Goal: Task Accomplishment & Management: Manage account settings

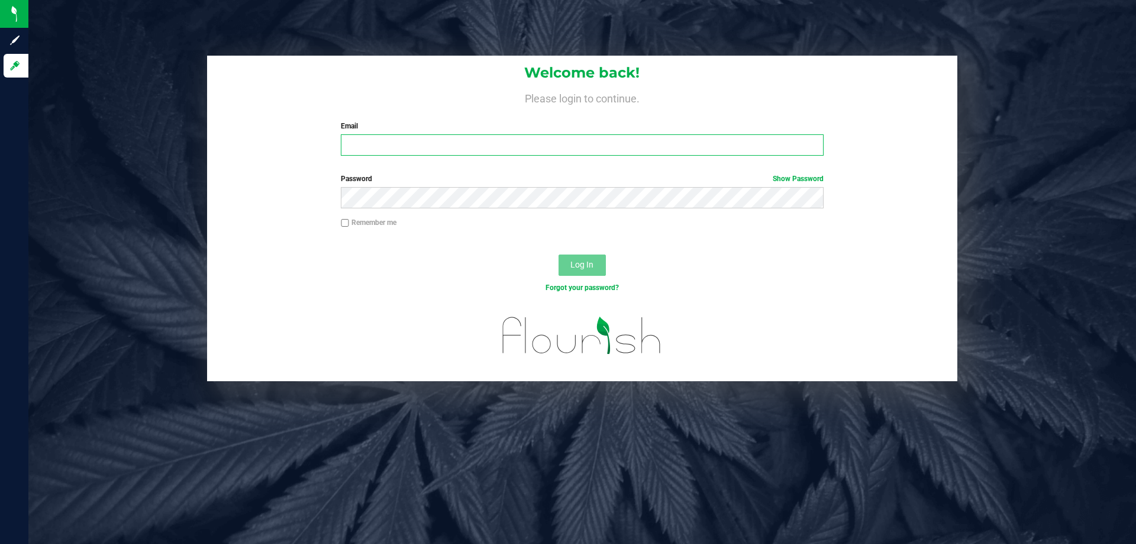
click at [533, 141] on input "Email" at bounding box center [582, 144] width 482 height 21
type input "[EMAIL_ADDRESS][DOMAIN_NAME]"
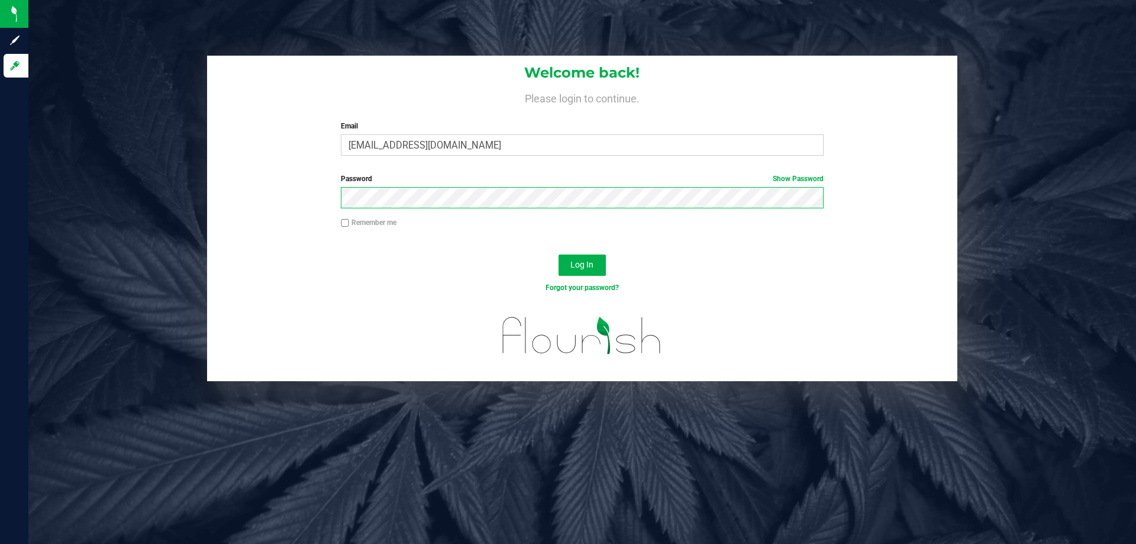
click at [559, 255] on button "Log In" at bounding box center [582, 265] width 47 height 21
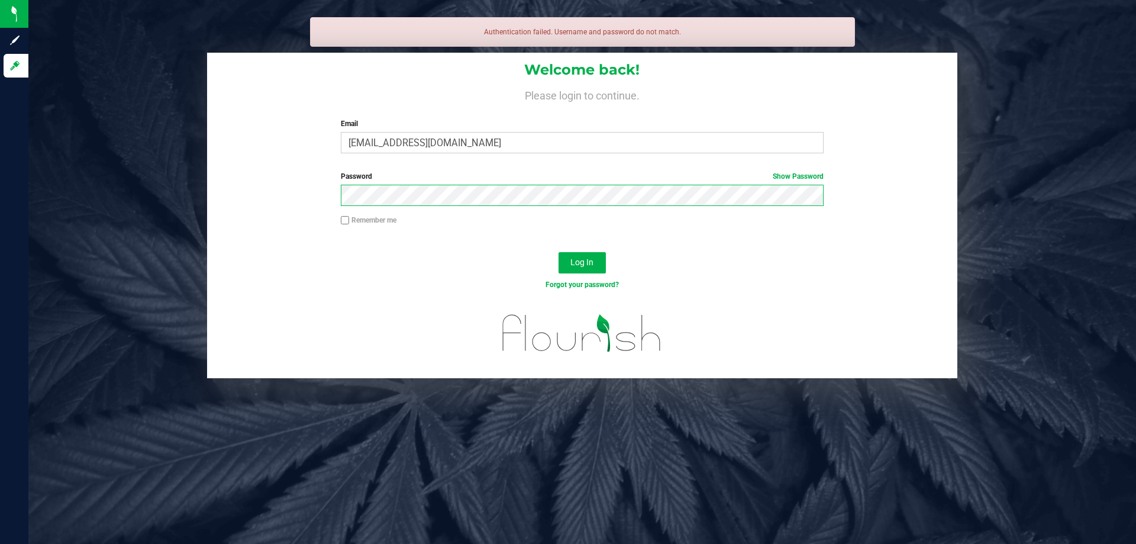
click at [559, 252] on button "Log In" at bounding box center [582, 262] width 47 height 21
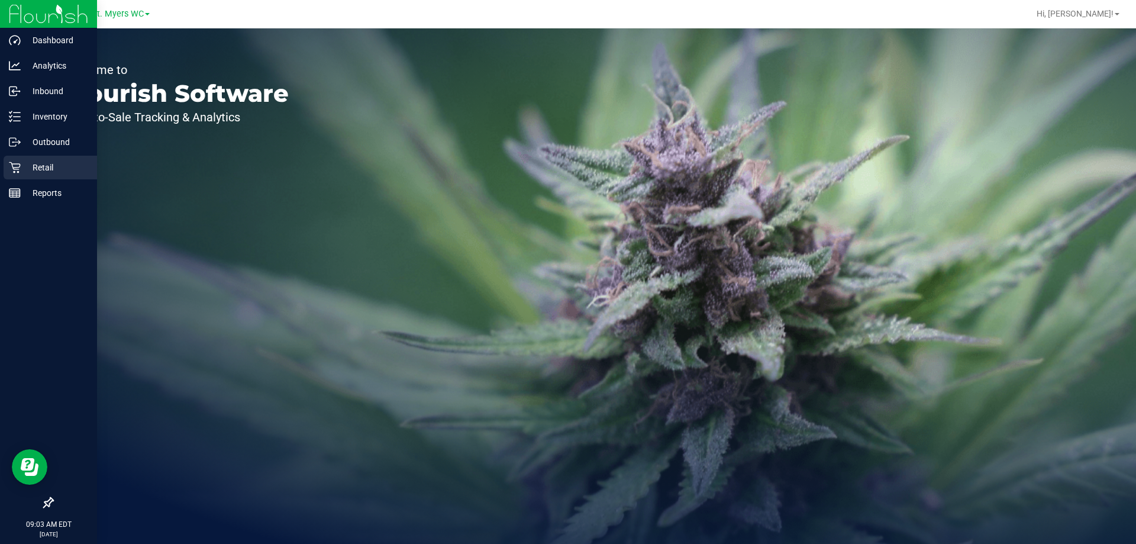
click at [38, 162] on p "Retail" at bounding box center [56, 167] width 71 height 14
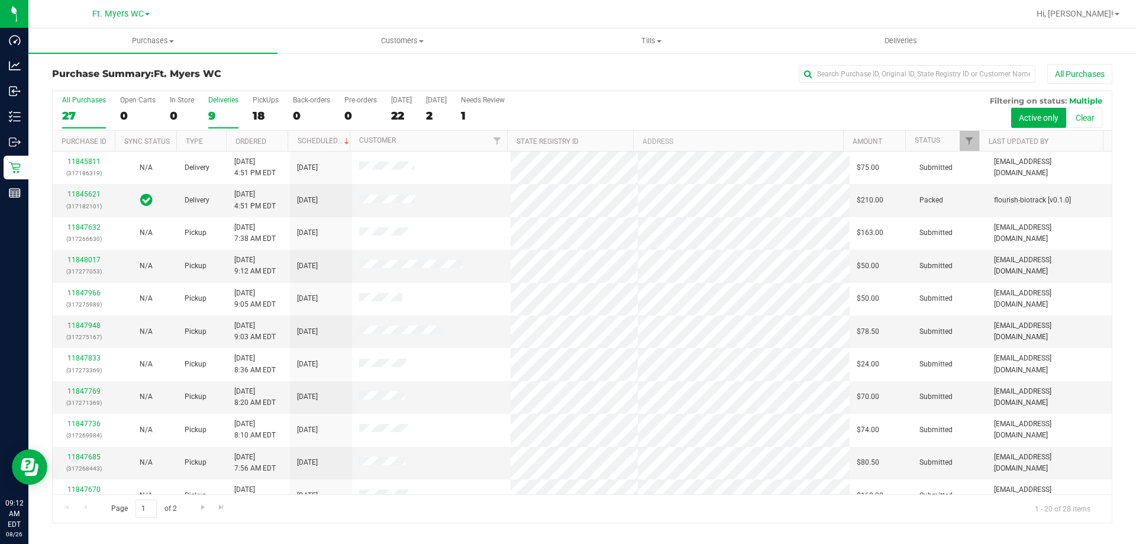
click at [227, 110] on div "9" at bounding box center [223, 116] width 30 height 14
click at [0, 0] on input "Deliveries 9" at bounding box center [0, 0] width 0 height 0
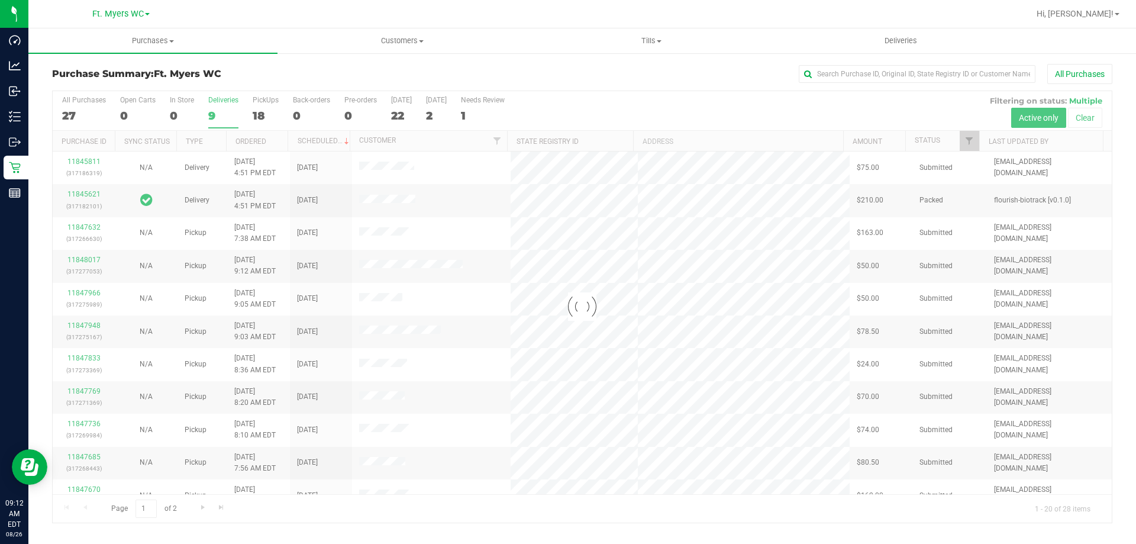
click at [246, 80] on div "Purchase Summary: Ft. [PERSON_NAME] All Purchases" at bounding box center [582, 77] width 1061 height 26
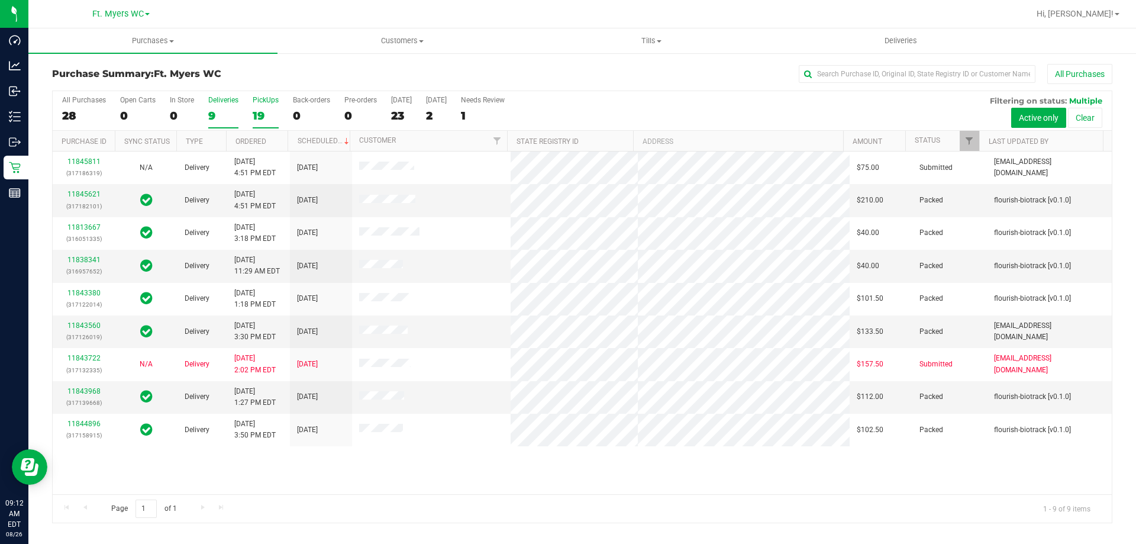
click at [272, 110] on div "19" at bounding box center [266, 116] width 26 height 14
click at [0, 0] on input "PickUps 19" at bounding box center [0, 0] width 0 height 0
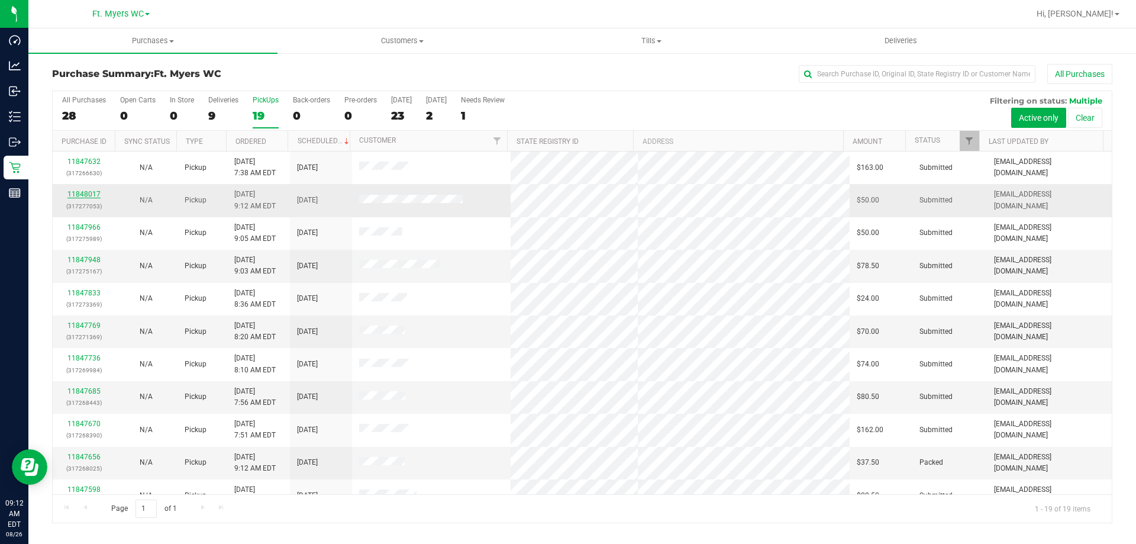
click at [84, 195] on link "11848017" at bounding box center [83, 194] width 33 height 8
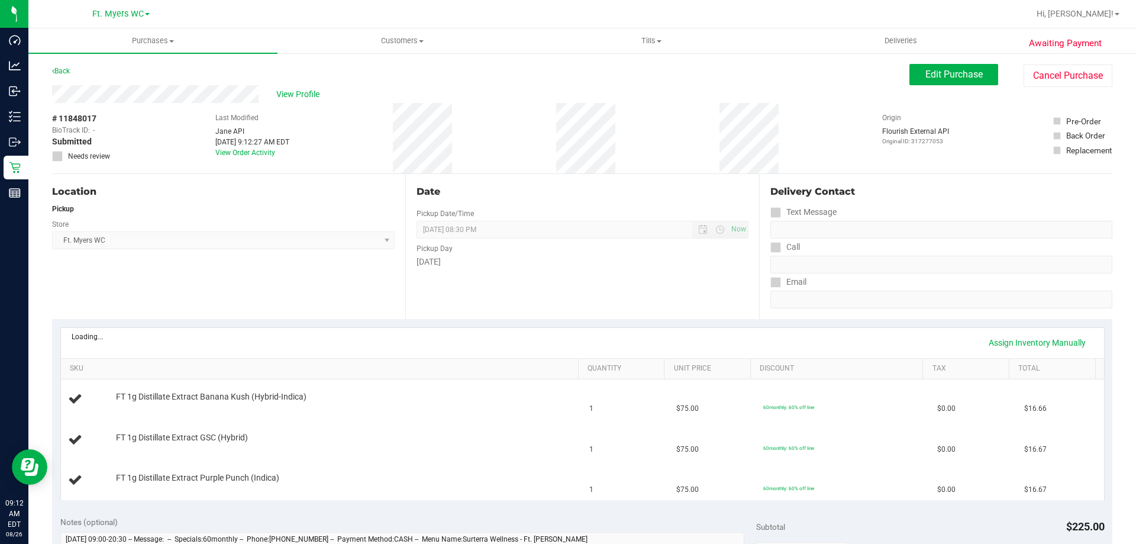
click at [241, 288] on div "Location Pickup Store Ft. [PERSON_NAME] Select Store [PERSON_NAME][GEOGRAPHIC_D…" at bounding box center [228, 246] width 353 height 145
click at [311, 172] on div "# 11848017 BioTrack ID: - Submitted Needs review Last Modified [PERSON_NAME] AP…" at bounding box center [582, 138] width 1061 height 70
drag, startPoint x: 361, startPoint y: 153, endPoint x: 527, endPoint y: 106, distance: 172.9
click at [527, 107] on div "# 11848017 BioTrack ID: - Submitted Needs review Last Modified [PERSON_NAME] AP…" at bounding box center [582, 138] width 1061 height 70
click at [527, 106] on div "# 11848017 BioTrack ID: - Submitted Needs review Last Modified [PERSON_NAME] AP…" at bounding box center [582, 138] width 1061 height 70
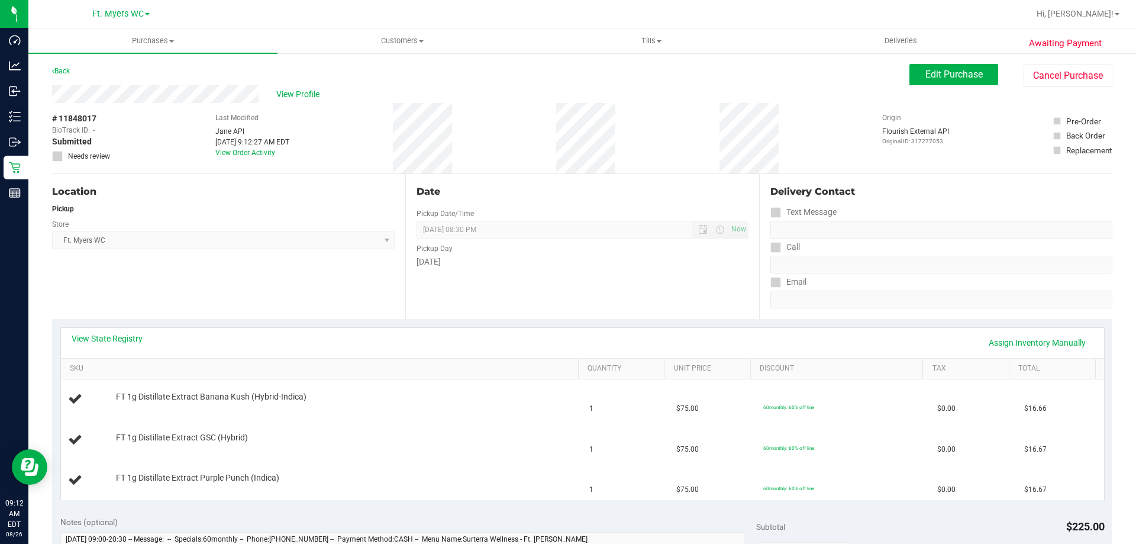
click at [102, 346] on div "View State Registry Assign Inventory Manually" at bounding box center [583, 343] width 1022 height 20
click at [95, 334] on link "View State Registry" at bounding box center [107, 339] width 71 height 12
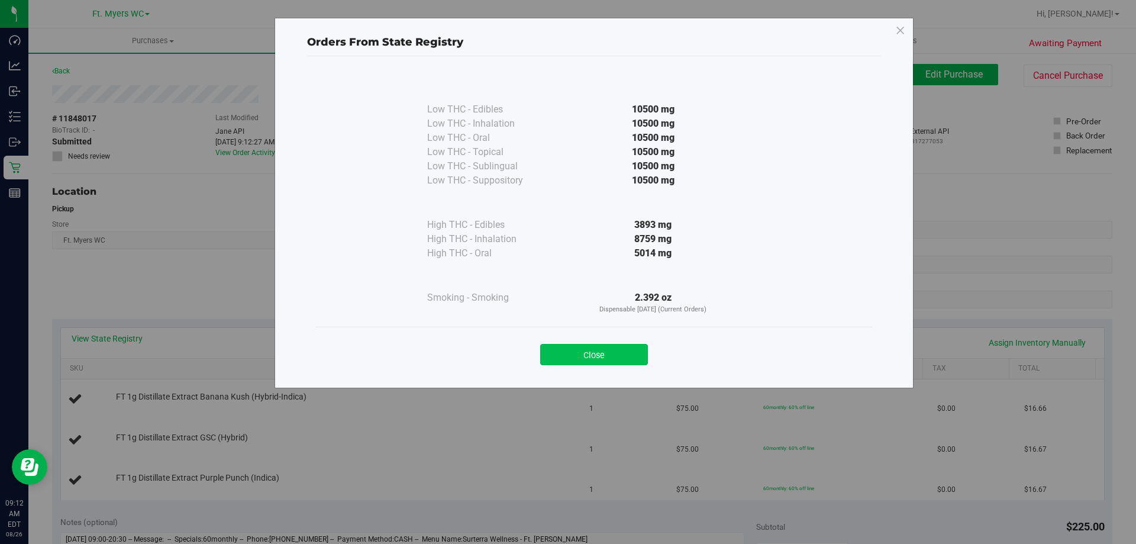
click at [625, 355] on button "Close" at bounding box center [594, 354] width 108 height 21
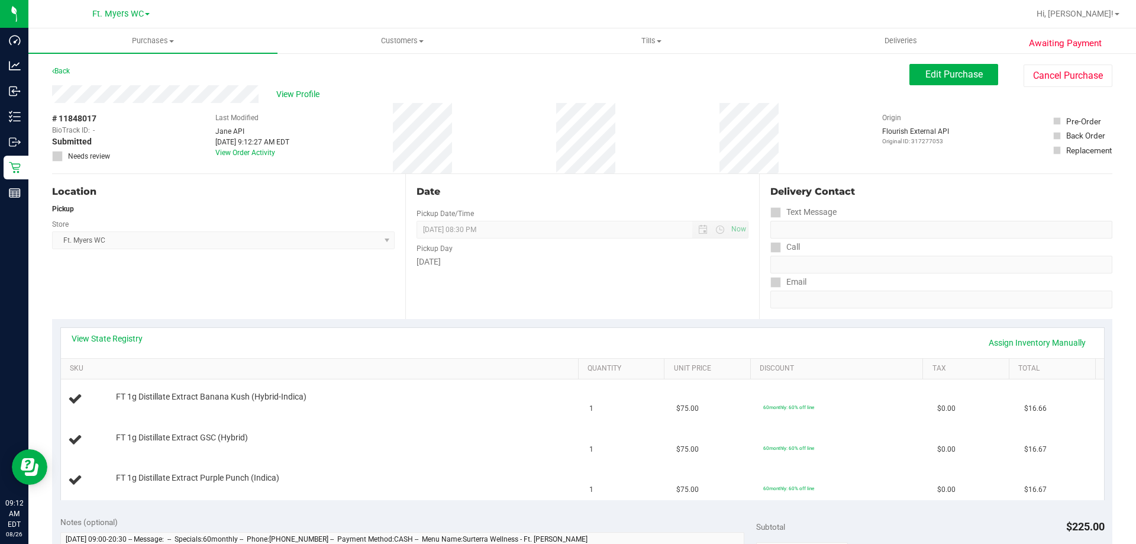
click at [660, 179] on div "Date Pickup Date/Time [DATE] Now [DATE] 08:30 PM Now Pickup Day [DATE]" at bounding box center [581, 246] width 353 height 145
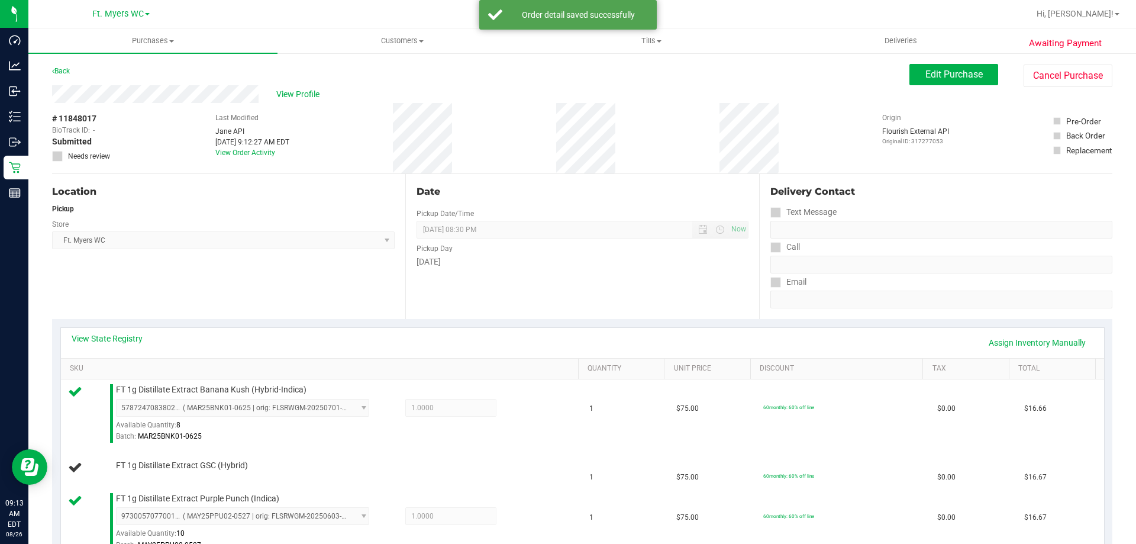
click at [660, 179] on div "Date Pickup Date/Time [DATE] Now [DATE] 08:30 PM Now Pickup Day [DATE]" at bounding box center [581, 246] width 353 height 145
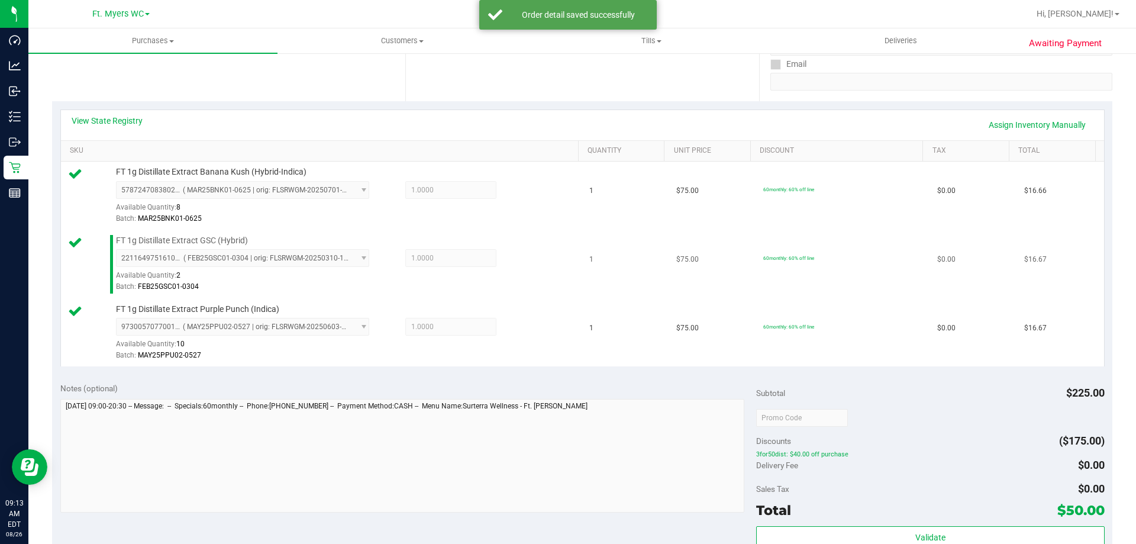
scroll to position [296, 0]
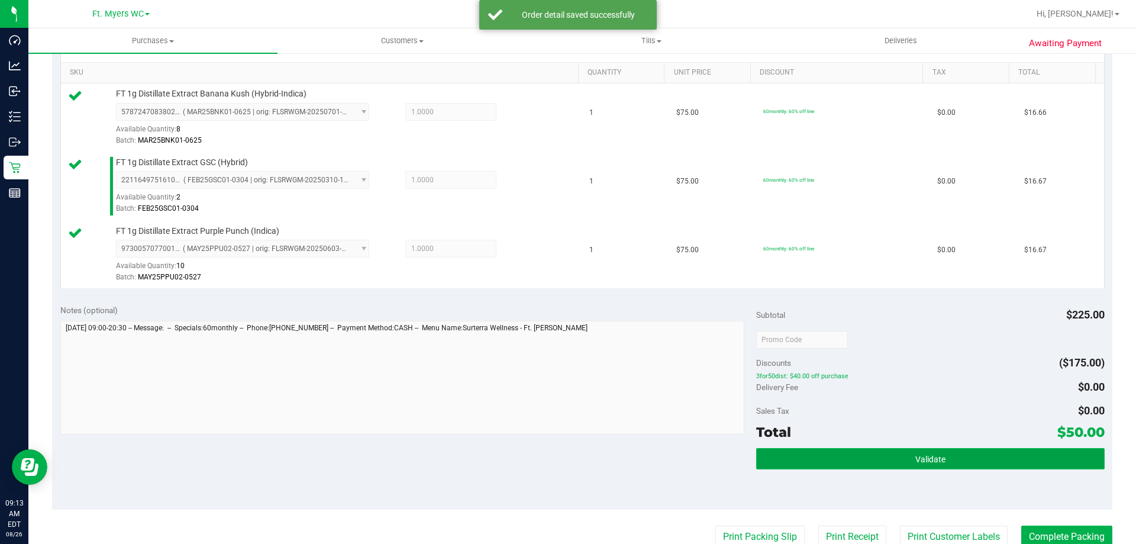
click at [941, 456] on button "Validate" at bounding box center [930, 458] width 348 height 21
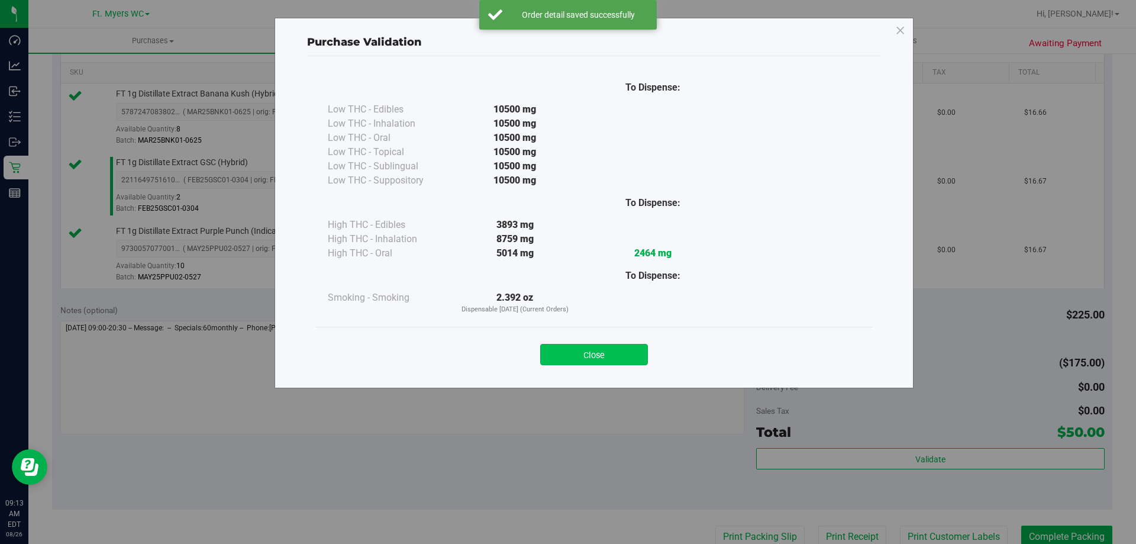
click at [563, 349] on button "Close" at bounding box center [594, 354] width 108 height 21
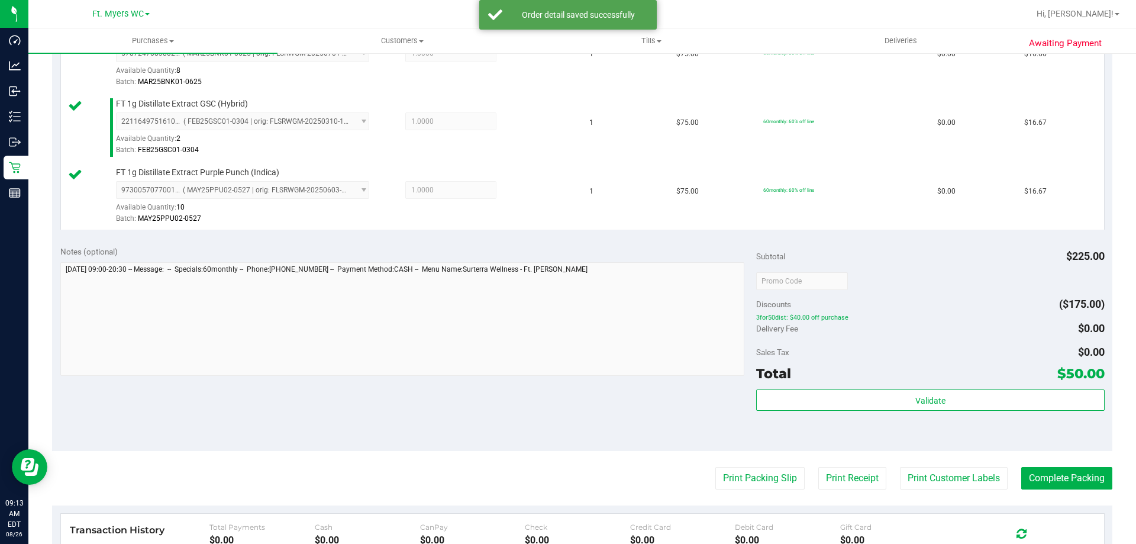
scroll to position [355, 0]
click at [751, 455] on purchase-details "Back Edit Purchase Cancel Purchase View Profile # 11848017 BioTrack ID: - Submi…" at bounding box center [582, 217] width 1061 height 1017
click at [758, 468] on button "Print Packing Slip" at bounding box center [760, 477] width 89 height 22
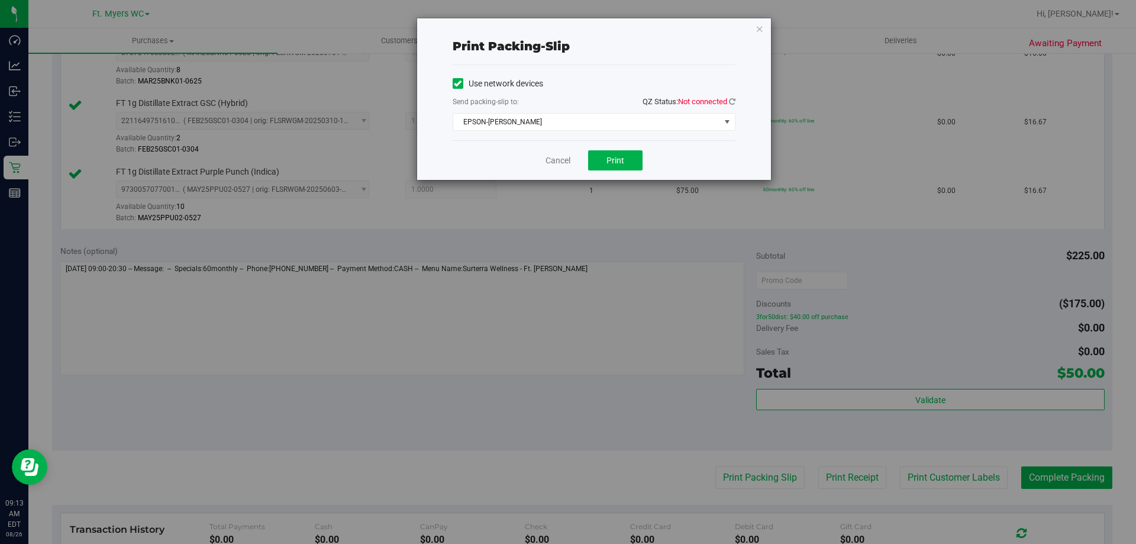
click at [727, 100] on span "QZ Status: Not connected" at bounding box center [689, 101] width 93 height 9
click at [729, 99] on icon at bounding box center [732, 102] width 7 height 8
click at [627, 92] on div "Use network devices Send packing-slip to: QZ Status: Connected EPSON-[PERSON_NA…" at bounding box center [594, 103] width 283 height 56
click at [602, 123] on span "EPSON-[PERSON_NAME]" at bounding box center [586, 122] width 267 height 17
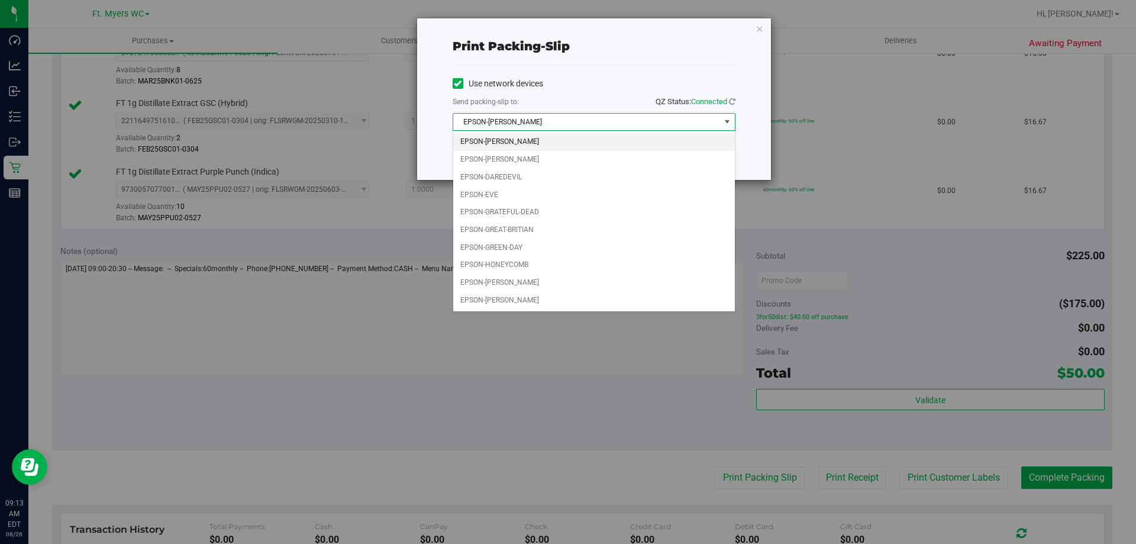
click at [596, 114] on span "EPSON-[PERSON_NAME]" at bounding box center [586, 122] width 267 height 17
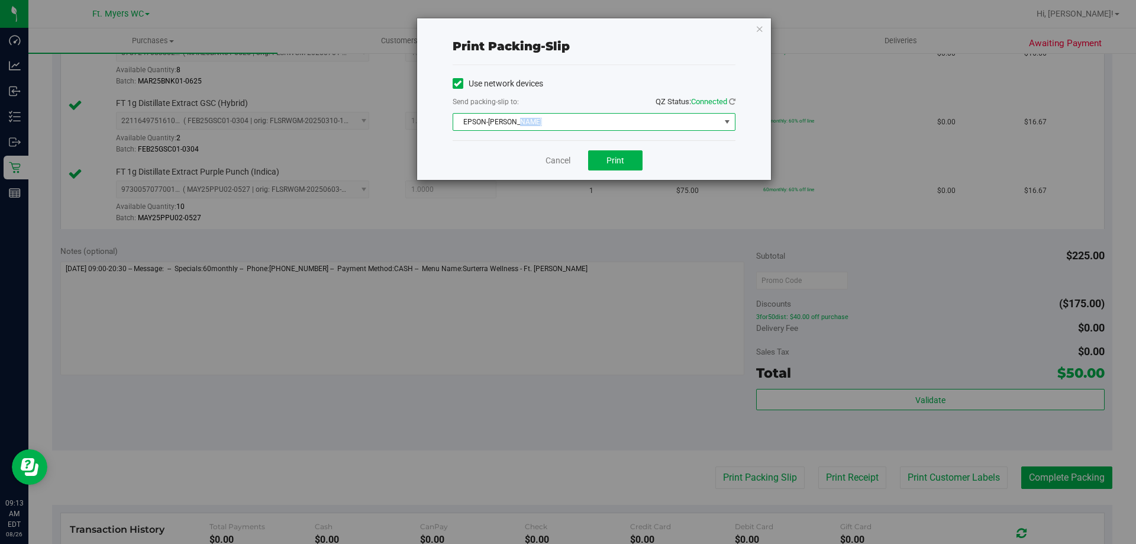
click at [596, 114] on span "EPSON-[PERSON_NAME]" at bounding box center [586, 122] width 267 height 17
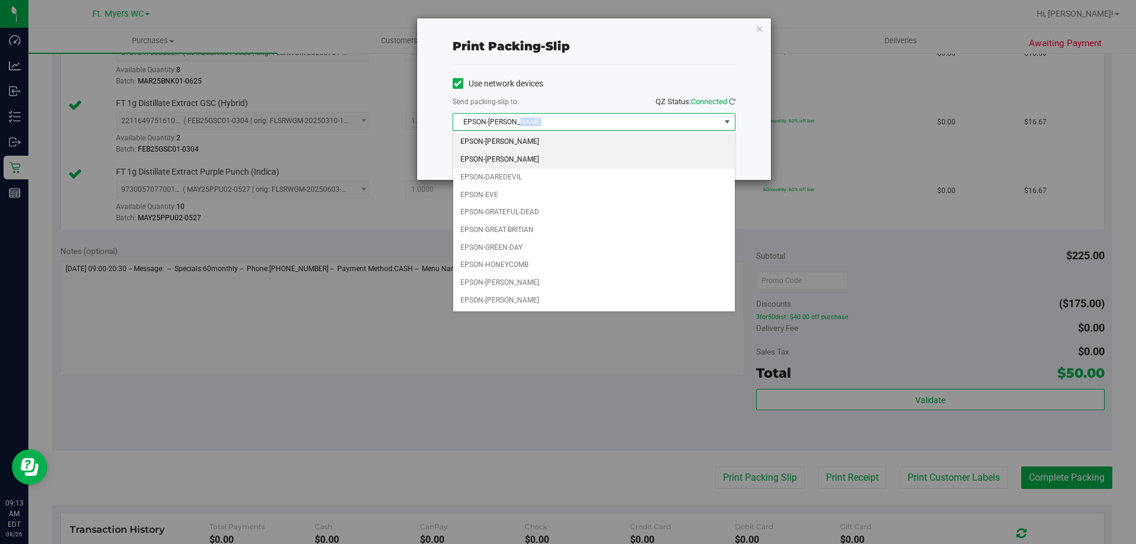
click at [495, 163] on li "EPSON-[PERSON_NAME]" at bounding box center [594, 160] width 282 height 18
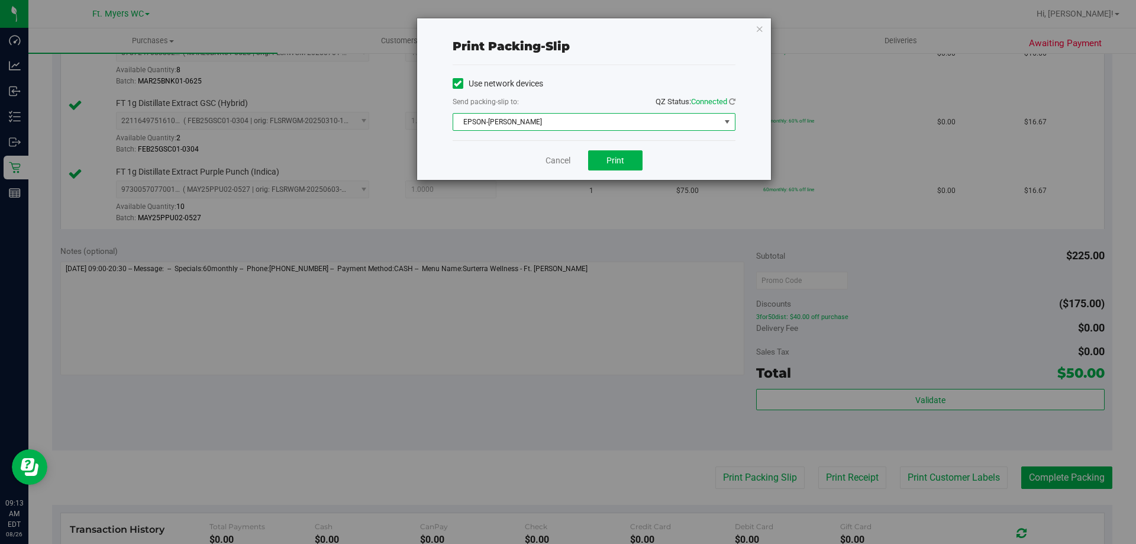
click at [509, 156] on div "Cancel Print" at bounding box center [594, 160] width 283 height 40
drag, startPoint x: 643, startPoint y: 169, endPoint x: 634, endPoint y: 172, distance: 9.8
click at [643, 169] on div "Cancel Print" at bounding box center [594, 160] width 283 height 40
click at [631, 172] on div "Cancel Print" at bounding box center [594, 160] width 283 height 40
click at [616, 158] on span "Print" at bounding box center [616, 160] width 18 height 9
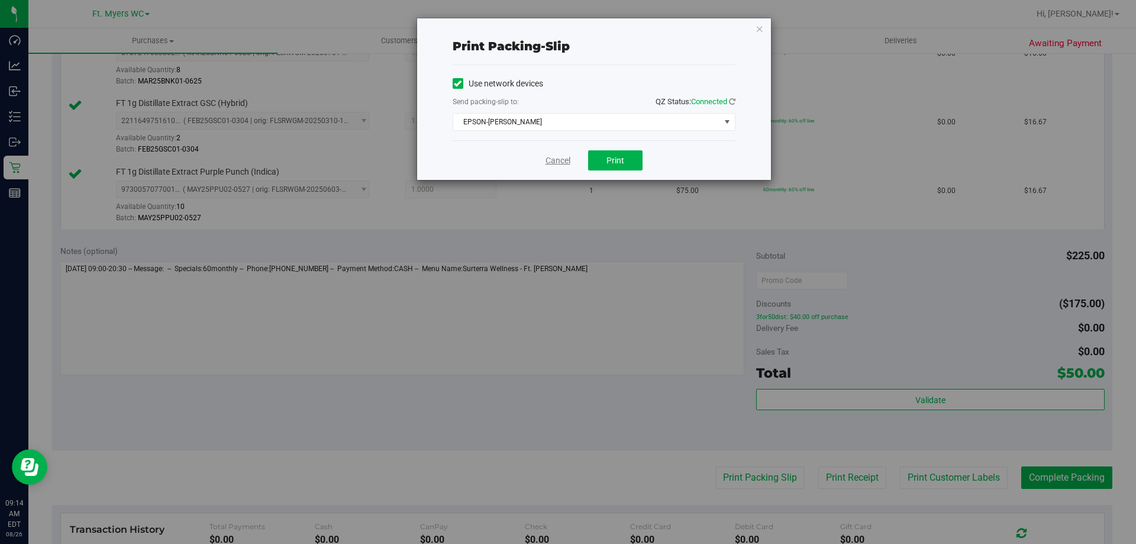
click at [553, 159] on link "Cancel" at bounding box center [558, 160] width 25 height 12
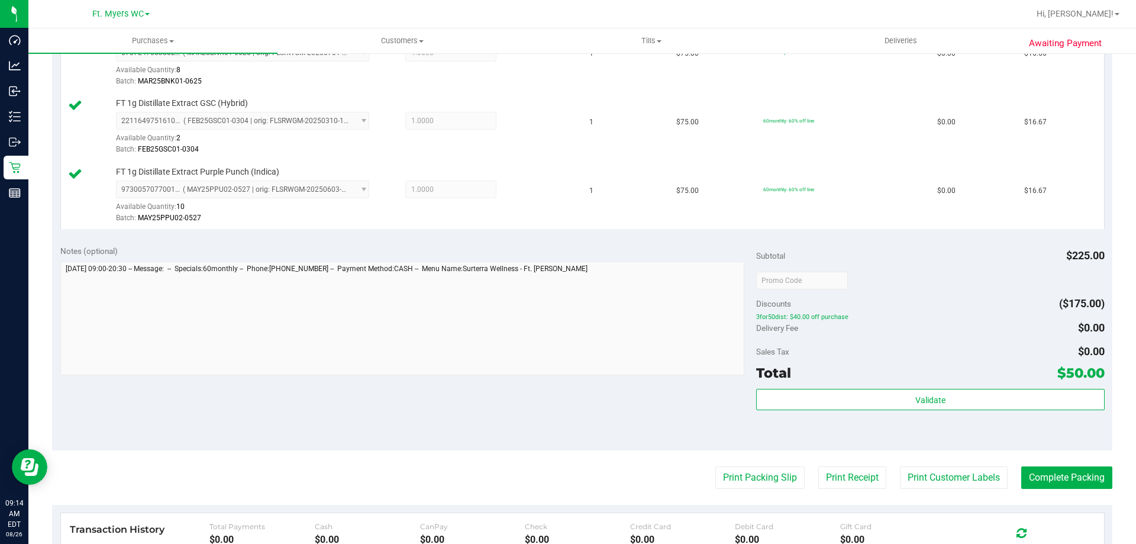
click at [834, 365] on div "Total $50.00" at bounding box center [930, 372] width 348 height 21
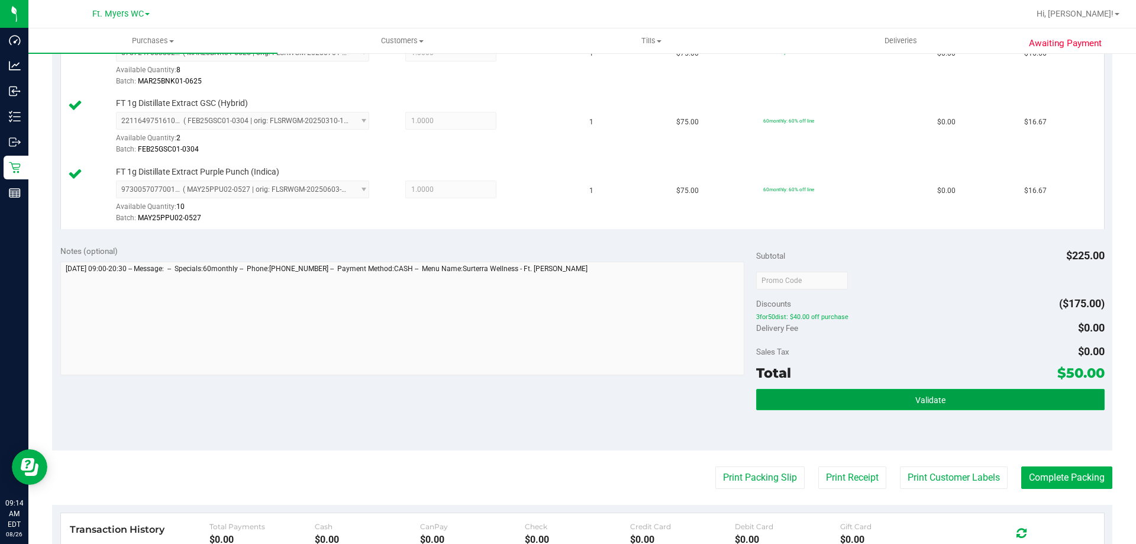
click at [831, 398] on button "Validate" at bounding box center [930, 399] width 348 height 21
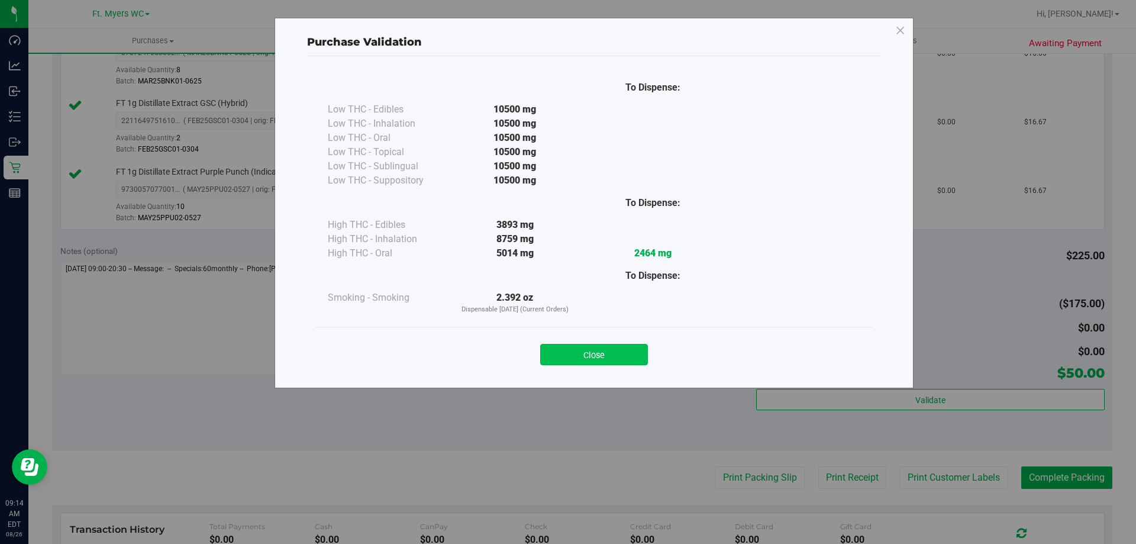
click at [626, 357] on button "Close" at bounding box center [594, 354] width 108 height 21
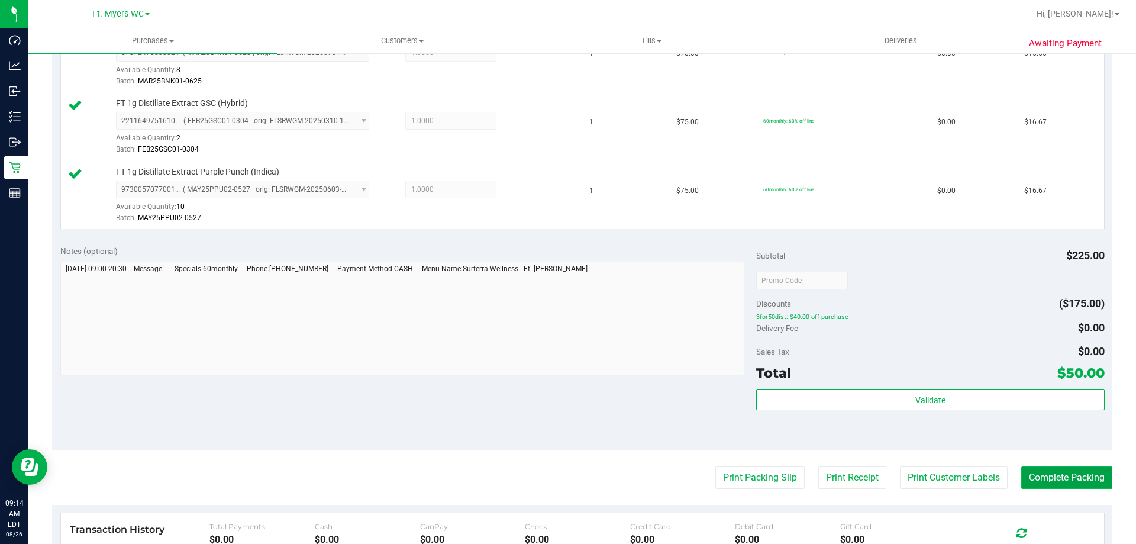
click at [1025, 466] on button "Complete Packing" at bounding box center [1067, 477] width 91 height 22
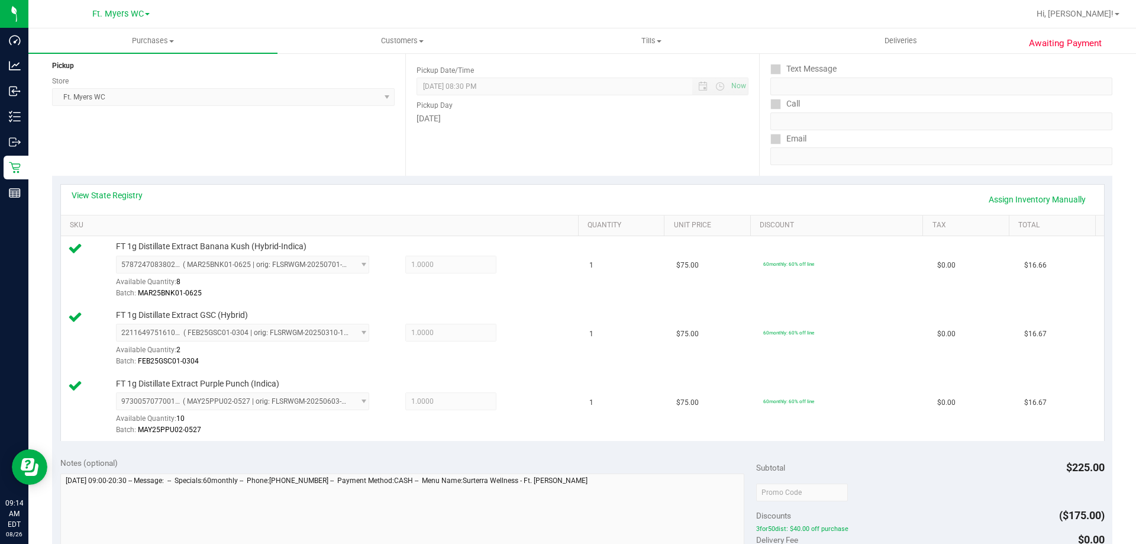
scroll to position [0, 0]
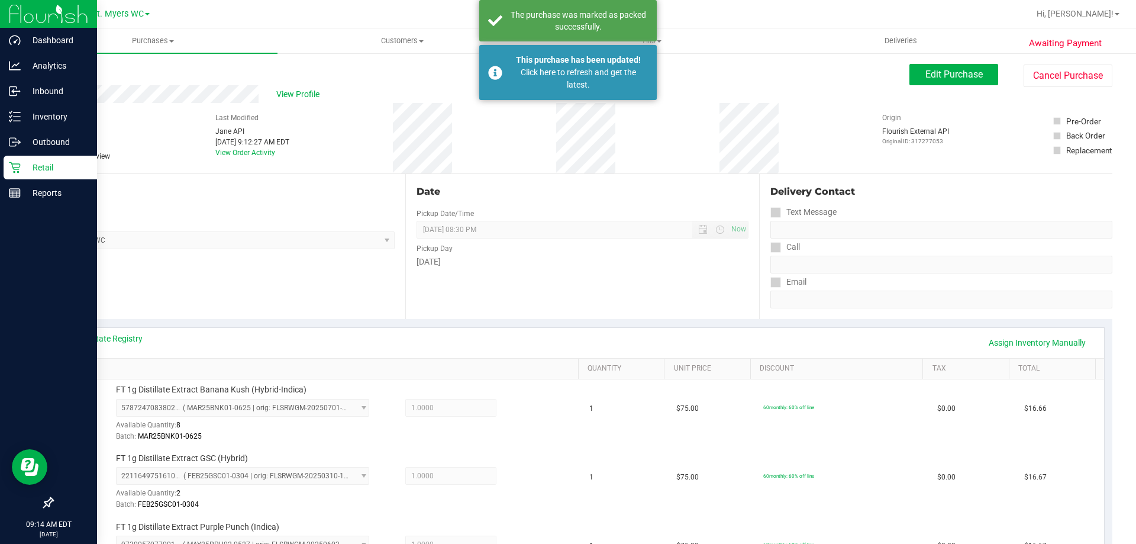
click at [27, 163] on p "Retail" at bounding box center [56, 167] width 71 height 14
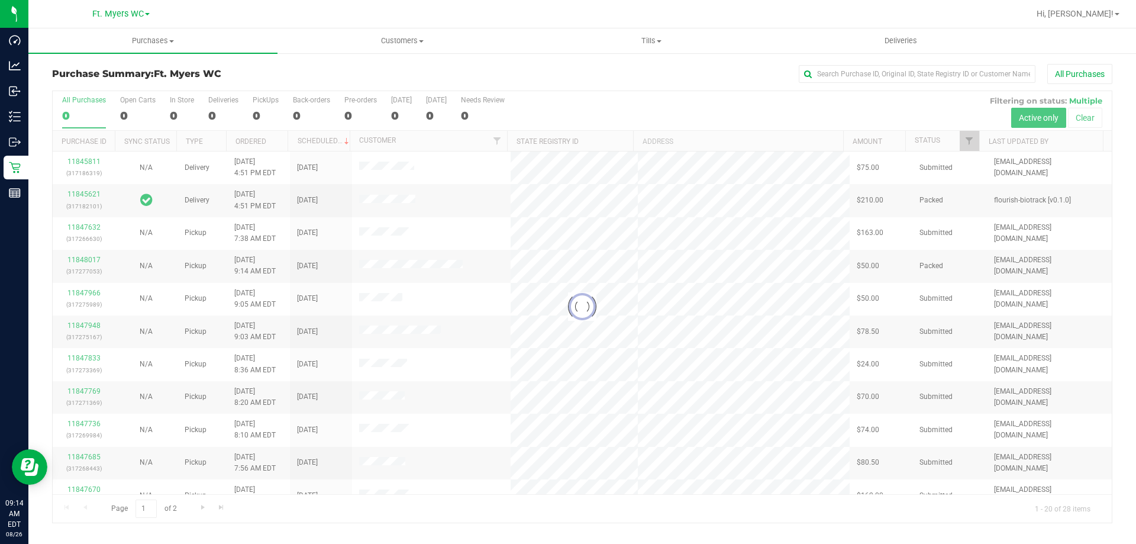
click at [273, 68] on div "Purchase Summary: Ft. [PERSON_NAME] All Purchases" at bounding box center [582, 77] width 1061 height 26
click at [225, 108] on div at bounding box center [583, 307] width 1060 height 432
drag, startPoint x: 225, startPoint y: 108, endPoint x: 224, endPoint y: 96, distance: 12.5
click at [225, 108] on div at bounding box center [583, 307] width 1060 height 432
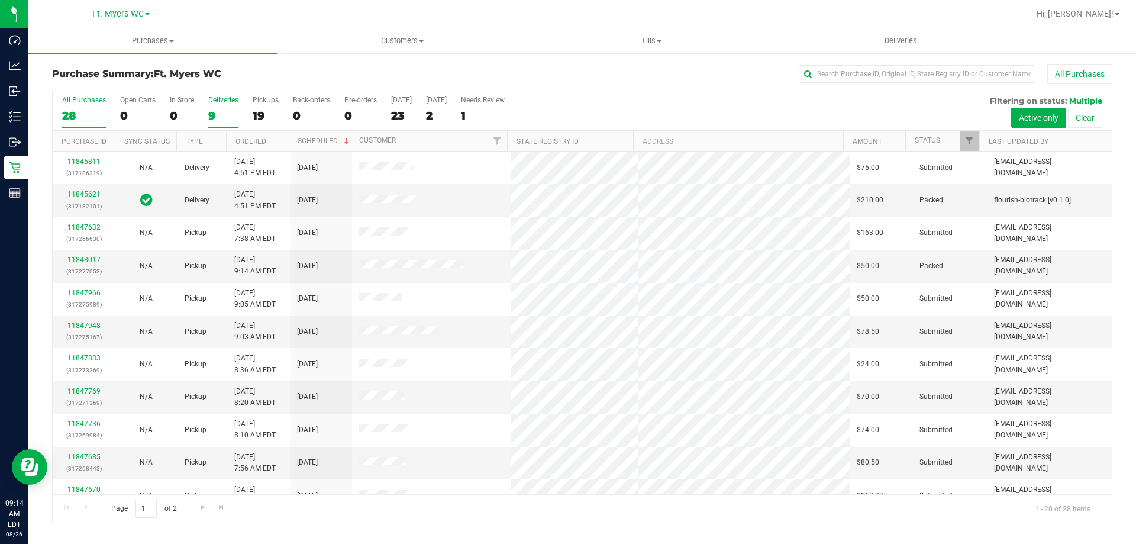
click at [224, 96] on div "Deliveries" at bounding box center [223, 100] width 30 height 8
click at [0, 0] on input "Deliveries 9" at bounding box center [0, 0] width 0 height 0
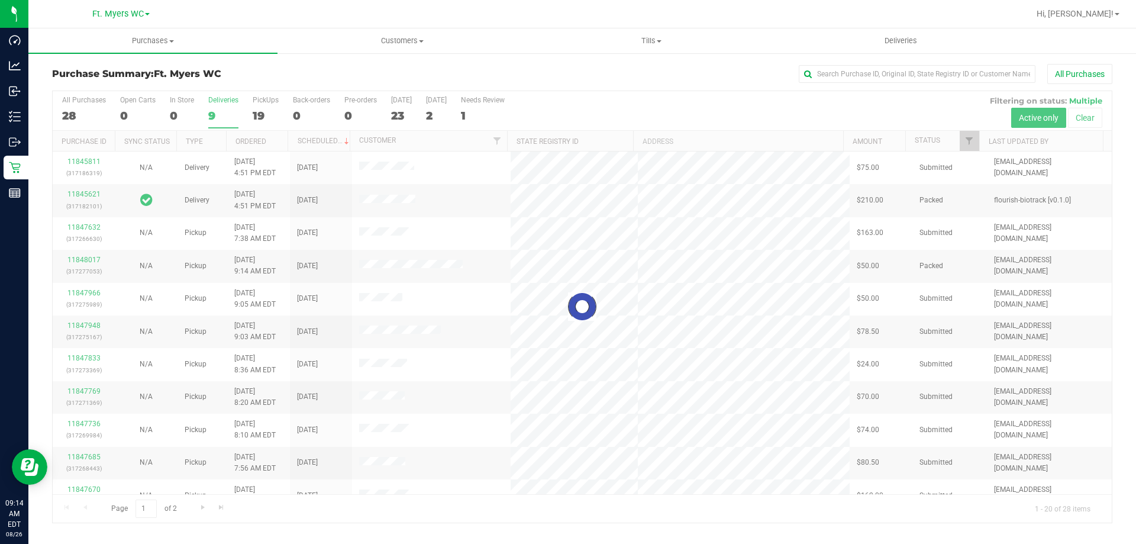
click at [240, 77] on h3 "Purchase Summary: Ft. [PERSON_NAME]" at bounding box center [228, 74] width 353 height 11
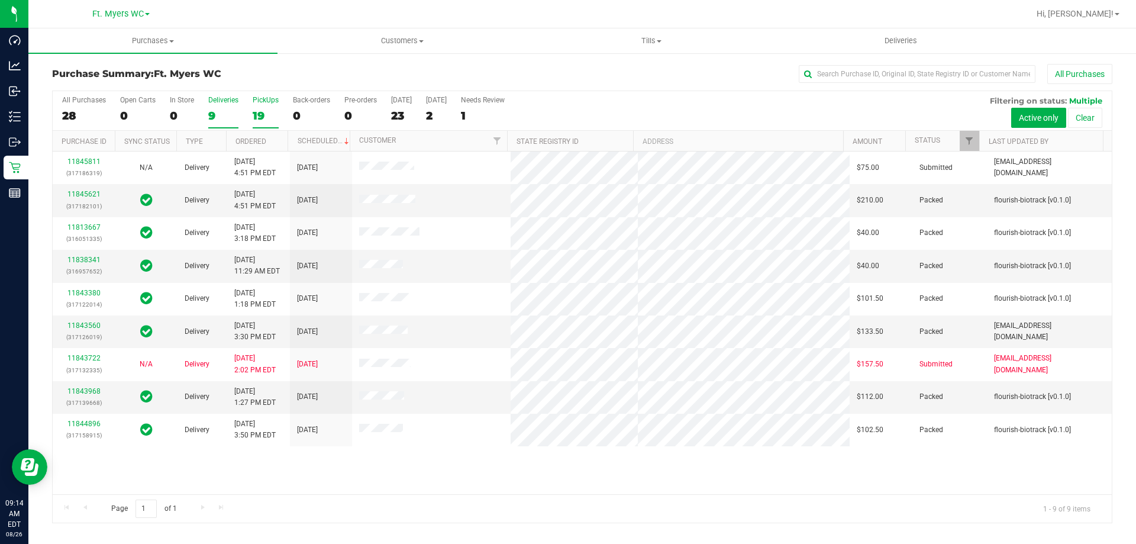
click at [263, 112] on div "19" at bounding box center [266, 116] width 26 height 14
click at [0, 0] on input "PickUps 19" at bounding box center [0, 0] width 0 height 0
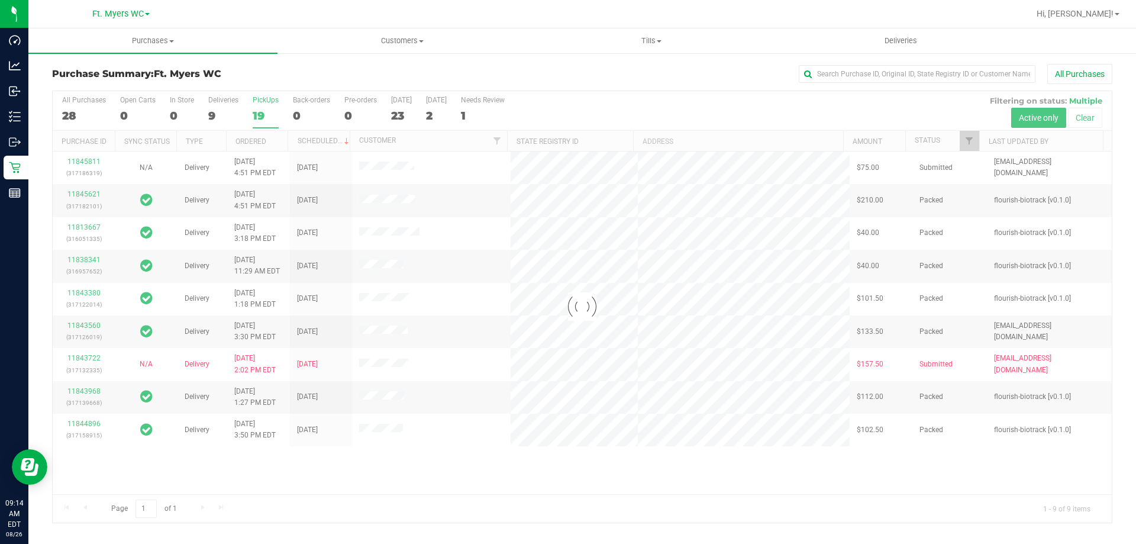
click at [263, 112] on div "19" at bounding box center [266, 116] width 26 height 14
click at [0, 0] on input "PickUps 19" at bounding box center [0, 0] width 0 height 0
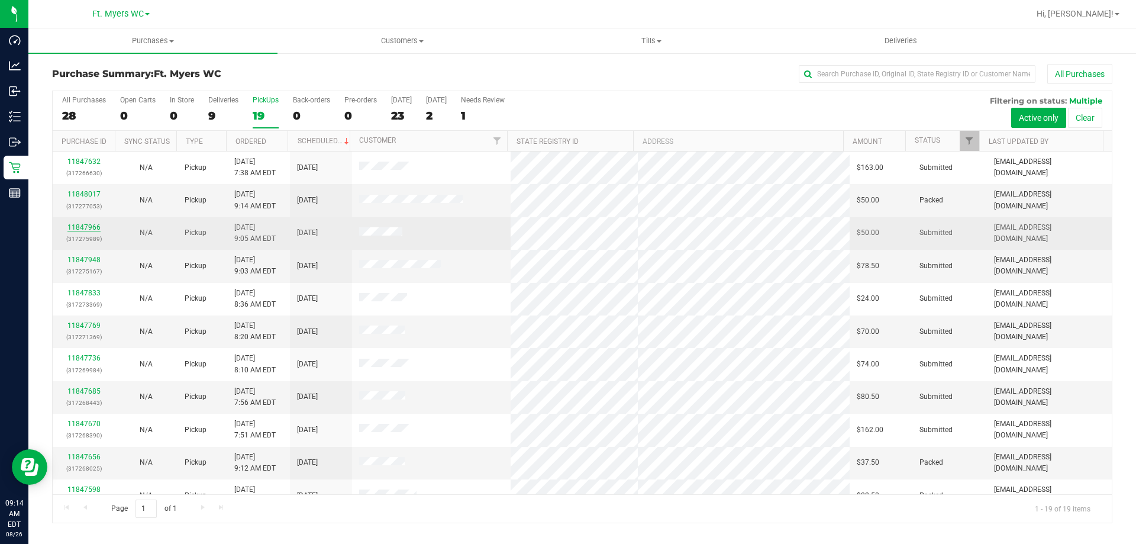
click at [89, 226] on link "11847966" at bounding box center [83, 227] width 33 height 8
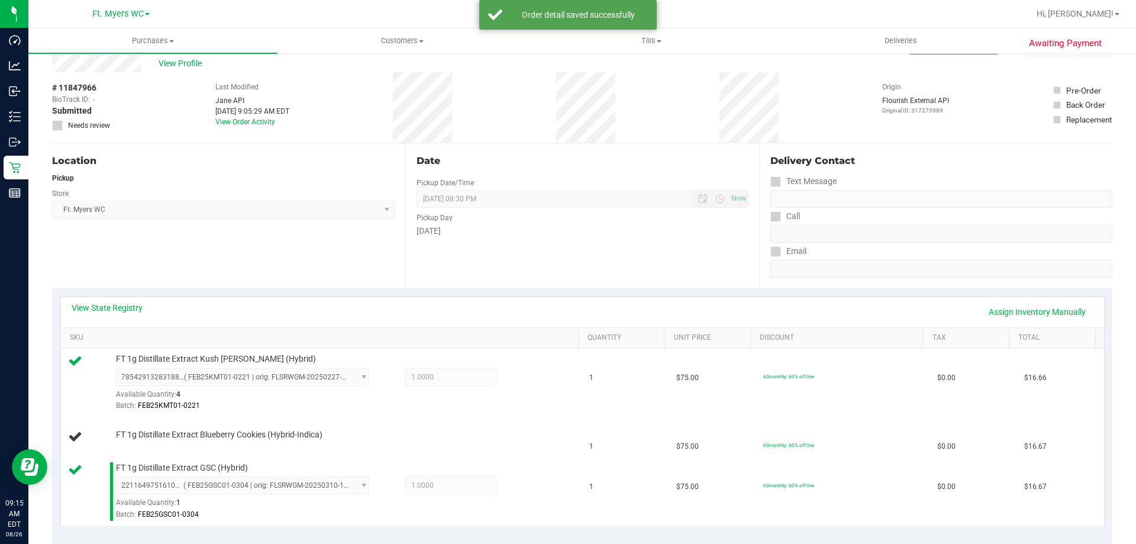
scroll to position [59, 0]
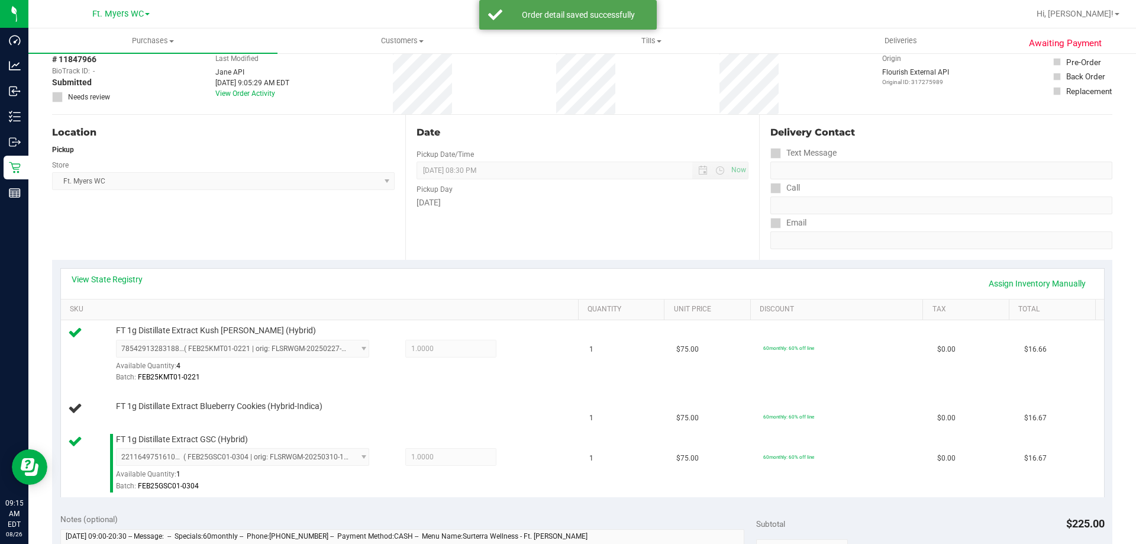
click at [126, 273] on div "View State Registry Assign Inventory Manually" at bounding box center [583, 284] width 1044 height 30
click at [130, 277] on link "View State Registry" at bounding box center [107, 279] width 71 height 12
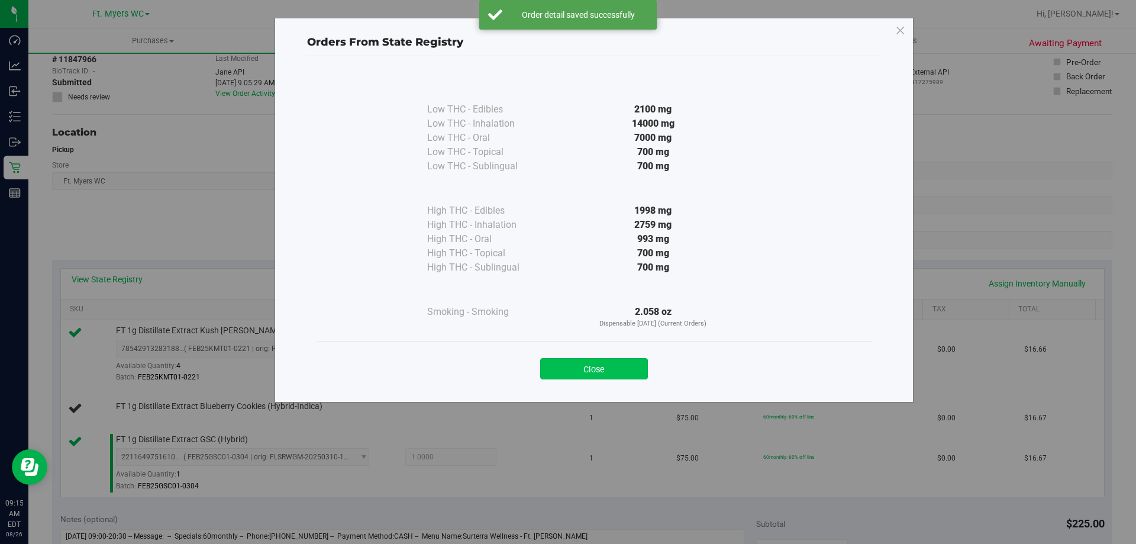
click at [645, 378] on button "Close" at bounding box center [594, 368] width 108 height 21
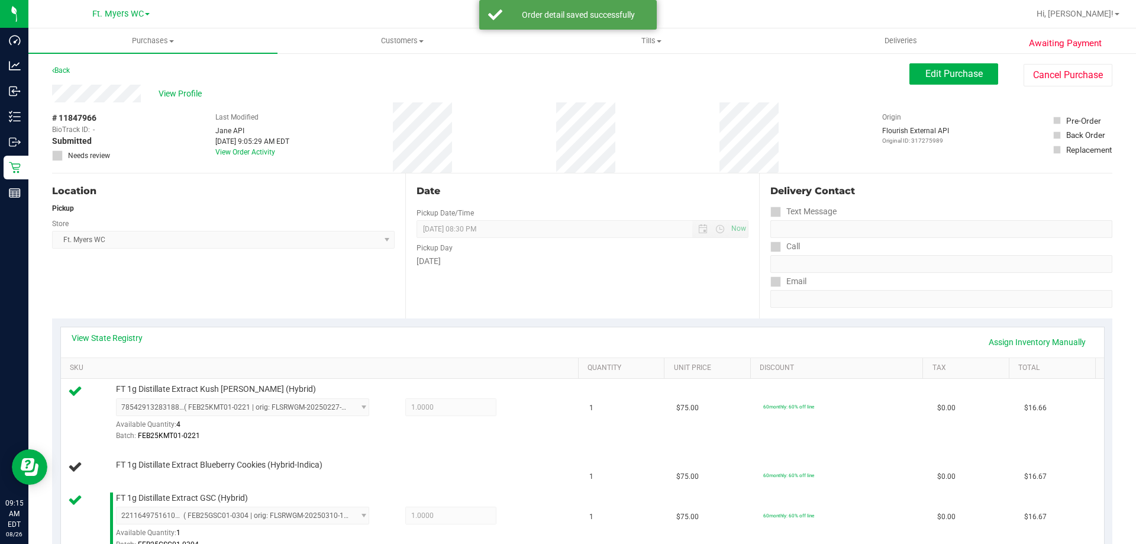
scroll to position [0, 0]
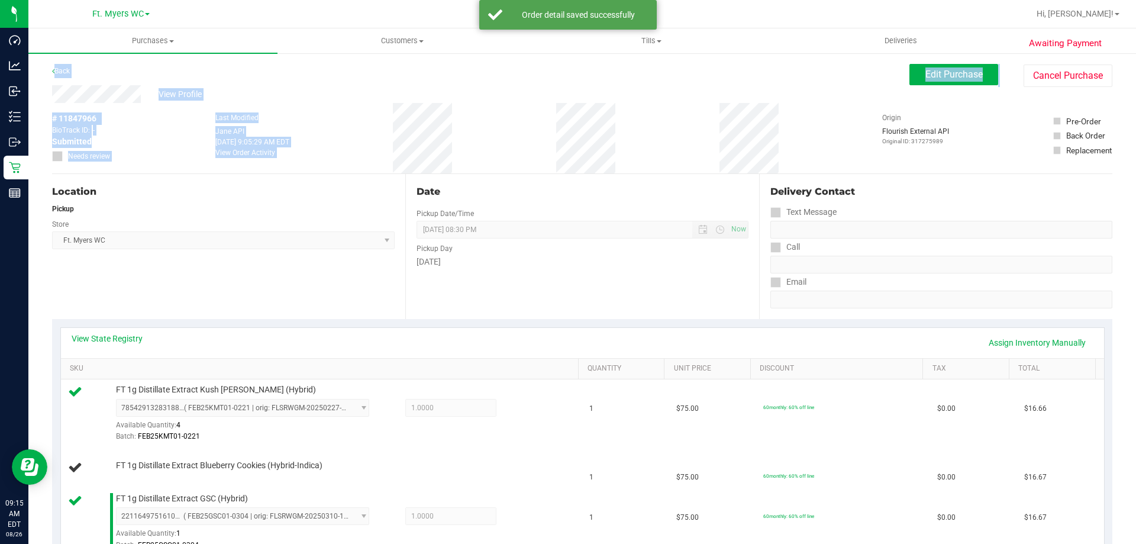
click at [569, 92] on div "View Profile" at bounding box center [481, 94] width 858 height 18
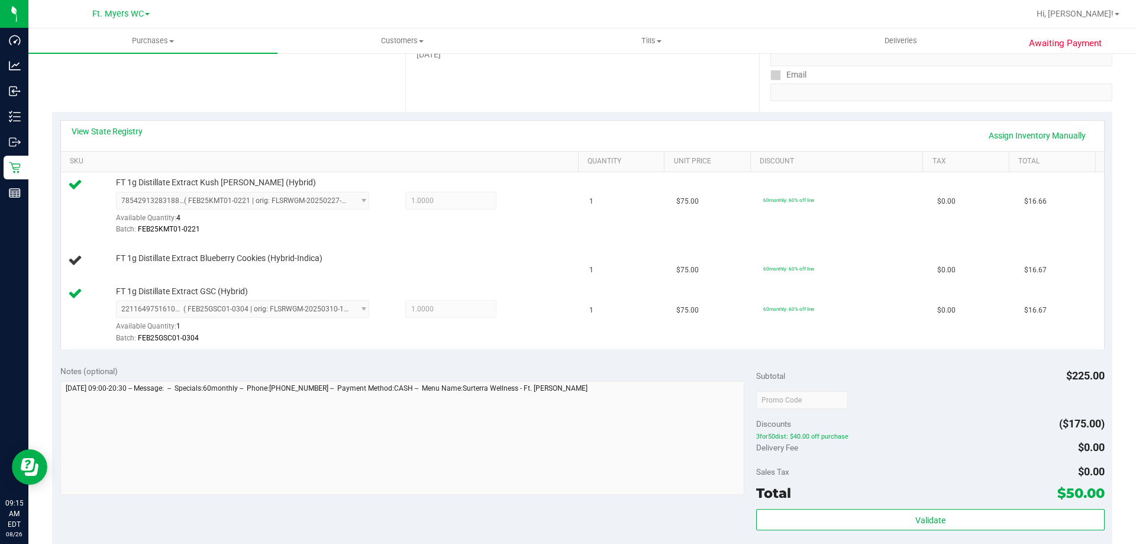
scroll to position [178, 0]
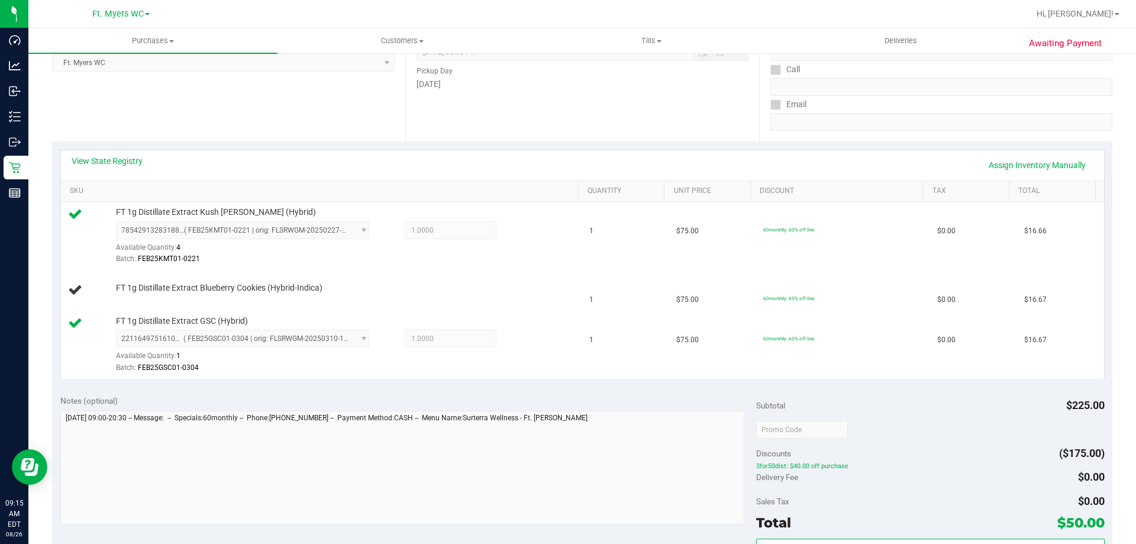
drag, startPoint x: 537, startPoint y: 133, endPoint x: 562, endPoint y: 147, distance: 28.3
click at [539, 132] on div "Date Pickup Date/Time [DATE] Now [DATE] 08:30 PM Now Pickup Day [DATE]" at bounding box center [581, 68] width 353 height 145
click at [1012, 162] on link "Assign Inventory Manually" at bounding box center [1037, 165] width 112 height 20
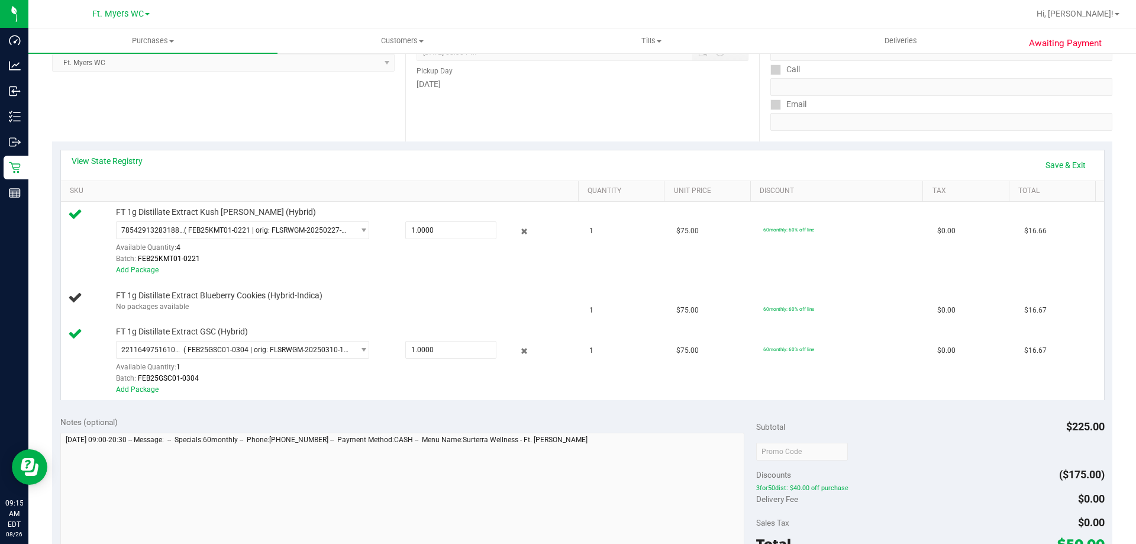
click at [1010, 162] on div "View State Registry Save & Exit" at bounding box center [583, 165] width 1022 height 20
click at [1039, 156] on link "Save & Exit" at bounding box center [1066, 165] width 56 height 20
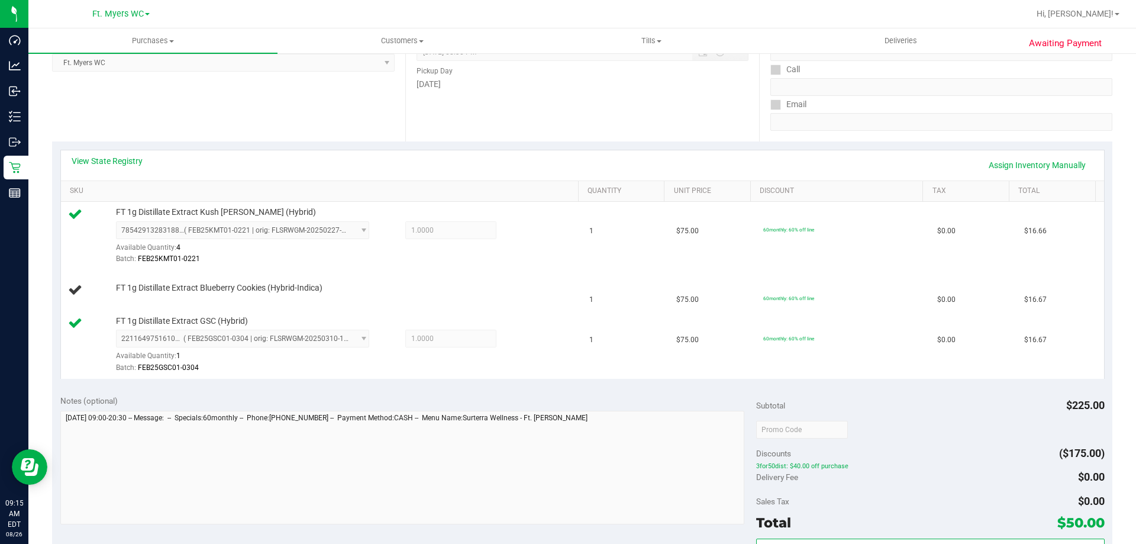
click at [582, 102] on div "Date Pickup Date/Time [DATE] Now [DATE] 08:30 PM Now Pickup Day [DATE]" at bounding box center [581, 68] width 353 height 145
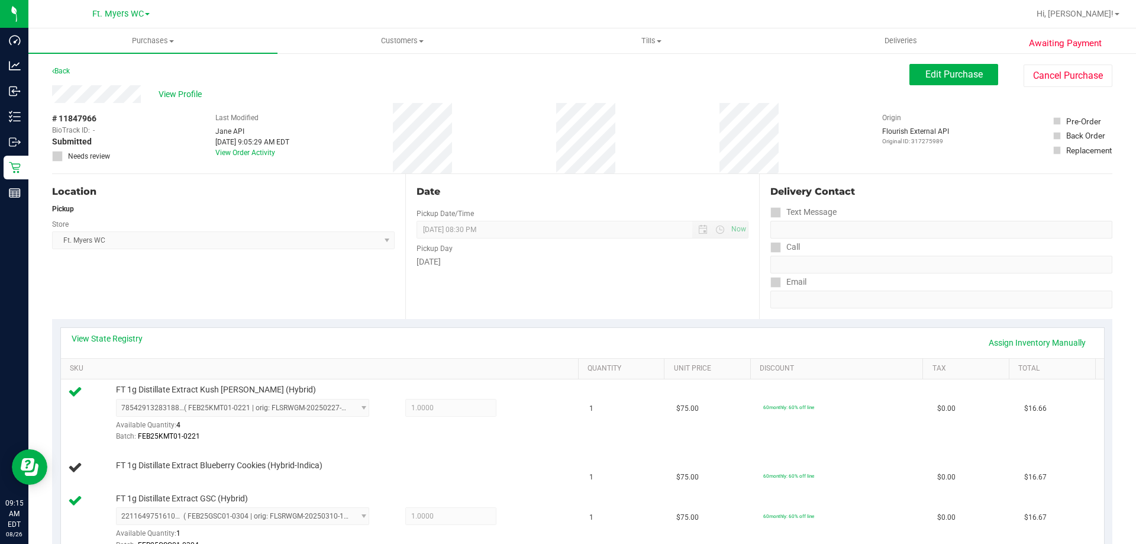
scroll to position [59, 0]
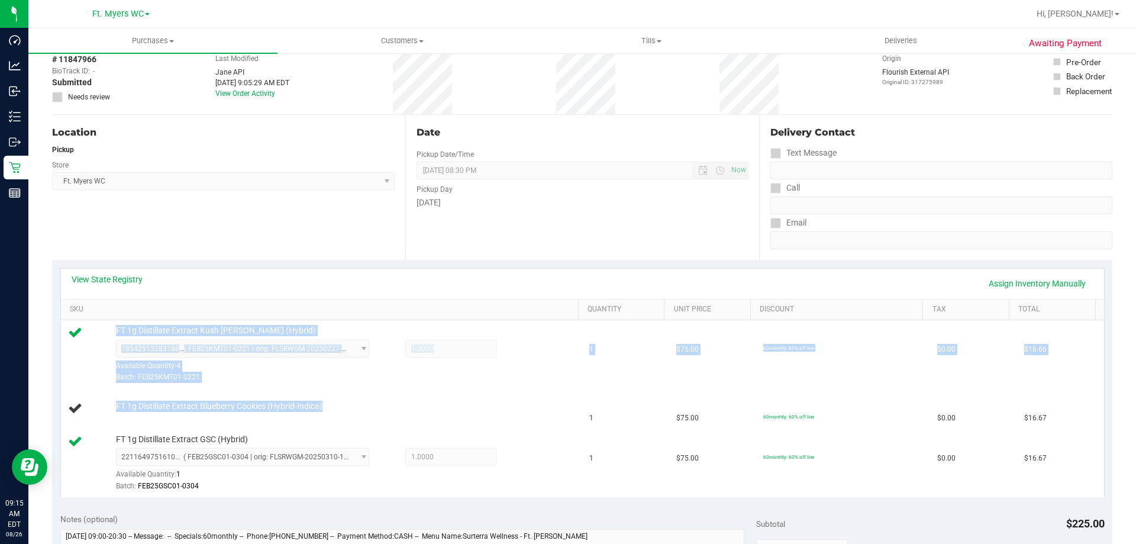
drag, startPoint x: 371, startPoint y: 413, endPoint x: 113, endPoint y: 327, distance: 271.6
click at [113, 327] on tbody "FT 1g Distillate Extract Kush [PERSON_NAME] (Hybrid) 7854291328318809 ( FEB25KM…" at bounding box center [583, 408] width 1044 height 176
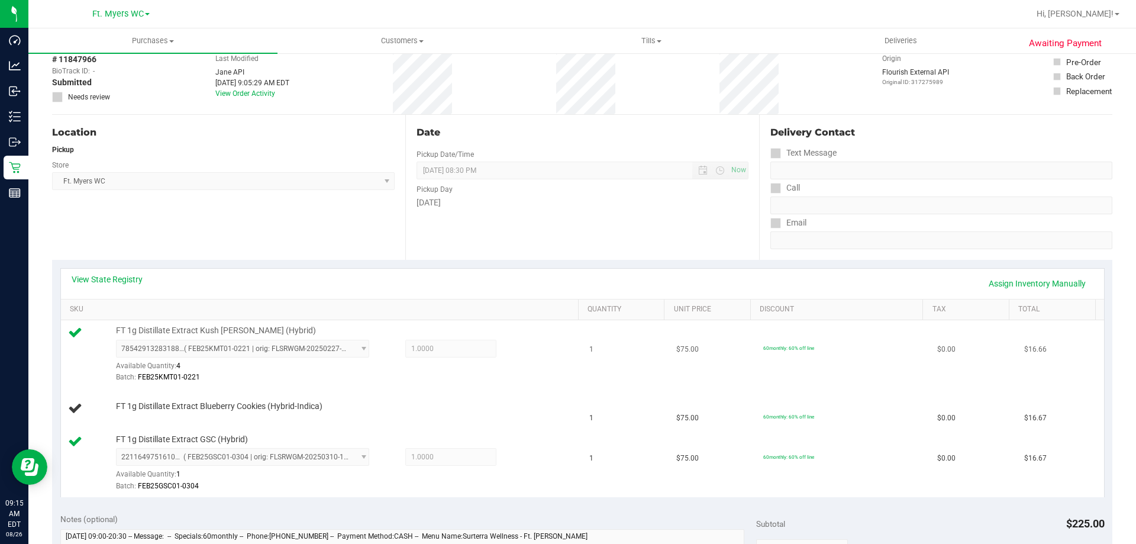
click at [112, 327] on div "FT 1g Distillate Extract Kush [PERSON_NAME] (Hybrid) 7854291328318809 ( FEB25KM…" at bounding box center [341, 354] width 463 height 59
click at [373, 393] on td "FT 1g Distillate Extract Blueberry Cookies (Hybrid-Indica)" at bounding box center [322, 409] width 522 height 40
click at [315, 372] on div "Batch: FEB25KMT01-0221" at bounding box center [344, 377] width 457 height 11
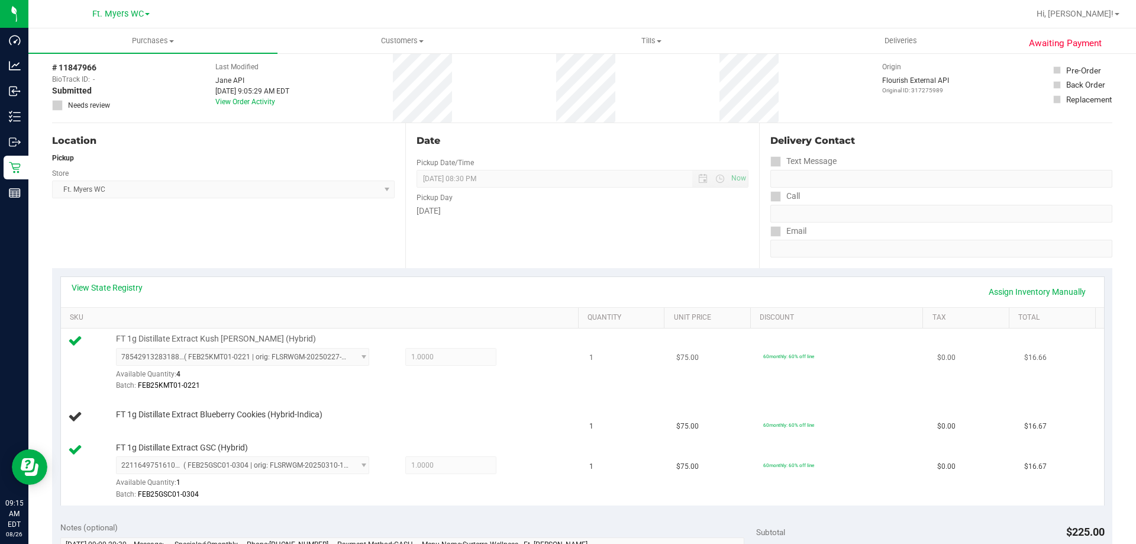
scroll to position [118, 0]
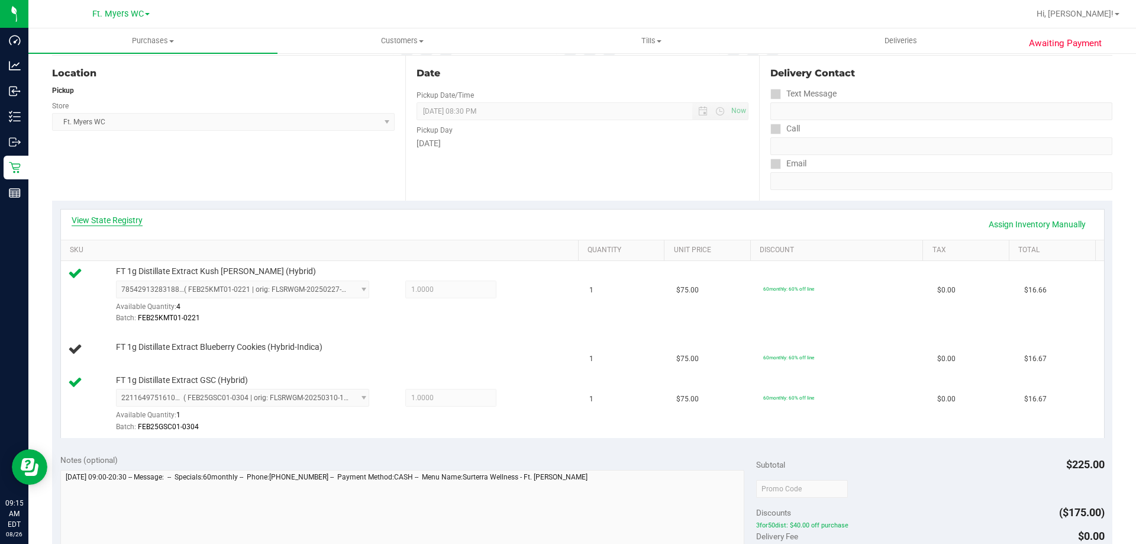
click at [139, 221] on link "View State Registry" at bounding box center [107, 220] width 71 height 12
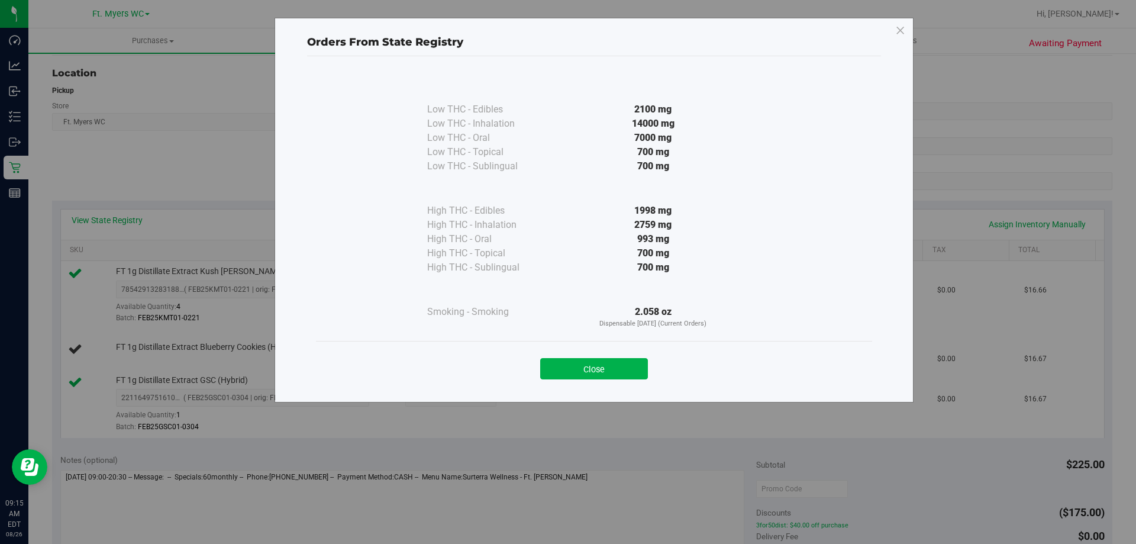
click at [566, 391] on div "Low THC - Edibles 2100 mg Low THC - Inhalation" at bounding box center [594, 223] width 574 height 335
click at [600, 359] on button "Close" at bounding box center [594, 368] width 108 height 21
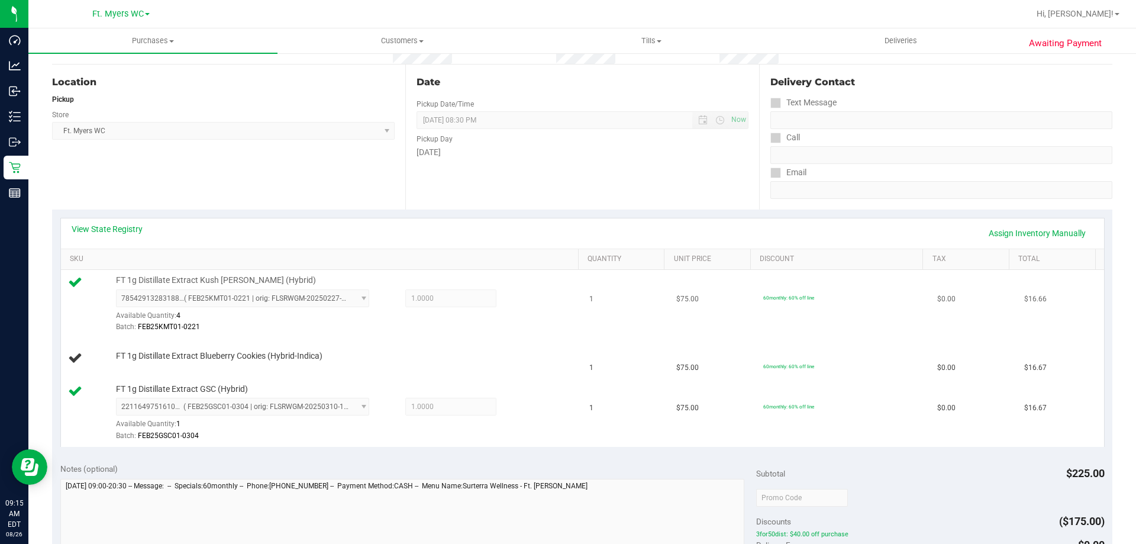
scroll to position [59, 0]
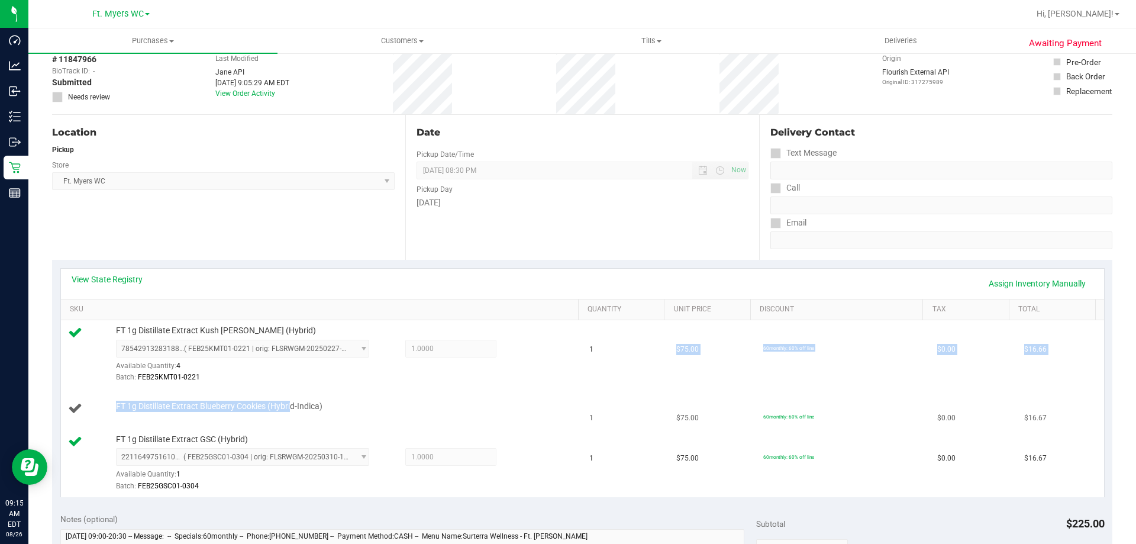
drag, startPoint x: 582, startPoint y: 377, endPoint x: 291, endPoint y: 410, distance: 292.4
click at [291, 410] on tbody "FT 1g Distillate Extract Kush [PERSON_NAME] (Hybrid) 7854291328318809 ( FEB25KM…" at bounding box center [583, 408] width 1044 height 176
click at [334, 394] on td "FT 1g Distillate Extract Blueberry Cookies (Hybrid-Indica)" at bounding box center [322, 409] width 522 height 40
click at [363, 387] on td "FT 1g Distillate Extract Kush [PERSON_NAME] (Hybrid) 7854291328318809 ( FEB25KM…" at bounding box center [322, 354] width 522 height 69
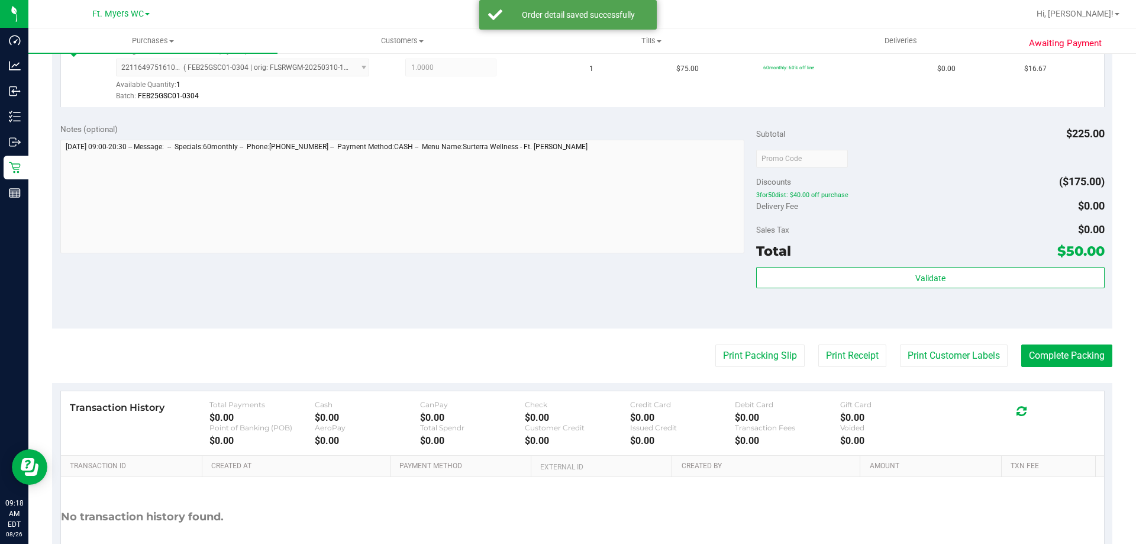
scroll to position [414, 0]
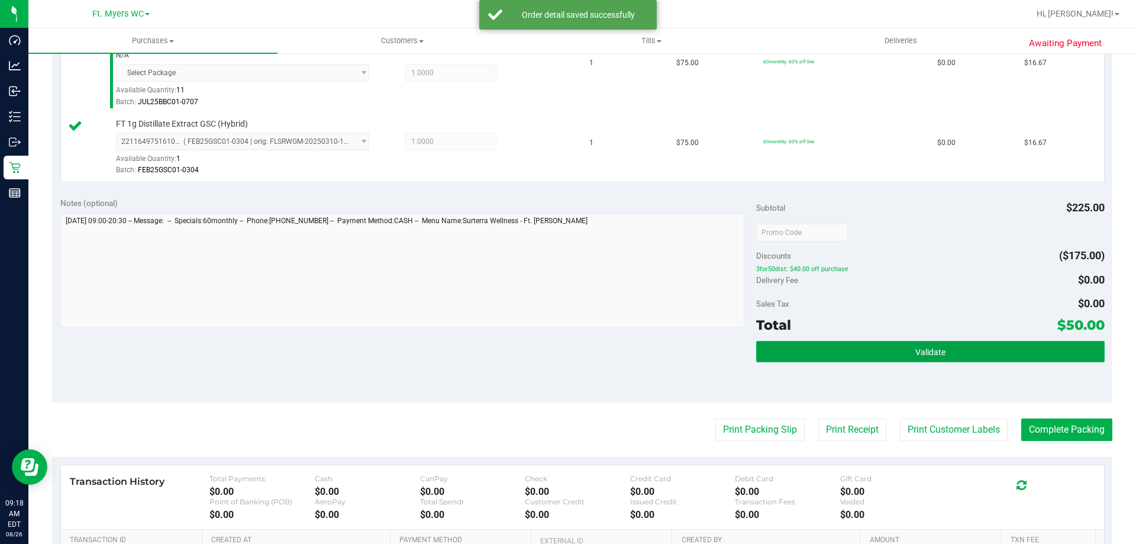
click at [862, 349] on button "Validate" at bounding box center [930, 351] width 348 height 21
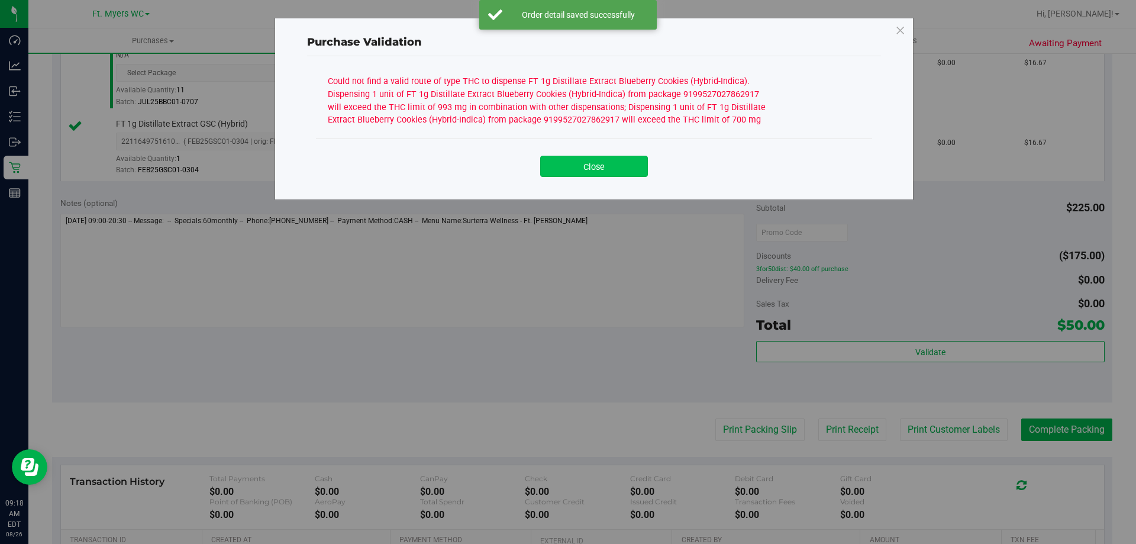
click at [607, 162] on button "Close" at bounding box center [594, 166] width 108 height 21
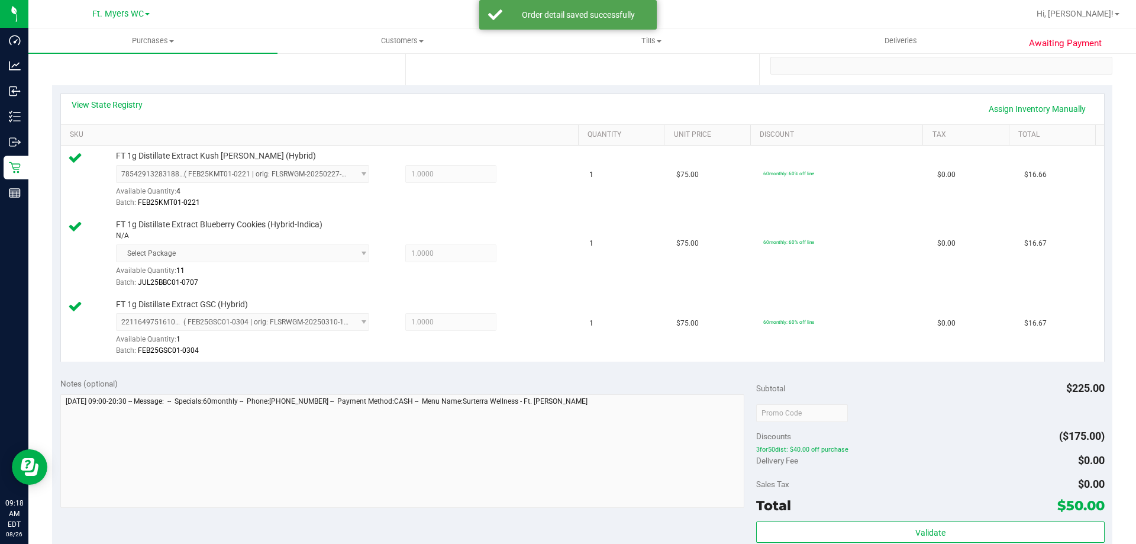
scroll to position [178, 0]
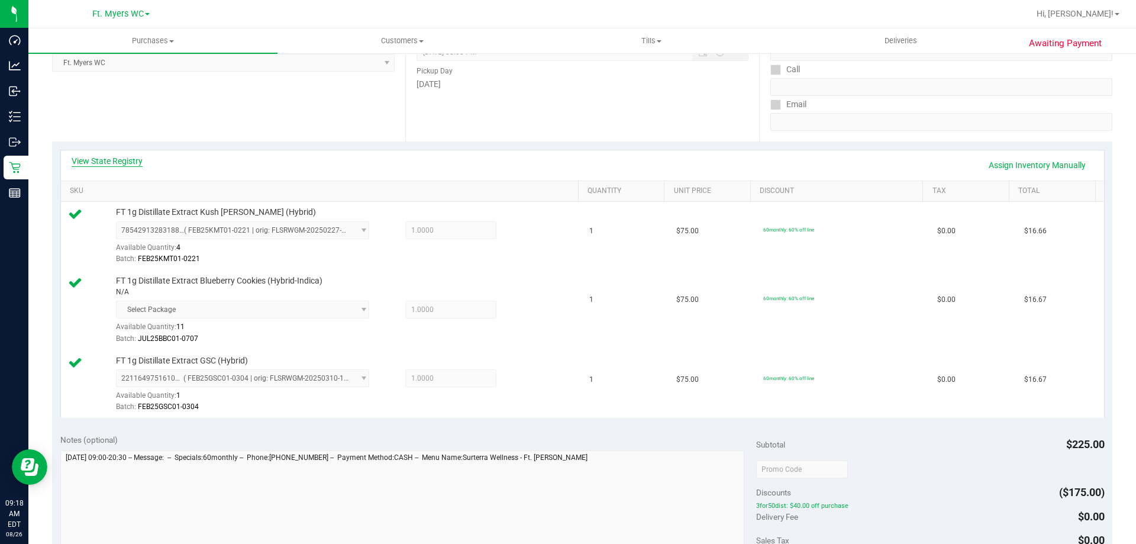
click at [132, 166] on link "View State Registry" at bounding box center [107, 161] width 71 height 12
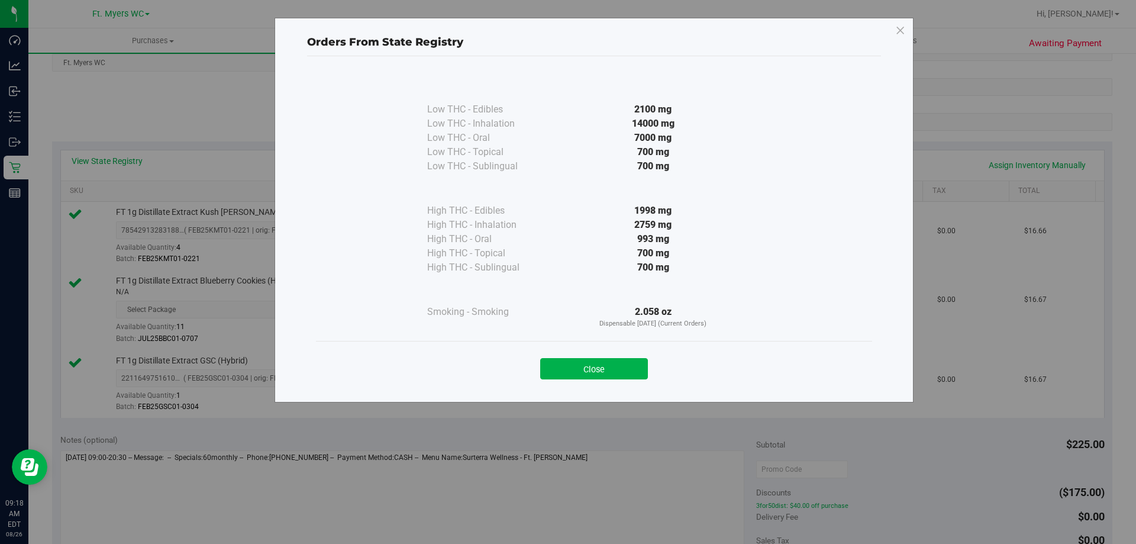
drag, startPoint x: 629, startPoint y: 229, endPoint x: 685, endPoint y: 231, distance: 56.3
click at [685, 231] on div "2759 mg" at bounding box center [653, 225] width 215 height 14
drag, startPoint x: 684, startPoint y: 244, endPoint x: 605, endPoint y: 243, distance: 79.3
click at [605, 243] on div "993 mg" at bounding box center [653, 239] width 215 height 14
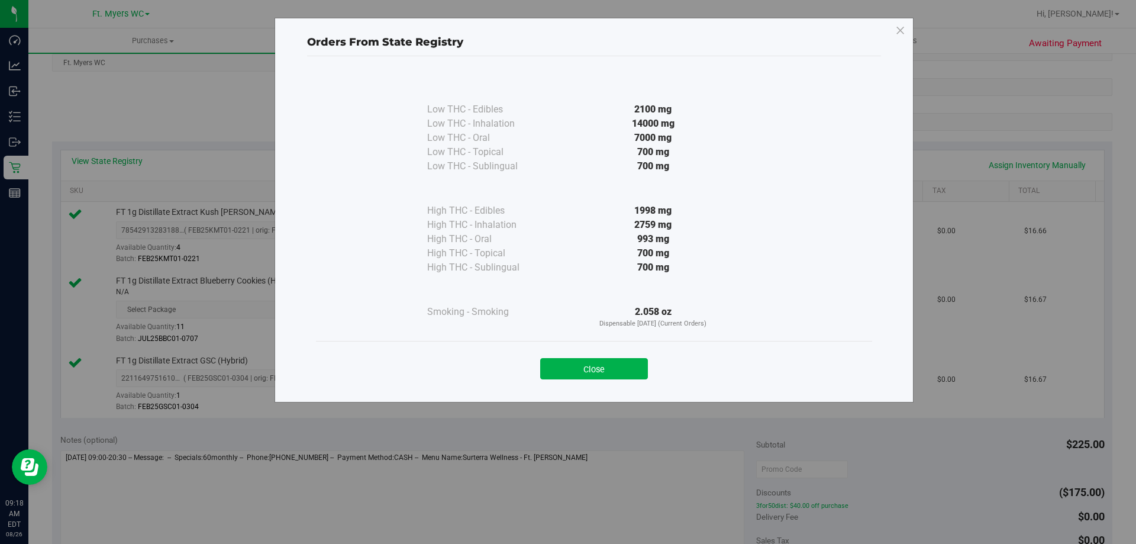
click at [605, 243] on div "993 mg" at bounding box center [653, 239] width 215 height 14
drag, startPoint x: 617, startPoint y: 272, endPoint x: 663, endPoint y: 262, distance: 47.1
click at [663, 262] on div "700 mg" at bounding box center [653, 267] width 215 height 14
drag, startPoint x: 675, startPoint y: 259, endPoint x: 564, endPoint y: 194, distance: 128.4
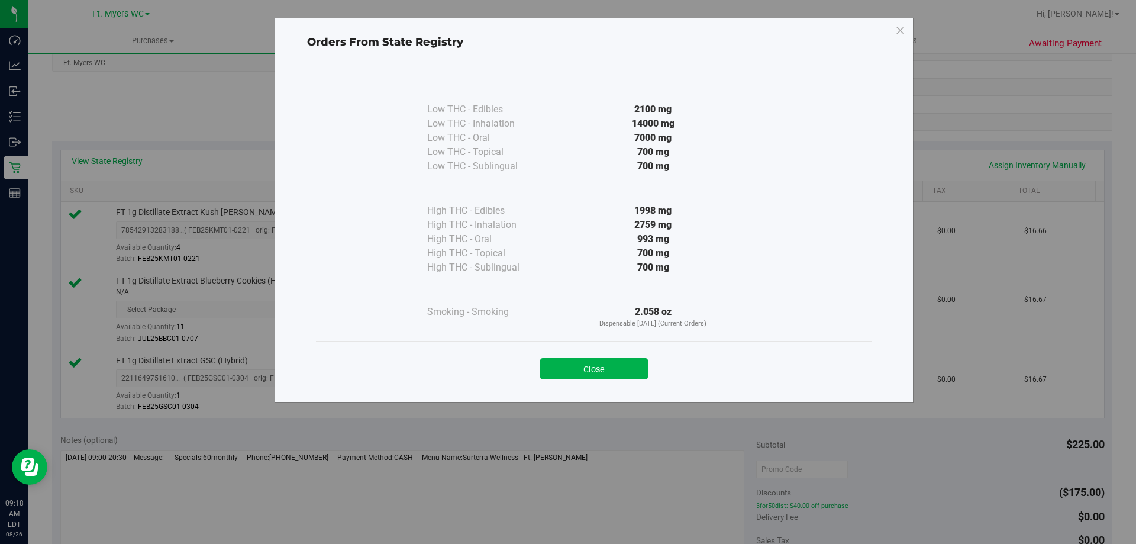
click at [565, 194] on div "High THC - Edibles 1998 mg High THC - Inhalation 2759 mg" at bounding box center [594, 223] width 334 height 101
click at [564, 194] on div at bounding box center [653, 188] width 215 height 30
click at [566, 353] on div "Close" at bounding box center [594, 365] width 539 height 30
click at [576, 369] on button "Close" at bounding box center [594, 368] width 108 height 21
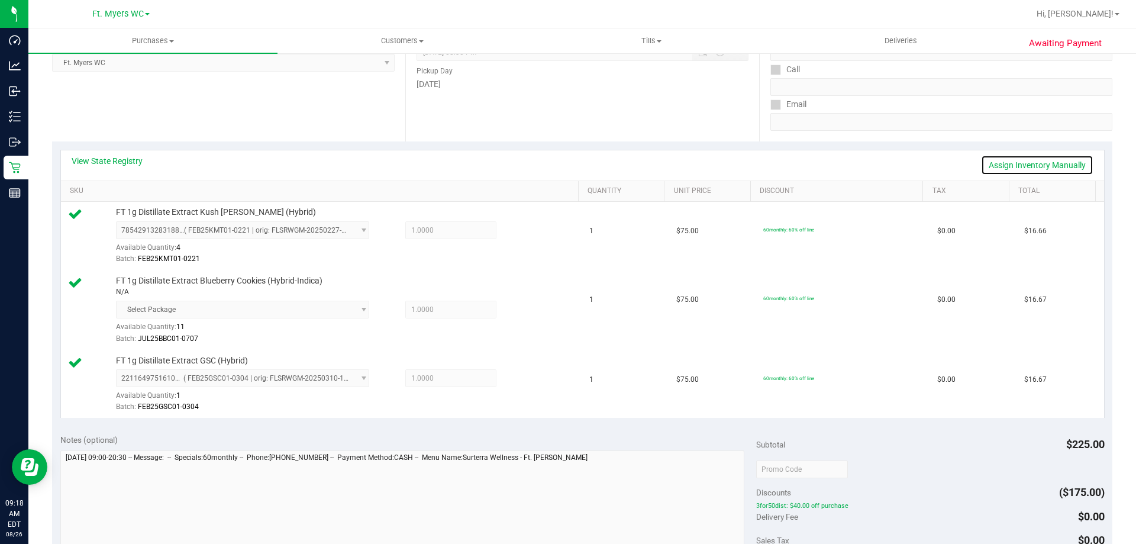
click at [1026, 158] on link "Assign Inventory Manually" at bounding box center [1037, 165] width 112 height 20
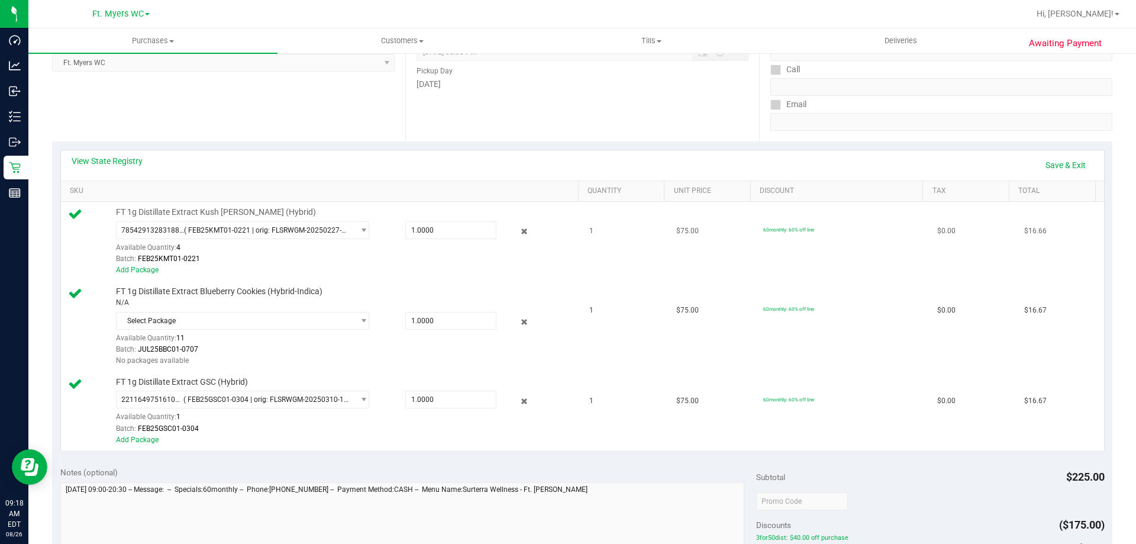
click at [500, 226] on div at bounding box center [516, 231] width 38 height 14
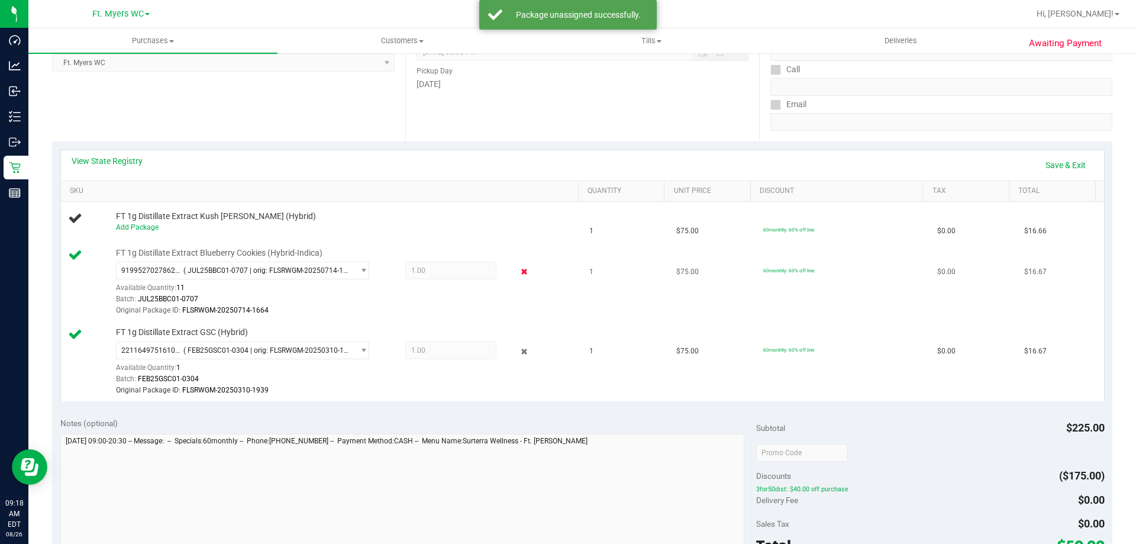
click at [519, 269] on icon at bounding box center [525, 272] width 12 height 14
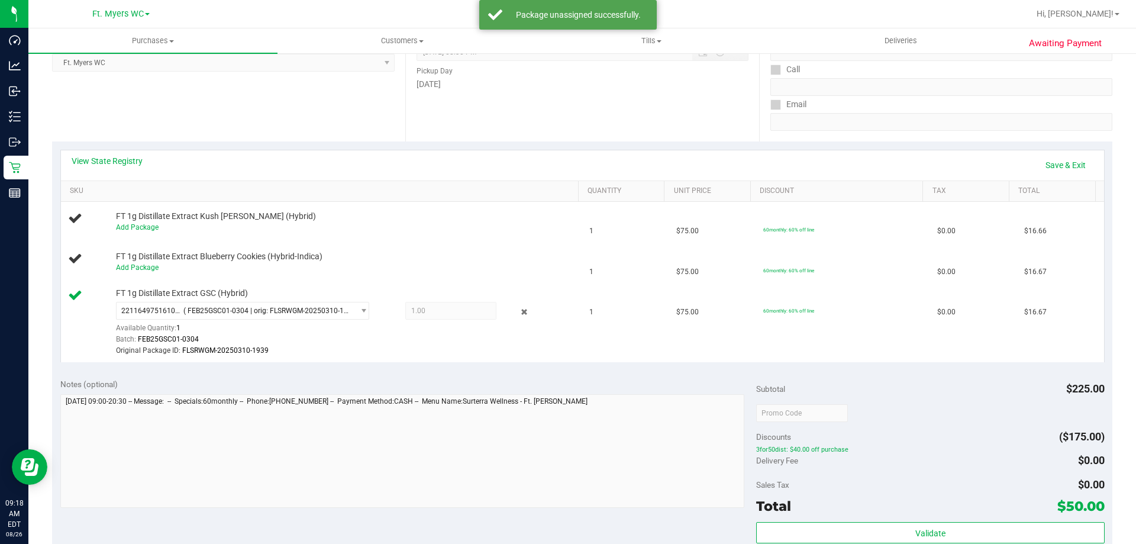
click at [523, 324] on div "2211649751610076 ( FEB25GSC01-0304 | orig: FLSRWGM-20250310-1939 ) 221164975161…" at bounding box center [344, 329] width 457 height 55
click at [520, 311] on icon at bounding box center [525, 312] width 12 height 14
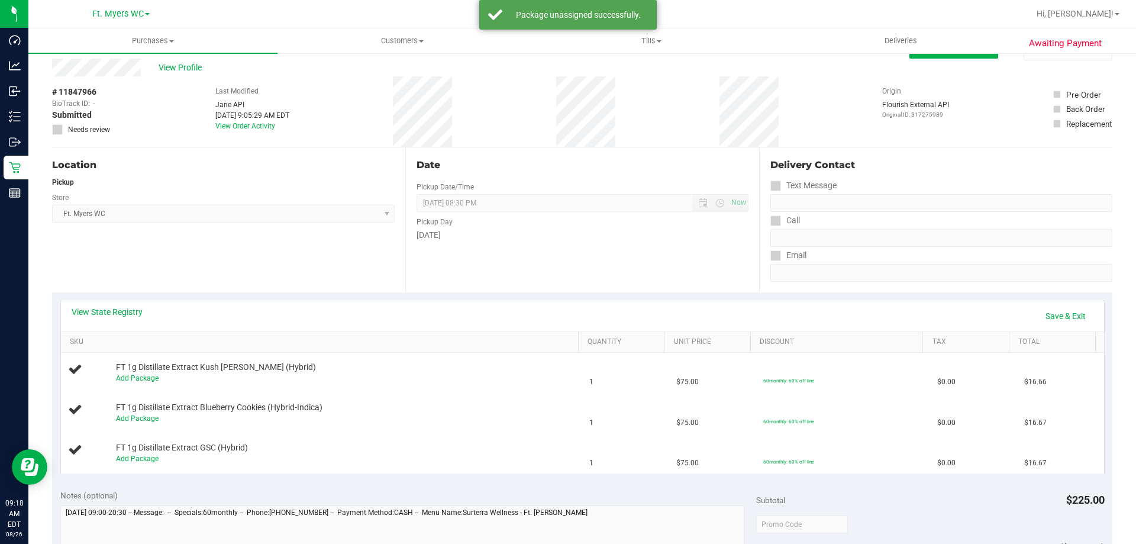
scroll to position [0, 0]
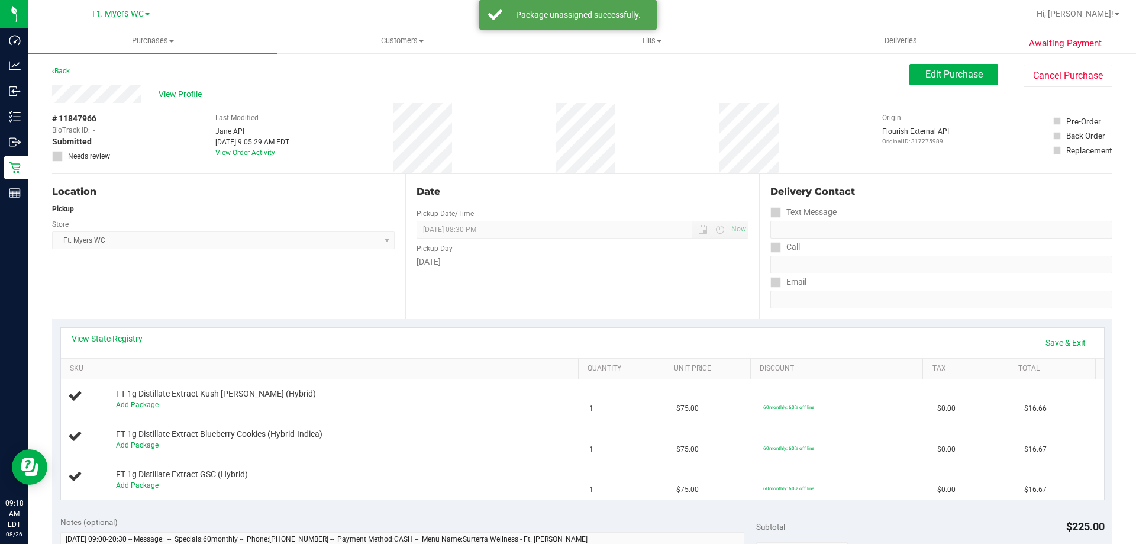
click at [379, 87] on div "View Profile" at bounding box center [481, 94] width 858 height 18
click at [1057, 333] on link "Save & Exit" at bounding box center [1066, 343] width 56 height 20
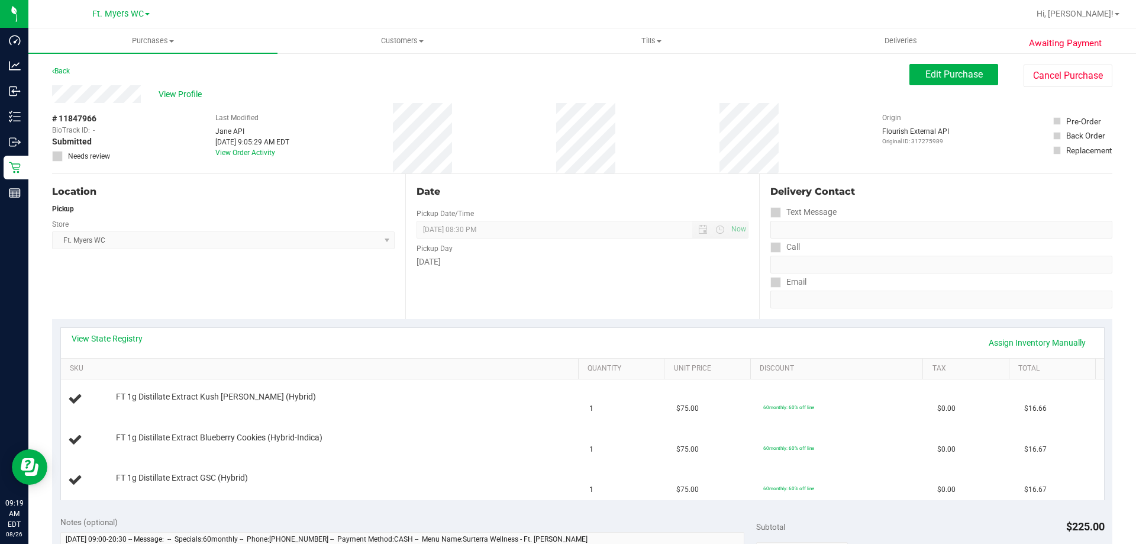
click at [688, 303] on div "Date Pickup Date/Time [DATE] Now [DATE] 08:30 PM Now Pickup Day [DATE]" at bounding box center [581, 246] width 353 height 145
click at [509, 199] on div "Date Pickup Date/Time [DATE] Now [DATE] 08:30 PM Now Pickup Day [DATE]" at bounding box center [581, 246] width 353 height 145
drag, startPoint x: 188, startPoint y: 94, endPoint x: 220, endPoint y: 84, distance: 32.9
click at [220, 84] on purchase-details "Back Edit Purchase Cancel Purchase View Profile # 11847966 BioTrack ID: - Submi…" at bounding box center [582, 530] width 1061 height 933
click at [218, 84] on div "Back Edit Purchase Cancel Purchase" at bounding box center [582, 74] width 1061 height 21
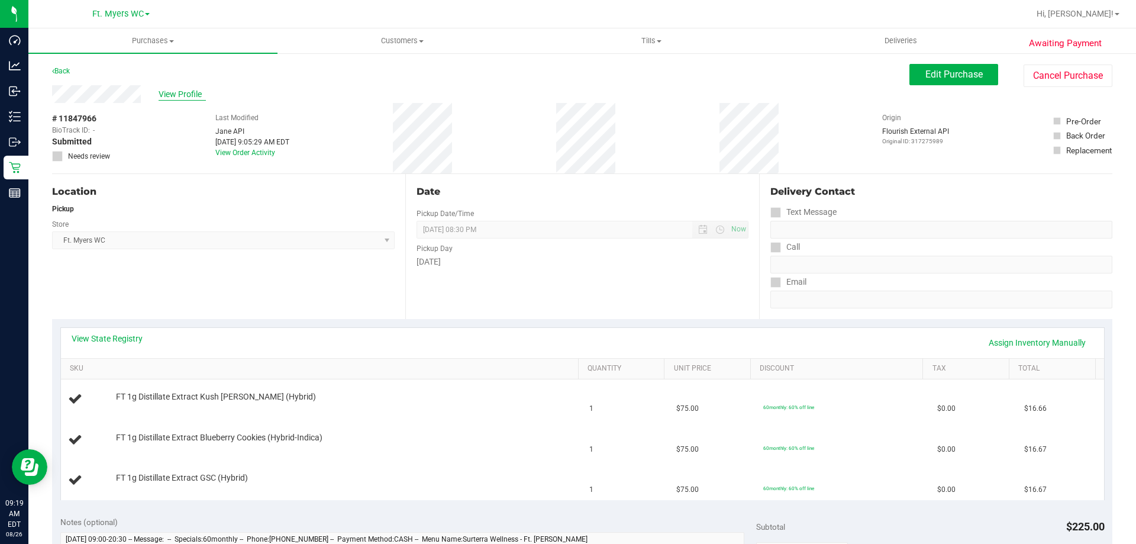
click at [186, 93] on span "View Profile" at bounding box center [182, 94] width 47 height 12
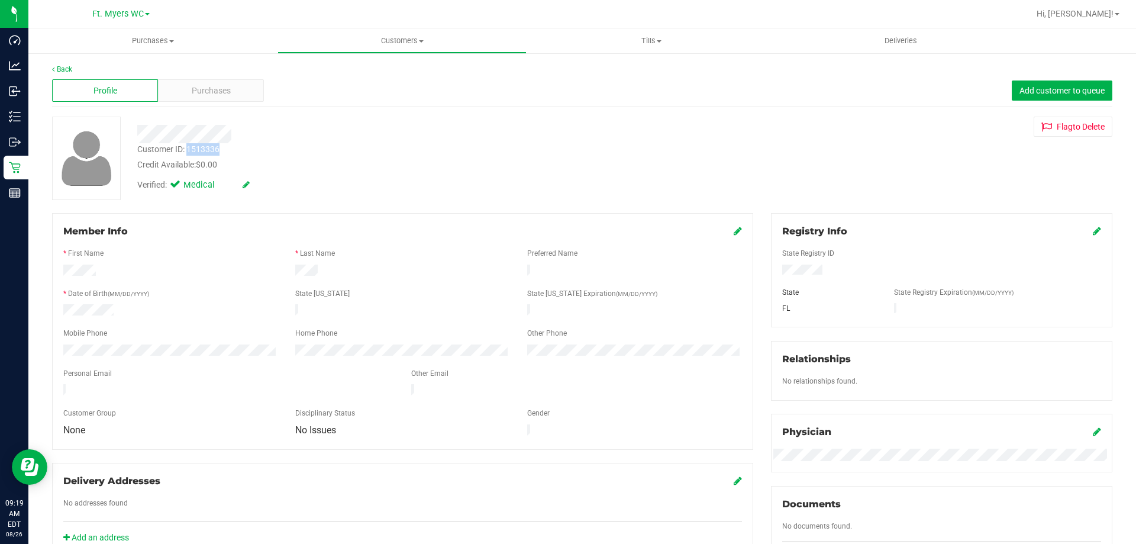
drag, startPoint x: 232, startPoint y: 151, endPoint x: 186, endPoint y: 145, distance: 46.0
click at [186, 145] on div "Customer ID: 1513336 Credit Available: $0.00" at bounding box center [397, 157] width 539 height 28
copy div "1513336"
click at [176, 83] on div "Purchases" at bounding box center [211, 90] width 106 height 22
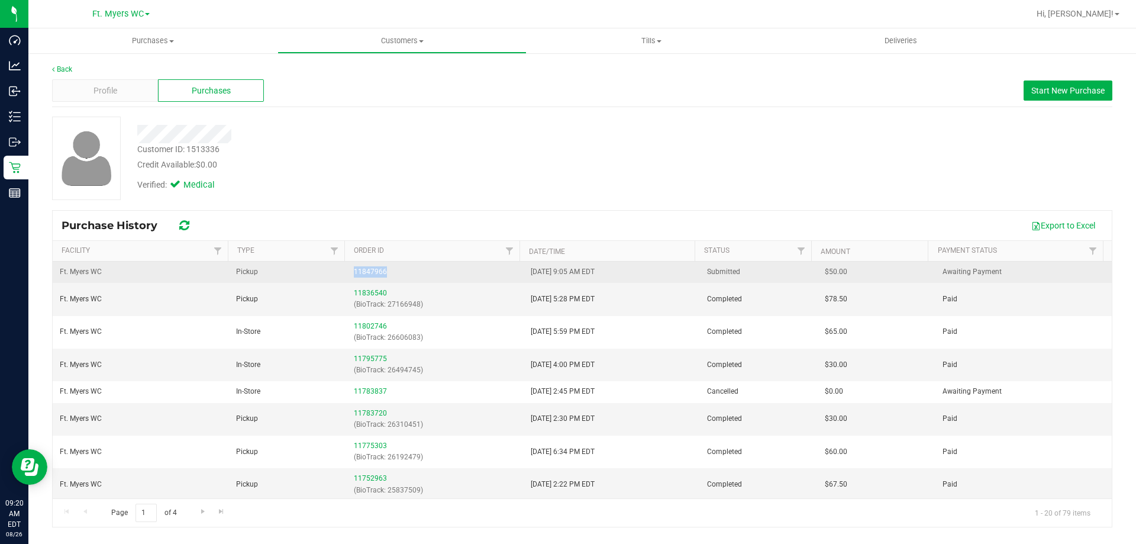
drag, startPoint x: 404, startPoint y: 268, endPoint x: 317, endPoint y: 272, distance: 86.5
click at [317, 272] on tr "Ft. [PERSON_NAME] Pickup 11847966 [DATE] 9:05 AM EDT Submitted $50.00 Awaiting …" at bounding box center [583, 272] width 1060 height 21
copy tr "11847966"
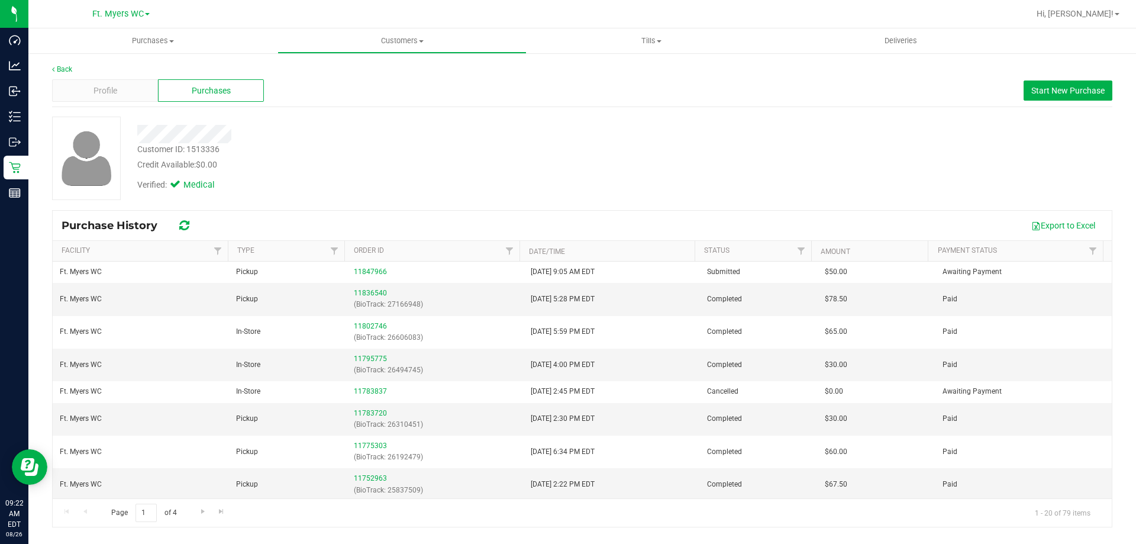
click at [805, 141] on div "Customer ID: 1513336 Credit Available: $0.00 Verified: Medical" at bounding box center [582, 158] width 1078 height 83
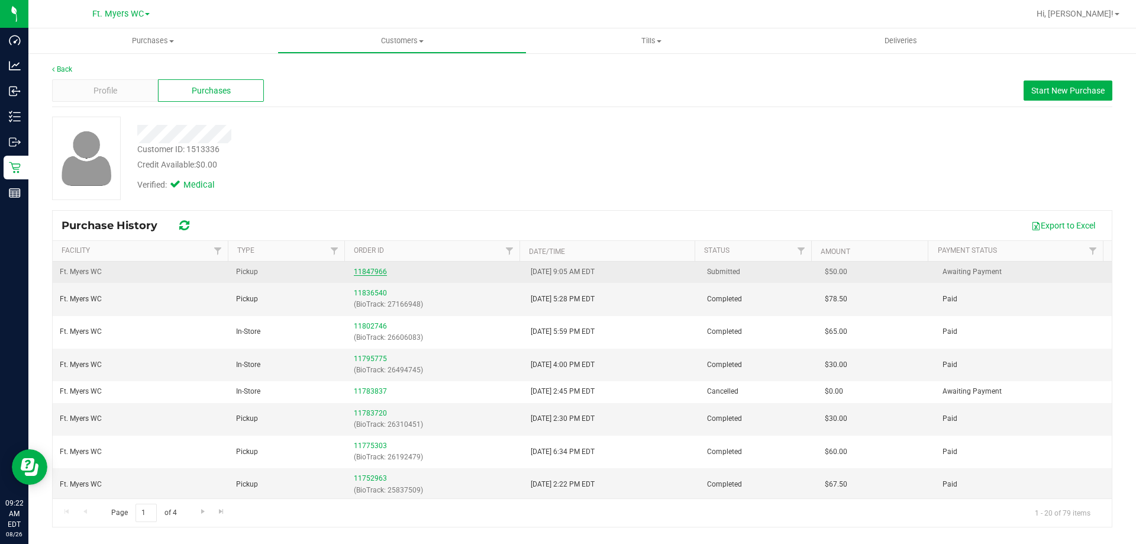
click at [379, 271] on link "11847966" at bounding box center [370, 272] width 33 height 8
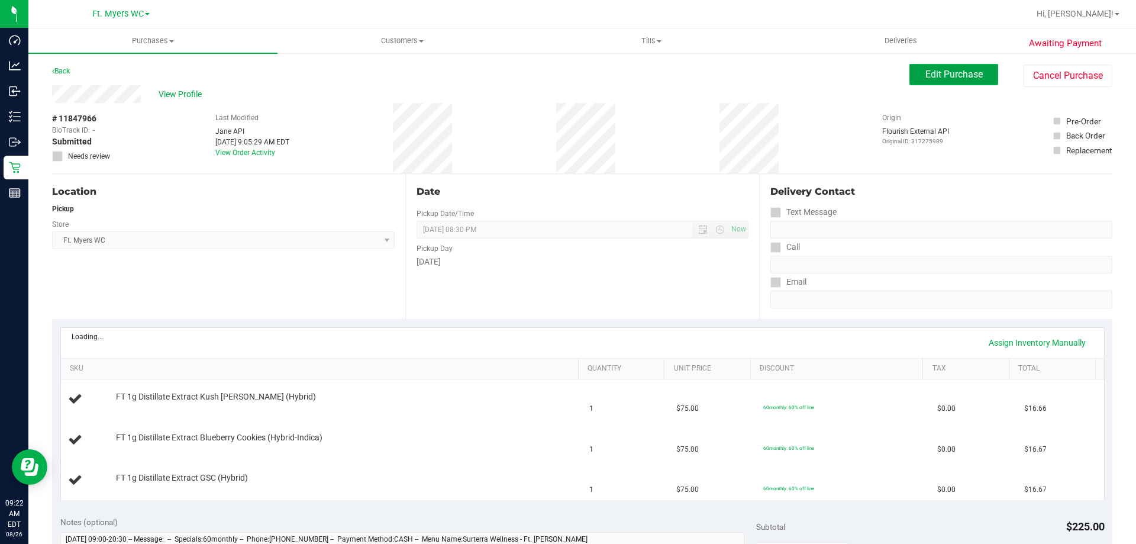
click at [929, 72] on span "Edit Purchase" at bounding box center [954, 74] width 57 height 11
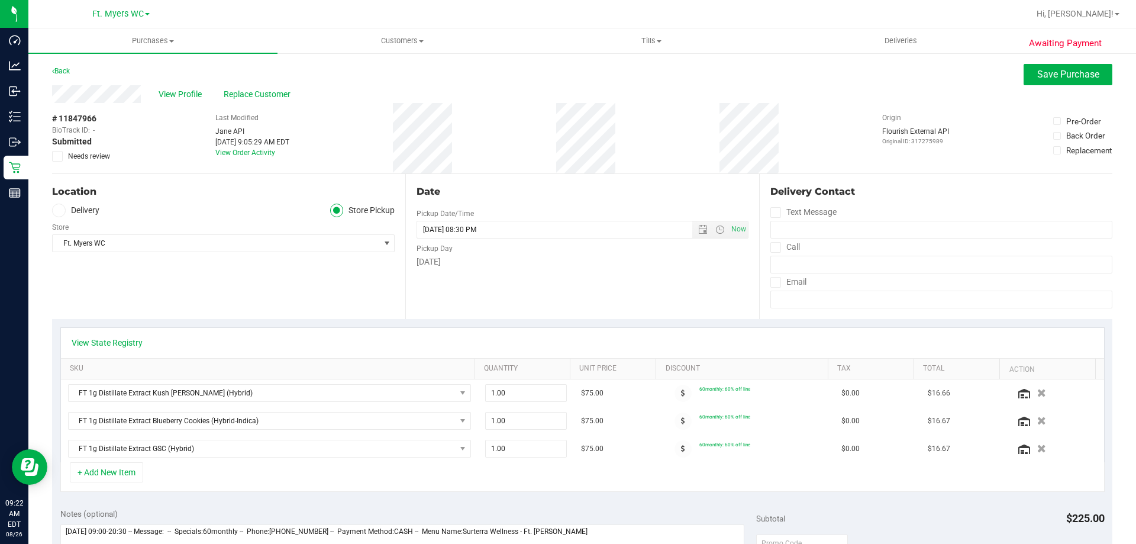
click at [83, 152] on span "Needs review" at bounding box center [89, 156] width 42 height 11
click at [0, 0] on input "Needs review" at bounding box center [0, 0] width 0 height 0
click at [1090, 77] on span "Save Purchase" at bounding box center [1069, 74] width 62 height 11
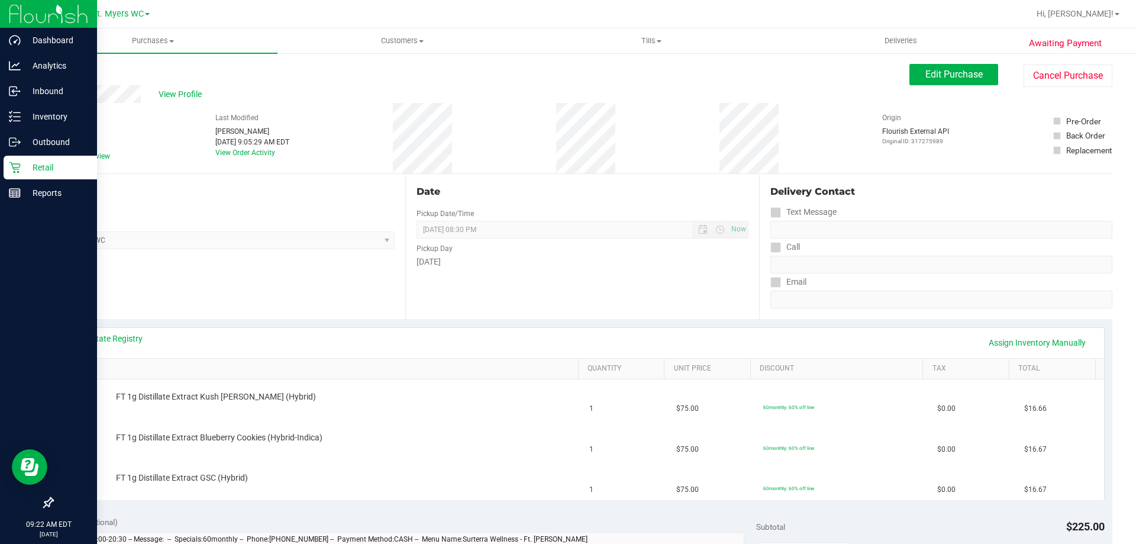
click at [51, 170] on p "Retail" at bounding box center [56, 167] width 71 height 14
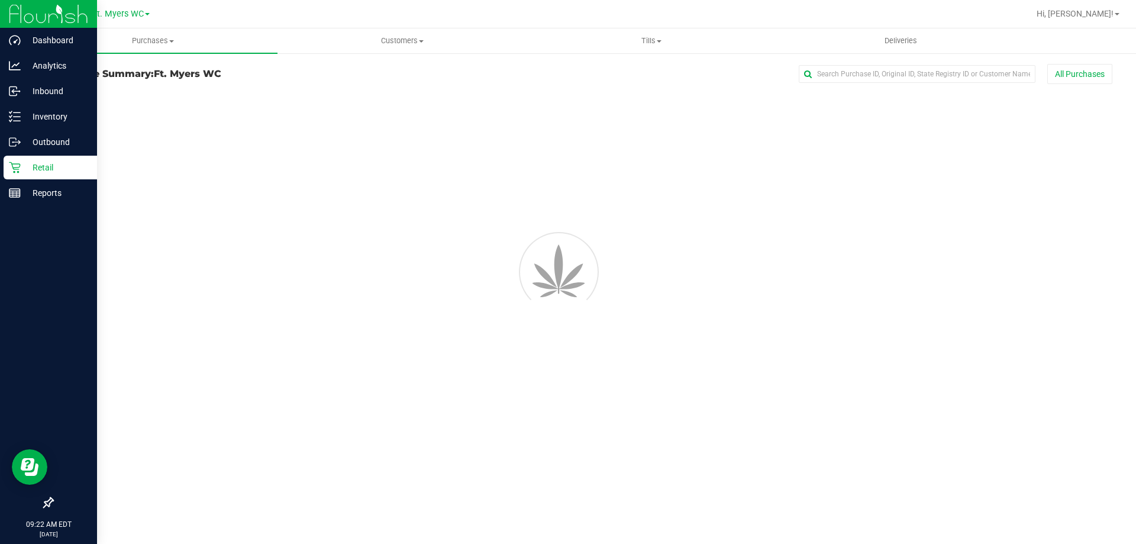
click at [51, 170] on p "Retail" at bounding box center [56, 167] width 71 height 14
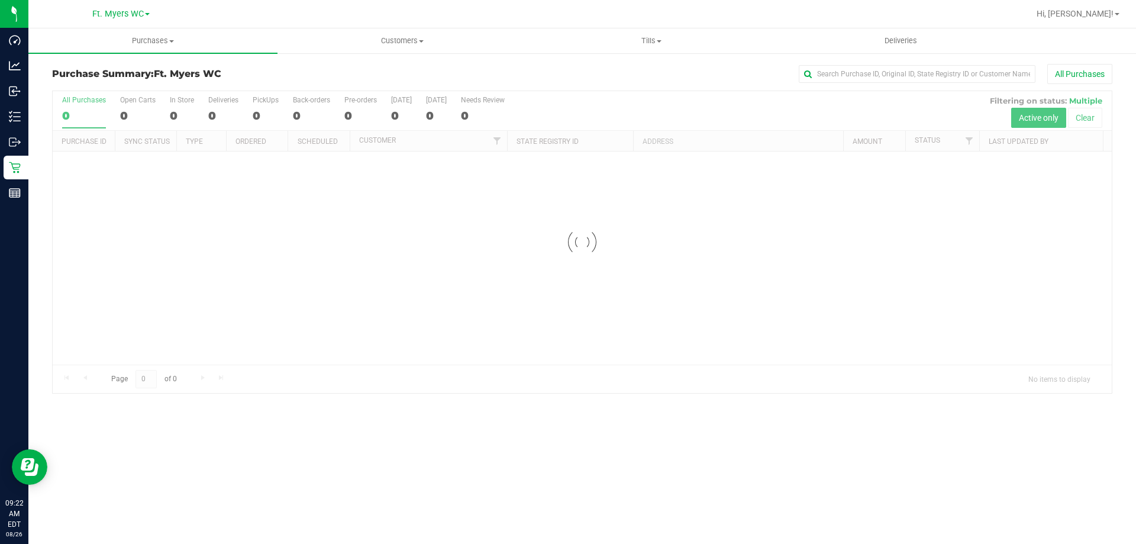
click at [303, 67] on div "Purchase Summary: Ft. [PERSON_NAME] All Purchases" at bounding box center [582, 77] width 1061 height 26
click at [297, 69] on h3 "Purchase Summary: Ft. [PERSON_NAME]" at bounding box center [228, 74] width 353 height 11
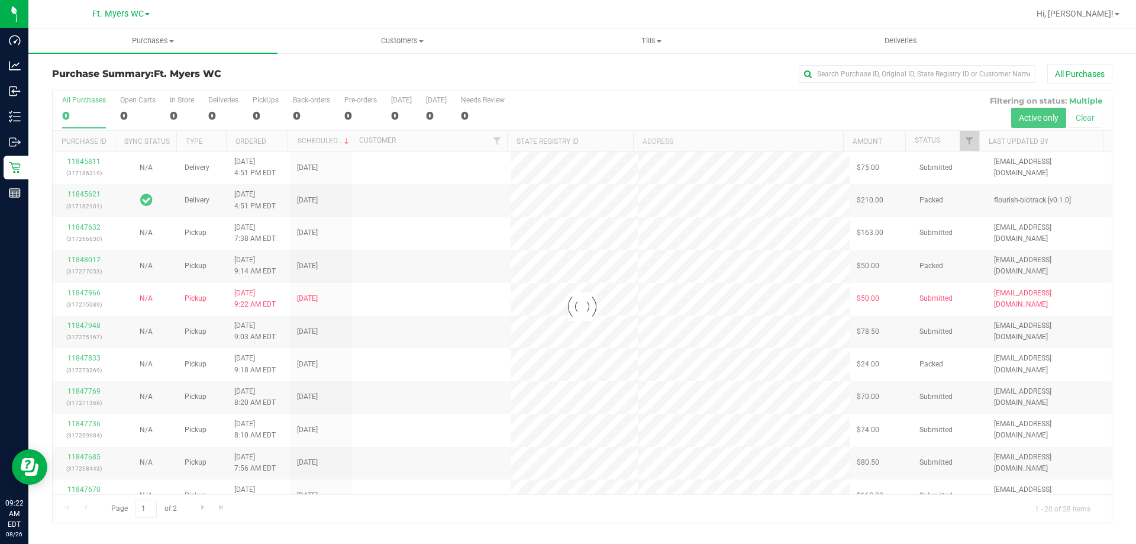
click at [275, 98] on div at bounding box center [583, 307] width 1060 height 432
click at [273, 99] on div at bounding box center [583, 307] width 1060 height 432
click at [272, 99] on div at bounding box center [583, 307] width 1060 height 432
click at [270, 101] on div at bounding box center [583, 307] width 1060 height 432
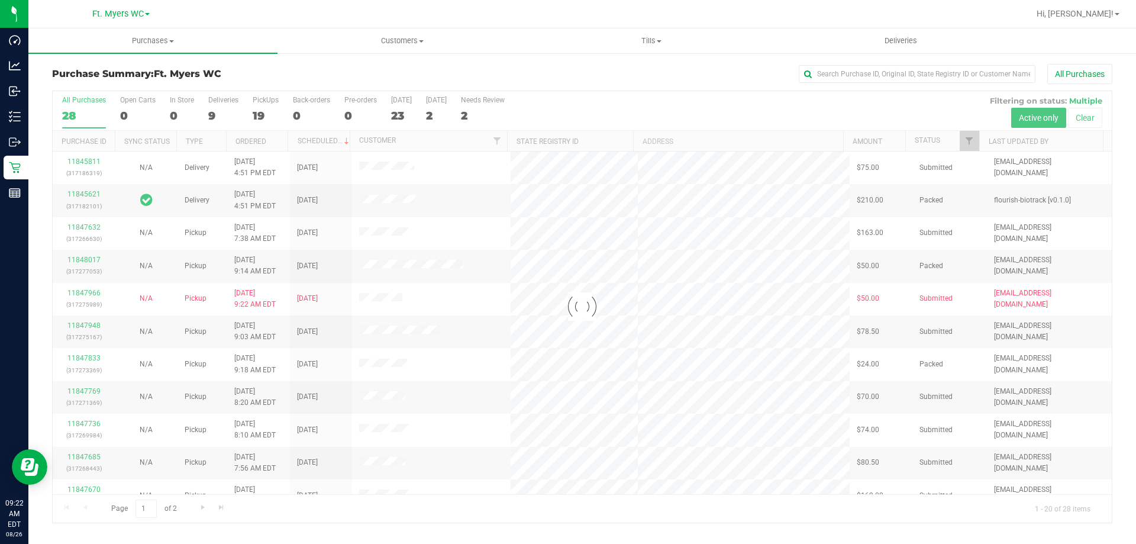
click at [270, 101] on div at bounding box center [583, 307] width 1060 height 432
click at [268, 102] on div "PickUps" at bounding box center [266, 100] width 26 height 8
click at [0, 0] on input "PickUps 19" at bounding box center [0, 0] width 0 height 0
click at [268, 102] on div at bounding box center [583, 307] width 1060 height 432
click at [276, 74] on h3 "Purchase Summary: Ft. [PERSON_NAME]" at bounding box center [228, 74] width 353 height 11
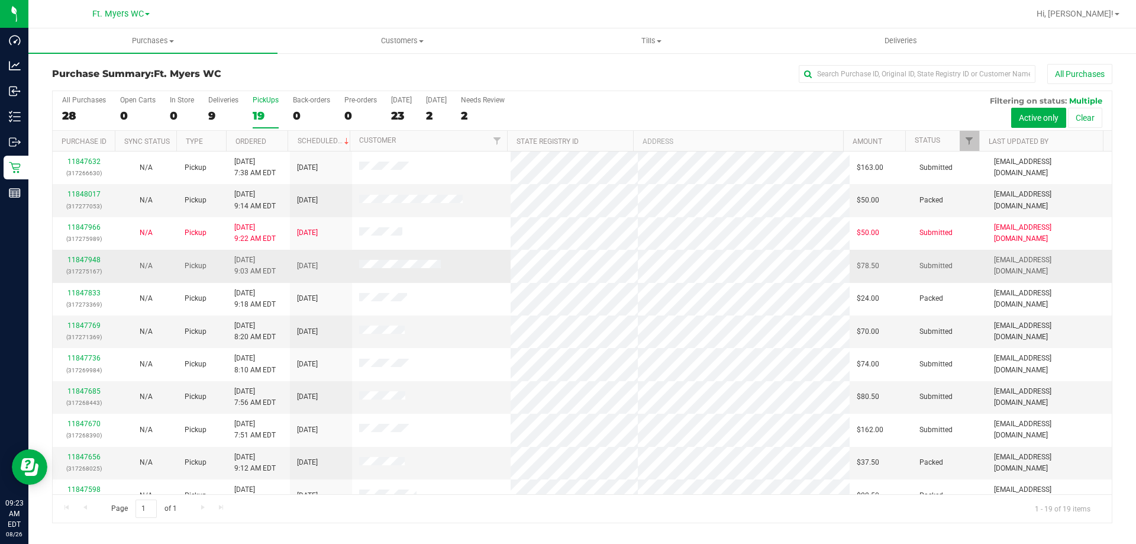
click at [486, 267] on tr "11847948 (317275167) N/A Pickup [DATE] 9:03 AM EDT 8/26/2025 $78.50 Submitted […" at bounding box center [583, 266] width 1060 height 33
click at [486, 267] on td at bounding box center [431, 266] width 159 height 33
click at [77, 256] on link "11847948" at bounding box center [83, 260] width 33 height 8
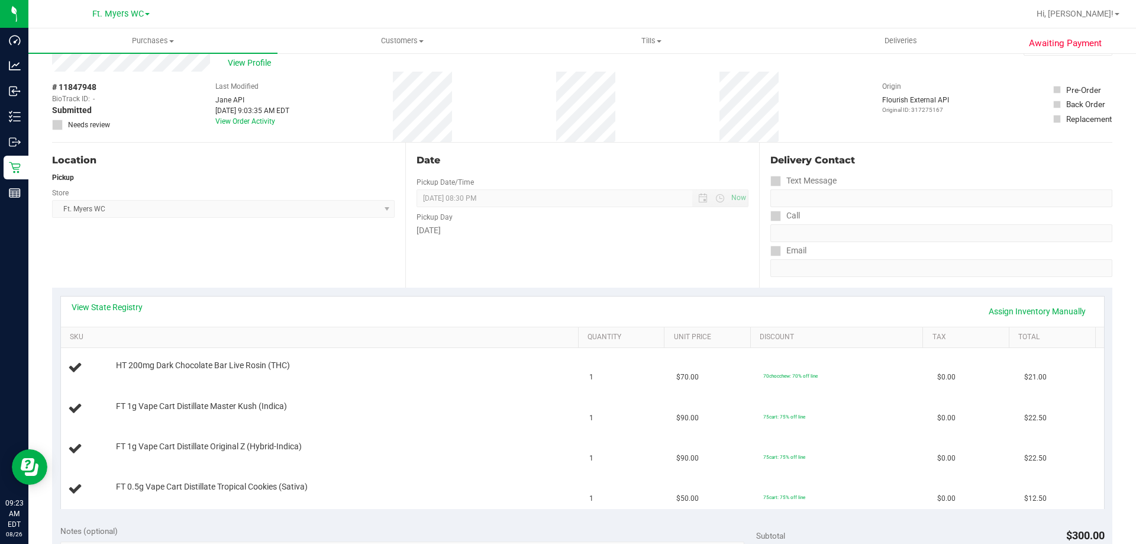
scroll to position [59, 0]
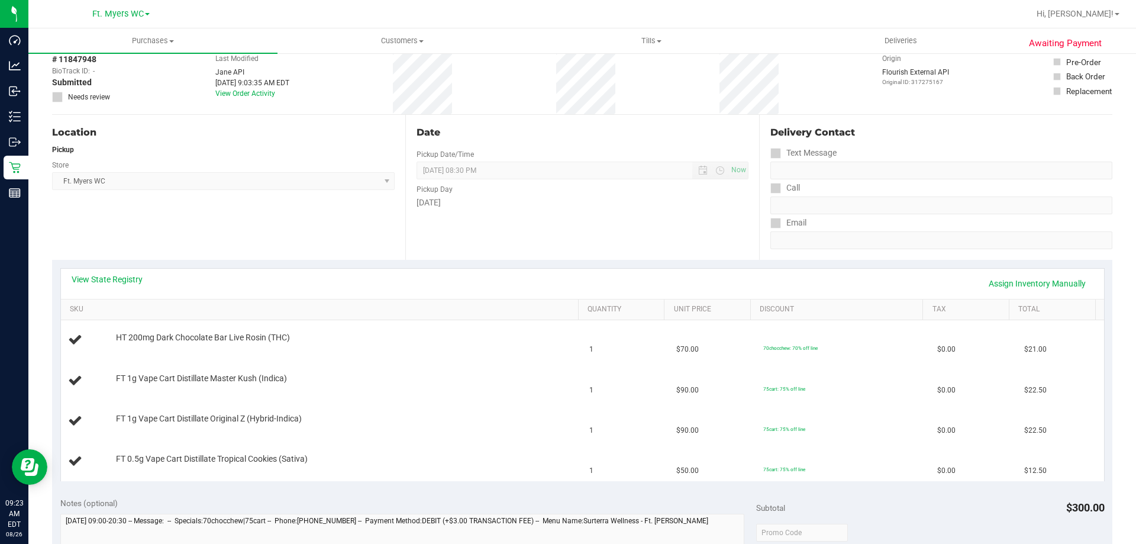
click at [334, 246] on div "Location Pickup Store Ft. [PERSON_NAME] Select Store [PERSON_NAME][GEOGRAPHIC_D…" at bounding box center [228, 187] width 353 height 145
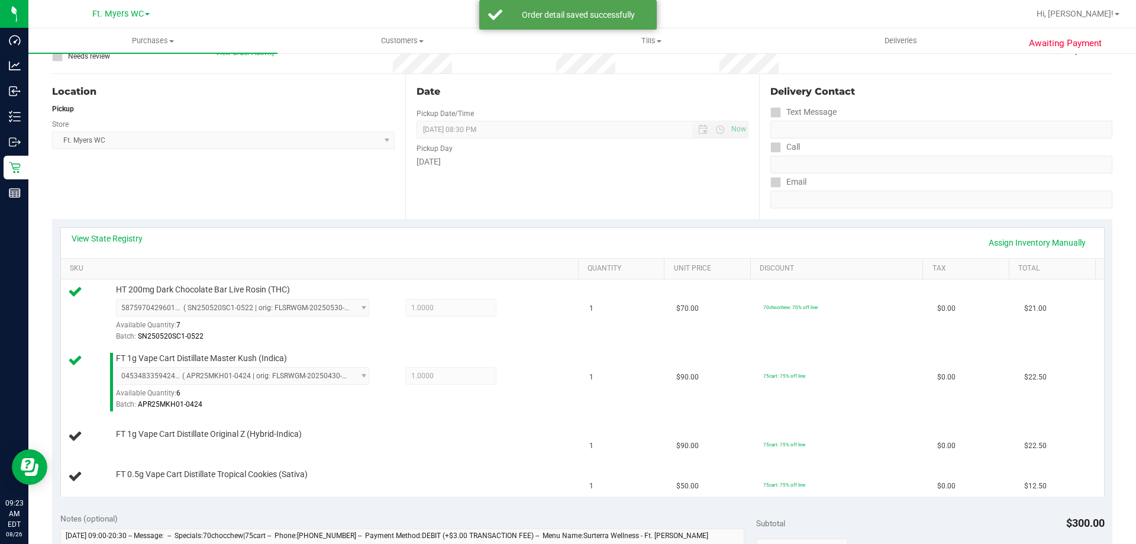
scroll to position [118, 0]
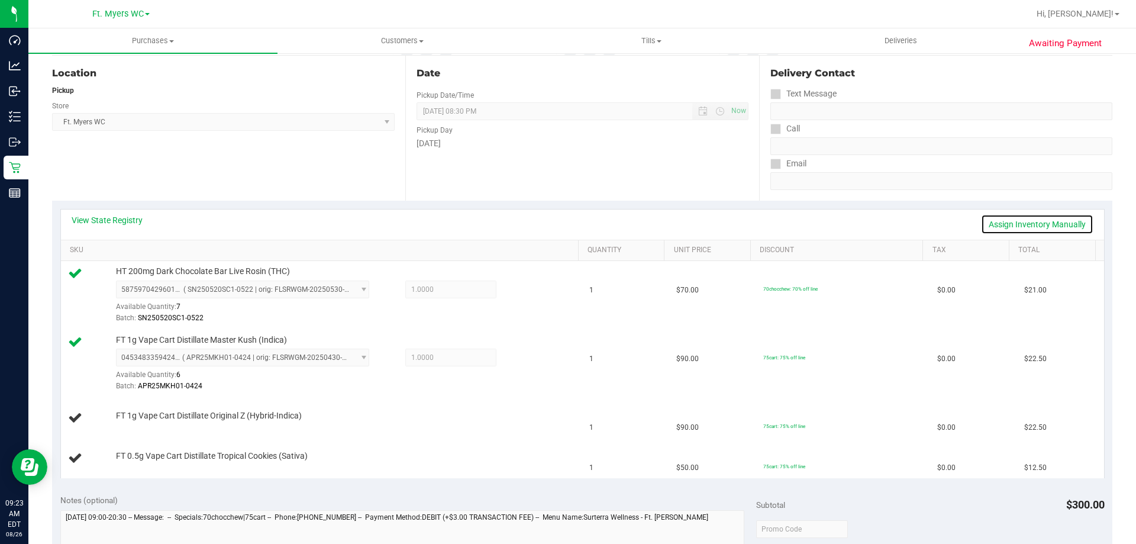
click at [995, 215] on link "Assign Inventory Manually" at bounding box center [1037, 224] width 112 height 20
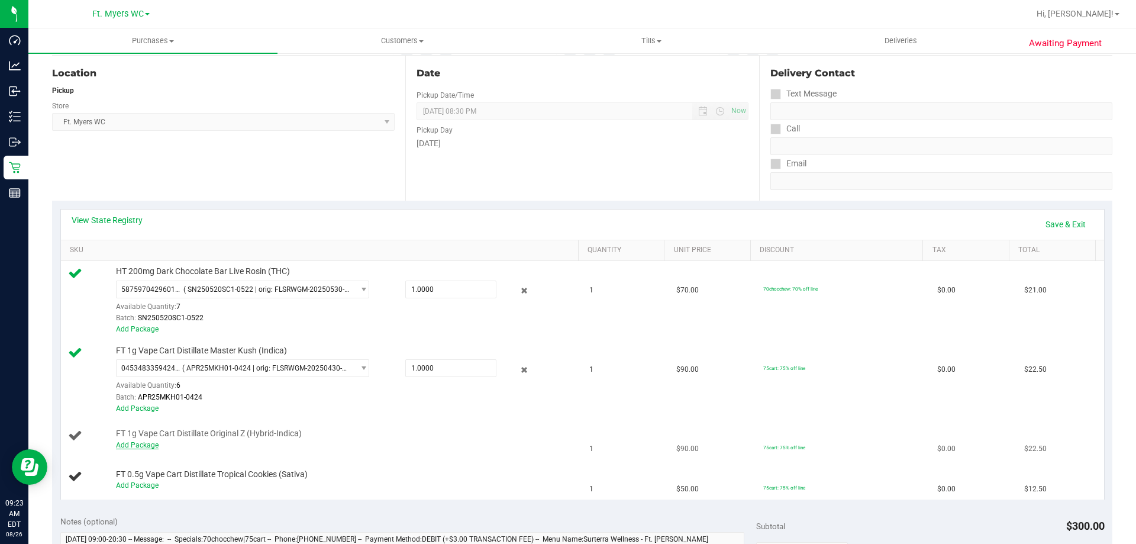
click at [154, 447] on link "Add Package" at bounding box center [137, 445] width 43 height 8
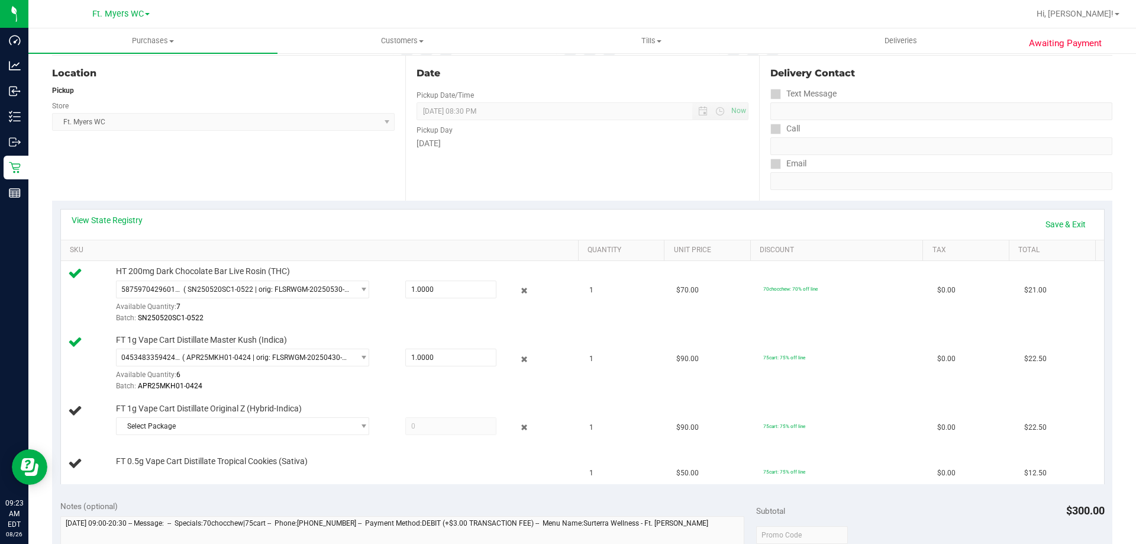
click at [233, 447] on td "FT 0.5g Vape Cart Distillate Tropical Cookies (Sativa)" at bounding box center [322, 464] width 522 height 40
click at [241, 428] on span "Select Package" at bounding box center [235, 426] width 237 height 17
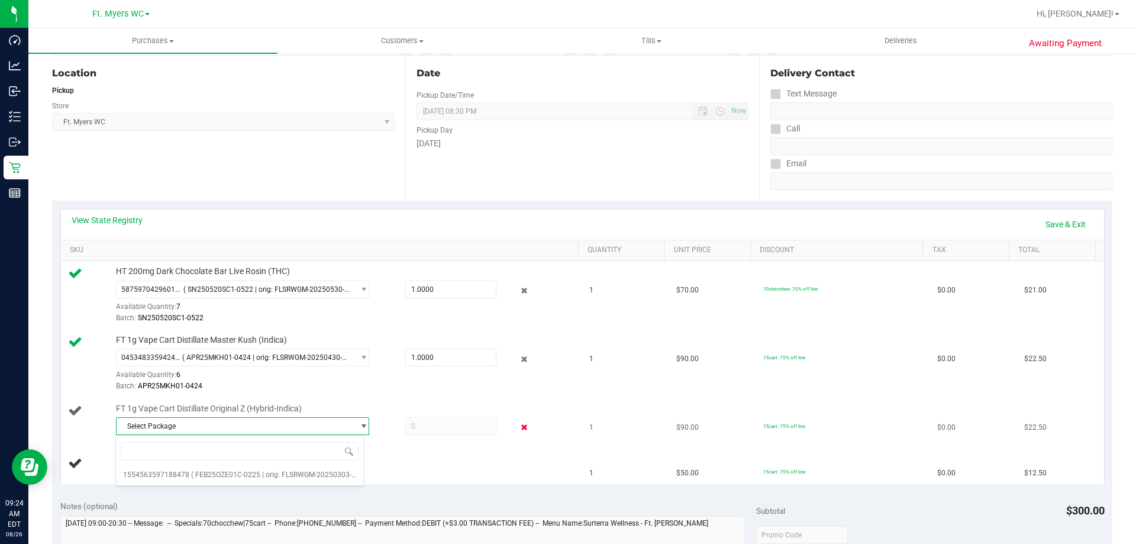
click at [519, 424] on icon at bounding box center [525, 428] width 12 height 14
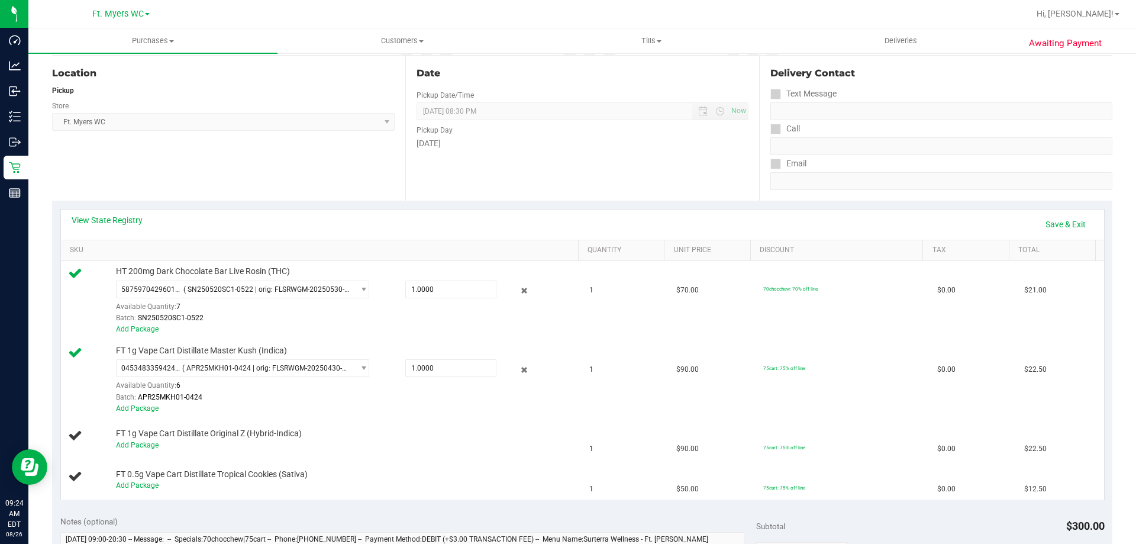
click at [1049, 211] on div "View State Registry Save & Exit" at bounding box center [583, 225] width 1044 height 30
click at [1072, 224] on link "Save & Exit" at bounding box center [1066, 224] width 56 height 20
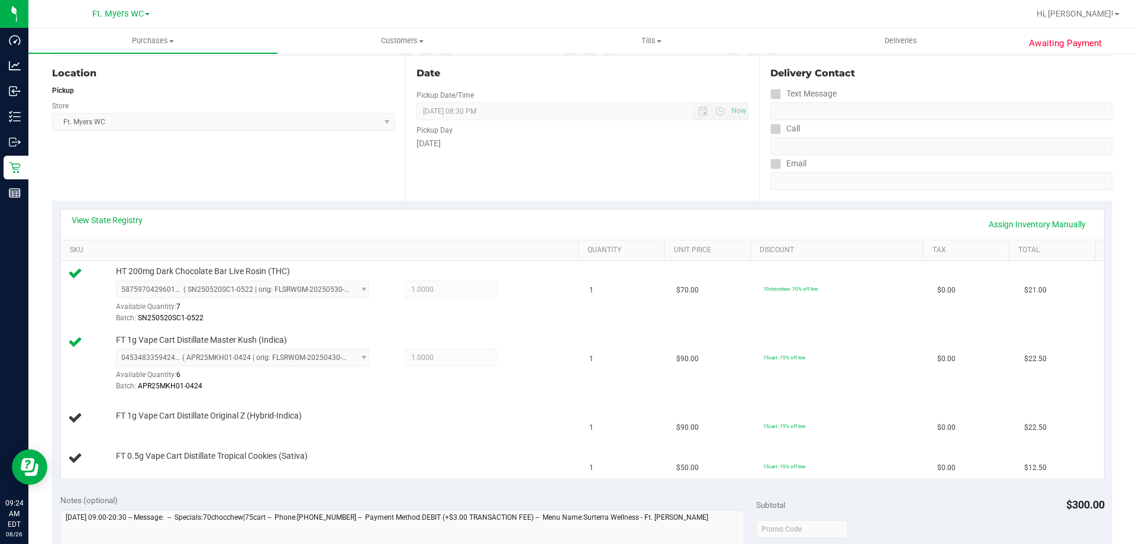
click at [825, 211] on div "View State Registry Assign Inventory Manually" at bounding box center [583, 225] width 1044 height 30
click at [454, 410] on div "FT 1g Vape Cart Distillate Original Z (Hybrid-Indica)" at bounding box center [341, 416] width 463 height 12
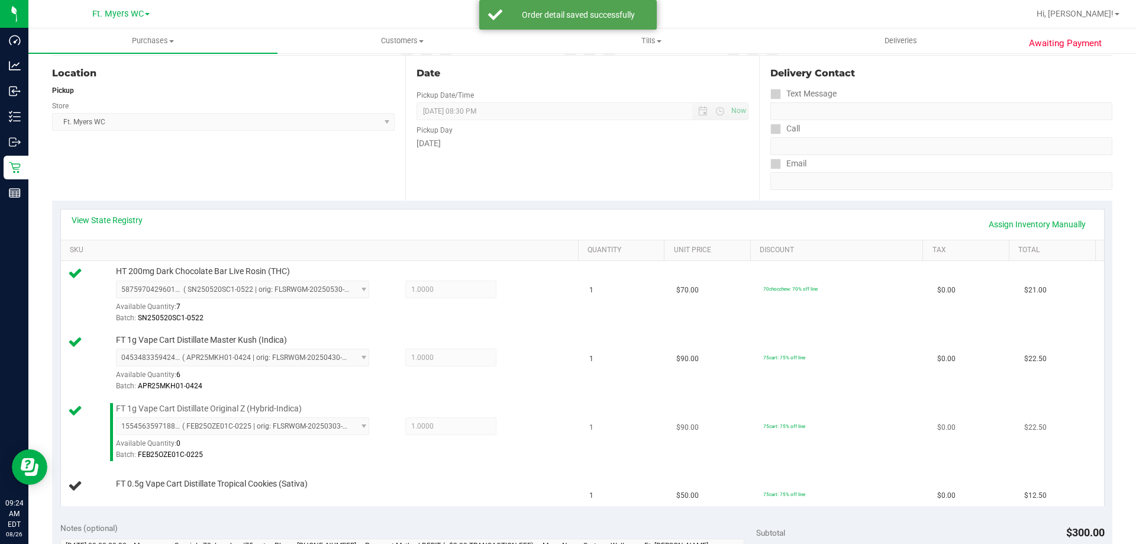
click at [439, 461] on div at bounding box center [344, 461] width 457 height 1
click at [484, 495] on td "FT 0.5g Vape Cart Distillate Tropical Cookies (Sativa)" at bounding box center [322, 486] width 522 height 40
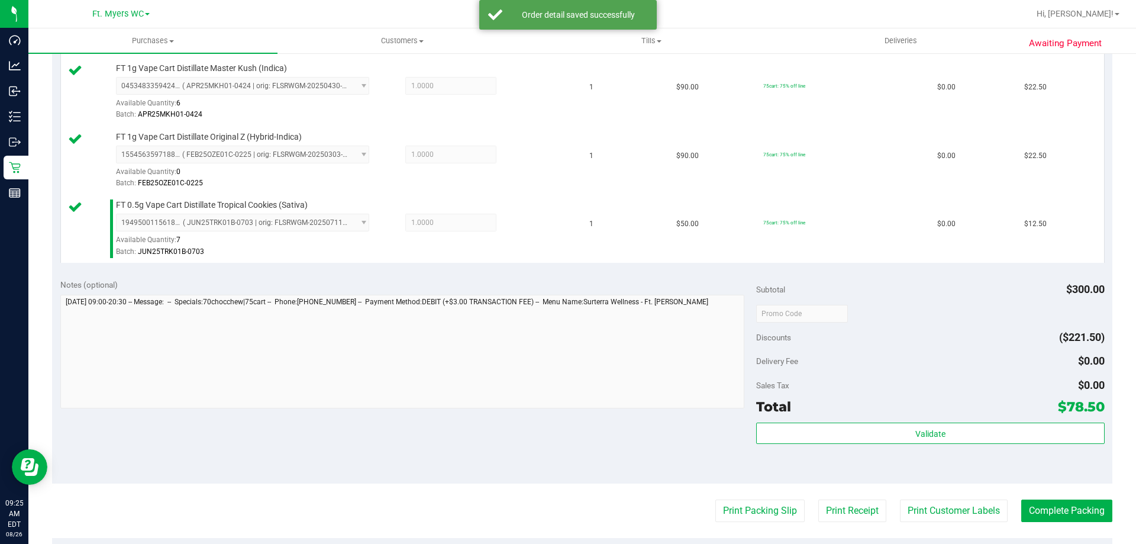
scroll to position [533, 0]
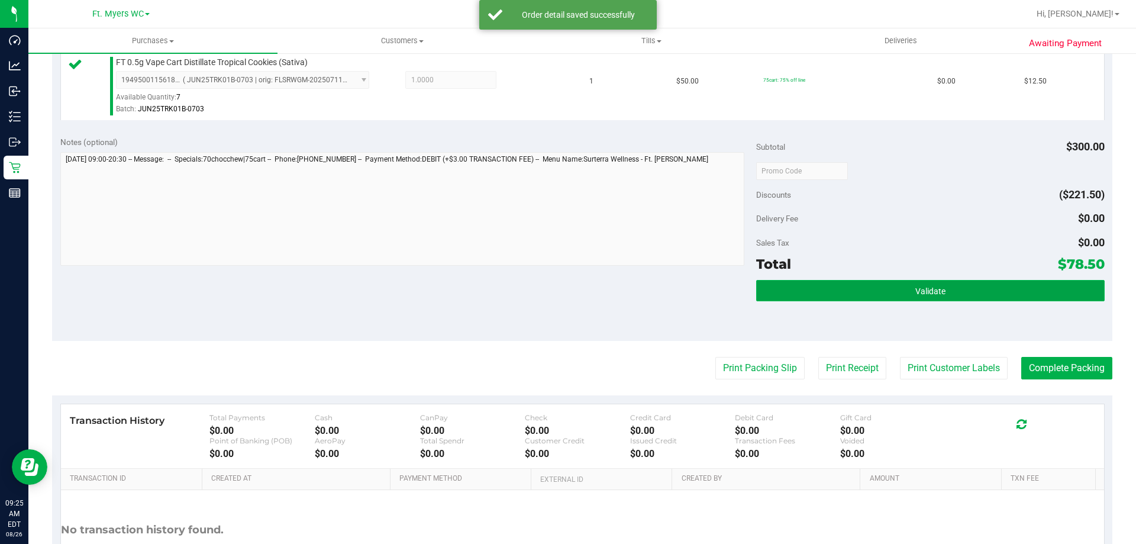
click at [832, 284] on button "Validate" at bounding box center [930, 290] width 348 height 21
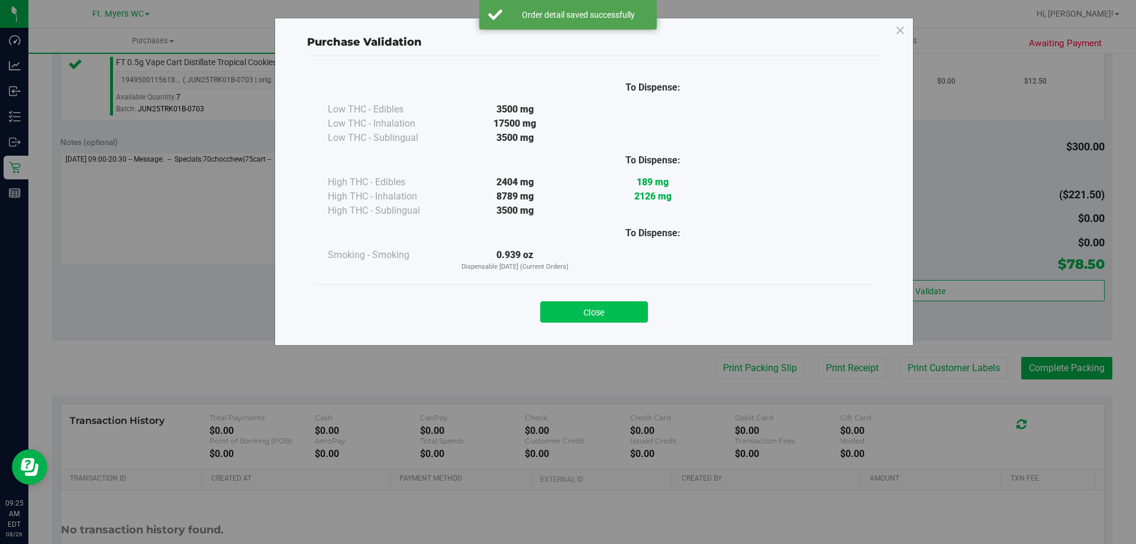
click at [562, 308] on button "Close" at bounding box center [594, 311] width 108 height 21
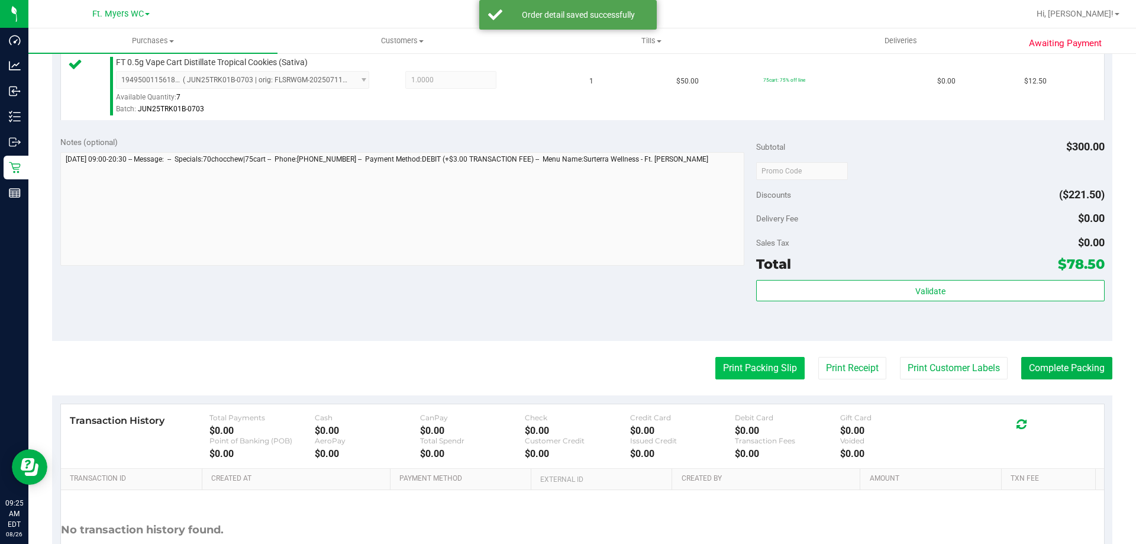
click at [774, 362] on button "Print Packing Slip" at bounding box center [760, 368] width 89 height 22
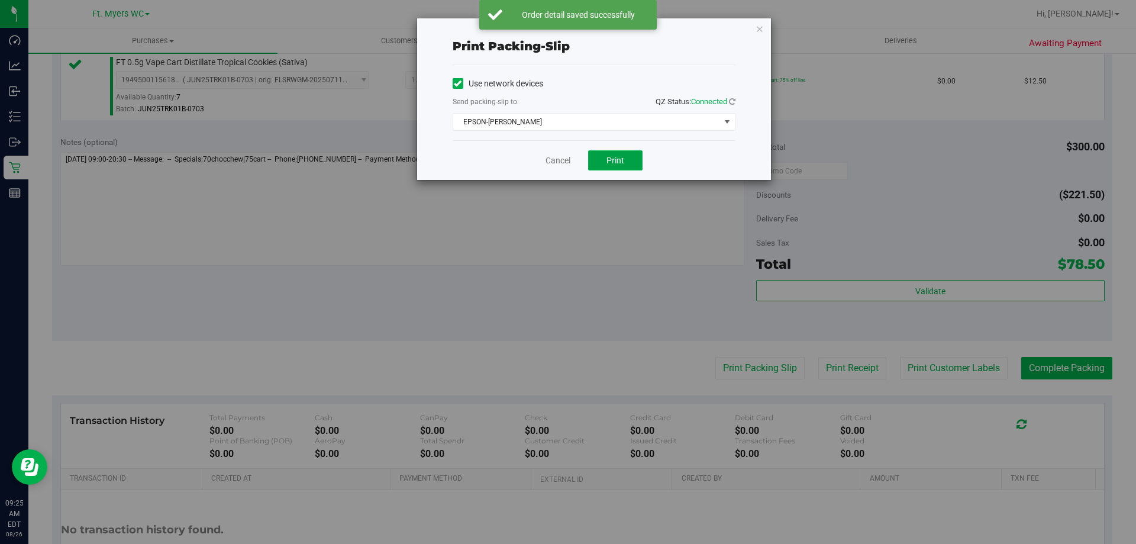
click at [627, 157] on button "Print" at bounding box center [615, 160] width 54 height 20
click at [555, 156] on link "Cancel" at bounding box center [558, 160] width 25 height 12
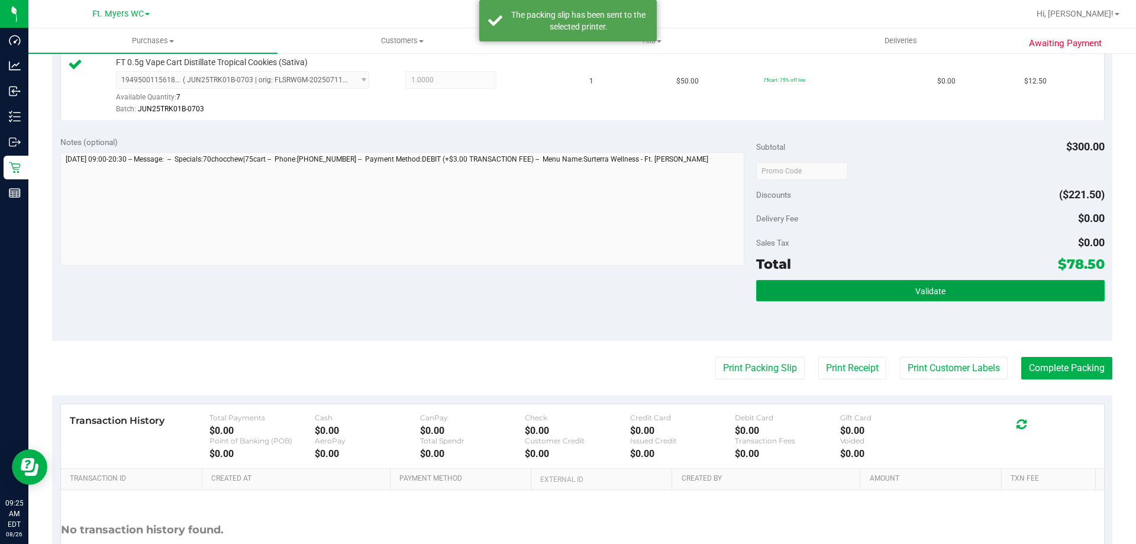
click at [916, 286] on span "Validate" at bounding box center [931, 290] width 30 height 9
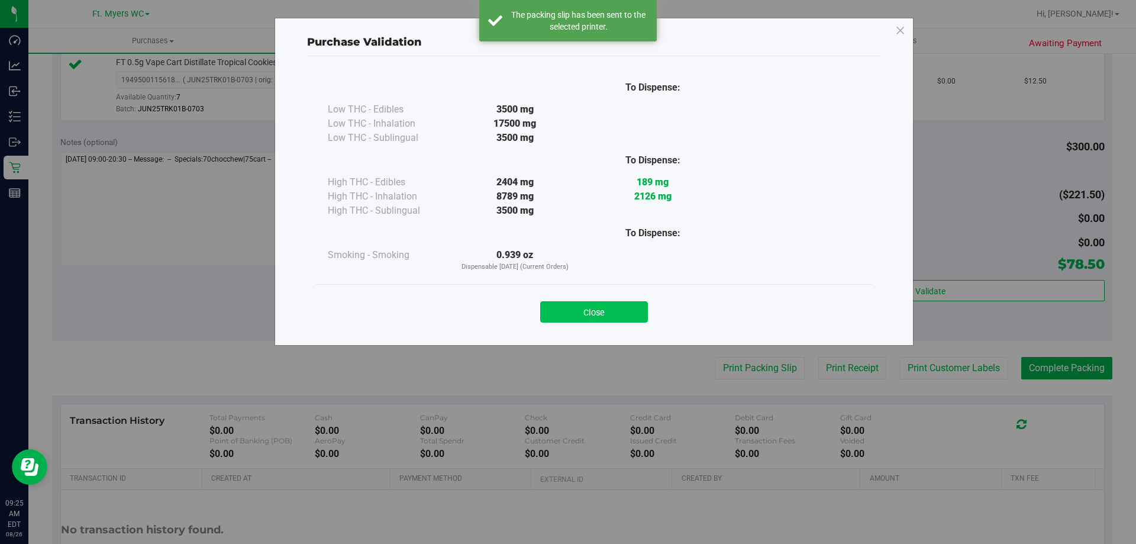
click at [624, 306] on button "Close" at bounding box center [594, 311] width 108 height 21
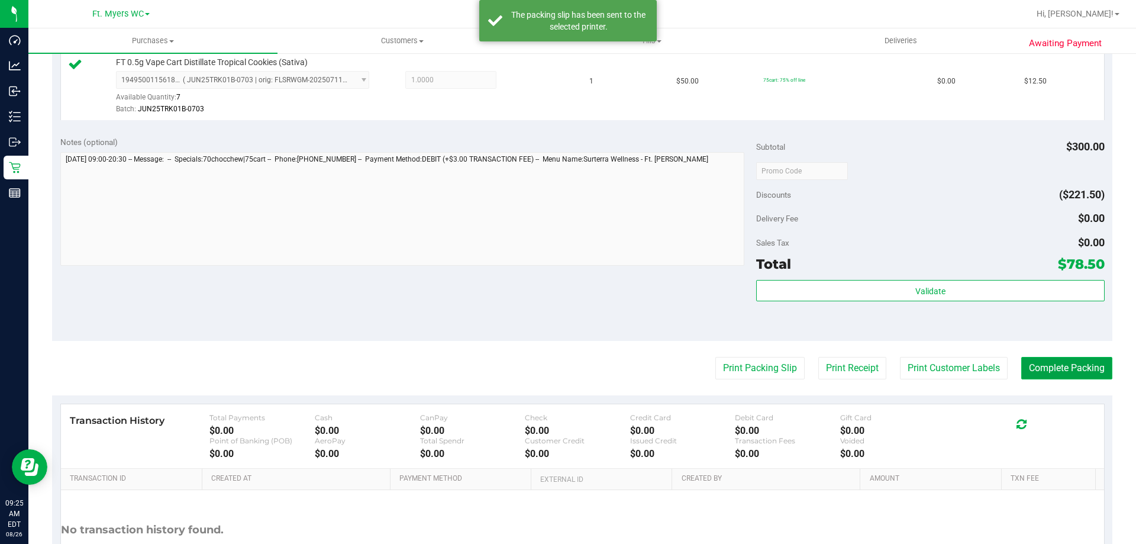
click at [1030, 366] on button "Complete Packing" at bounding box center [1067, 368] width 91 height 22
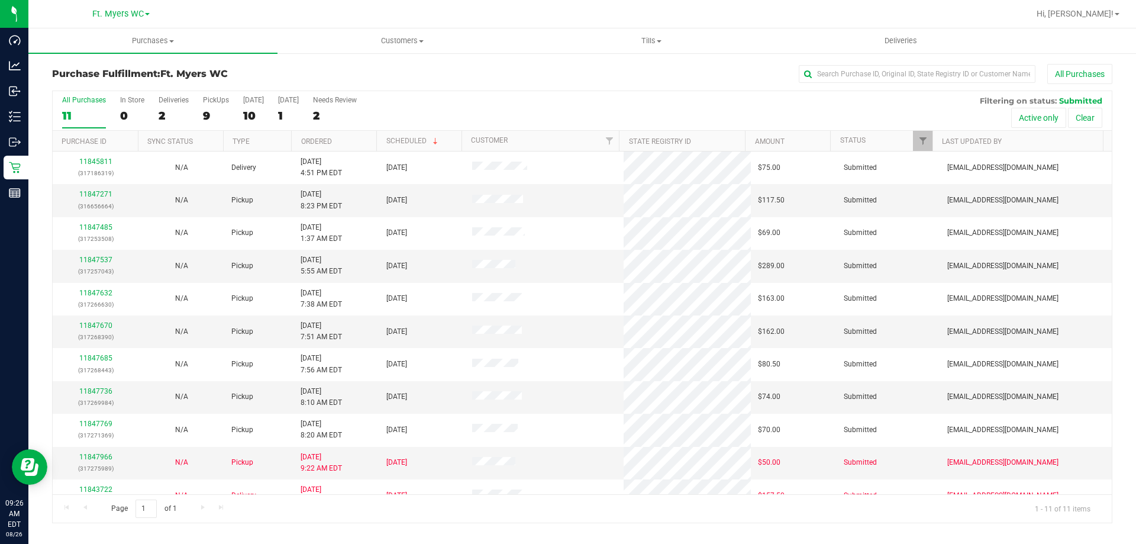
click at [235, 109] on div "All Purchases 11 In Store 0 Deliveries 2 PickUps 9 [DATE] 10 [DATE] 1 Needs Rev…" at bounding box center [583, 111] width 1060 height 40
click at [230, 105] on div "All Purchases 11 In Store 0 Deliveries 2 PickUps 9 [DATE] 10 [DATE] 1 Needs Rev…" at bounding box center [583, 111] width 1060 height 40
click at [236, 93] on div "All Purchases 11 In Store 0 Deliveries 2 PickUps 9 [DATE] 10 [DATE] 1 Needs Rev…" at bounding box center [583, 95] width 1060 height 9
click at [221, 103] on div "PickUps" at bounding box center [216, 100] width 26 height 8
click at [0, 0] on input "PickUps 9" at bounding box center [0, 0] width 0 height 0
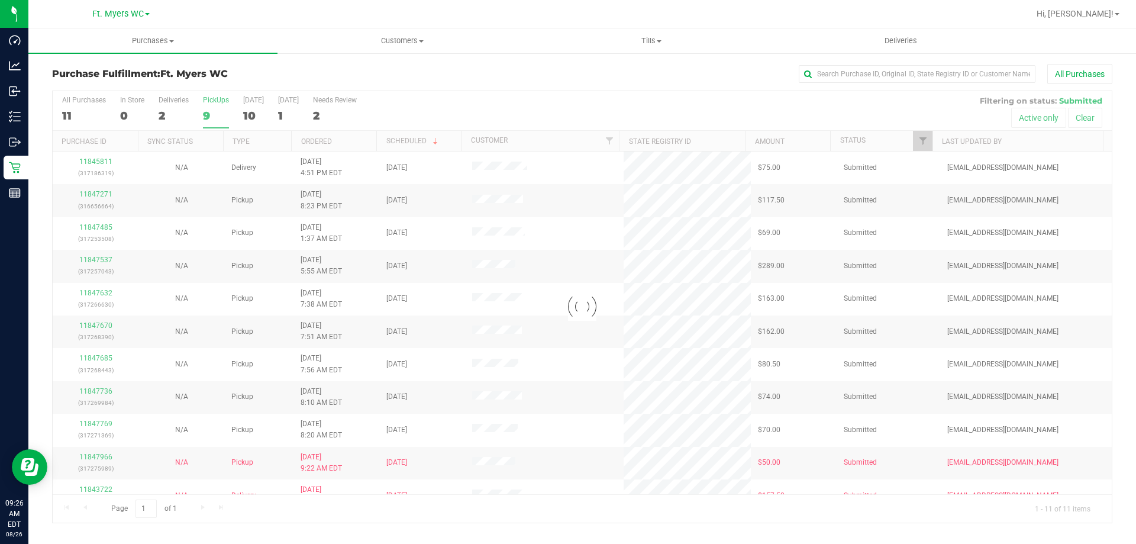
click at [235, 86] on div "Purchase Fulfillment: Ft. [PERSON_NAME] All Purchases" at bounding box center [582, 77] width 1061 height 26
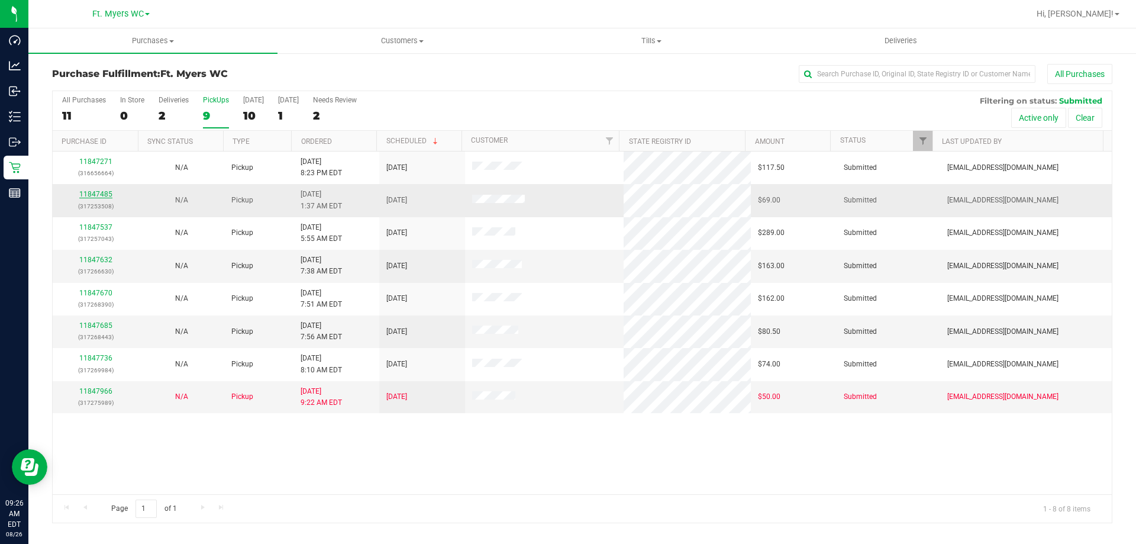
click at [99, 194] on link "11847485" at bounding box center [95, 194] width 33 height 8
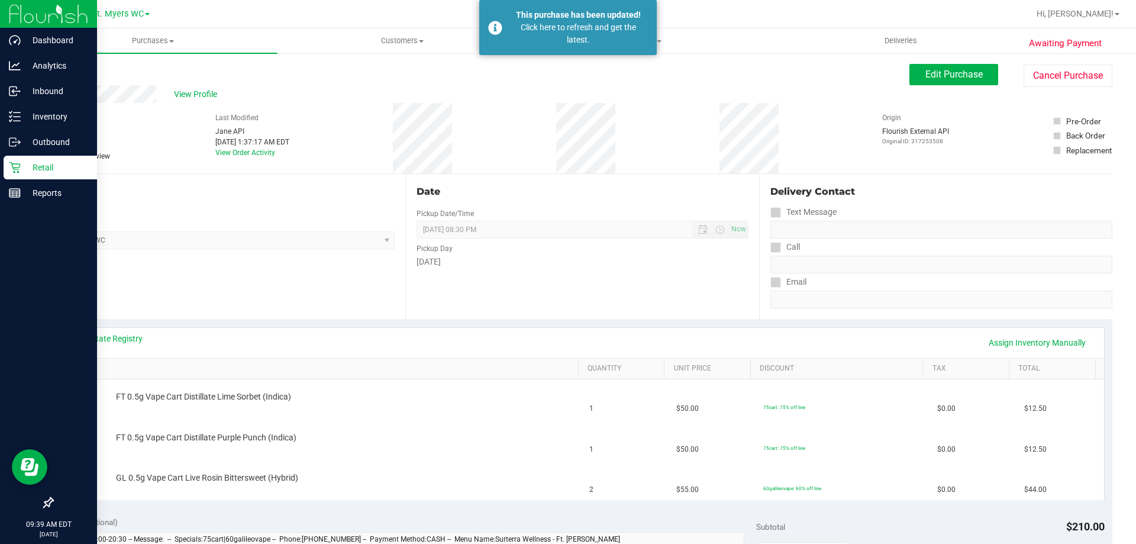
click at [5, 166] on div "Retail" at bounding box center [51, 168] width 94 height 24
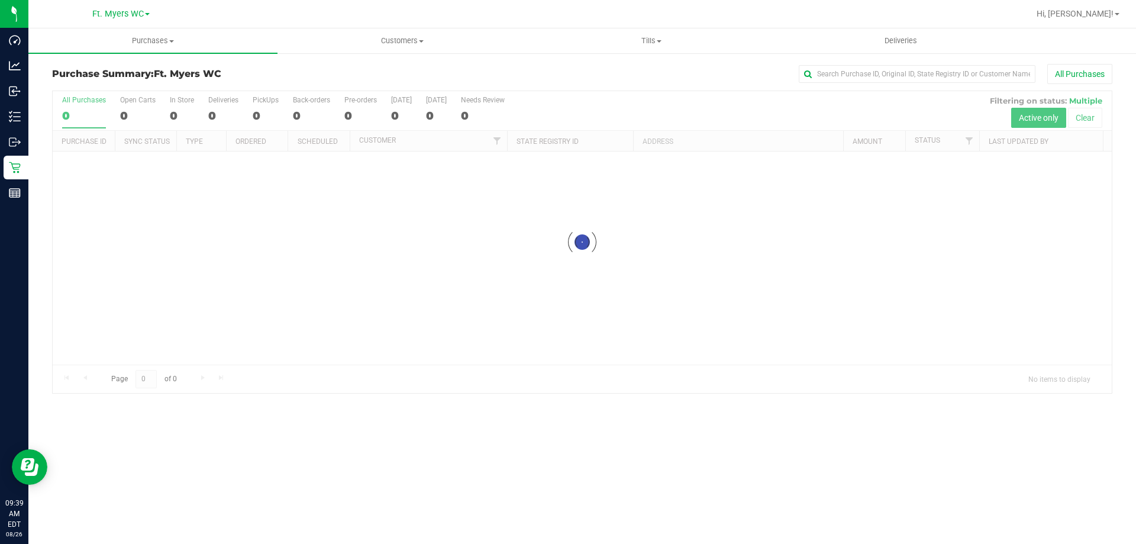
click at [260, 106] on div at bounding box center [583, 242] width 1060 height 302
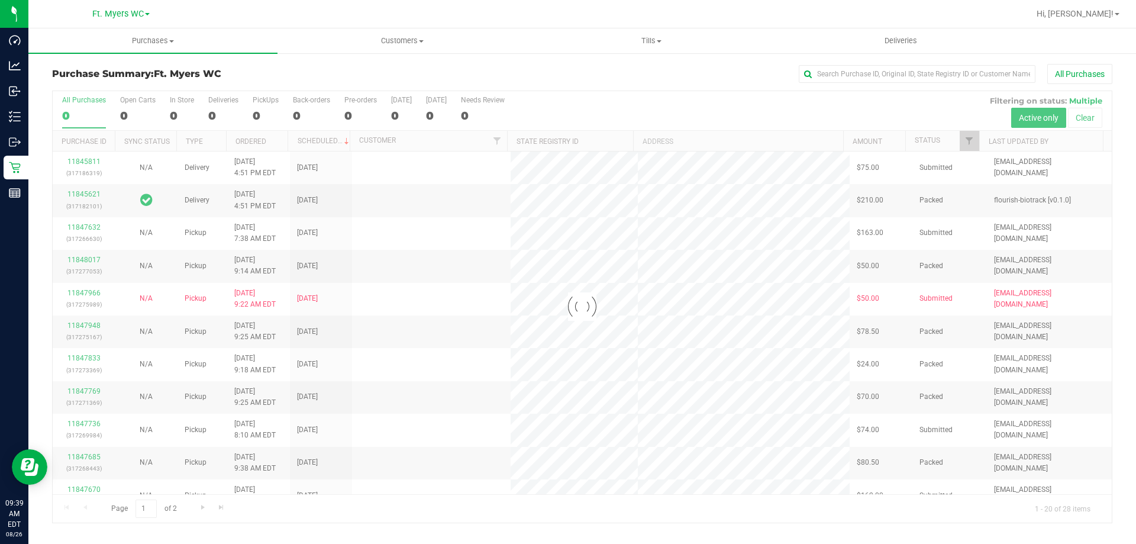
click at [271, 104] on div at bounding box center [583, 307] width 1060 height 432
click at [262, 99] on div at bounding box center [583, 307] width 1060 height 432
click at [265, 102] on div at bounding box center [583, 307] width 1060 height 432
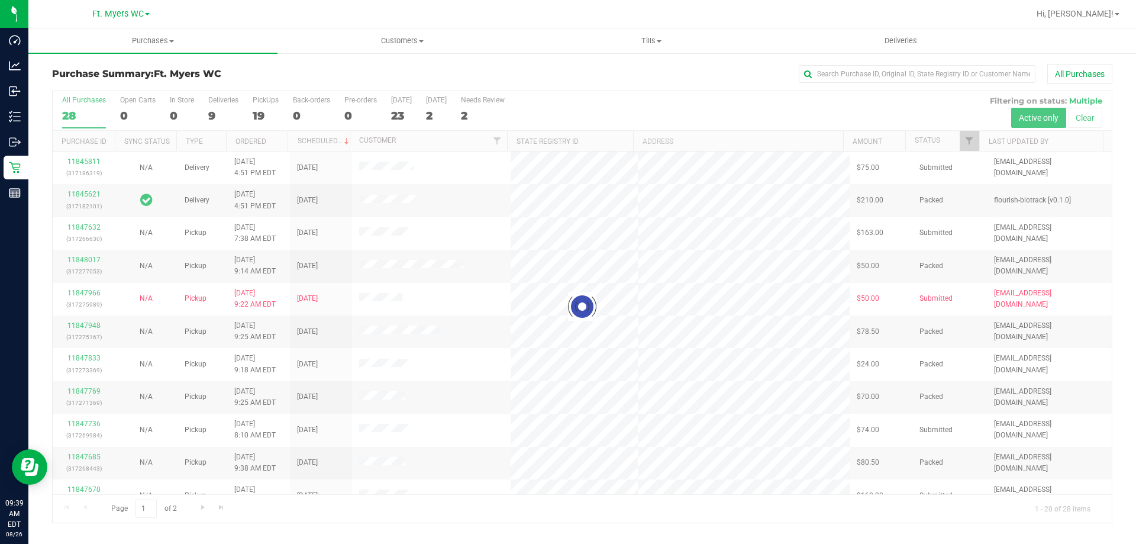
click at [265, 102] on div at bounding box center [583, 307] width 1060 height 432
click at [266, 102] on div "PickUps" at bounding box center [266, 100] width 26 height 8
click at [0, 0] on input "PickUps 19" at bounding box center [0, 0] width 0 height 0
click at [266, 102] on div at bounding box center [583, 307] width 1060 height 432
click at [286, 78] on h3 "Purchase Summary: Ft. [PERSON_NAME]" at bounding box center [228, 74] width 353 height 11
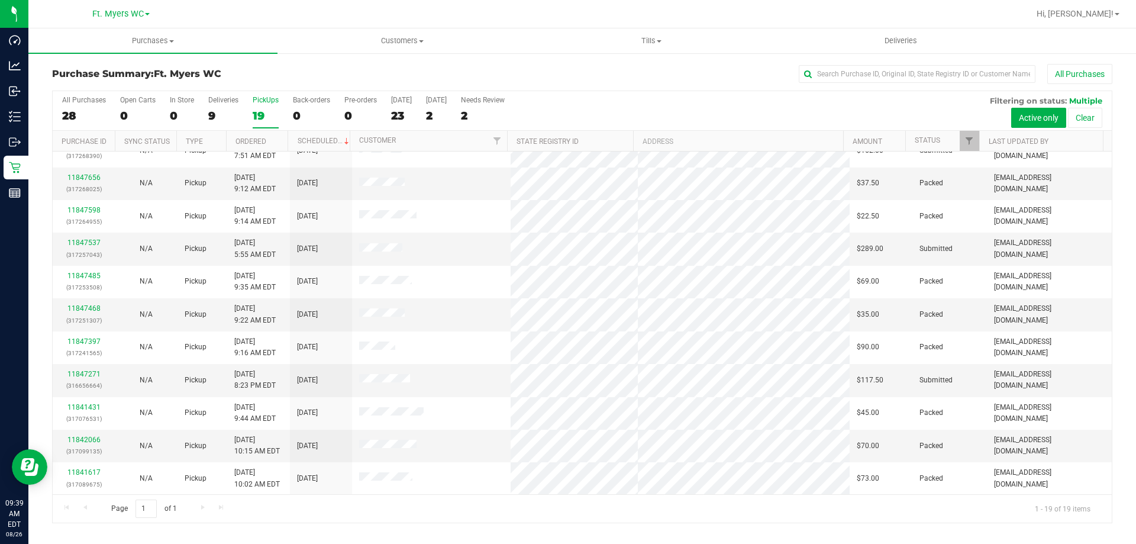
scroll to position [280, 0]
click at [89, 375] on link "11847271" at bounding box center [83, 373] width 33 height 8
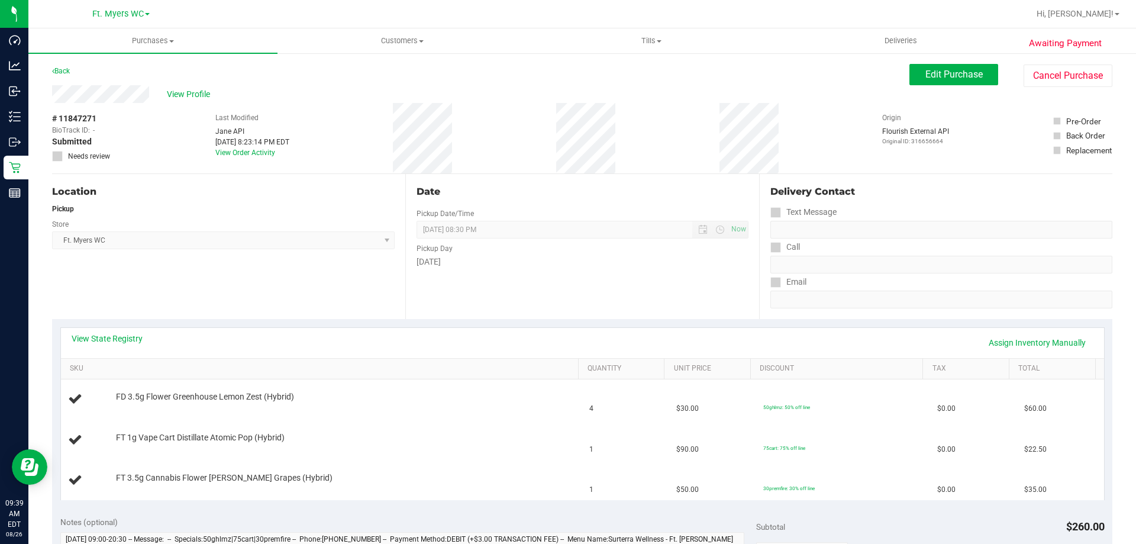
click at [201, 247] on span "Ft. [PERSON_NAME] Select Store [PERSON_NAME][GEOGRAPHIC_DATA] [PERSON_NAME][GEO…" at bounding box center [223, 240] width 343 height 18
drag, startPoint x: 243, startPoint y: 183, endPoint x: 408, endPoint y: 218, distance: 169.5
click at [402, 221] on div "Location Pickup Store Ft. [PERSON_NAME] Select Store [PERSON_NAME][GEOGRAPHIC_D…" at bounding box center [228, 246] width 353 height 145
click at [422, 195] on div "Date" at bounding box center [582, 192] width 331 height 14
click at [367, 163] on div "# 11847271 BioTrack ID: - Submitted Needs review Last Modified [PERSON_NAME] AP…" at bounding box center [582, 138] width 1061 height 70
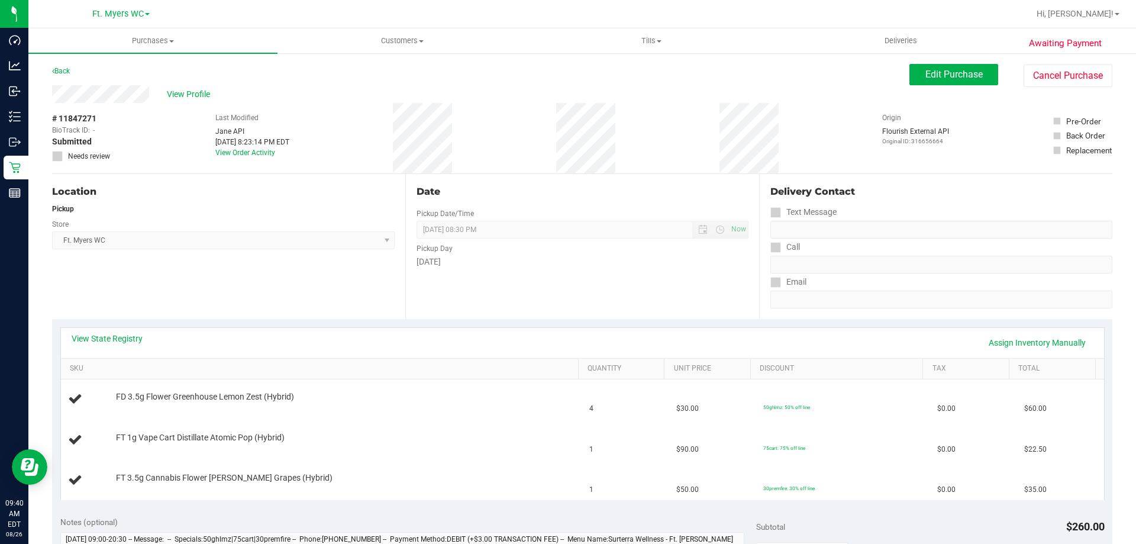
click at [287, 305] on div "Location Pickup Store Ft. [PERSON_NAME] Select Store [PERSON_NAME][GEOGRAPHIC_D…" at bounding box center [228, 246] width 353 height 145
click at [484, 464] on td "FT 3.5g Cannabis Flower [PERSON_NAME] Grapes (Hybrid)" at bounding box center [322, 481] width 522 height 40
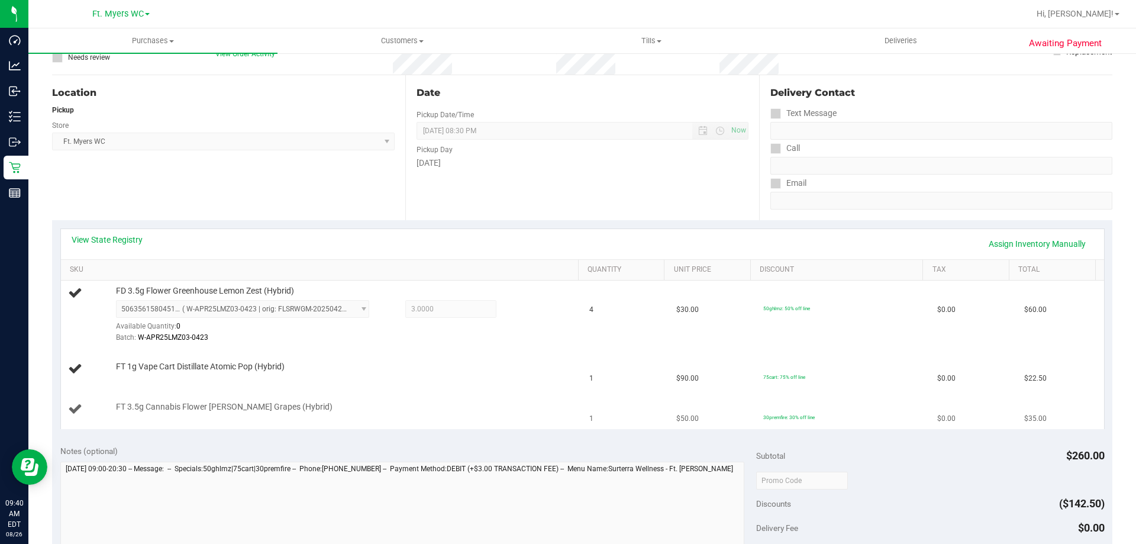
scroll to position [96, 0]
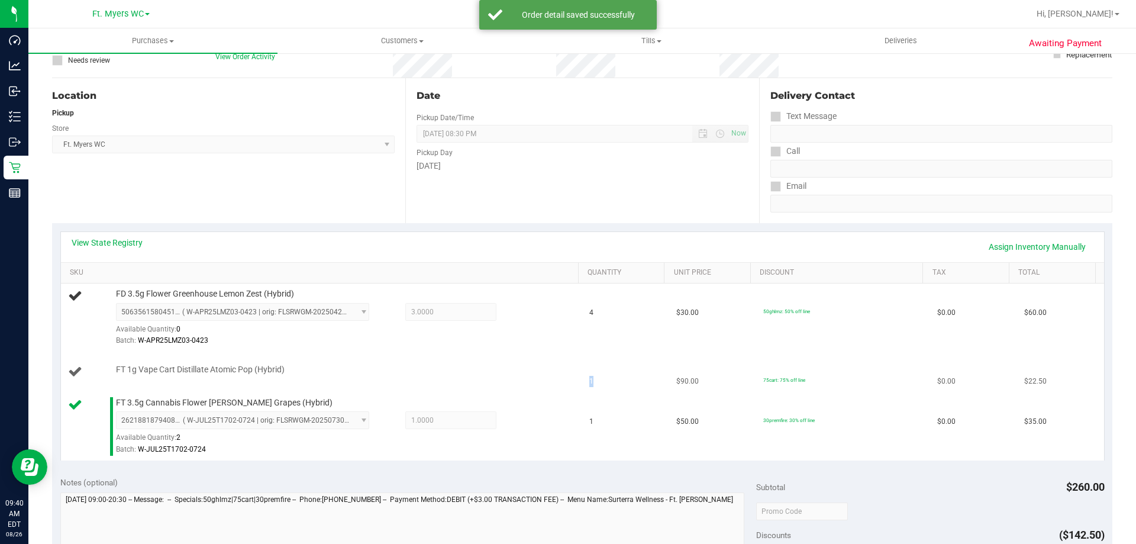
drag, startPoint x: 585, startPoint y: 361, endPoint x: 623, endPoint y: 365, distance: 38.0
click at [623, 365] on td "1" at bounding box center [625, 372] width 87 height 40
click at [636, 362] on td "1" at bounding box center [625, 372] width 87 height 40
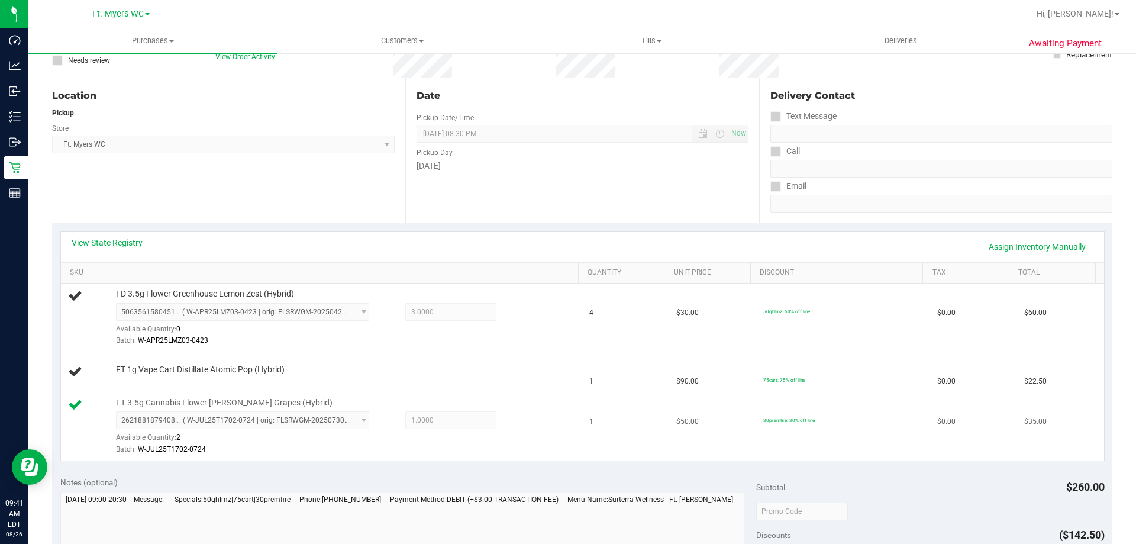
click at [539, 440] on div "2621881879408235 ( W-JUL25T1702-0724 | orig: FLSRWGM-20250730-553 ) 26218818794…" at bounding box center [344, 432] width 457 height 43
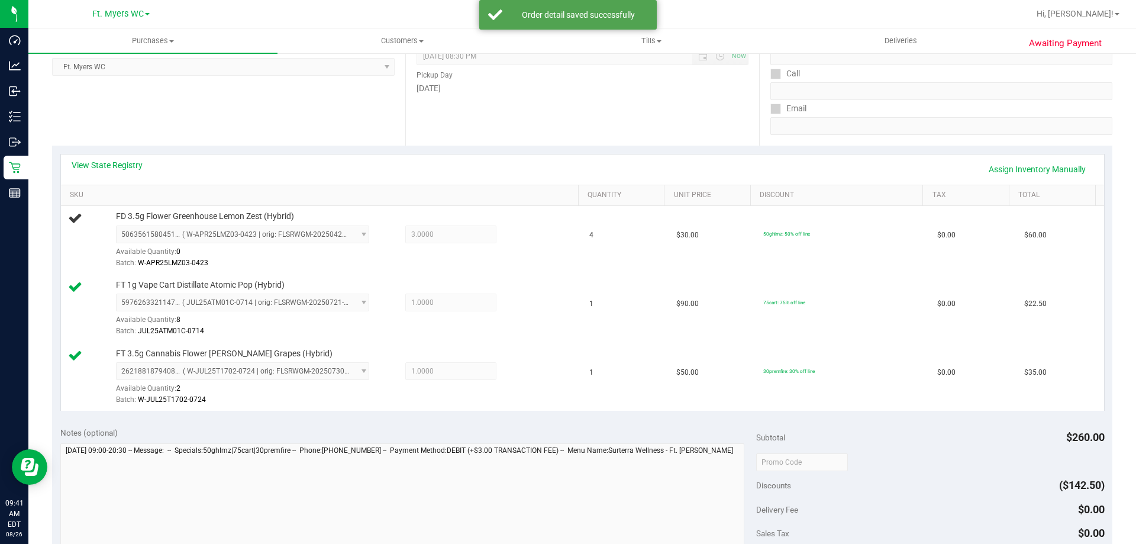
scroll to position [178, 0]
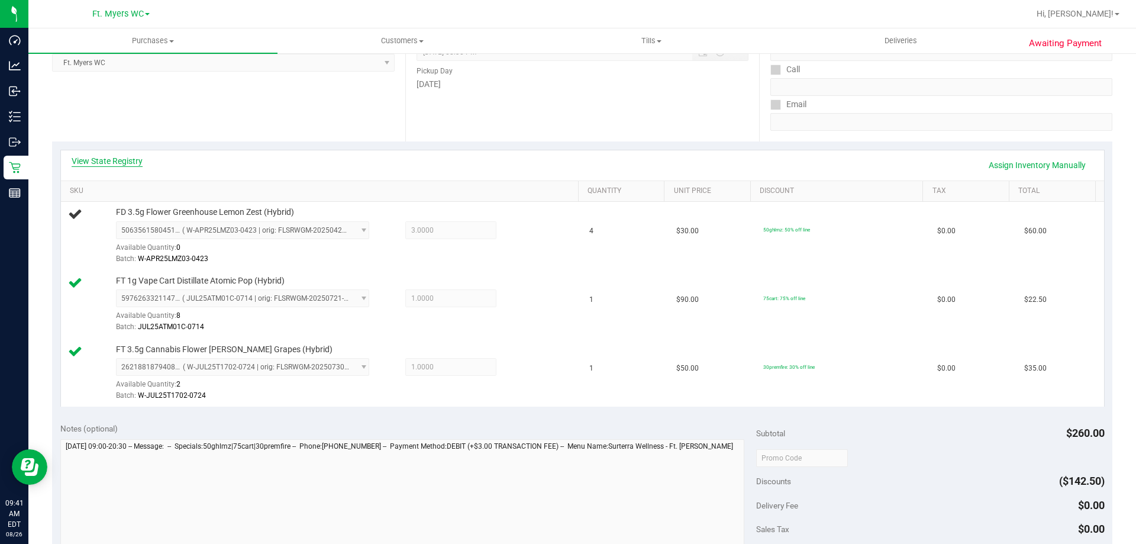
click at [139, 159] on link "View State Registry" at bounding box center [107, 161] width 71 height 12
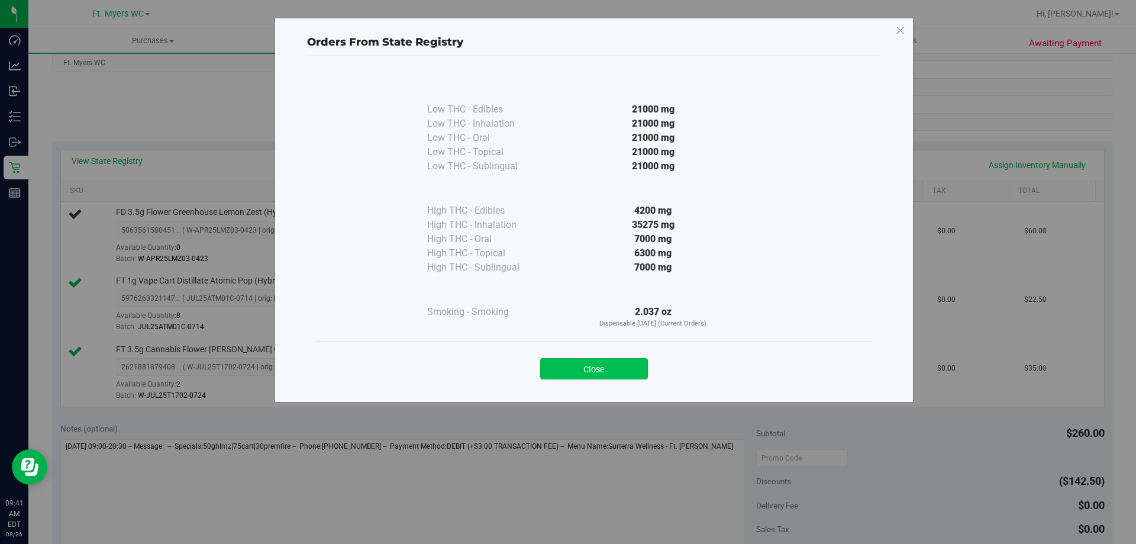
click at [604, 376] on button "Close" at bounding box center [594, 368] width 108 height 21
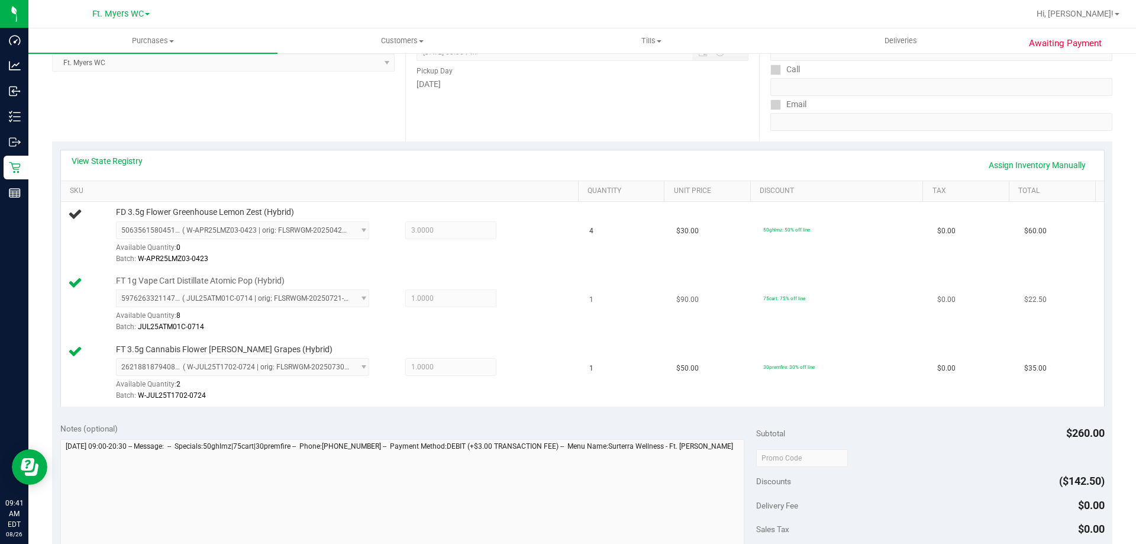
click at [642, 330] on td "1" at bounding box center [625, 305] width 87 height 69
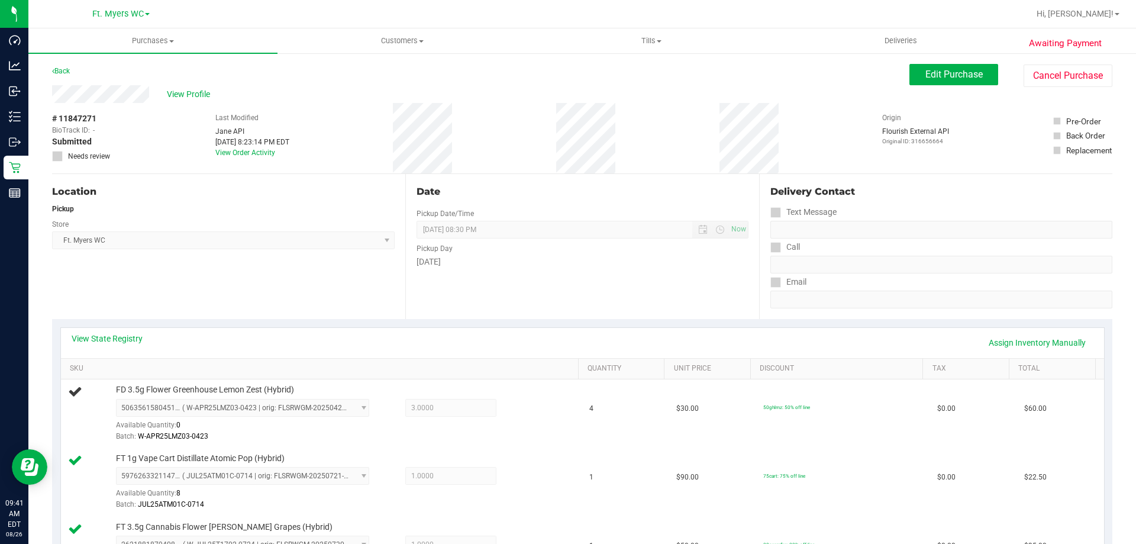
scroll to position [59, 0]
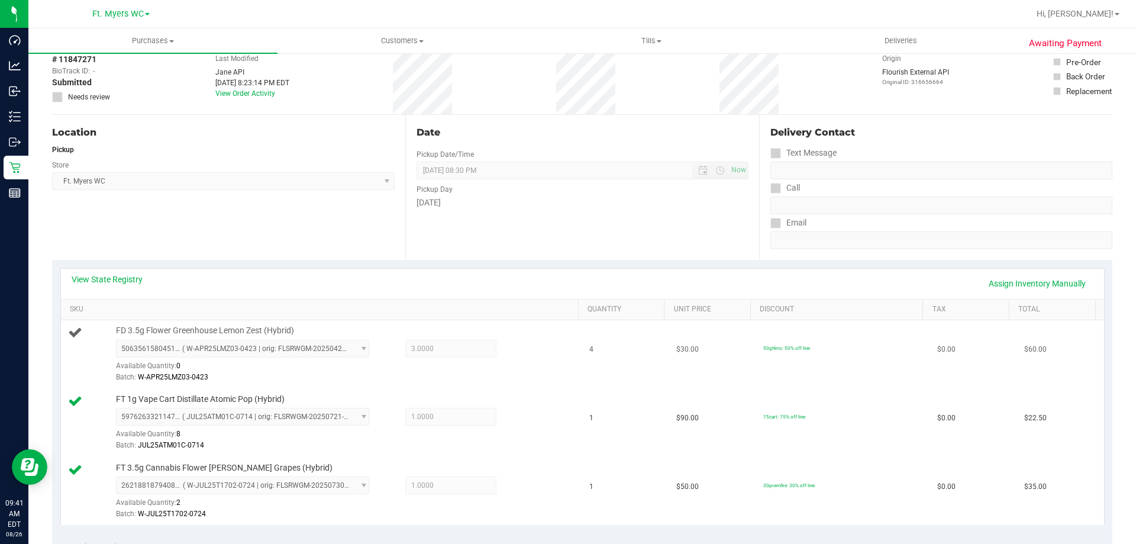
click at [268, 333] on span "FD 3.5g Flower Greenhouse Lemon Zest (Hybrid)" at bounding box center [205, 330] width 178 height 11
copy div "FD 3.5g Flower Greenhouse Lemon Zest (Hybrid)"
click at [665, 229] on div "Date Pickup Date/Time [DATE] Now [DATE] 08:30 PM Now Pickup Day [DATE]" at bounding box center [581, 187] width 353 height 145
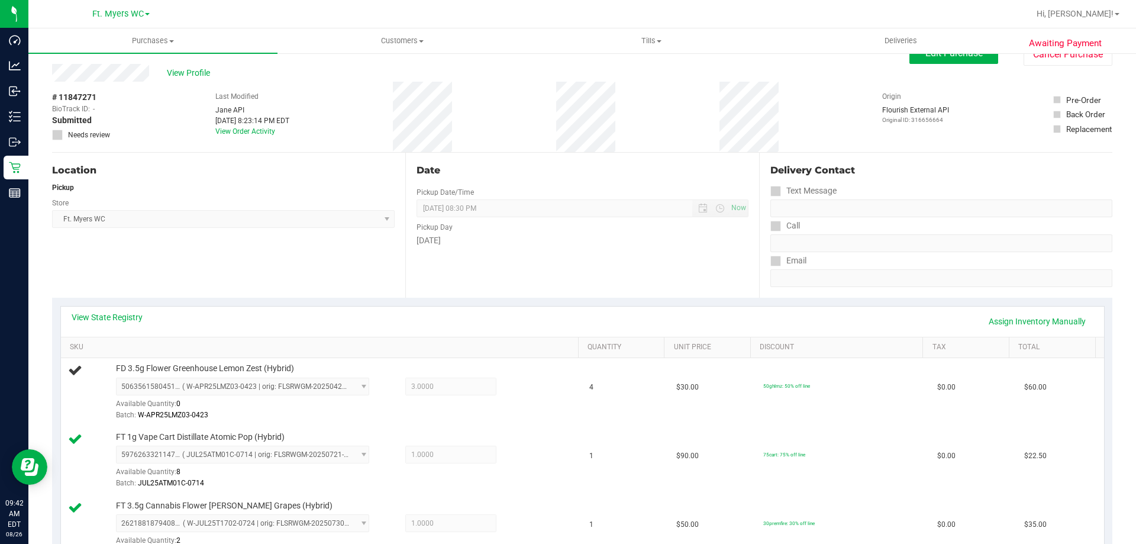
scroll to position [0, 0]
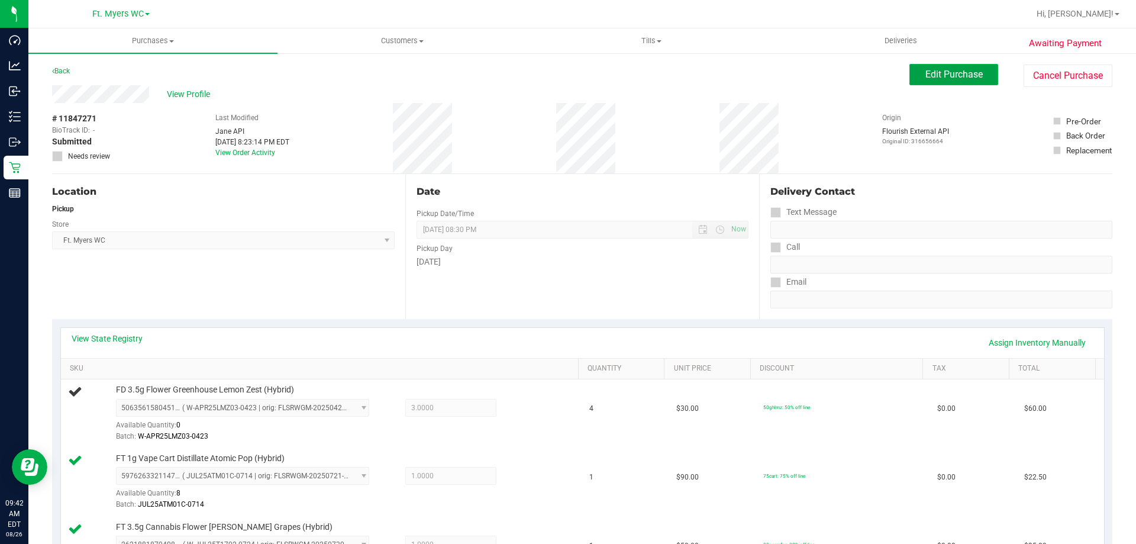
click at [939, 75] on span "Edit Purchase" at bounding box center [954, 74] width 57 height 11
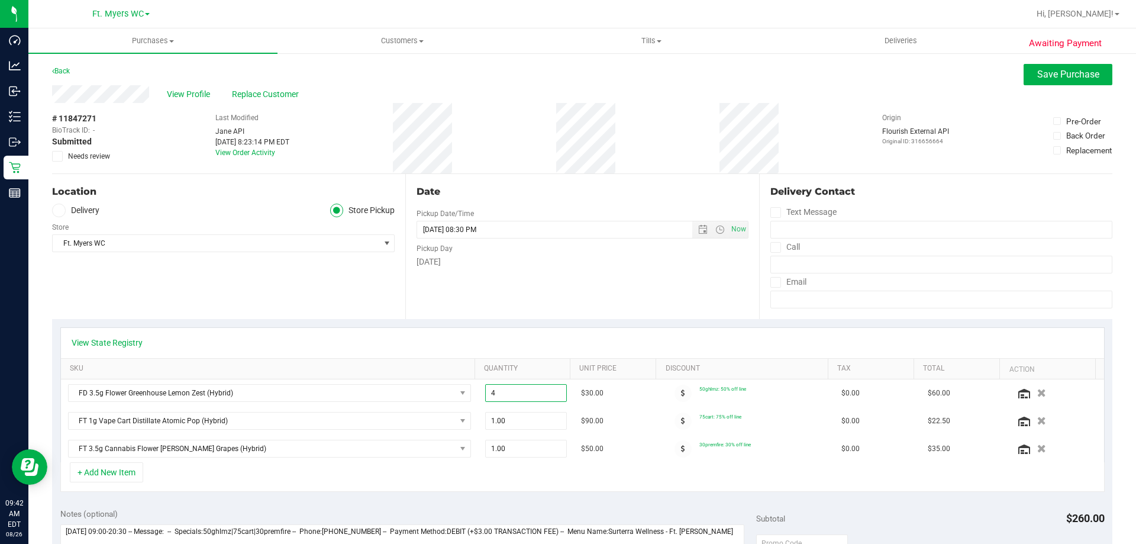
drag, startPoint x: 530, startPoint y: 401, endPoint x: 421, endPoint y: 378, distance: 111.5
click at [421, 378] on div "View State Registry SKU Quantity Unit Price Discount Tax Total Action FD 3.5g F…" at bounding box center [582, 395] width 1045 height 136
type input "3"
type input "3.00"
click at [501, 318] on div "Date Pickup Date/Time [DATE] Now [DATE] 08:30 PM Now Pickup Day [DATE]" at bounding box center [581, 246] width 353 height 145
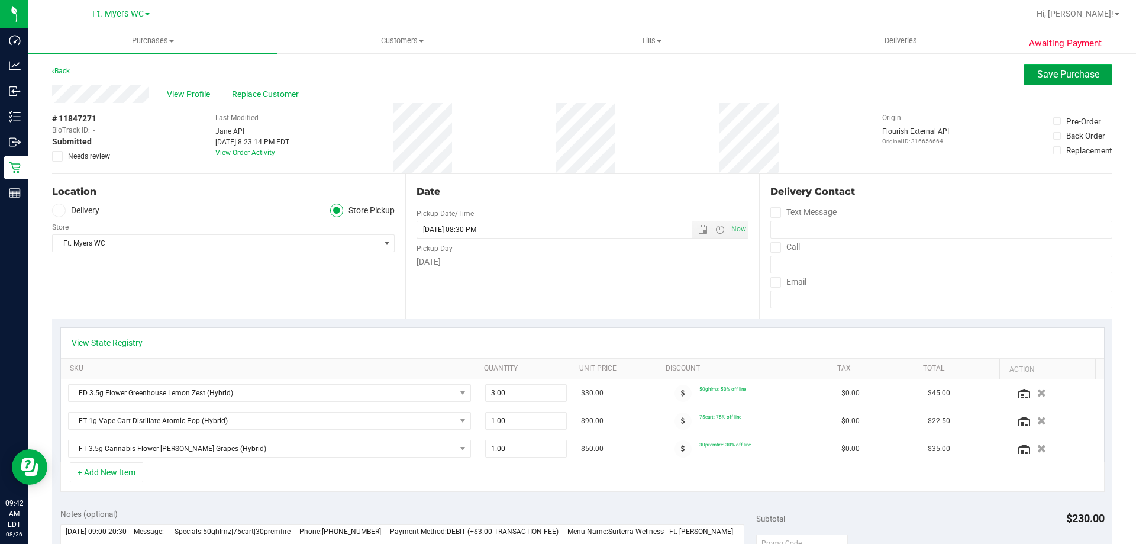
click at [1076, 82] on button "Save Purchase" at bounding box center [1068, 74] width 89 height 21
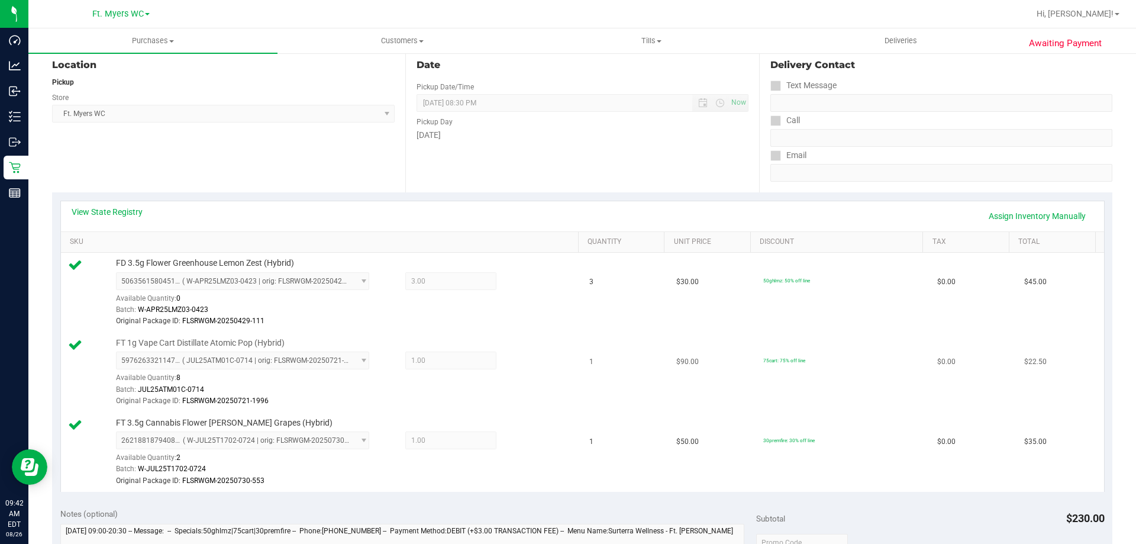
scroll to position [355, 0]
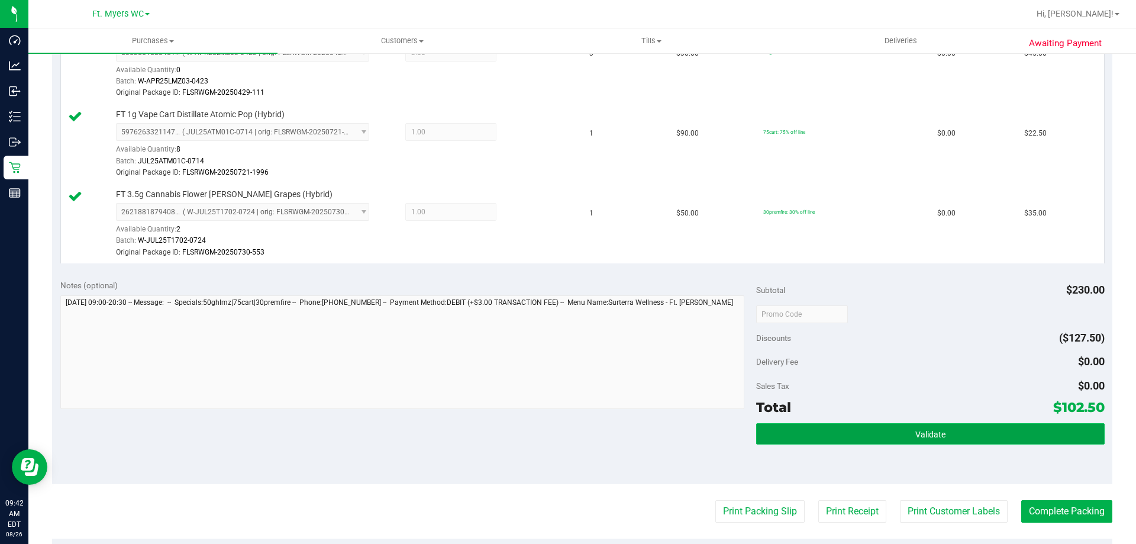
click at [892, 429] on button "Validate" at bounding box center [930, 433] width 348 height 21
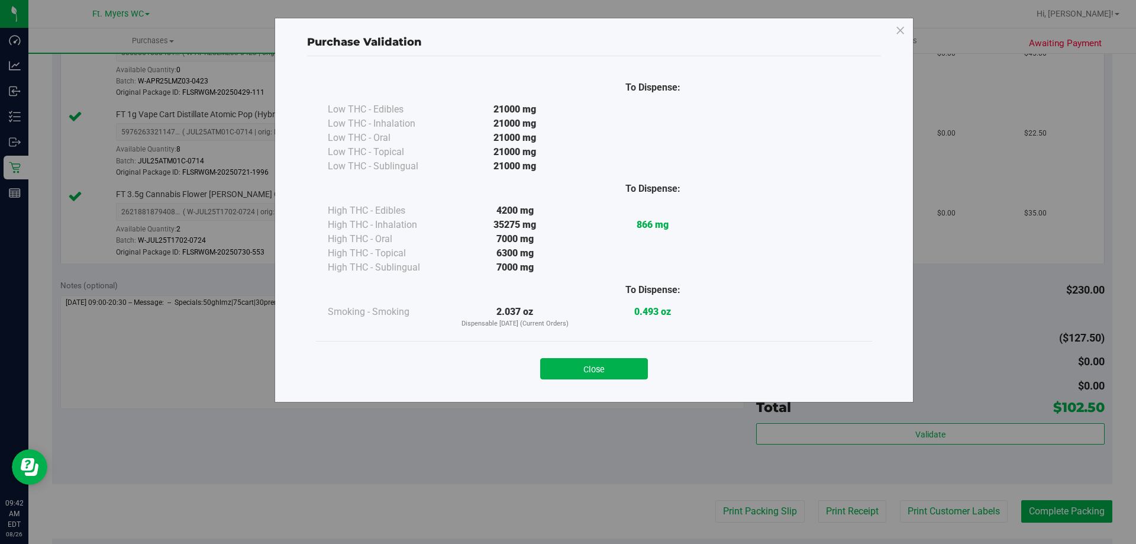
drag, startPoint x: 643, startPoint y: 388, endPoint x: 633, endPoint y: 387, distance: 9.5
click at [635, 388] on div "Close" at bounding box center [594, 365] width 556 height 48
click at [614, 370] on button "Close" at bounding box center [594, 368] width 108 height 21
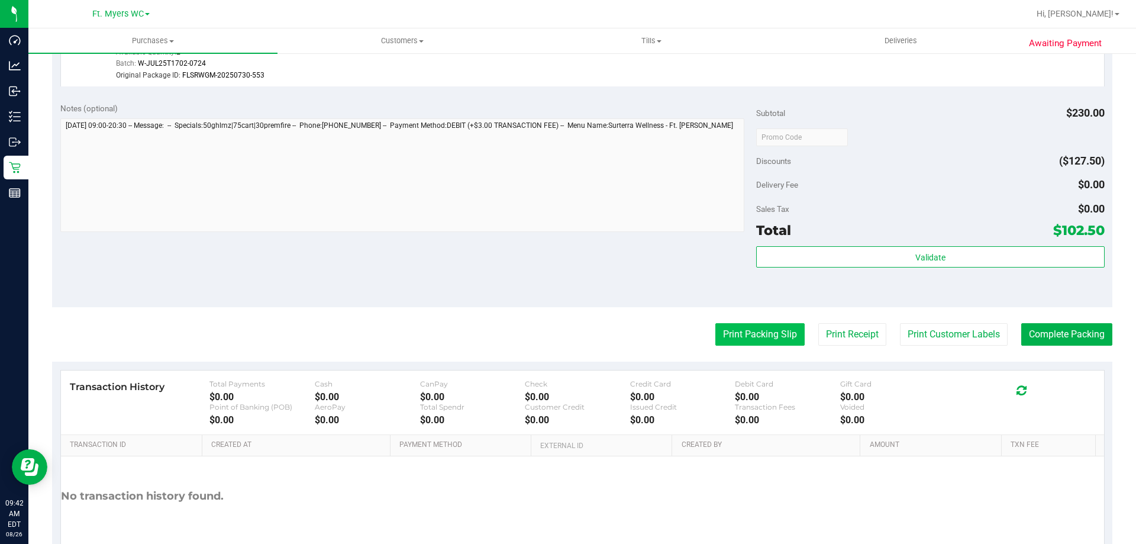
scroll to position [533, 0]
click at [748, 318] on purchase-details "Back Edit Purchase Cancel Purchase View Profile # 11847271 BioTrack ID: - Submi…" at bounding box center [582, 56] width 1061 height 1051
click at [753, 322] on purchase-details "Back Edit Purchase Cancel Purchase View Profile # 11847271 BioTrack ID: - Submi…" at bounding box center [582, 56] width 1061 height 1051
click at [760, 325] on button "Print Packing Slip" at bounding box center [760, 334] width 89 height 22
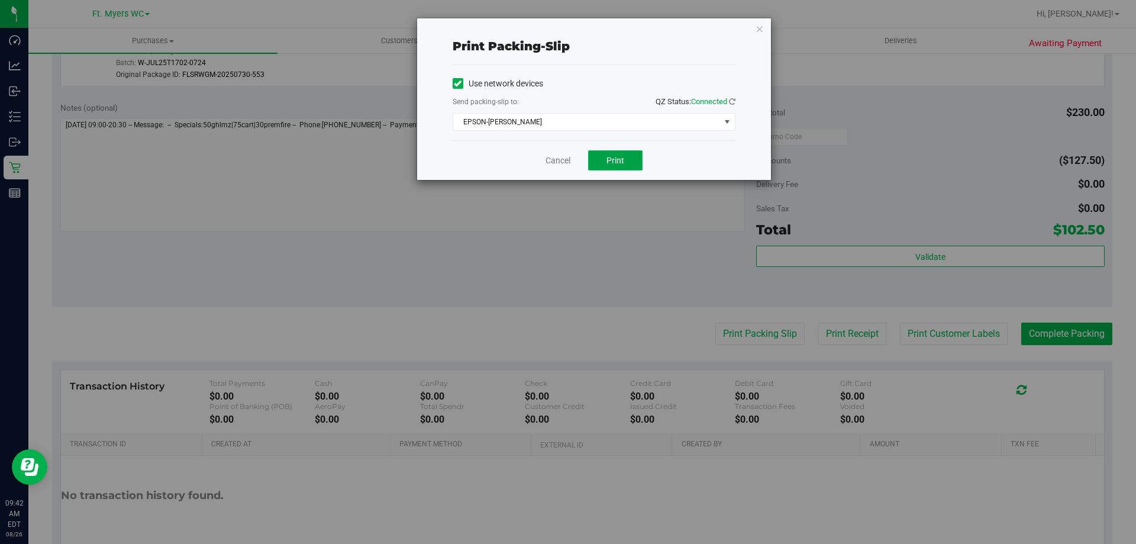
click at [614, 159] on span "Print" at bounding box center [616, 160] width 18 height 9
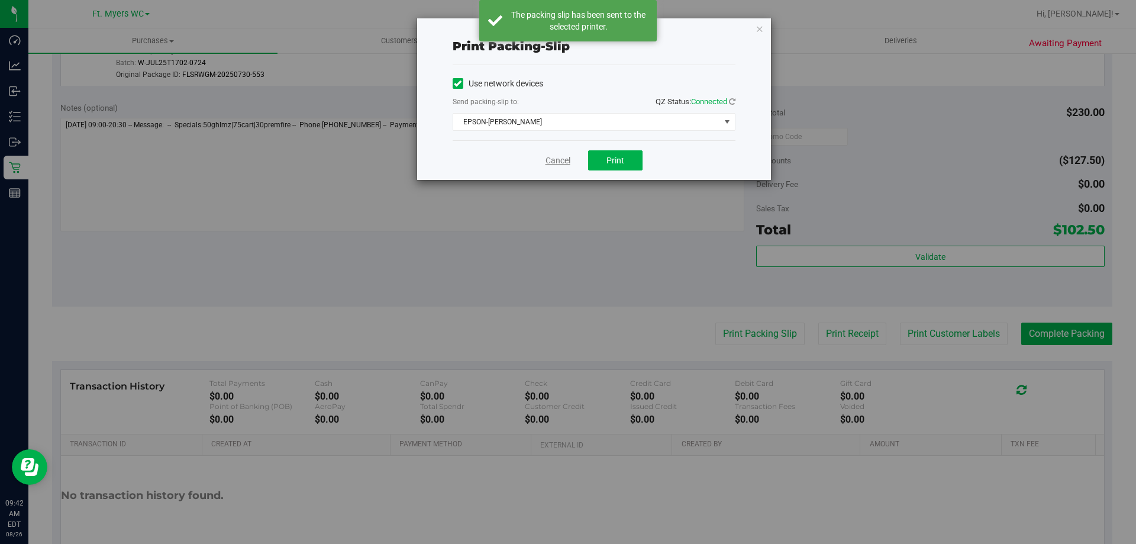
click at [555, 159] on link "Cancel" at bounding box center [558, 160] width 25 height 12
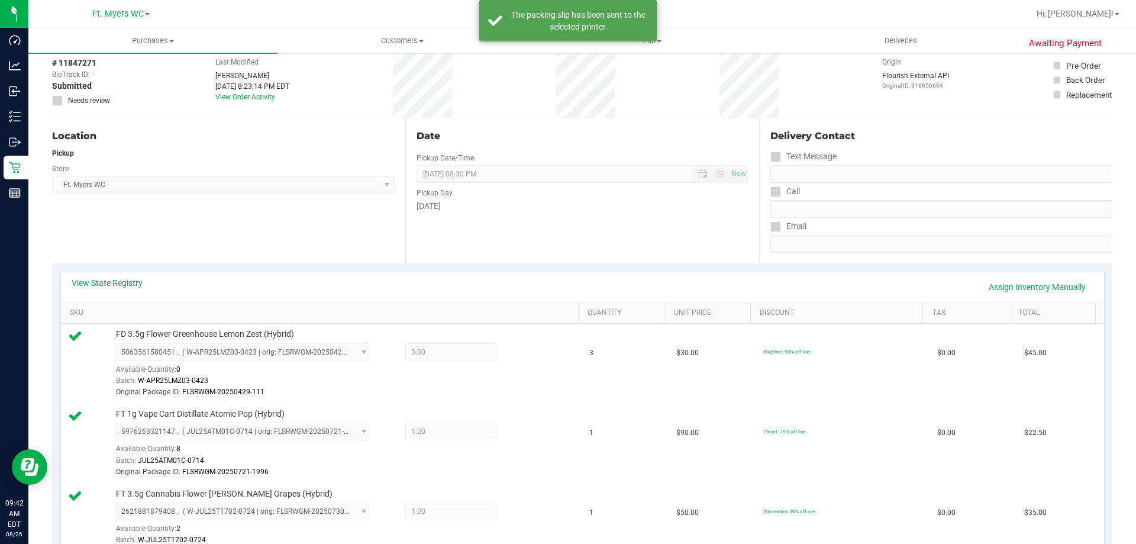
scroll to position [0, 0]
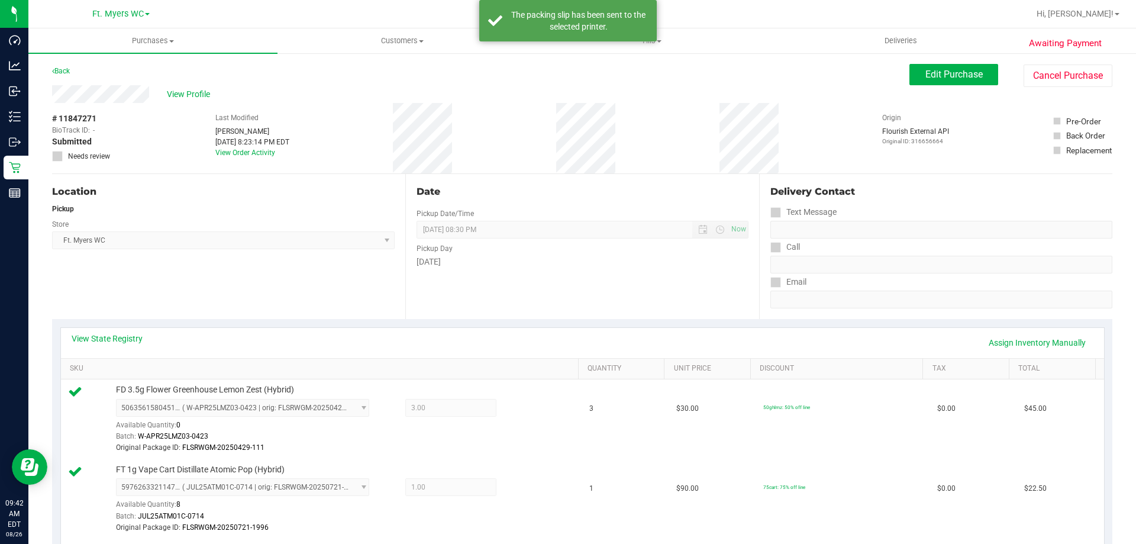
click at [640, 139] on div "# 11847271 BioTrack ID: - Submitted Needs review Last Modified [PERSON_NAME] [D…" at bounding box center [582, 138] width 1061 height 70
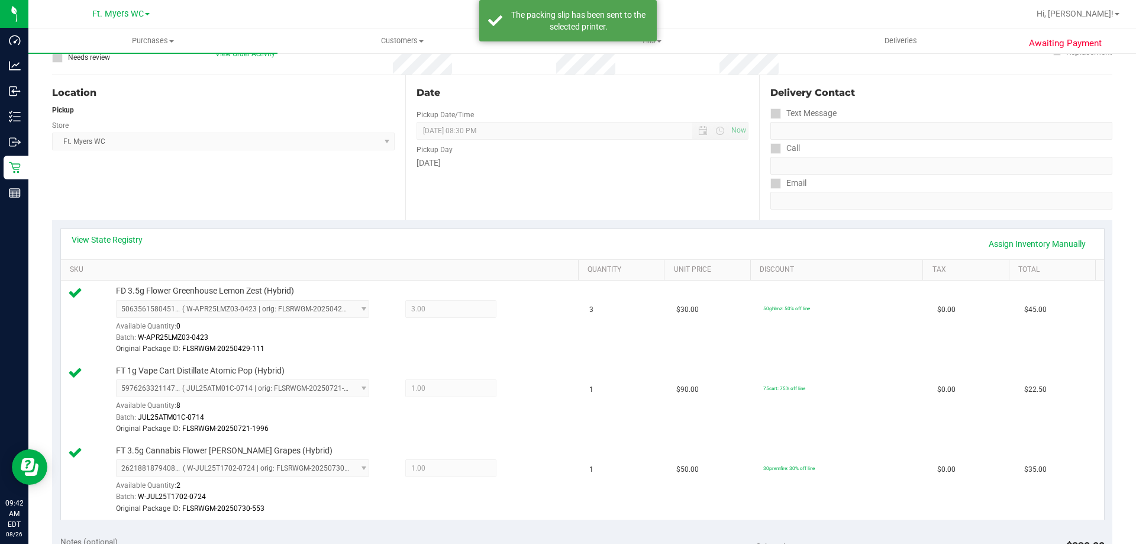
scroll to position [237, 0]
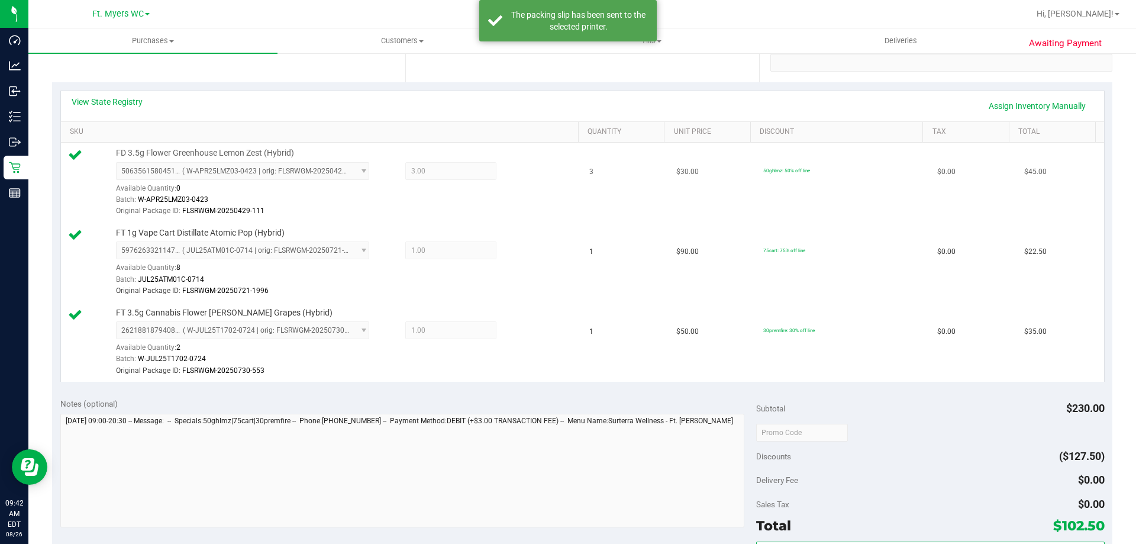
click at [632, 192] on td "3" at bounding box center [625, 183] width 87 height 80
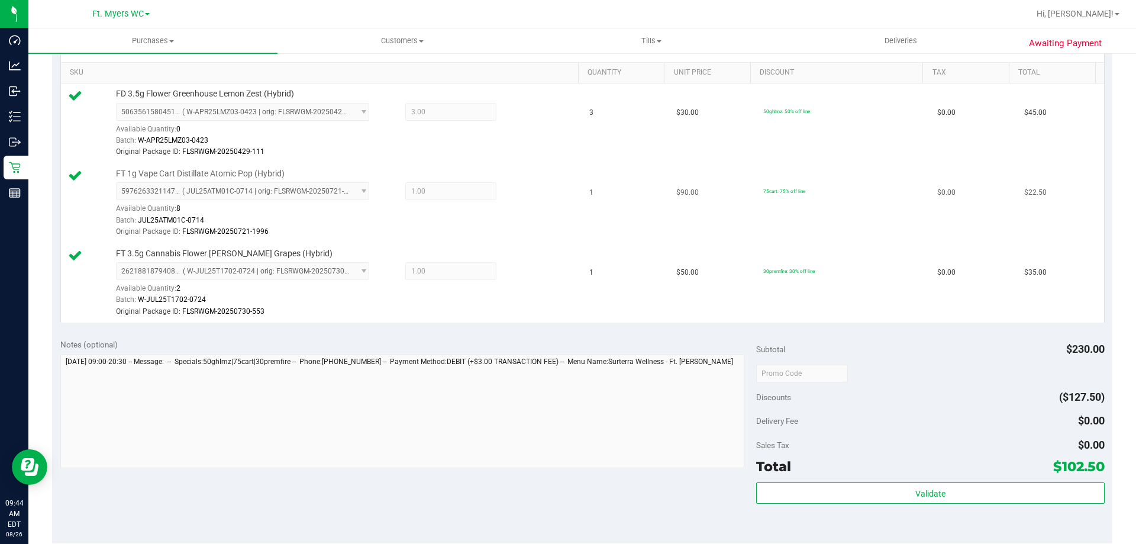
scroll to position [595, 0]
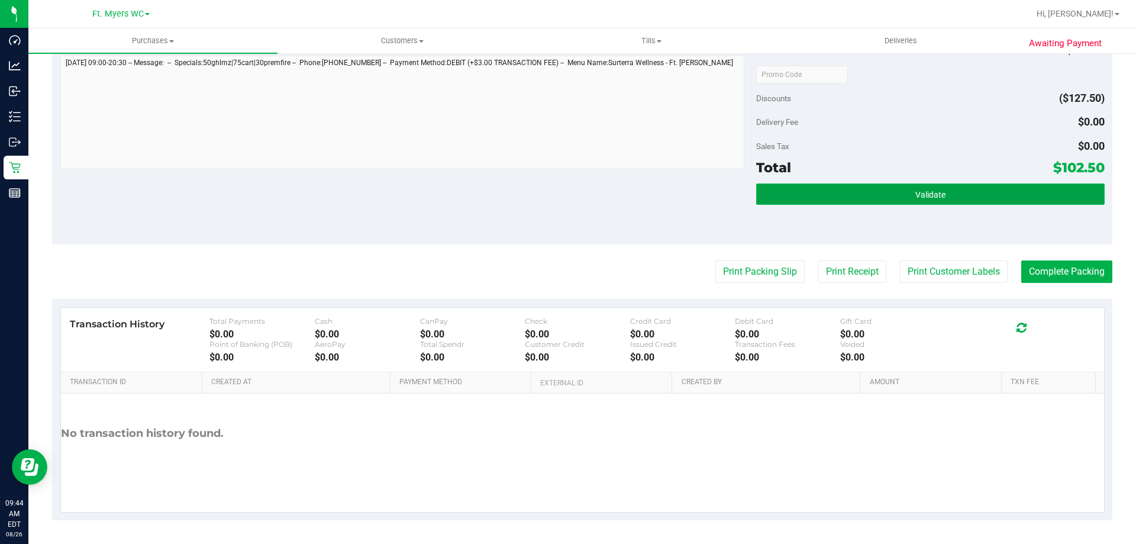
click at [948, 198] on button "Validate" at bounding box center [930, 193] width 348 height 21
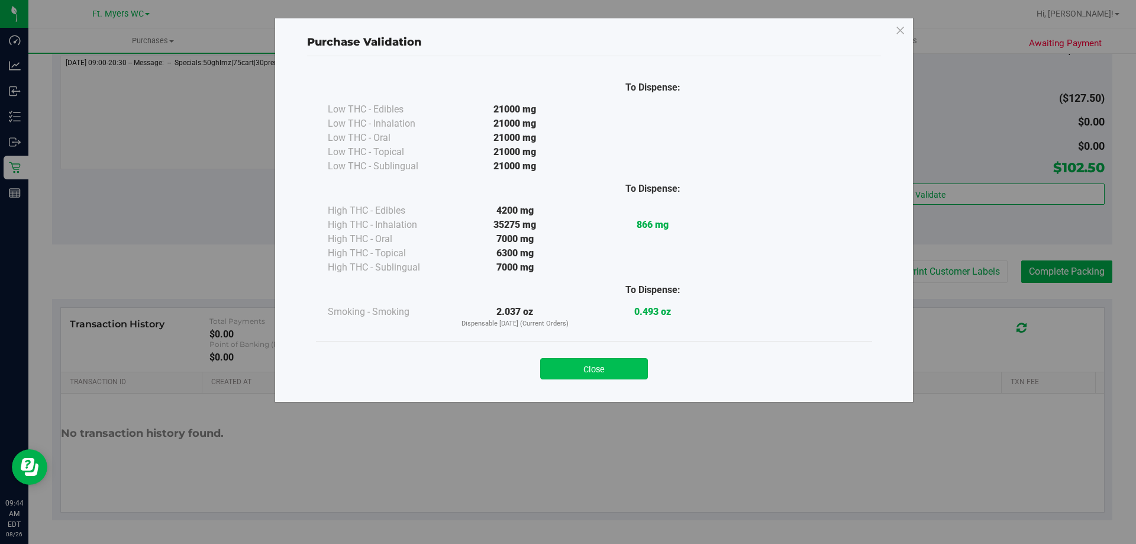
click at [618, 358] on button "Close" at bounding box center [594, 368] width 108 height 21
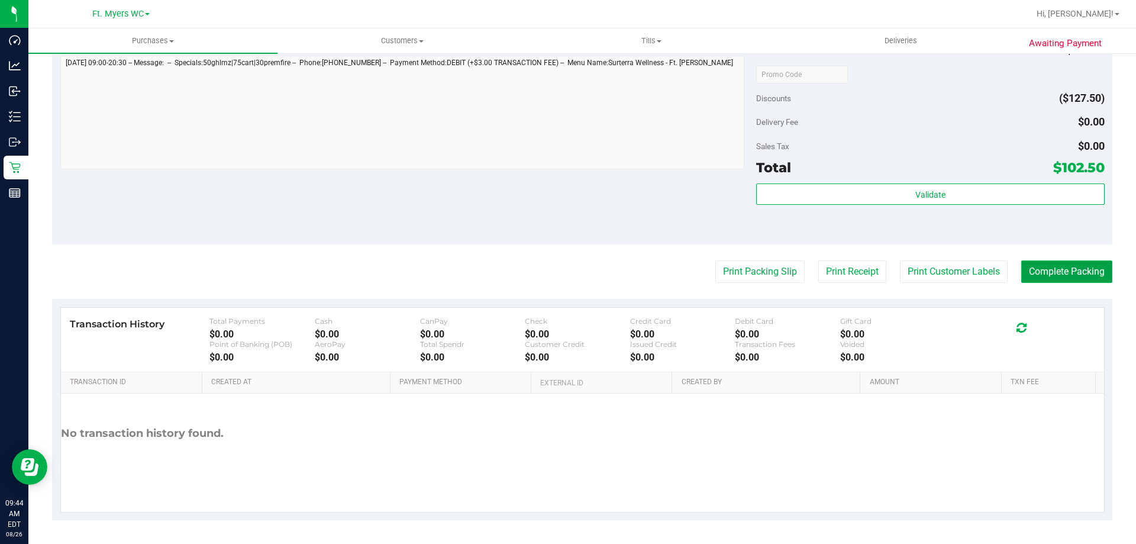
click at [1079, 280] on button "Complete Packing" at bounding box center [1067, 271] width 91 height 22
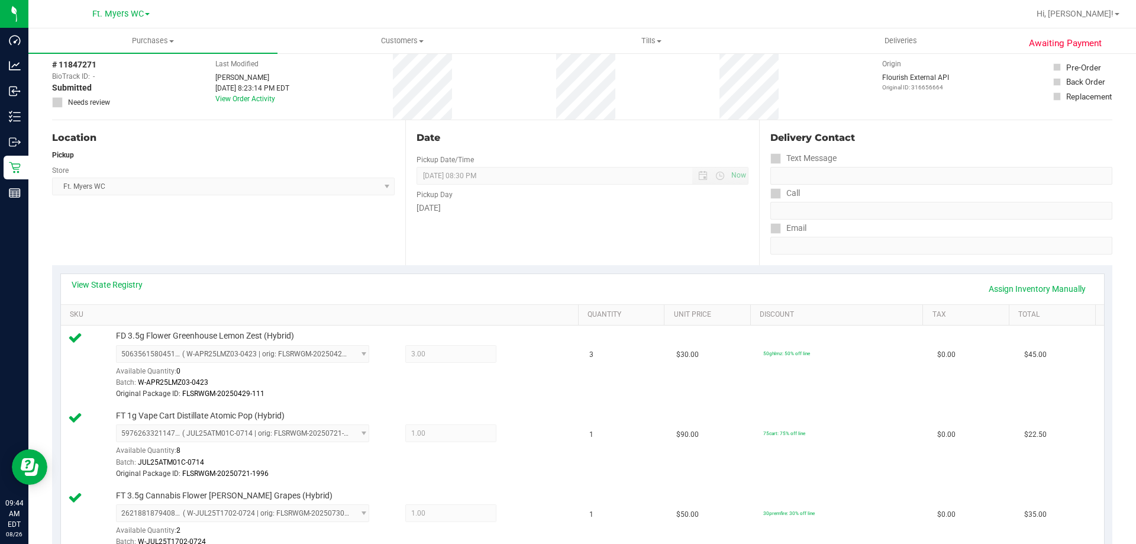
scroll to position [0, 0]
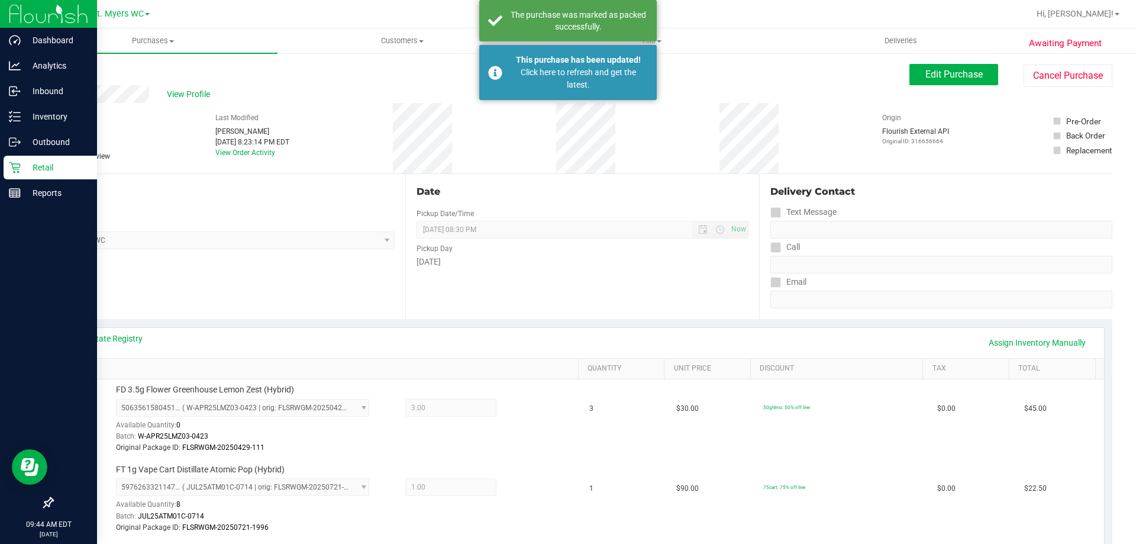
click at [18, 176] on div "Retail" at bounding box center [51, 168] width 94 height 24
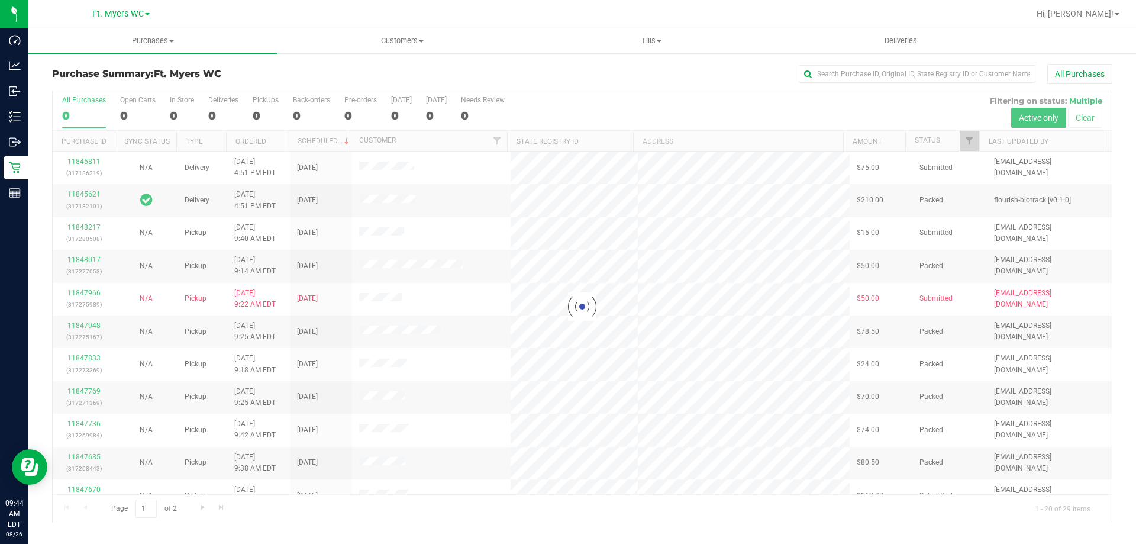
click at [262, 102] on div at bounding box center [583, 307] width 1060 height 432
click at [265, 102] on div at bounding box center [583, 307] width 1060 height 432
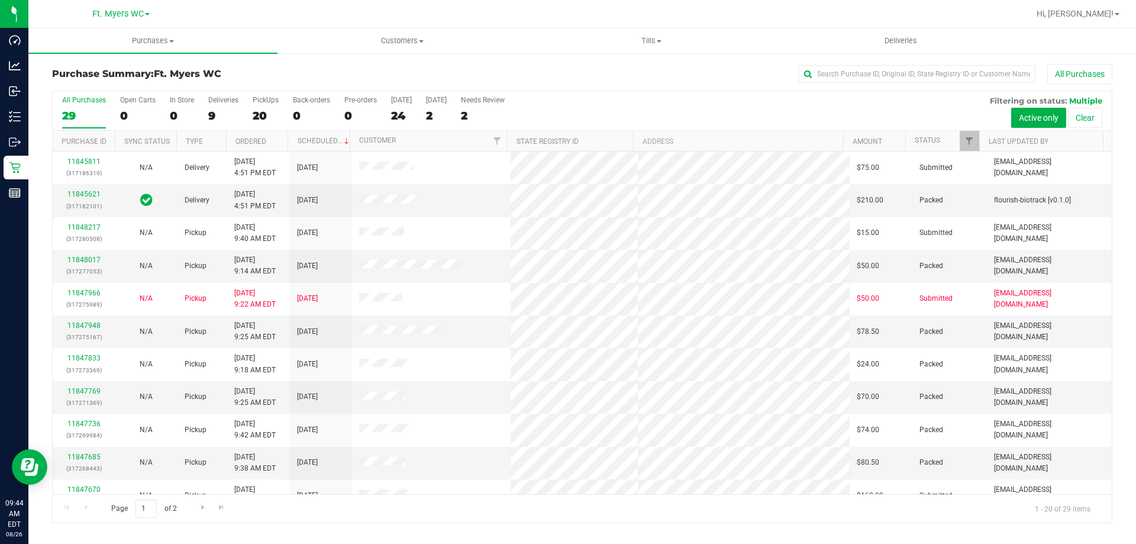
click at [265, 102] on div "PickUps" at bounding box center [266, 100] width 26 height 8
click at [0, 0] on input "PickUps 20" at bounding box center [0, 0] width 0 height 0
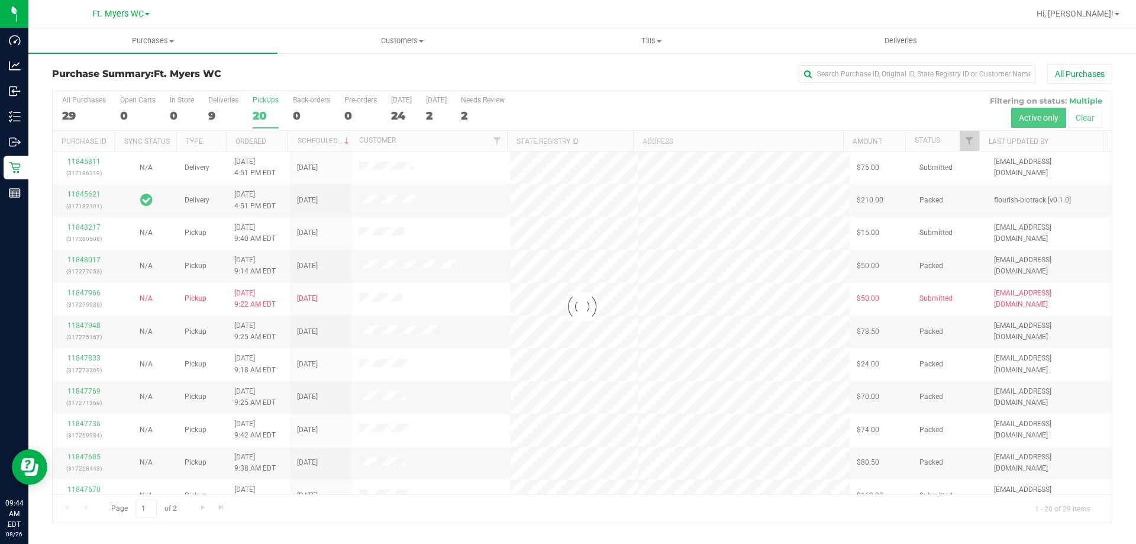
click at [284, 68] on div "Purchase Summary: Ft. [PERSON_NAME] All Purchases" at bounding box center [582, 77] width 1061 height 26
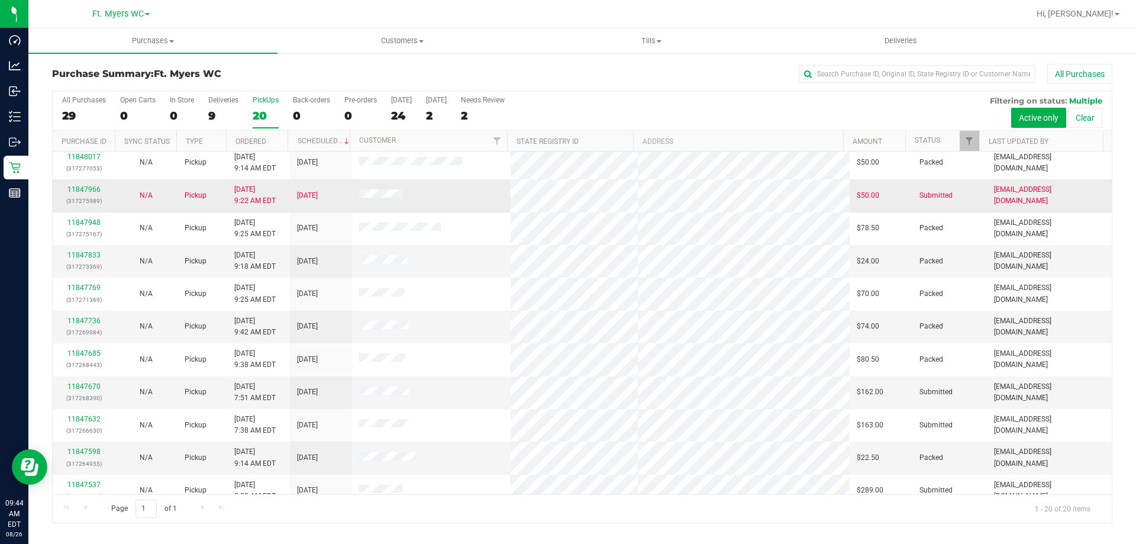
scroll to position [237, 0]
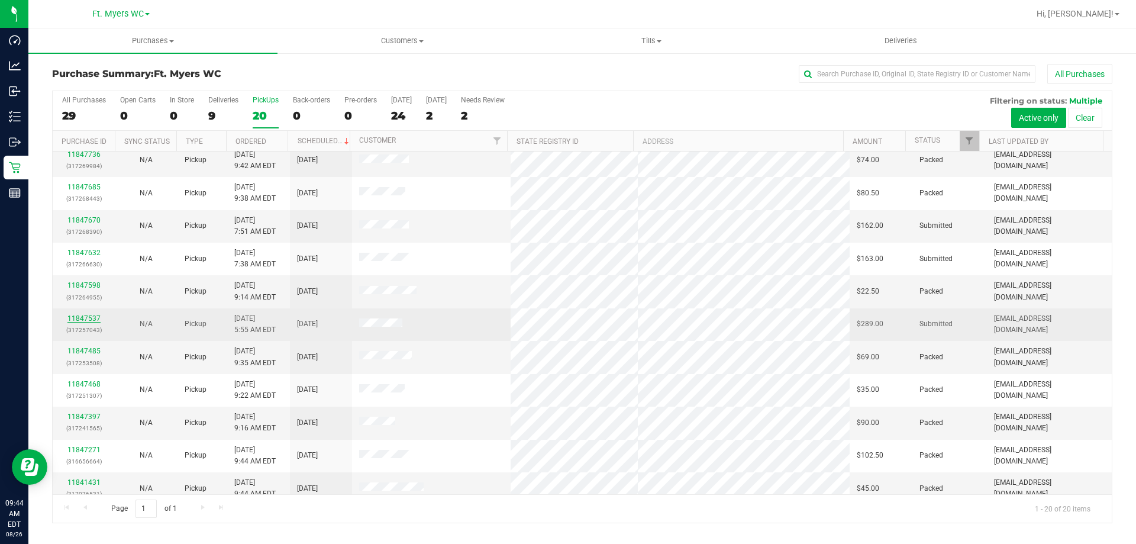
click at [82, 319] on link "11847537" at bounding box center [83, 318] width 33 height 8
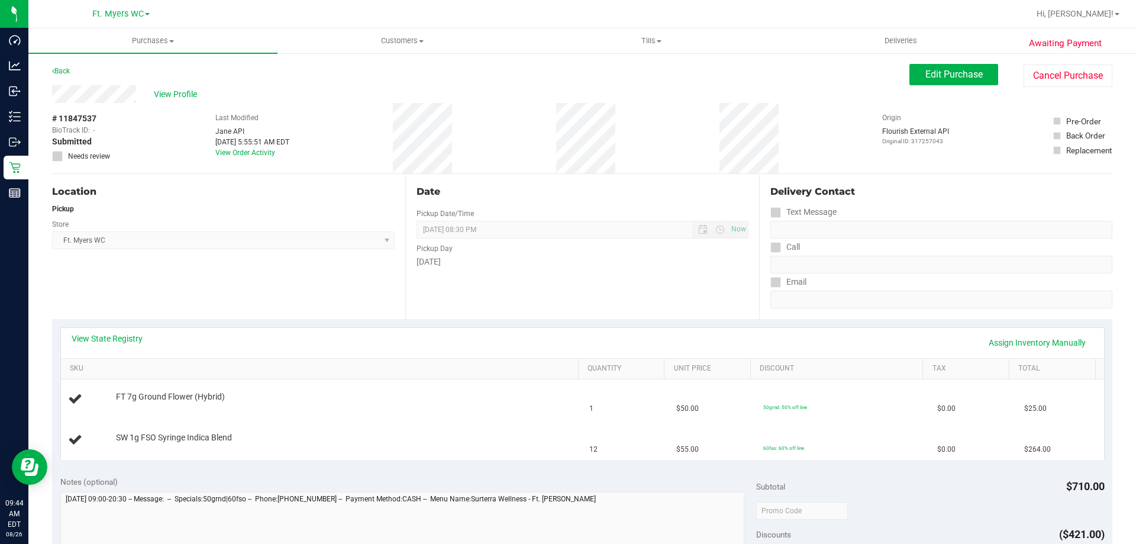
click at [278, 267] on div "Location Pickup Store Ft. [PERSON_NAME] Select Store [PERSON_NAME][GEOGRAPHIC_D…" at bounding box center [228, 246] width 353 height 145
click at [282, 410] on td "FT 7g Ground Flower (Hybrid)" at bounding box center [322, 399] width 522 height 40
click at [391, 424] on td "SW 1g FSO Syringe Indica Blend" at bounding box center [322, 440] width 522 height 40
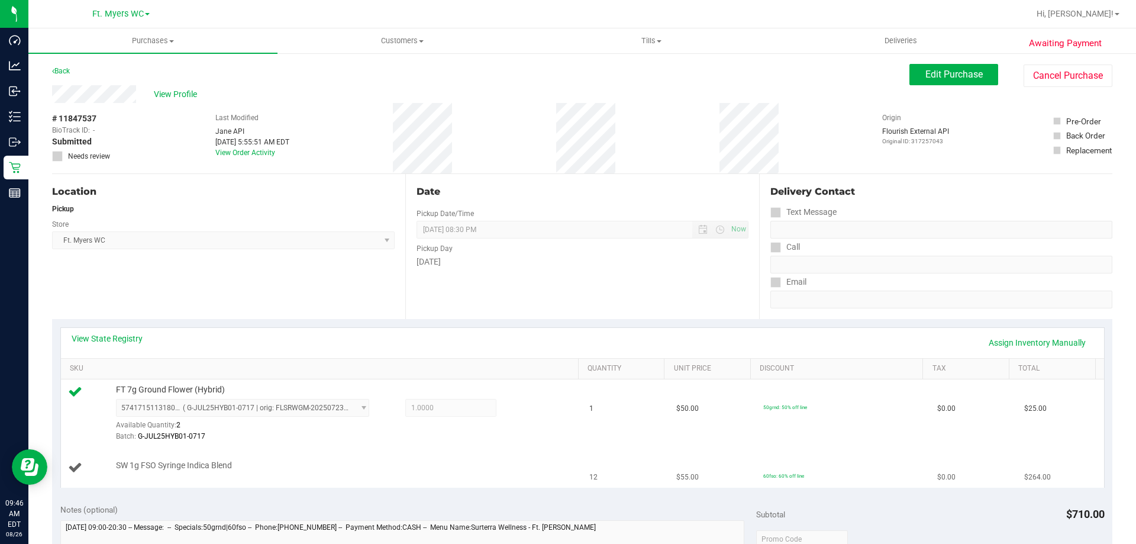
click at [383, 468] on div "SW 1g FSO Syringe Indica Blend" at bounding box center [341, 466] width 463 height 12
click at [539, 469] on div "SW 1g FSO Syringe Indica Blend" at bounding box center [341, 466] width 463 height 12
click at [516, 279] on div "Date Pickup Date/Time [DATE] Now [DATE] 08:30 PM Now Pickup Day [DATE]" at bounding box center [581, 246] width 353 height 145
click at [178, 456] on td "SW 1g FSO Syringe Indica Blend" at bounding box center [322, 468] width 522 height 40
click at [187, 465] on span "SW 1g FSO Syringe Indica Blend" at bounding box center [174, 465] width 116 height 11
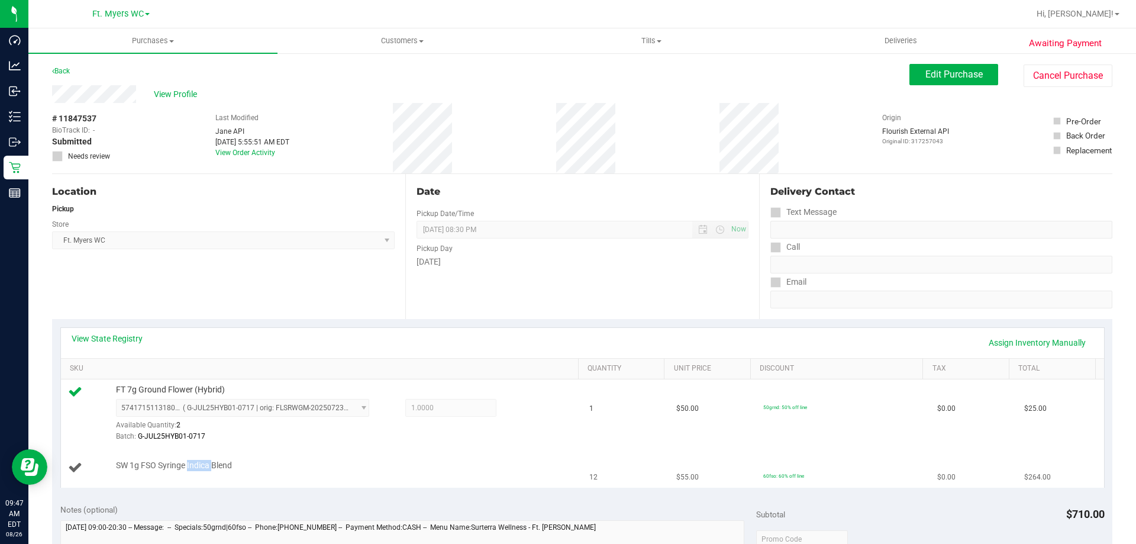
click at [187, 465] on span "SW 1g FSO Syringe Indica Blend" at bounding box center [174, 465] width 116 height 11
drag, startPoint x: 187, startPoint y: 465, endPoint x: 176, endPoint y: 466, distance: 10.7
click at [176, 466] on span "SW 1g FSO Syringe Indica Blend" at bounding box center [174, 465] width 116 height 11
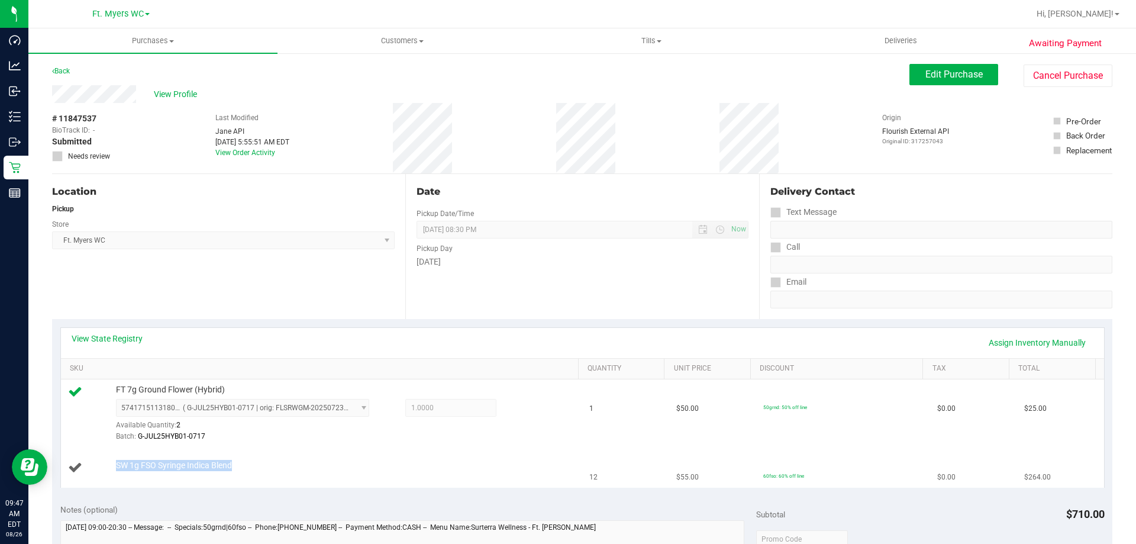
copy div "SW 1g FSO Syringe Indica Blend"
drag, startPoint x: 376, startPoint y: 112, endPoint x: 687, endPoint y: 179, distance: 317.9
click at [687, 179] on purchase-details "Back Edit Purchase Cancel Purchase View Profile # 11847537 BioTrack ID: - Submi…" at bounding box center [582, 524] width 1061 height 921
click at [681, 150] on div "# 11847537 BioTrack ID: - Submitted Needs review Last Modified [PERSON_NAME] AP…" at bounding box center [582, 138] width 1061 height 70
click at [139, 336] on link "View State Registry" at bounding box center [107, 339] width 71 height 12
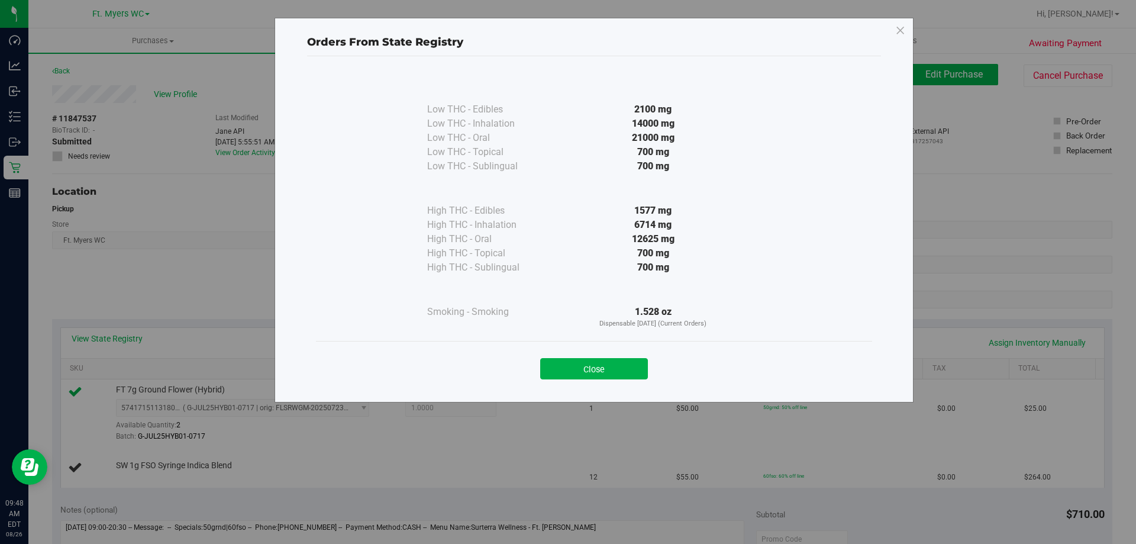
drag, startPoint x: 623, startPoint y: 238, endPoint x: 707, endPoint y: 238, distance: 84.6
click at [707, 238] on div "12625 mg" at bounding box center [653, 239] width 215 height 14
click at [624, 362] on button "Close" at bounding box center [594, 368] width 108 height 21
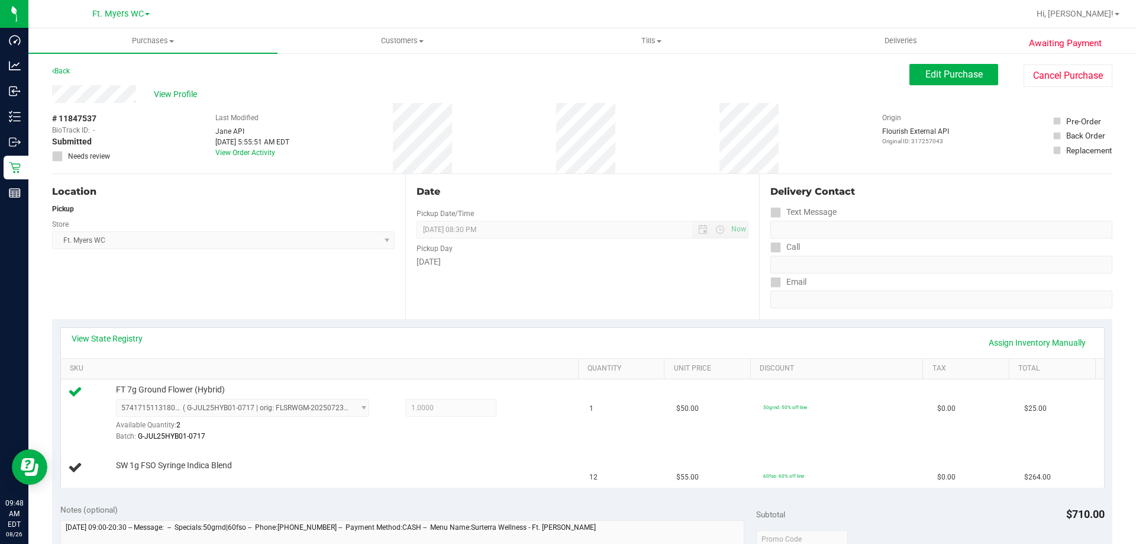
click at [581, 124] on div "View Profile # 11847537 BioTrack ID: - Submitted Needs review Last Modified [PE…" at bounding box center [582, 129] width 1061 height 89
click at [119, 334] on link "View State Registry" at bounding box center [107, 339] width 71 height 12
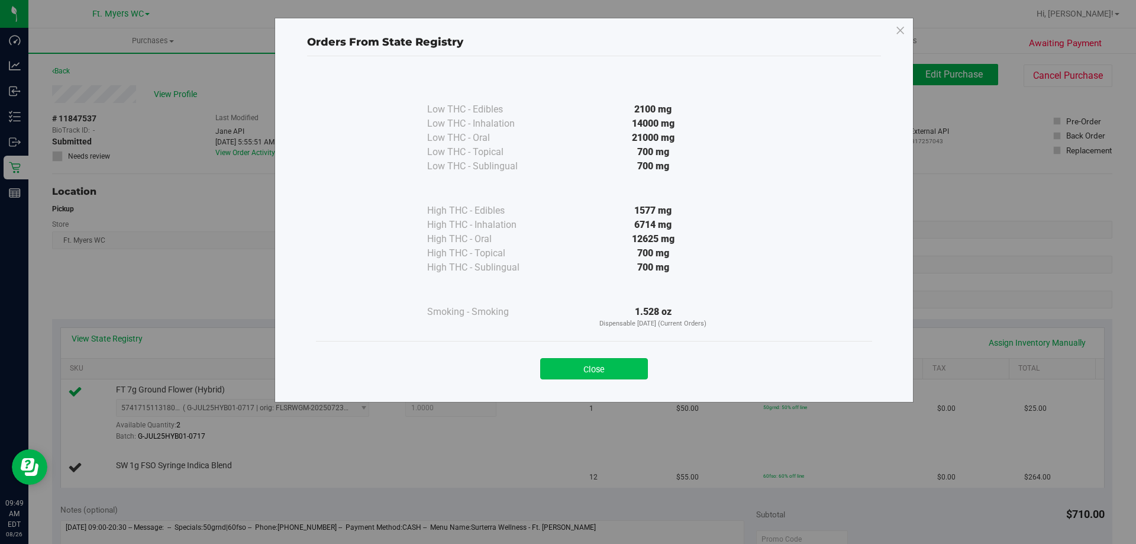
click at [613, 378] on button "Close" at bounding box center [594, 368] width 108 height 21
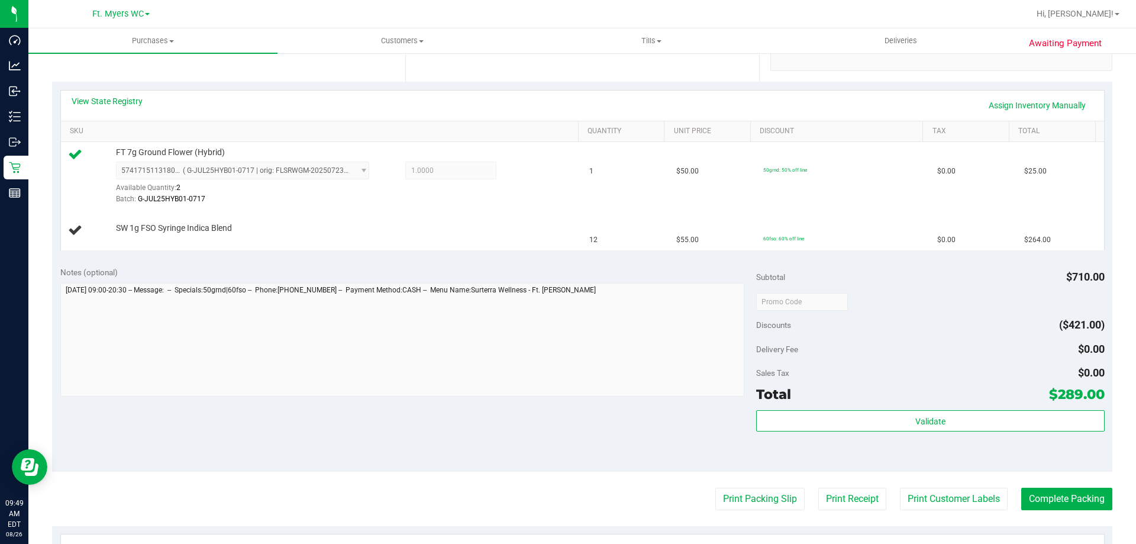
scroll to position [296, 0]
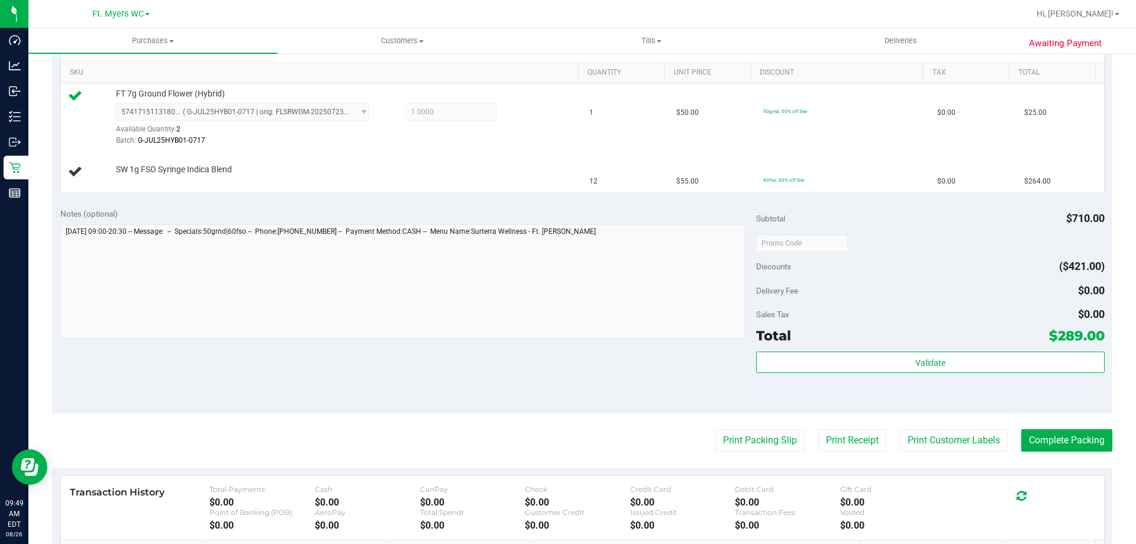
click at [764, 462] on purchase-details "Back Edit Purchase Cancel Purchase View Profile # 11847537 BioTrack ID: - Submi…" at bounding box center [582, 228] width 1061 height 921
click at [767, 447] on button "Print Packing Slip" at bounding box center [760, 440] width 89 height 22
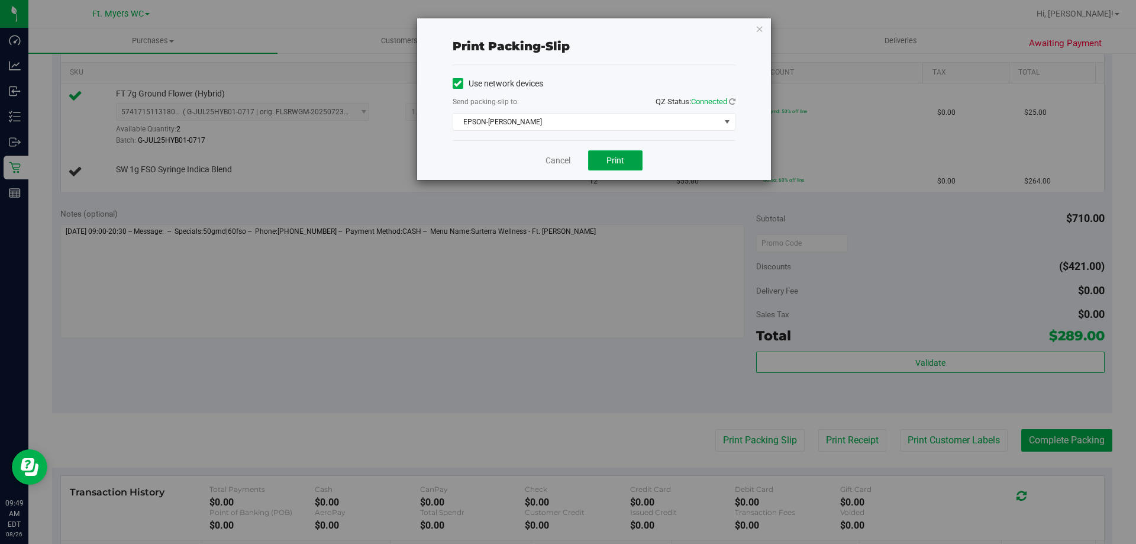
click at [608, 154] on button "Print" at bounding box center [615, 160] width 54 height 20
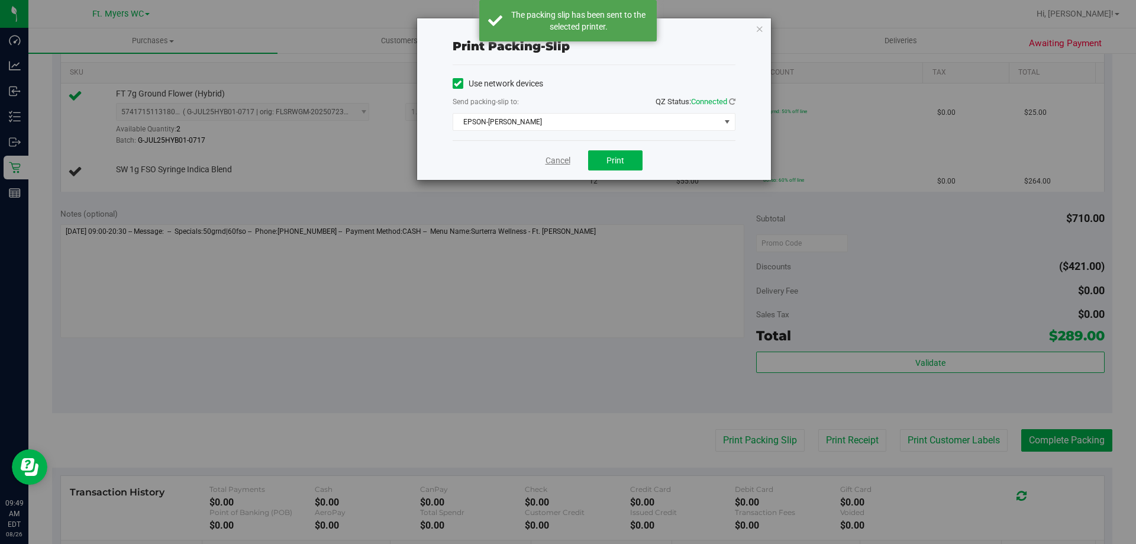
click at [555, 157] on link "Cancel" at bounding box center [558, 160] width 25 height 12
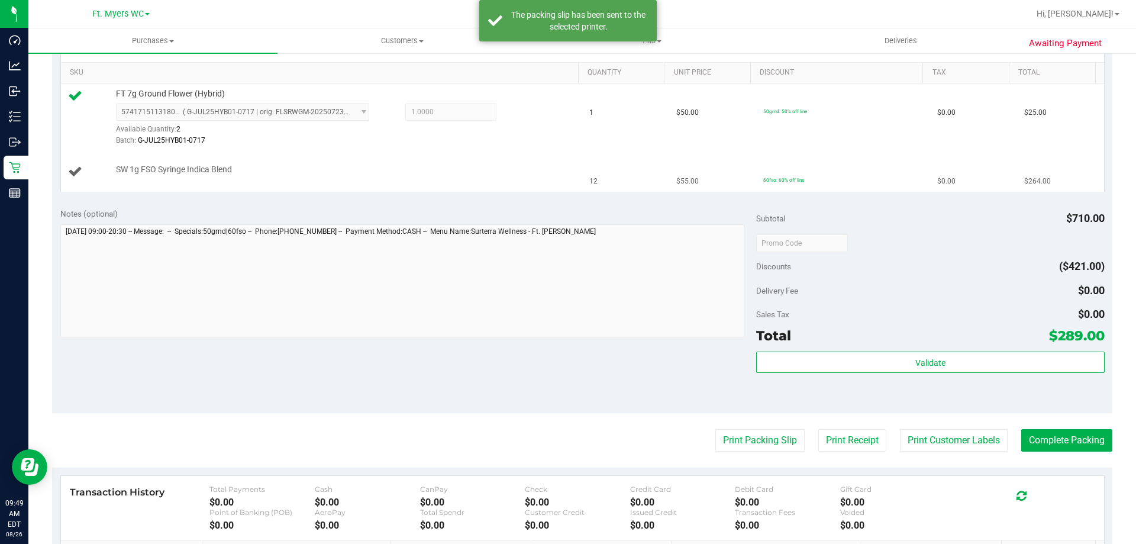
click at [562, 186] on td "SW 1g FSO Syringe Indica Blend" at bounding box center [322, 172] width 522 height 40
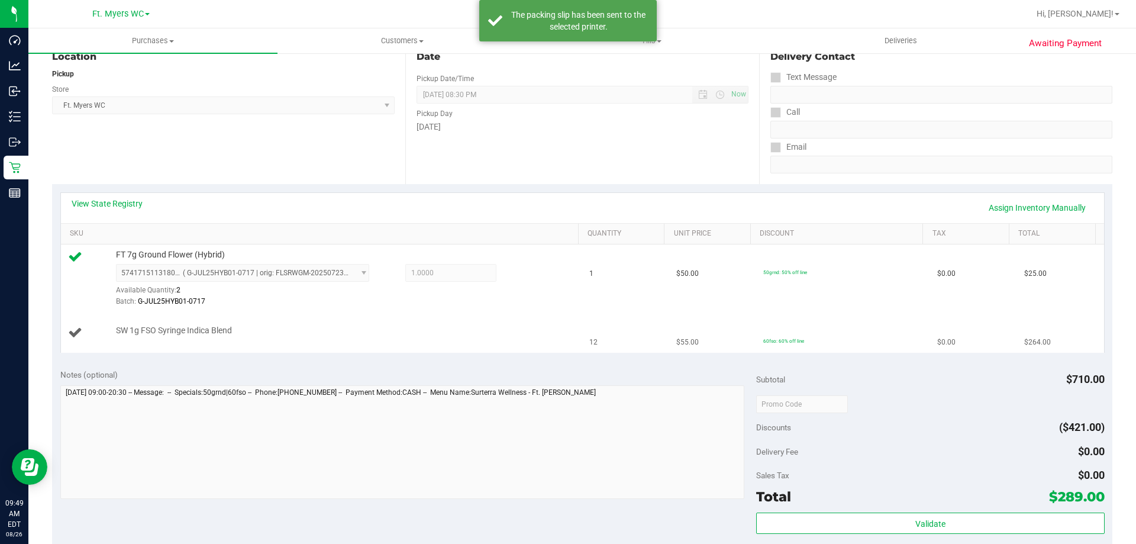
scroll to position [0, 0]
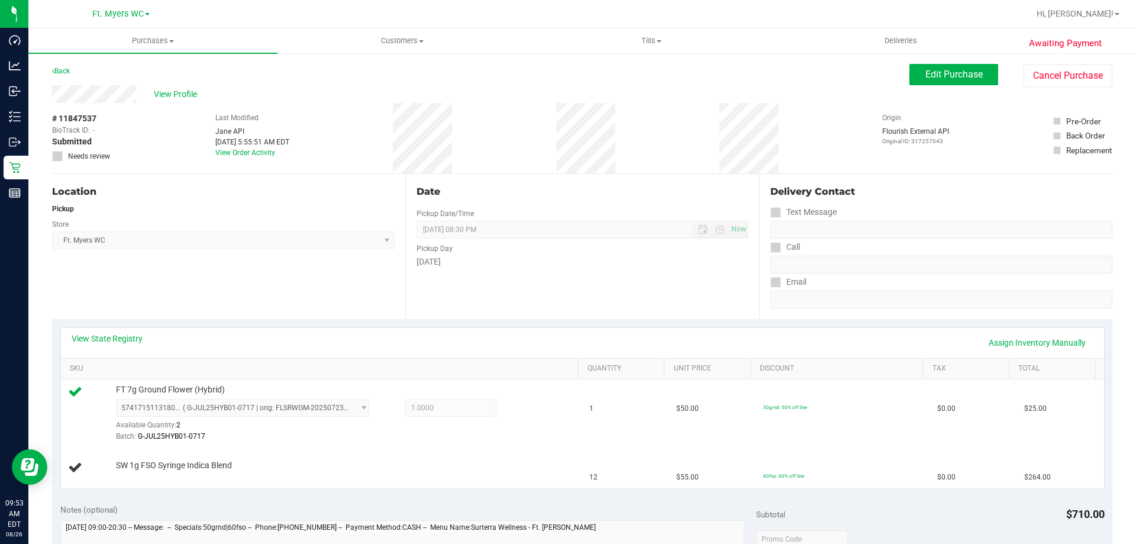
click at [317, 272] on div "Location Pickup Store Ft. [PERSON_NAME] Select Store [PERSON_NAME][GEOGRAPHIC_D…" at bounding box center [228, 246] width 353 height 145
drag, startPoint x: 578, startPoint y: 256, endPoint x: 639, endPoint y: 173, distance: 103.7
click at [579, 254] on div "Pickup Day [DATE]" at bounding box center [582, 254] width 331 height 30
drag, startPoint x: 639, startPoint y: 173, endPoint x: 571, endPoint y: 95, distance: 103.2
click at [571, 95] on div "View Profile # 11847537 BioTrack ID: - Submitted Needs review Last Modified [PE…" at bounding box center [582, 129] width 1061 height 89
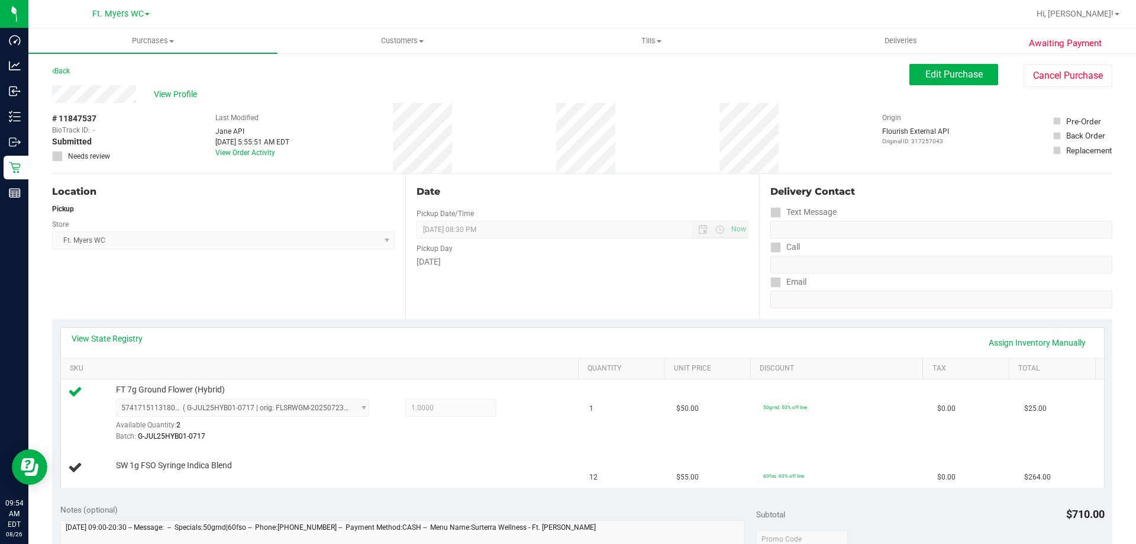
click at [571, 95] on div "View Profile" at bounding box center [481, 94] width 858 height 18
click at [630, 111] on div "# 11847537 BioTrack ID: - Submitted Needs review Last Modified [PERSON_NAME] AP…" at bounding box center [582, 138] width 1061 height 70
click at [557, 117] on div "# 11847537 BioTrack ID: - Submitted Needs review Last Modified [PERSON_NAME] AP…" at bounding box center [582, 138] width 1061 height 70
click at [557, 116] on div "# 11847537 BioTrack ID: - Submitted Needs review Last Modified [PERSON_NAME] AP…" at bounding box center [582, 138] width 1061 height 70
click at [622, 112] on div "# 11847537 BioTrack ID: - Submitted Needs review Last Modified [PERSON_NAME] AP…" at bounding box center [582, 138] width 1061 height 70
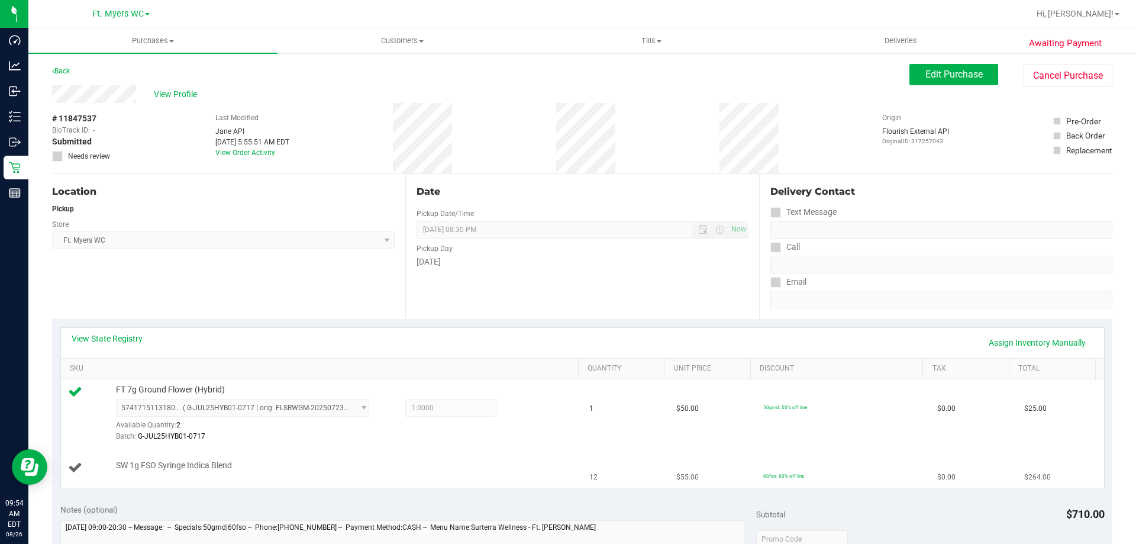
click at [454, 484] on td "SW 1g FSO Syringe Indica Blend" at bounding box center [322, 468] width 522 height 40
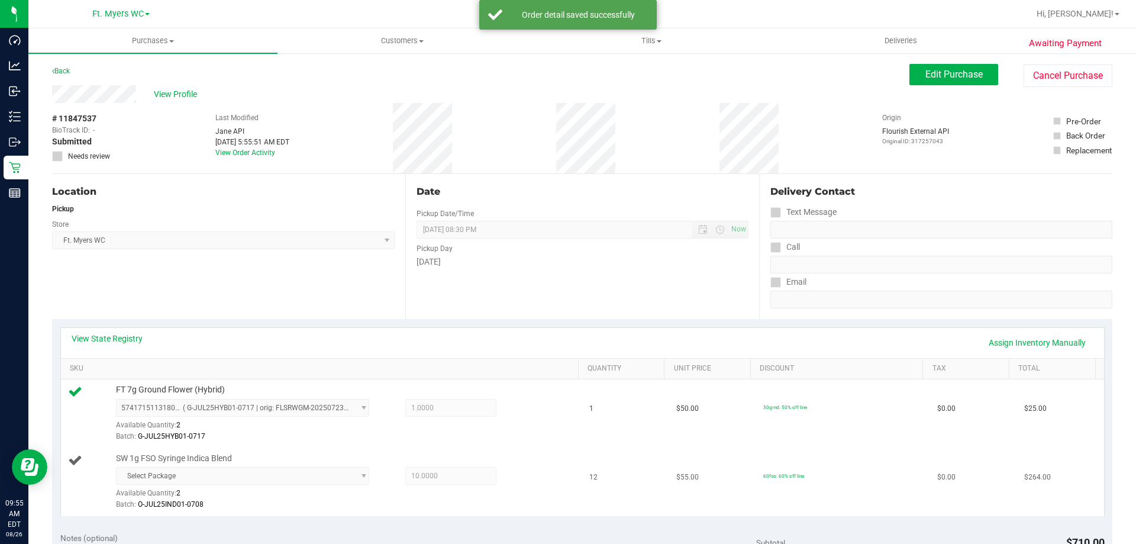
click at [262, 503] on div "Batch: O-JUL25IND01-0708" at bounding box center [344, 504] width 457 height 11
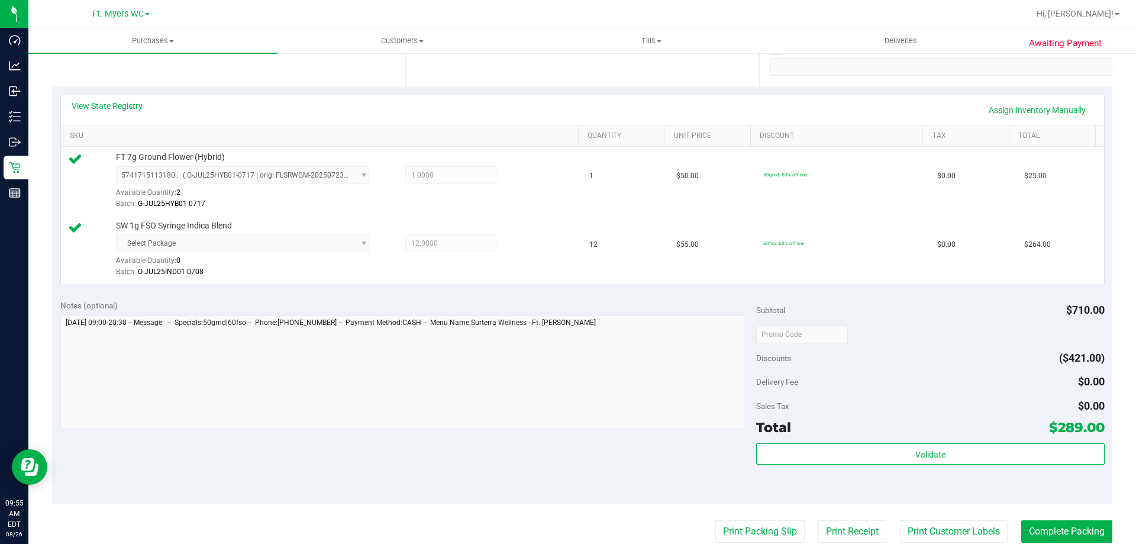
scroll to position [492, 0]
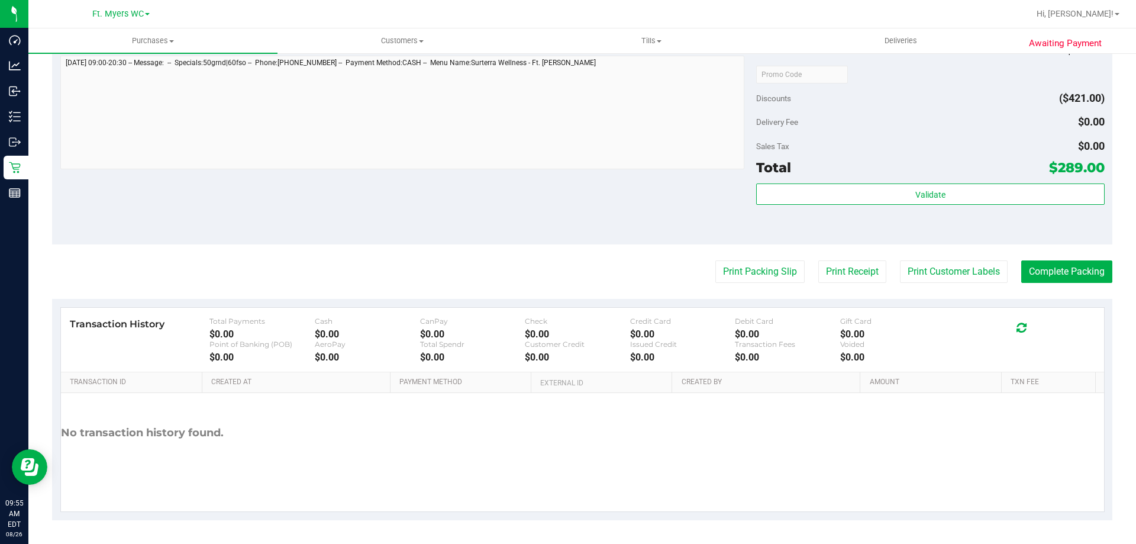
click at [877, 208] on div "Validate" at bounding box center [930, 209] width 348 height 53
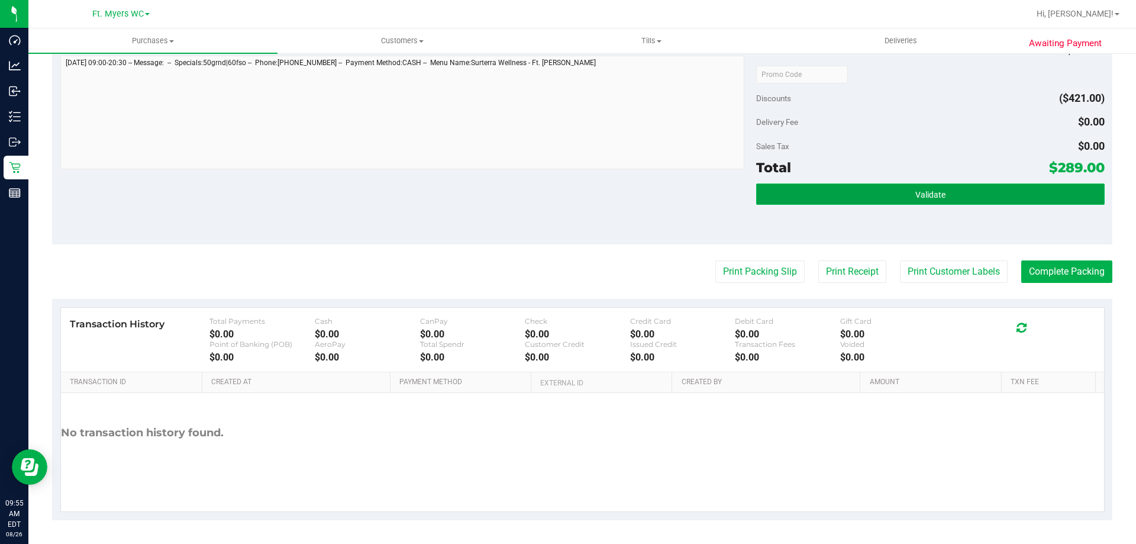
click at [896, 185] on button "Validate" at bounding box center [930, 193] width 348 height 21
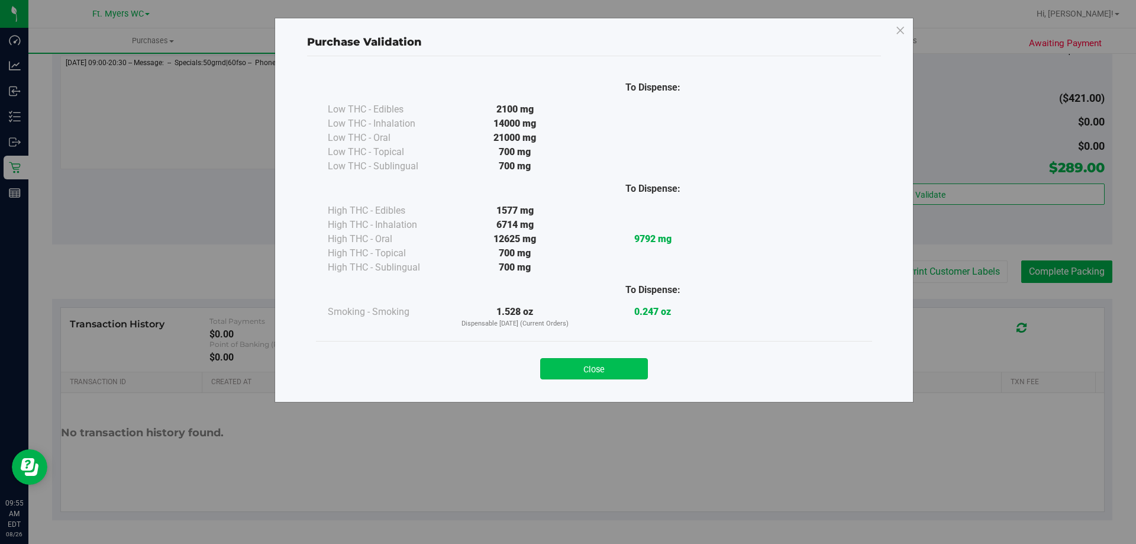
click at [626, 367] on button "Close" at bounding box center [594, 368] width 108 height 21
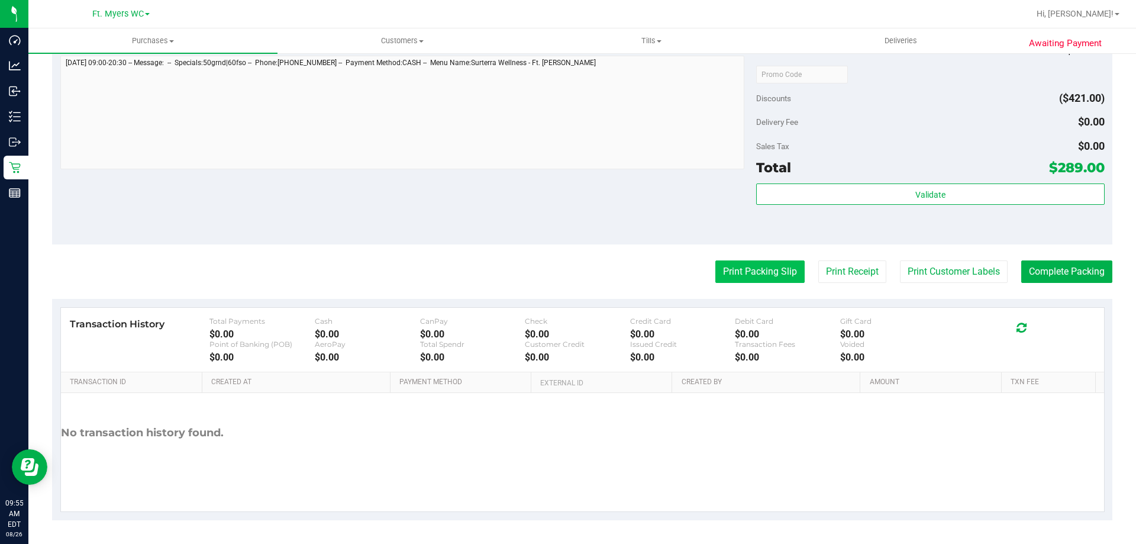
click at [738, 262] on button "Print Packing Slip" at bounding box center [760, 271] width 89 height 22
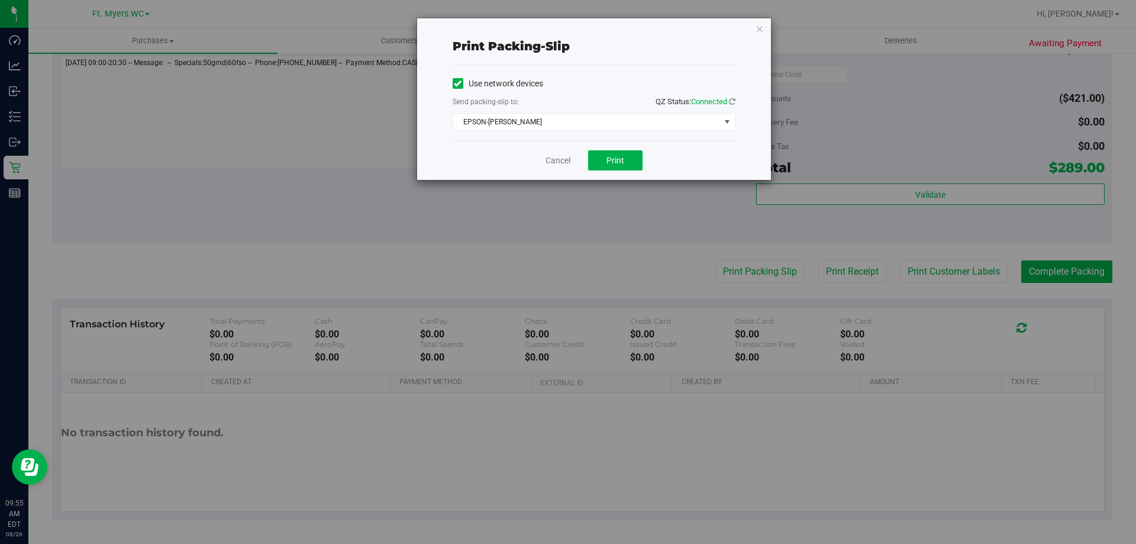
click at [611, 170] on div "Cancel Print" at bounding box center [594, 160] width 283 height 40
click at [611, 163] on span "Print" at bounding box center [616, 160] width 18 height 9
click at [557, 157] on link "Cancel" at bounding box center [558, 160] width 25 height 12
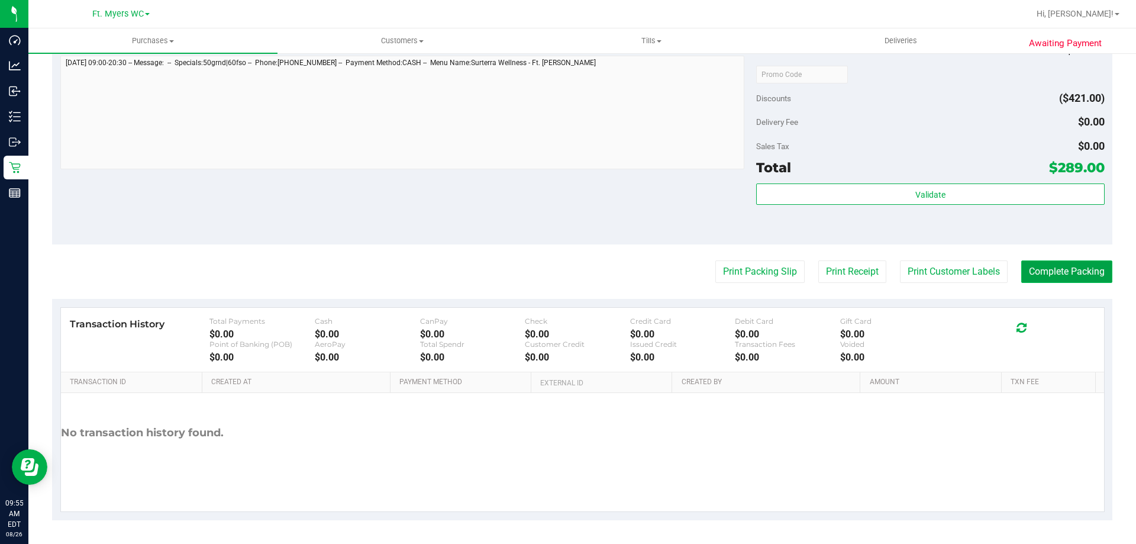
click at [1044, 278] on button "Complete Packing" at bounding box center [1067, 271] width 91 height 22
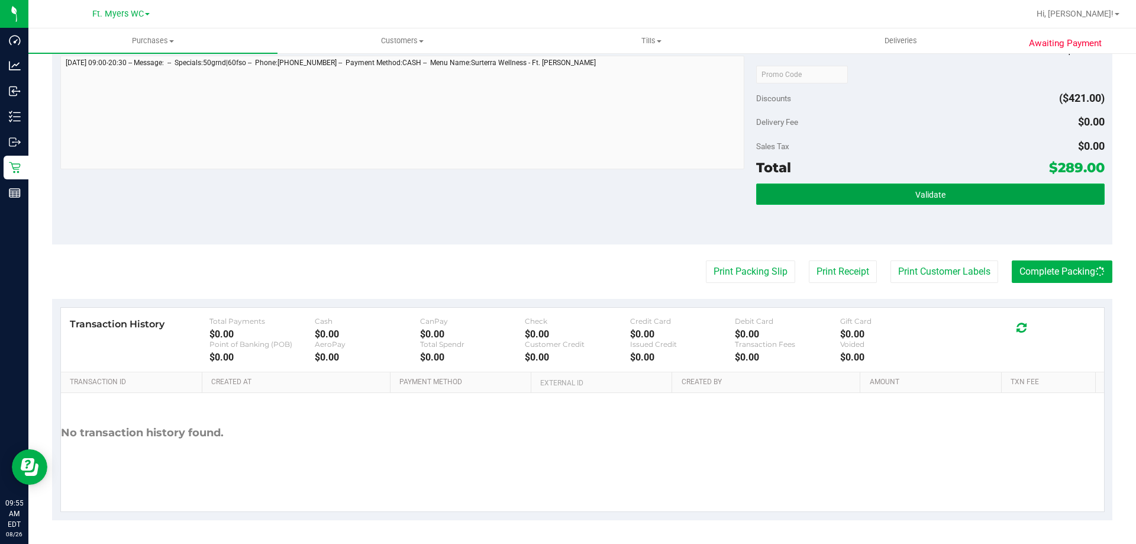
click at [1058, 200] on button "Validate" at bounding box center [930, 193] width 348 height 21
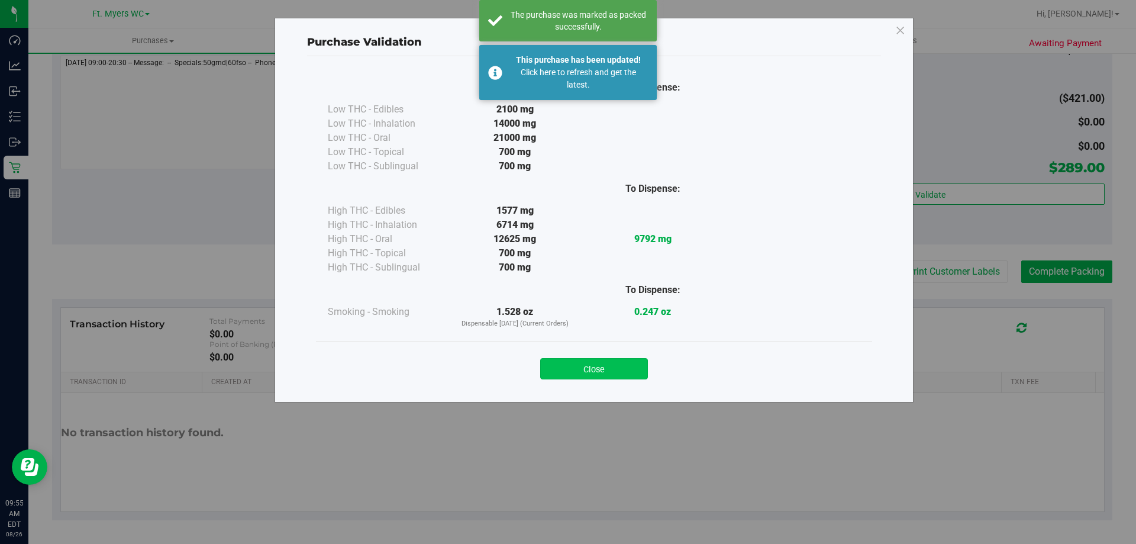
click at [587, 365] on button "Close" at bounding box center [594, 368] width 108 height 21
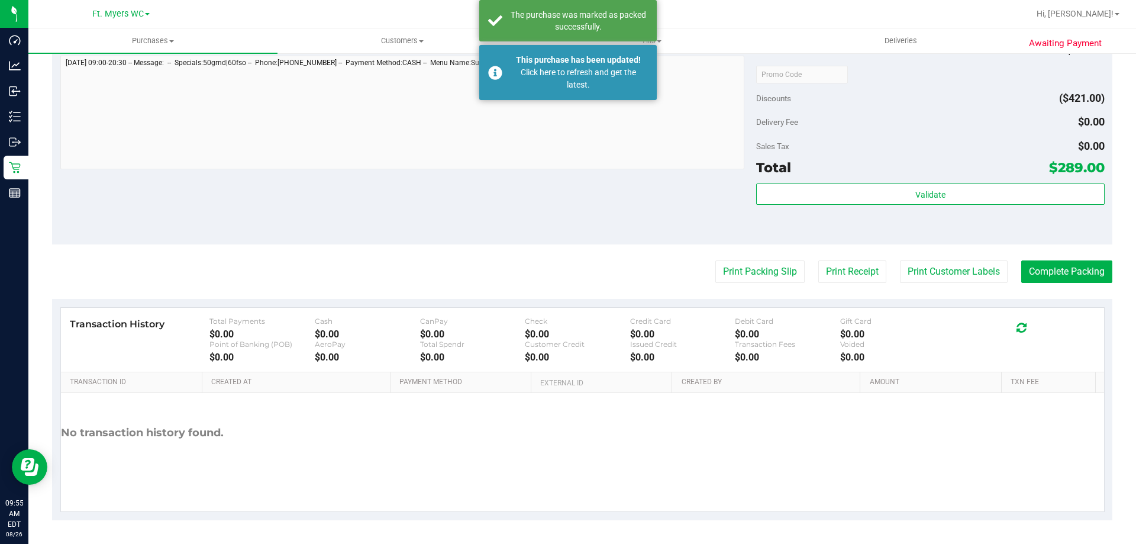
scroll to position [0, 0]
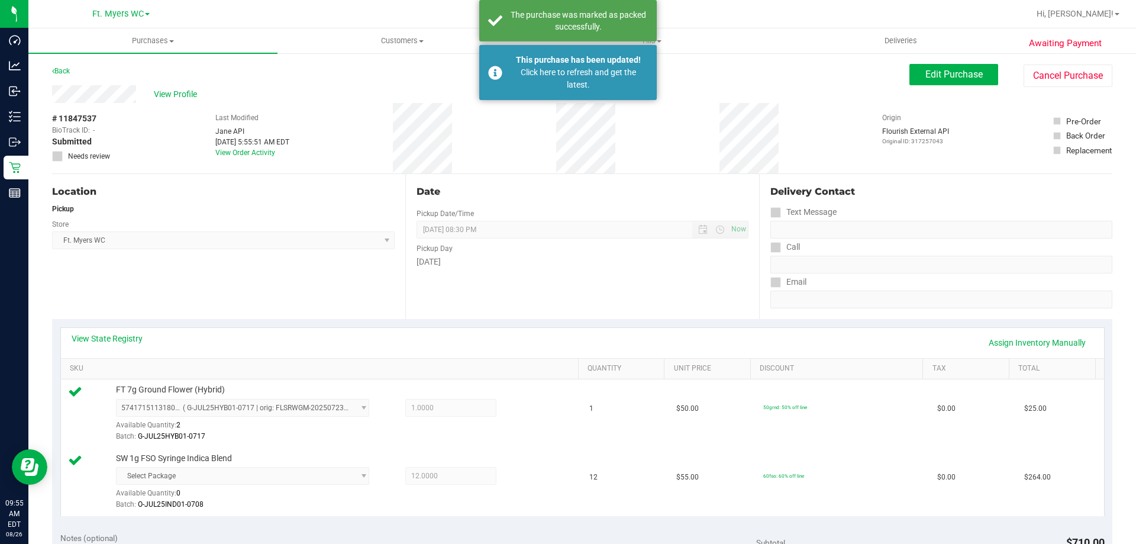
drag, startPoint x: 580, startPoint y: 436, endPoint x: 435, endPoint y: 89, distance: 376.5
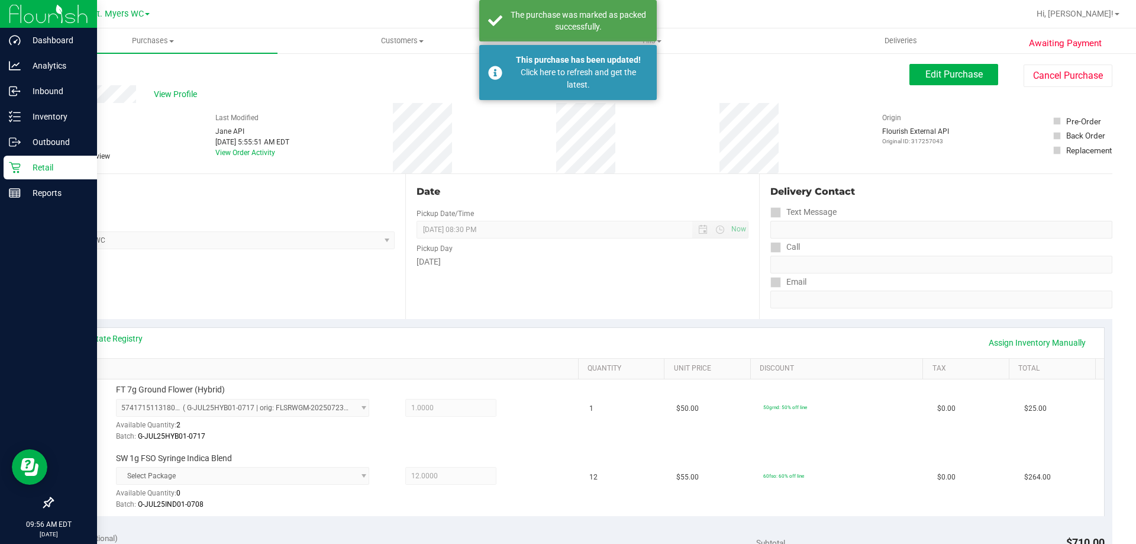
click at [45, 165] on p "Retail" at bounding box center [56, 167] width 71 height 14
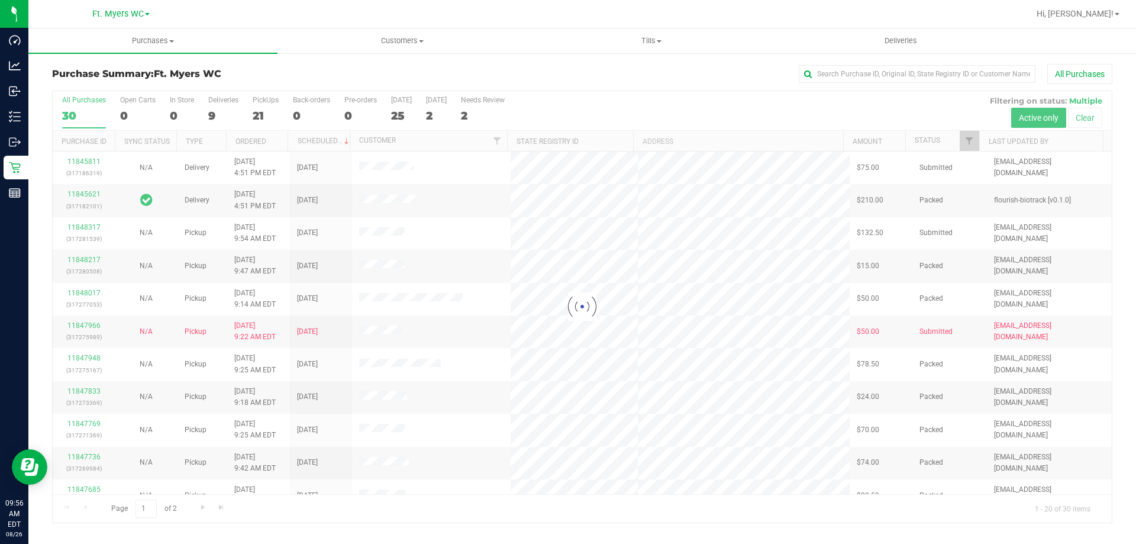
click at [268, 101] on div at bounding box center [583, 307] width 1060 height 432
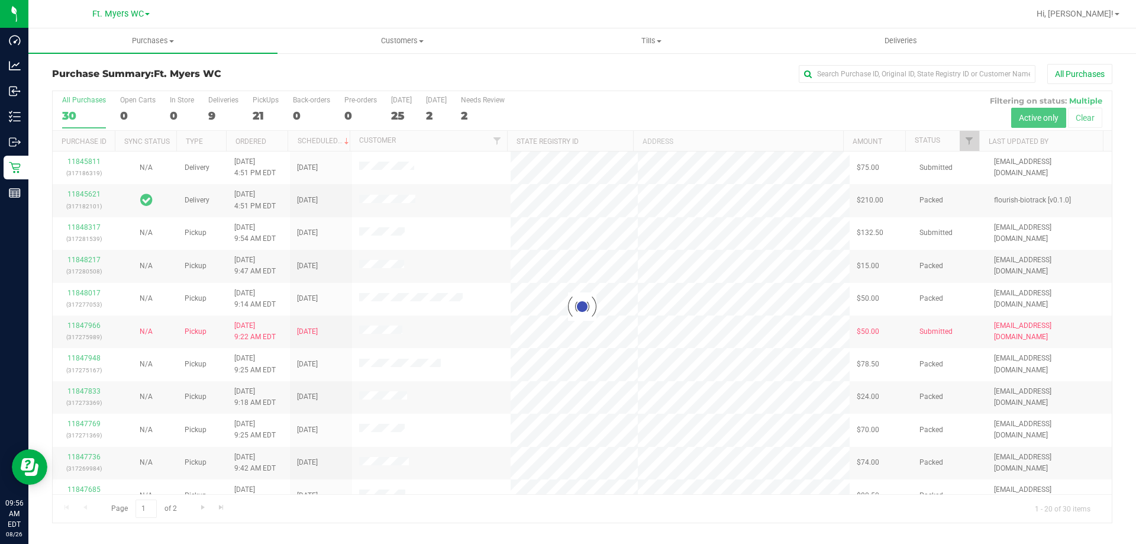
click at [268, 101] on div at bounding box center [583, 307] width 1060 height 432
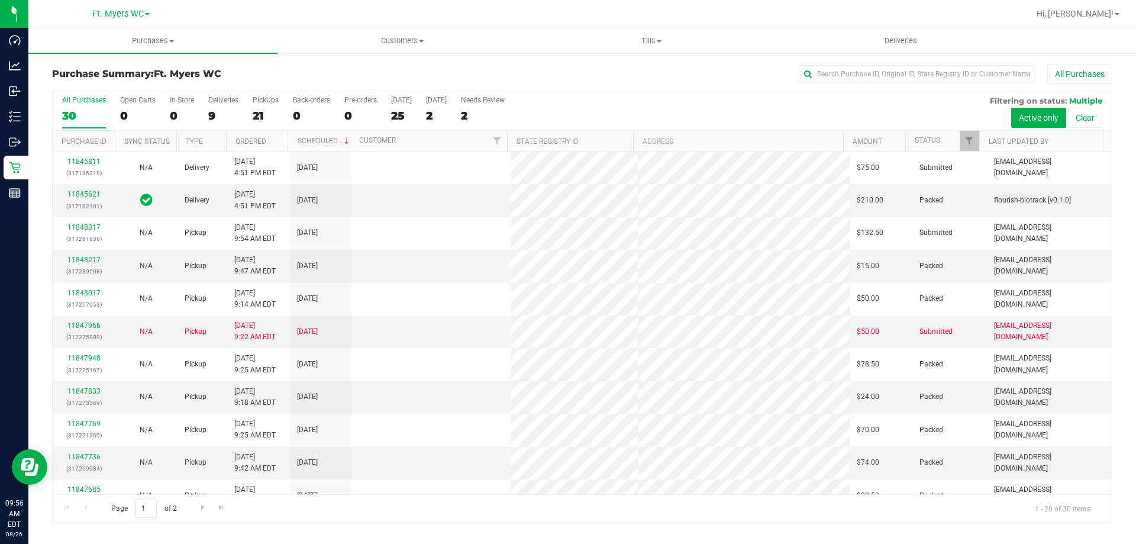
click at [268, 100] on div "PickUps" at bounding box center [266, 100] width 26 height 8
click at [0, 0] on input "PickUps 21" at bounding box center [0, 0] width 0 height 0
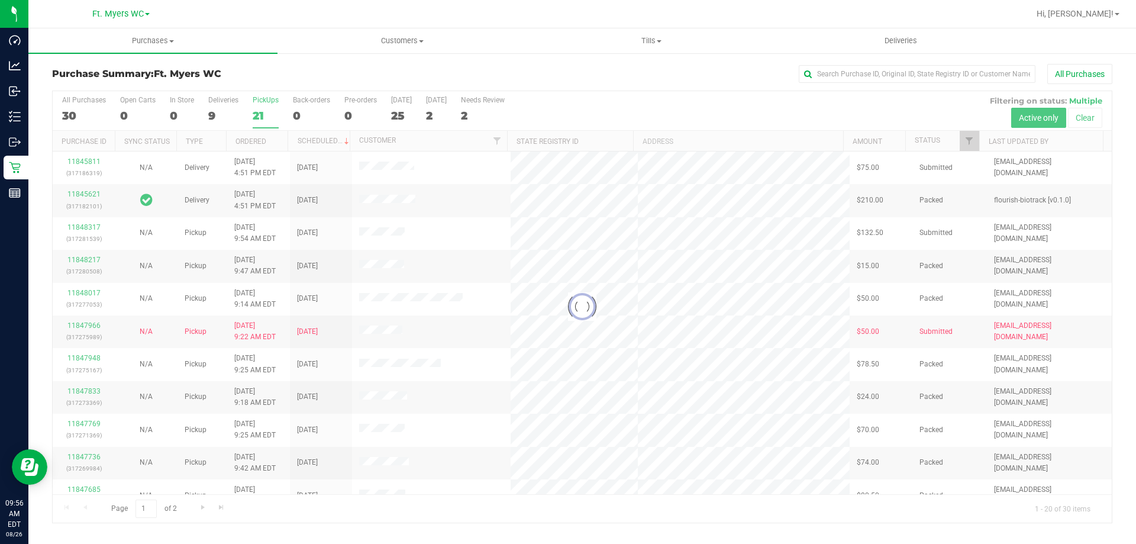
click at [268, 100] on div at bounding box center [583, 307] width 1060 height 432
click at [271, 87] on div "Purchase Summary: Ft. [PERSON_NAME] All Purchases" at bounding box center [582, 77] width 1061 height 26
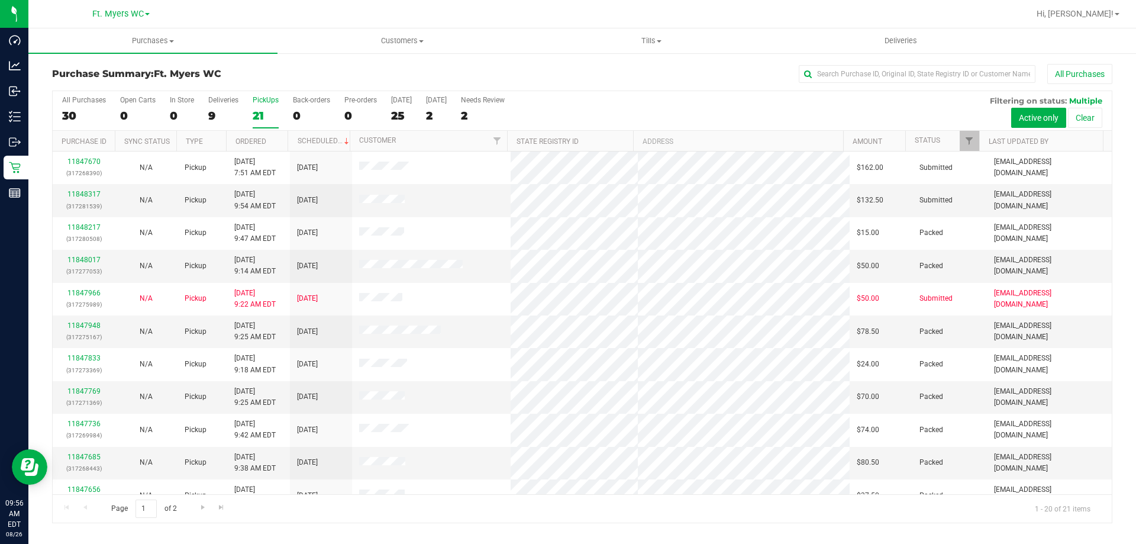
click at [268, 109] on div "21" at bounding box center [266, 116] width 26 height 14
click at [0, 0] on input "PickUps 21" at bounding box center [0, 0] width 0 height 0
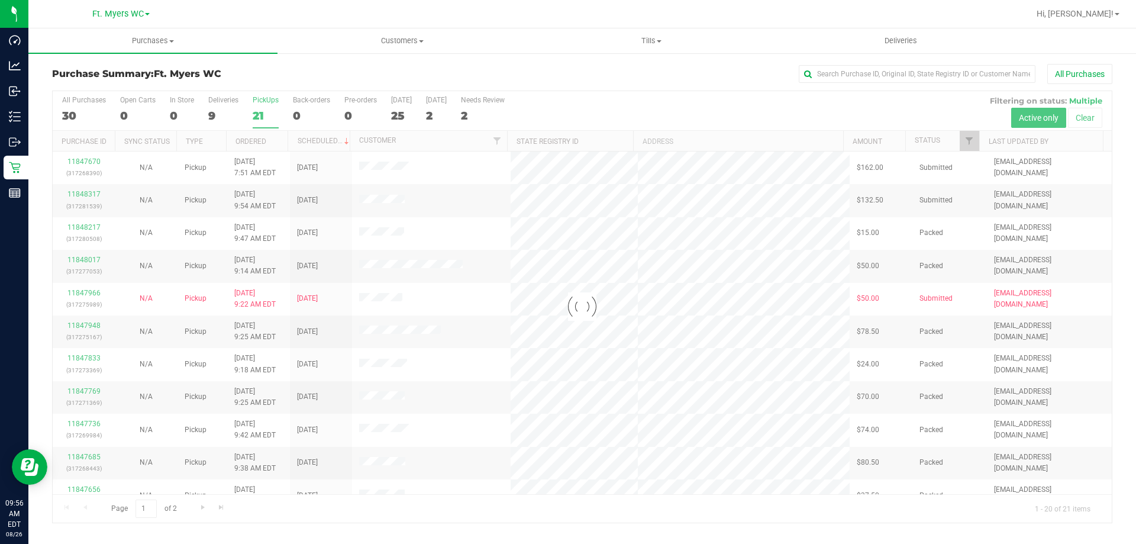
click at [275, 88] on div "Purchase Summary: Ft. [PERSON_NAME] All Purchases" at bounding box center [582, 77] width 1061 height 26
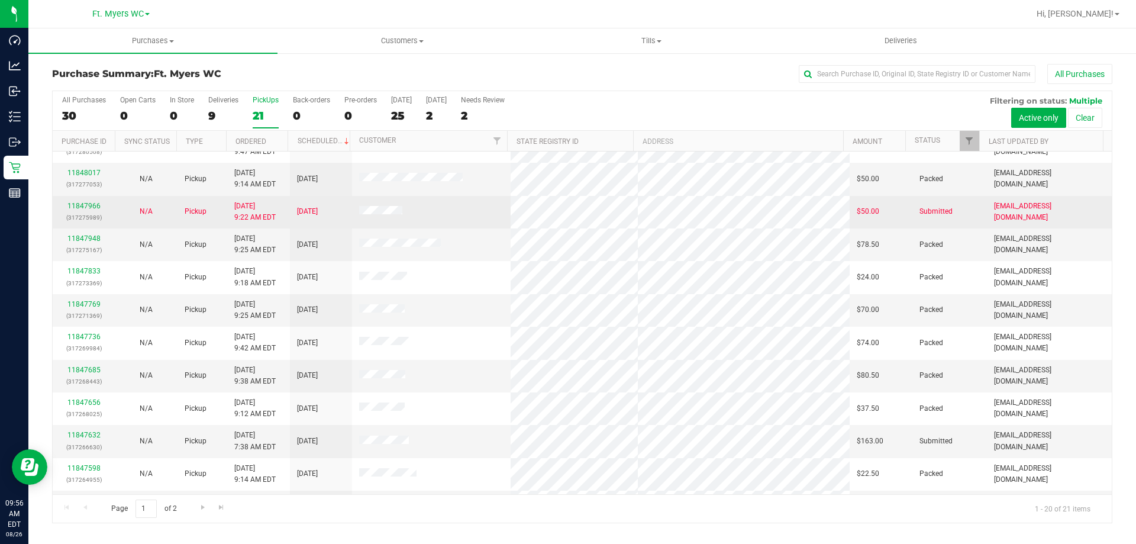
scroll to position [178, 0]
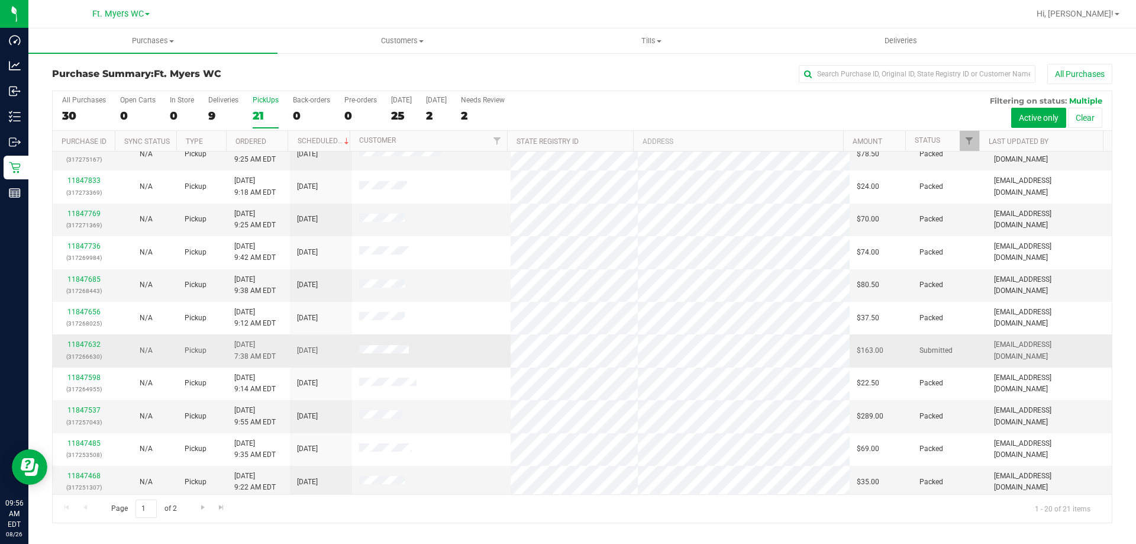
click at [315, 332] on tbody "11847670 (317268390) N/A Pickup [DATE] 7:51 AM EDT 8/26/2025 $162.00 Submitted …" at bounding box center [583, 301] width 1060 height 655
click at [163, 338] on td "N/A" at bounding box center [146, 350] width 62 height 33
click at [88, 345] on link "11847632" at bounding box center [83, 344] width 33 height 8
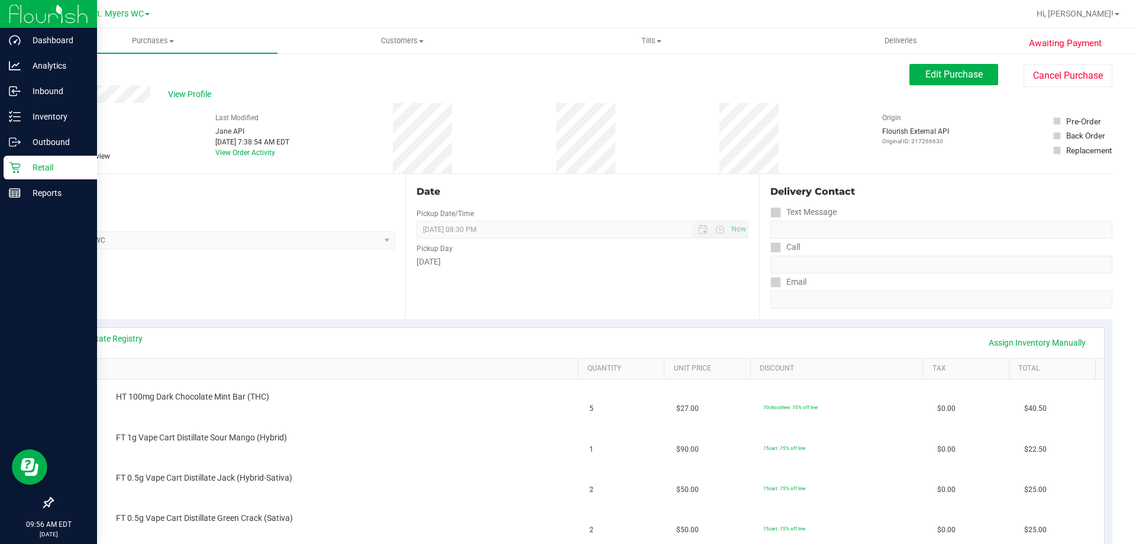
click at [28, 179] on div "Retail" at bounding box center [51, 168] width 94 height 24
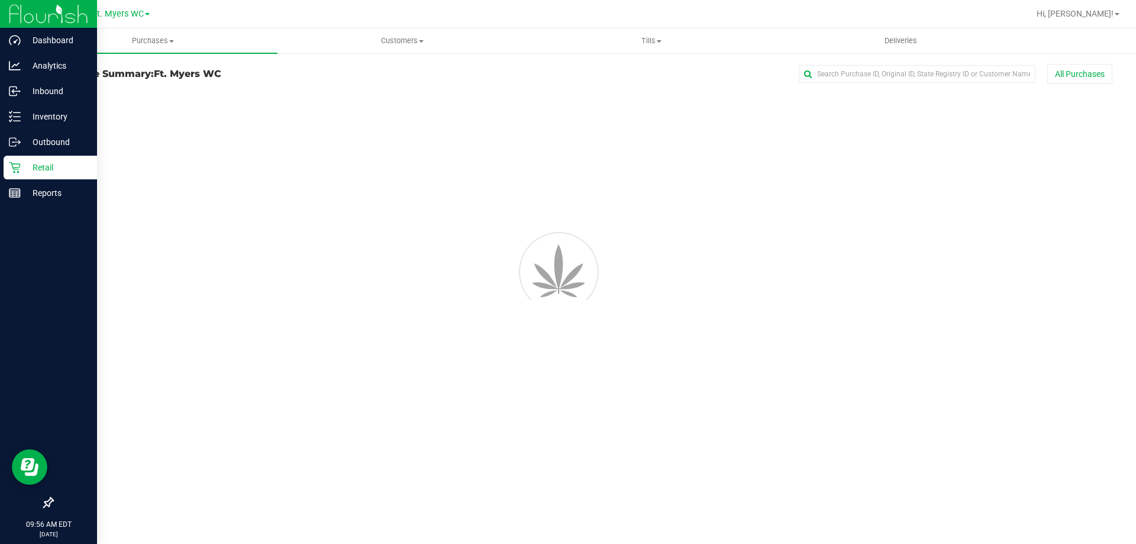
click at [28, 171] on p "Retail" at bounding box center [56, 167] width 71 height 14
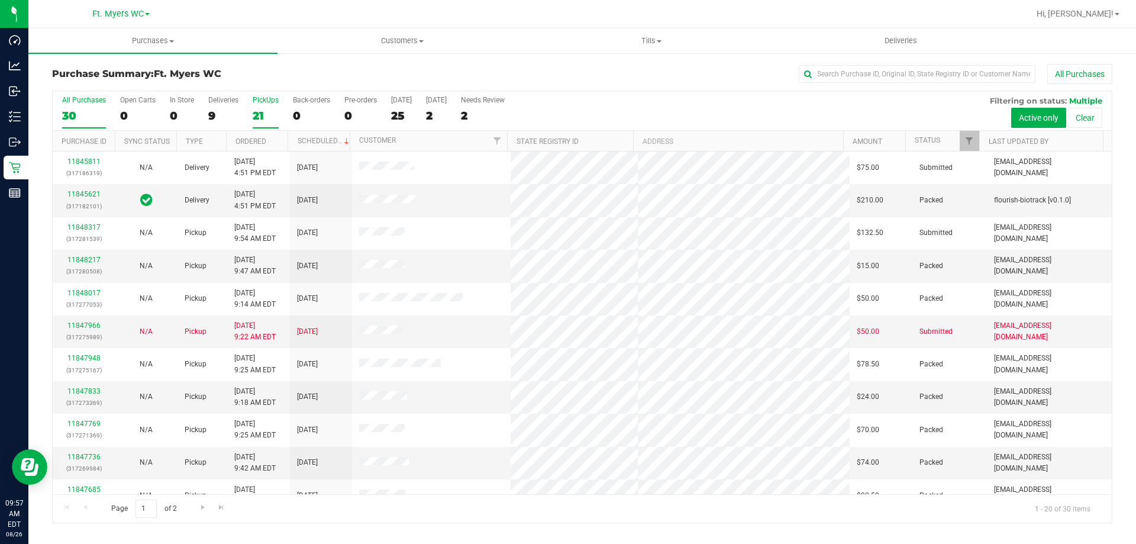
click at [275, 107] on label "PickUps 21" at bounding box center [266, 112] width 26 height 33
click at [0, 0] on input "PickUps 21" at bounding box center [0, 0] width 0 height 0
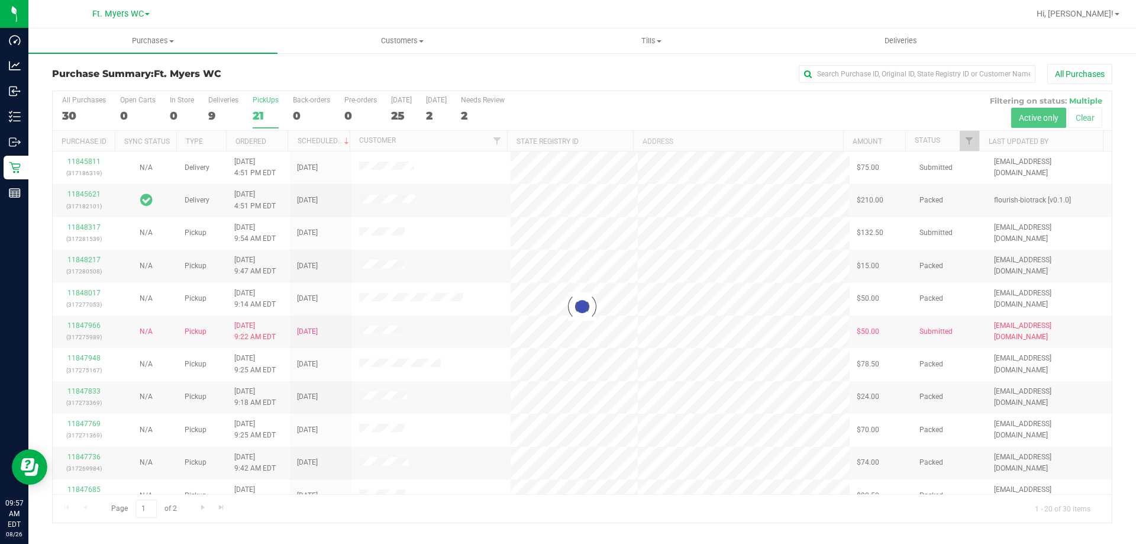
click at [324, 70] on h3 "Purchase Summary: Ft. [PERSON_NAME]" at bounding box center [228, 74] width 353 height 11
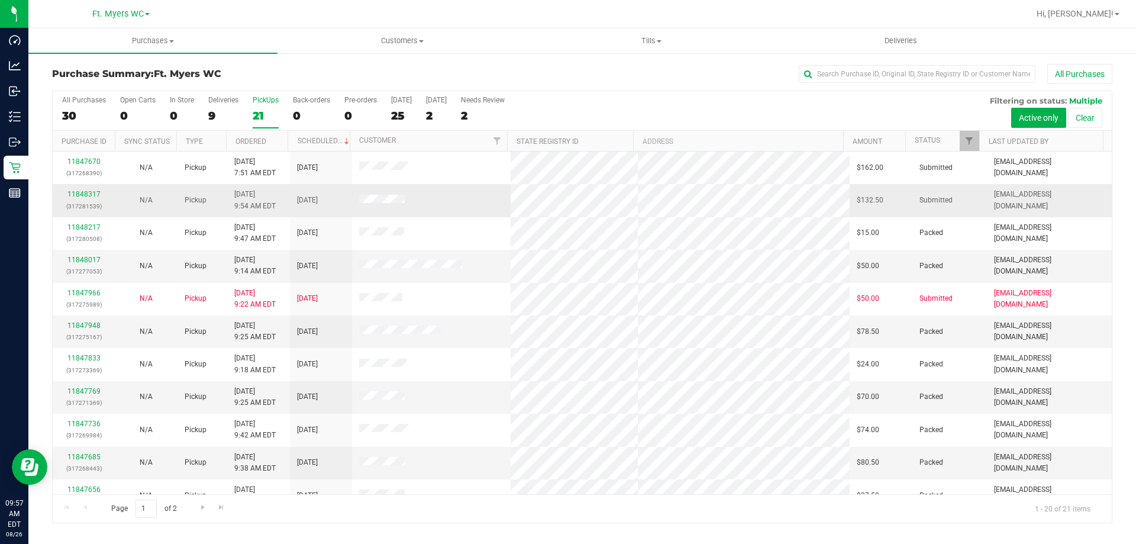
drag, startPoint x: 265, startPoint y: 323, endPoint x: 268, endPoint y: 205, distance: 117.3
drag, startPoint x: 279, startPoint y: 196, endPoint x: 449, endPoint y: 190, distance: 169.4
click at [449, 190] on tr "11848317 (317281539) N/A Pickup [DATE] 9:54 AM EDT 8/26/2025 $132.50 Submitted …" at bounding box center [583, 200] width 1060 height 33
click at [449, 190] on td at bounding box center [431, 200] width 159 height 33
click at [266, 108] on label "PickUps 21" at bounding box center [266, 112] width 26 height 33
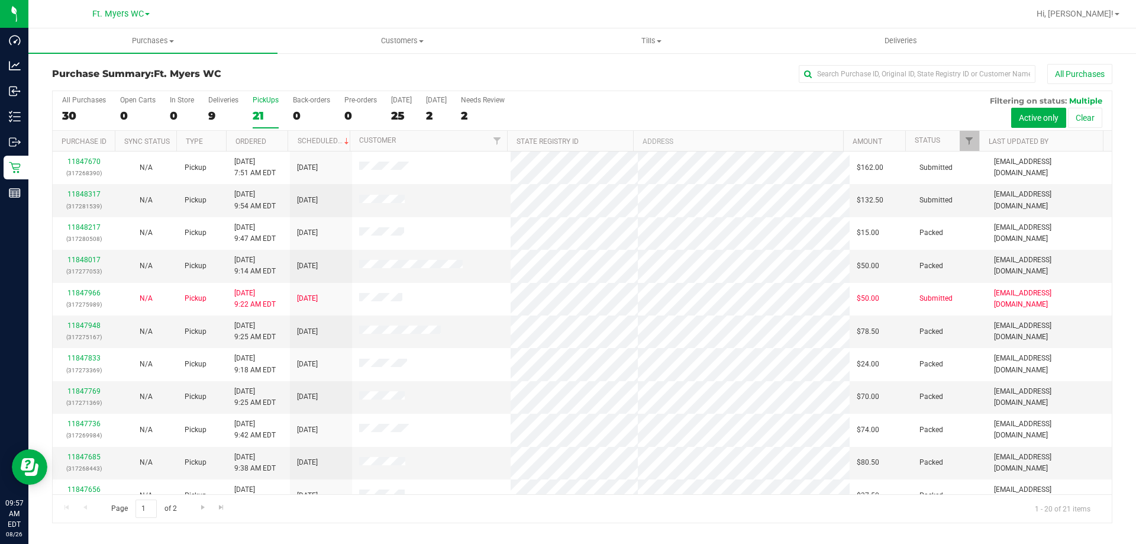
click at [0, 0] on input "PickUps 21" at bounding box center [0, 0] width 0 height 0
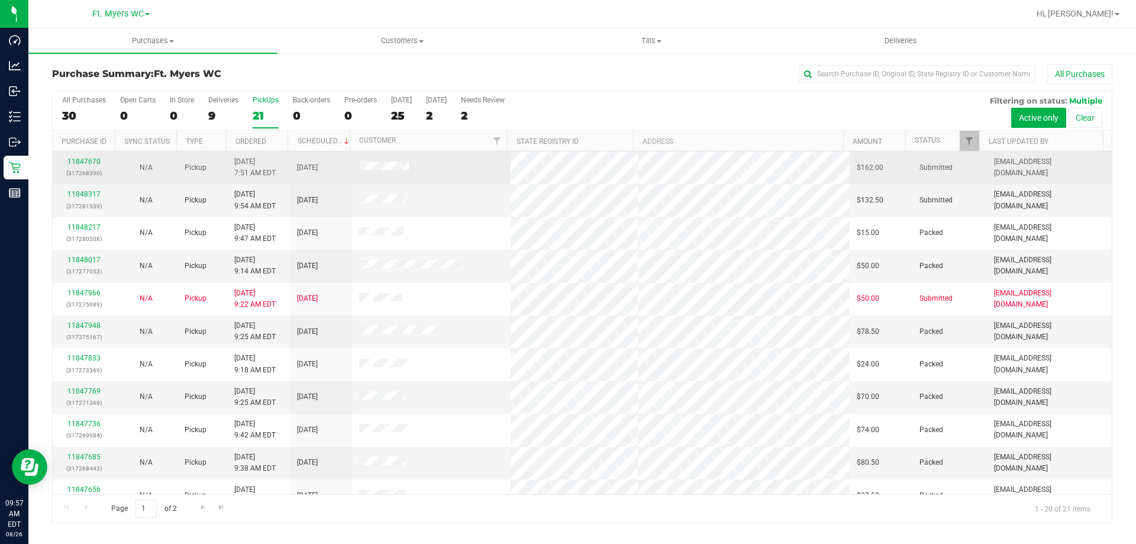
drag, startPoint x: 475, startPoint y: 413, endPoint x: 454, endPoint y: 173, distance: 240.7
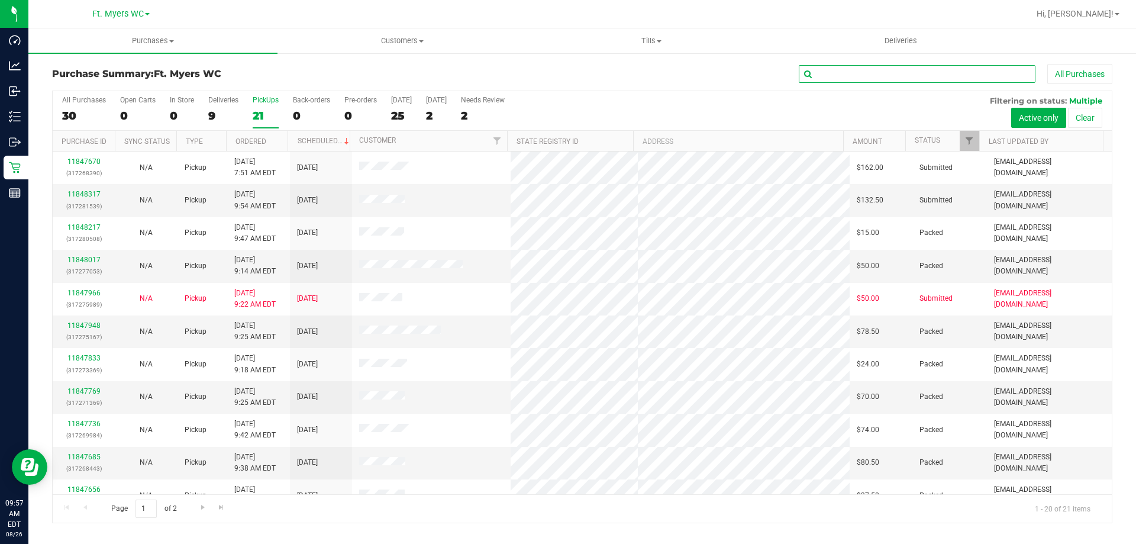
click at [909, 72] on input "text" at bounding box center [917, 74] width 237 height 18
type input "mich"
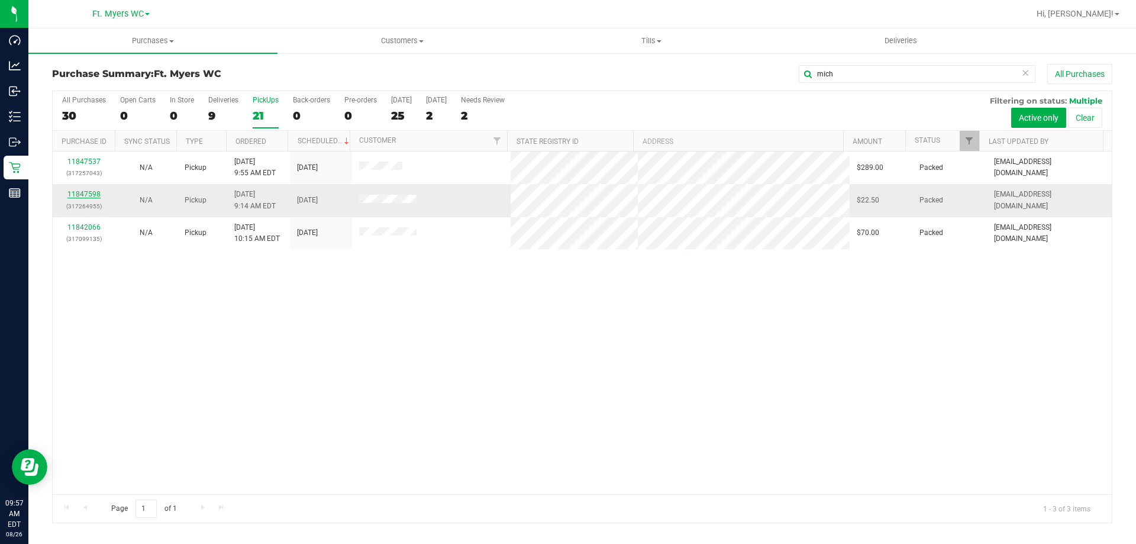
click at [89, 191] on link "11847598" at bounding box center [83, 194] width 33 height 8
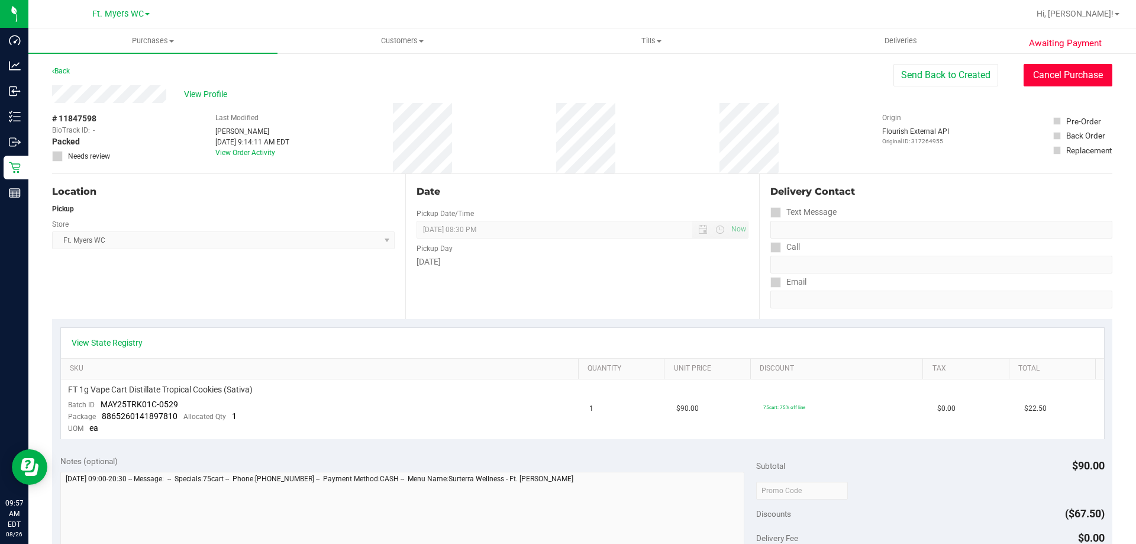
click at [1055, 80] on button "Cancel Purchase" at bounding box center [1068, 75] width 89 height 22
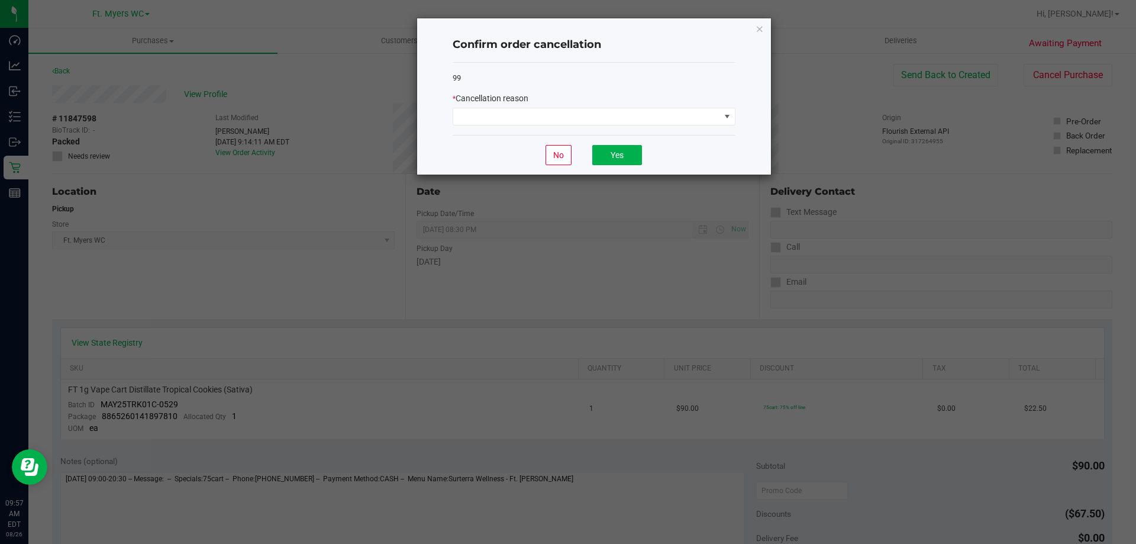
click at [674, 105] on div "* Cancellation reason" at bounding box center [594, 108] width 283 height 33
click at [672, 106] on div "* Cancellation reason" at bounding box center [594, 108] width 283 height 33
drag, startPoint x: 672, startPoint y: 106, endPoint x: 670, endPoint y: 113, distance: 7.3
click at [671, 110] on div "* Cancellation reason" at bounding box center [594, 108] width 283 height 33
click at [670, 113] on span at bounding box center [586, 116] width 267 height 17
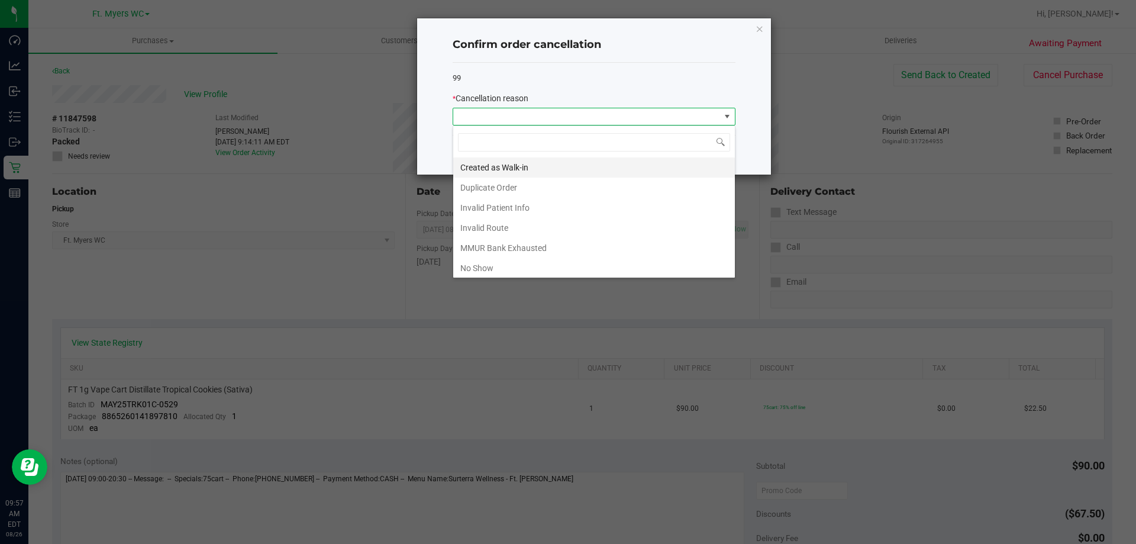
scroll to position [18, 283]
click at [518, 188] on li "Duplicate Order" at bounding box center [594, 188] width 282 height 20
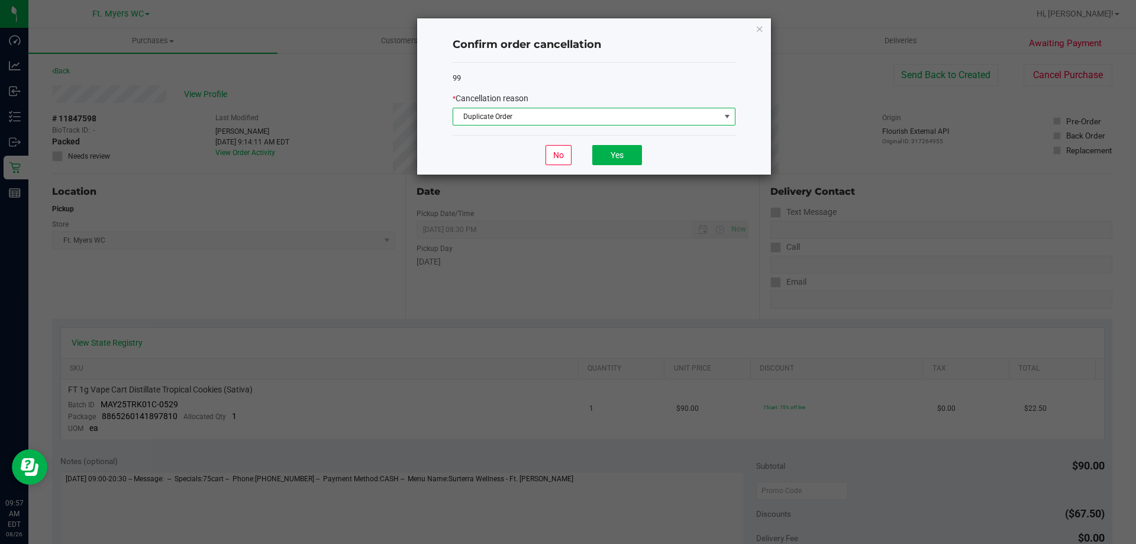
click at [554, 78] on div "99" at bounding box center [594, 78] width 283 height 12
click at [595, 156] on button "Yes" at bounding box center [618, 155] width 50 height 20
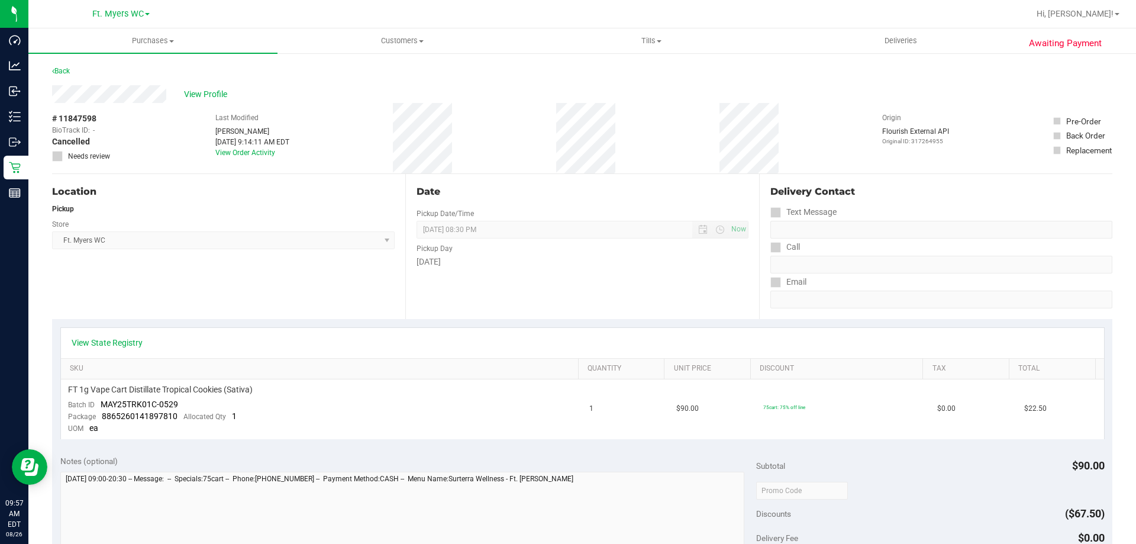
click at [202, 101] on div "View Profile" at bounding box center [582, 94] width 1061 height 18
click at [207, 94] on span "View Profile" at bounding box center [207, 94] width 47 height 12
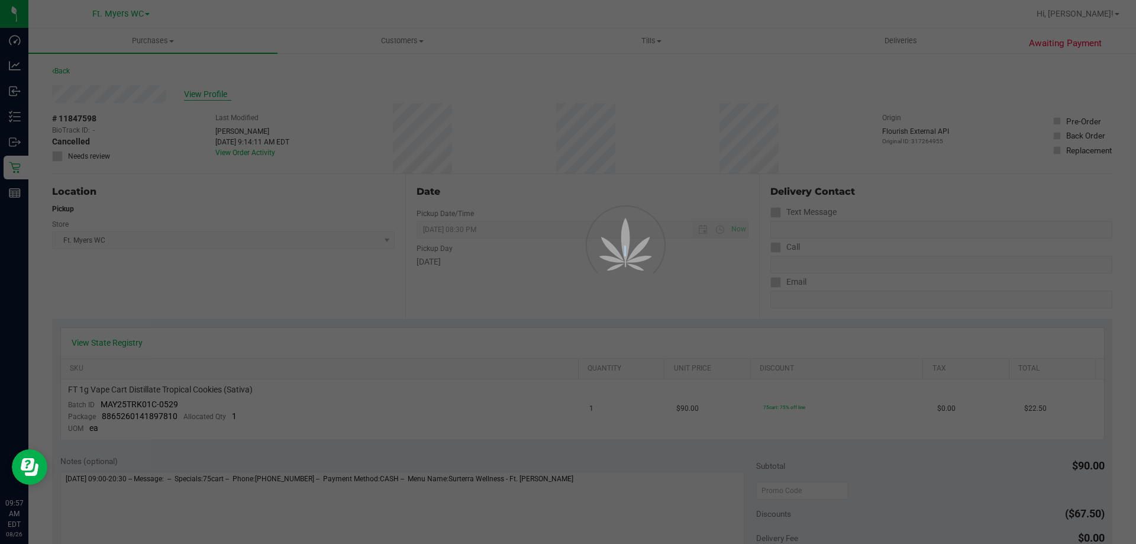
click at [207, 94] on div at bounding box center [568, 272] width 1136 height 544
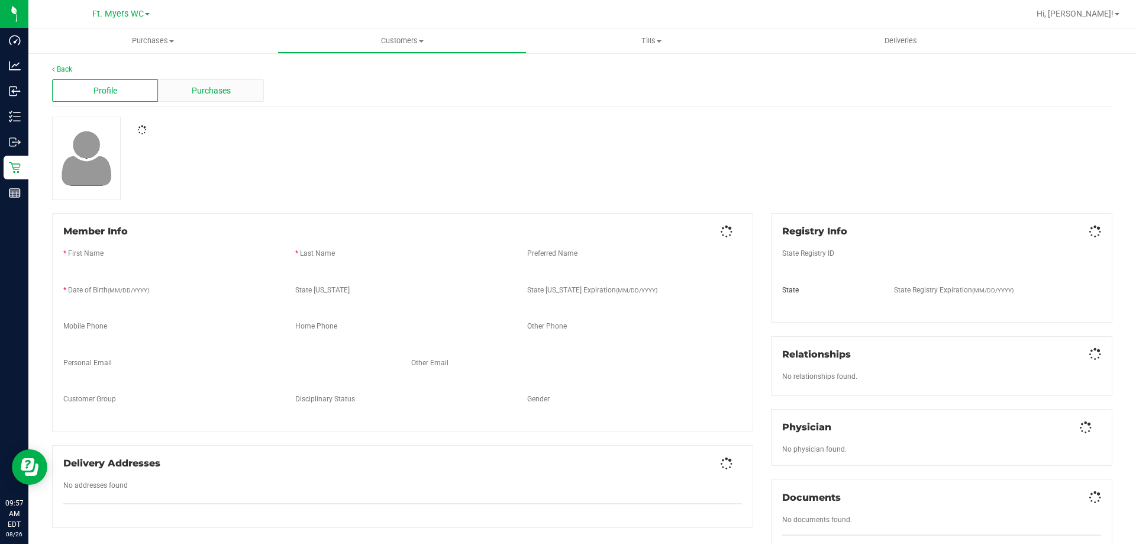
click at [208, 88] on span "Purchases" at bounding box center [211, 91] width 39 height 12
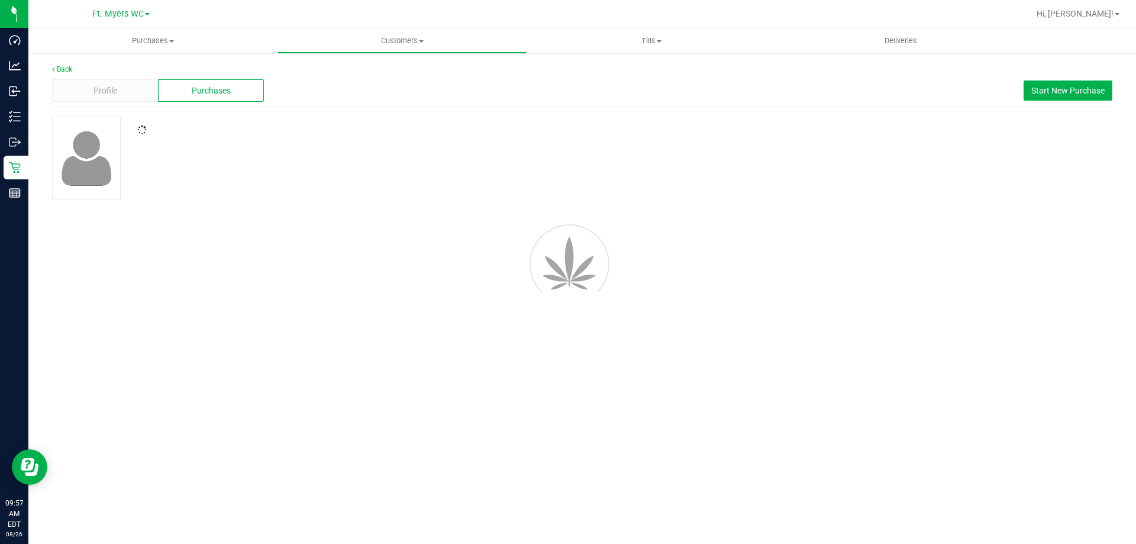
click at [607, 172] on div at bounding box center [582, 158] width 1078 height 83
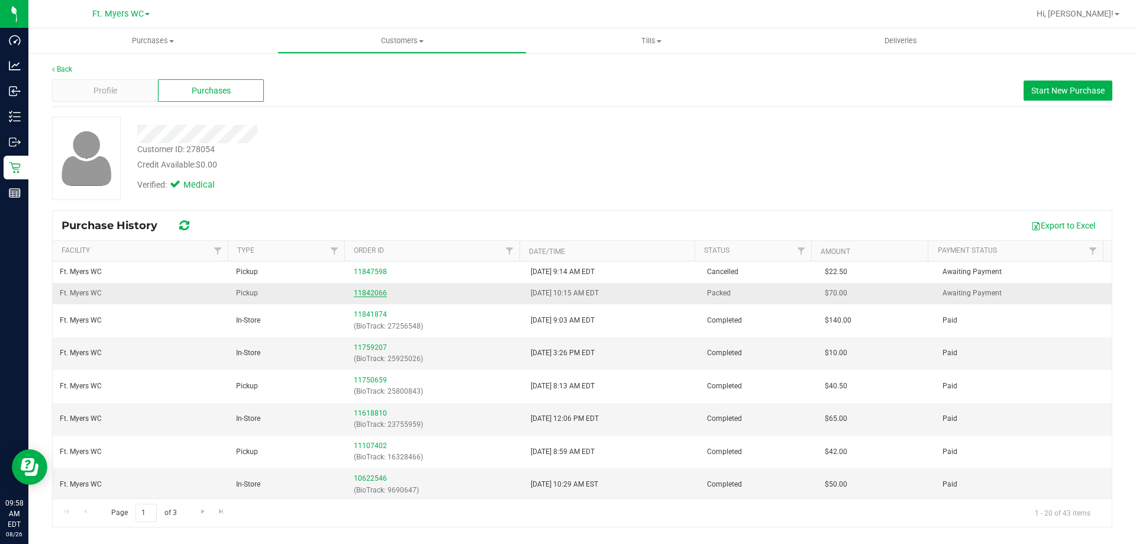
click at [372, 290] on link "11842066" at bounding box center [370, 293] width 33 height 8
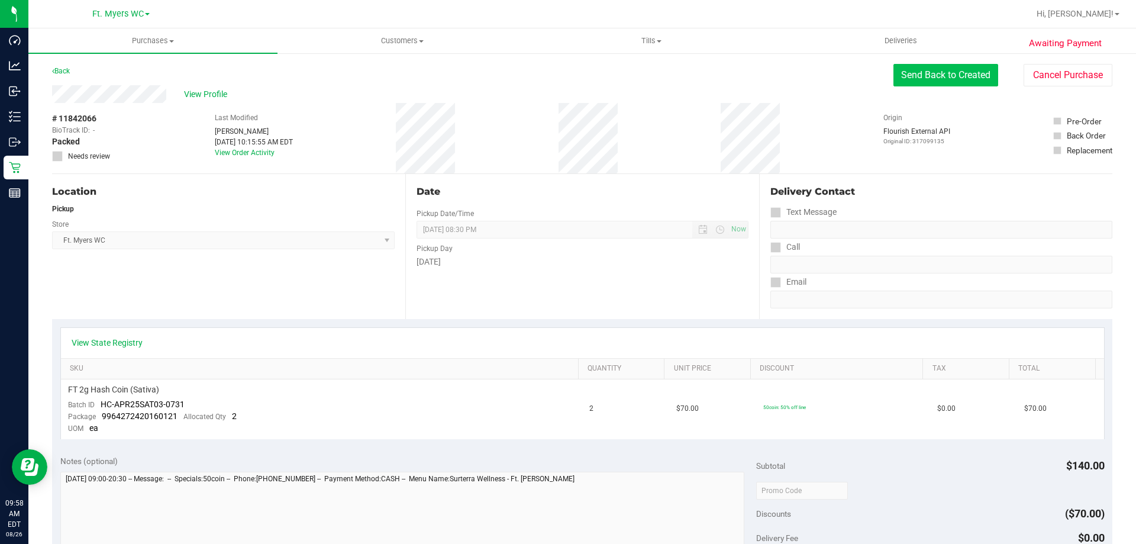
click at [955, 71] on button "Send Back to Created" at bounding box center [946, 75] width 105 height 22
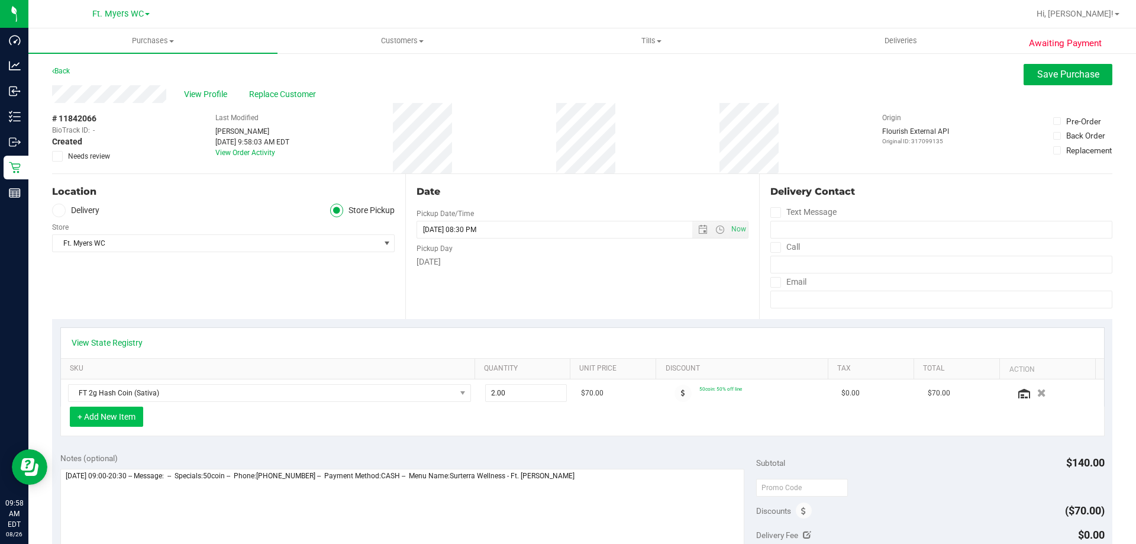
click at [116, 423] on button "+ Add New Item" at bounding box center [106, 417] width 73 height 20
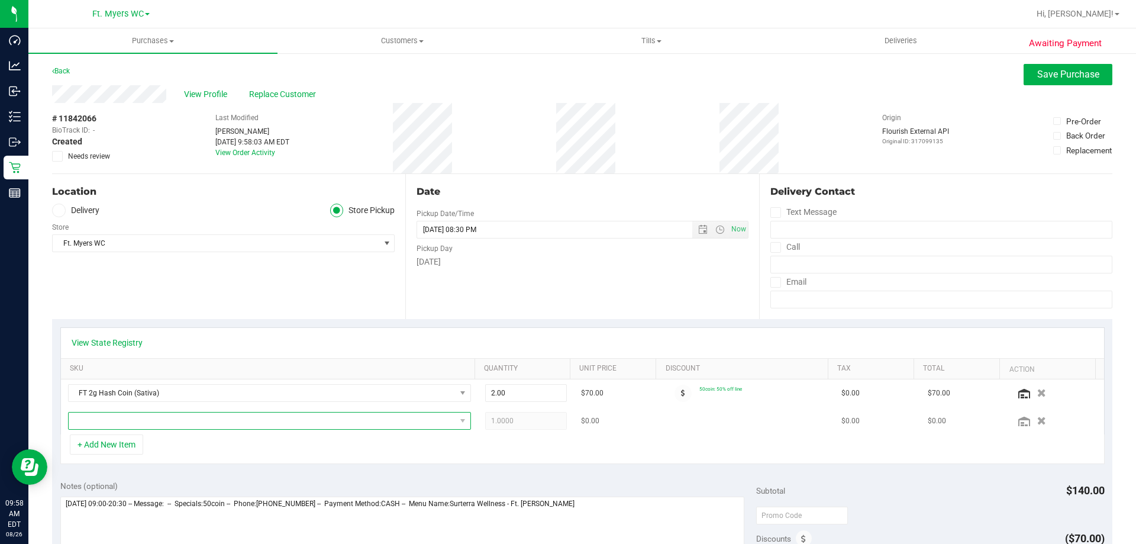
click at [189, 421] on span "NO DATA FOUND" at bounding box center [262, 421] width 387 height 17
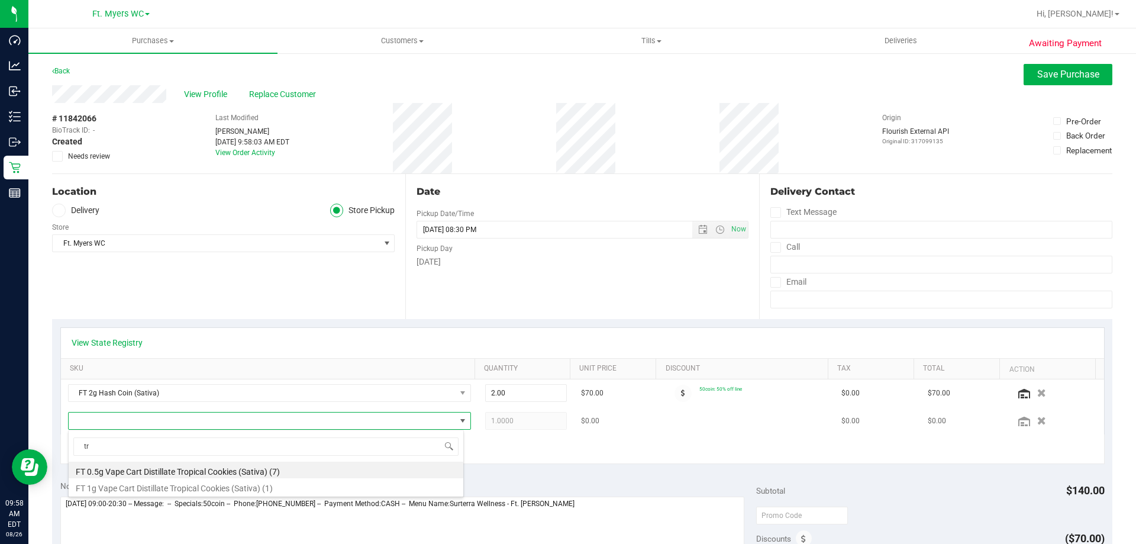
type input "trk"
click at [154, 485] on li "FT 1g Vape Cart Distillate Tropical Cookies (Sativa) (1)" at bounding box center [266, 486] width 395 height 17
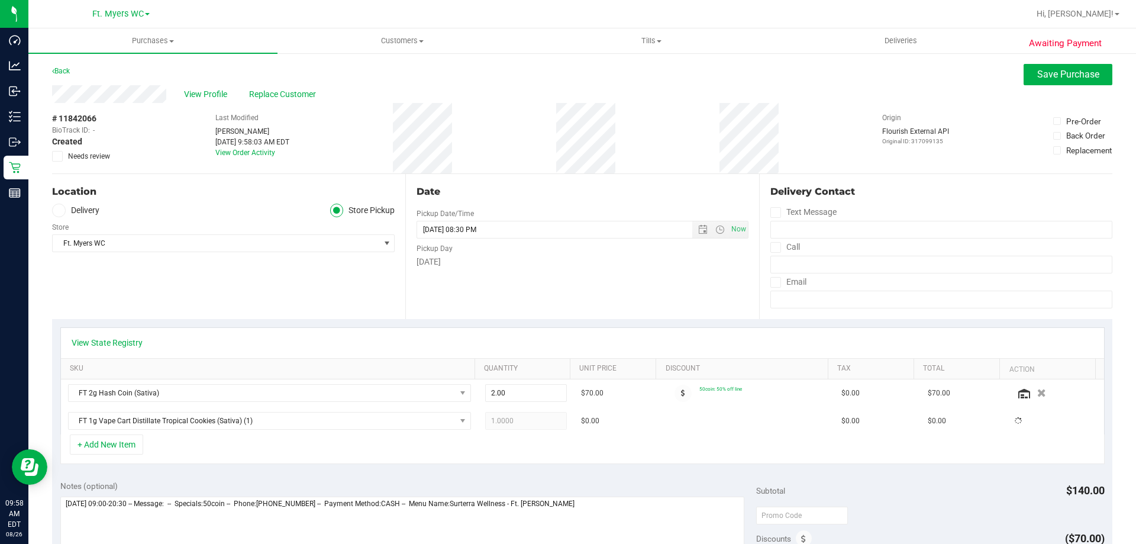
click at [253, 299] on div "Location Delivery Store Pickup Store Ft. [PERSON_NAME] Select Store [PERSON_NAM…" at bounding box center [228, 246] width 353 height 145
click at [1027, 73] on button "Save Purchase" at bounding box center [1068, 74] width 89 height 21
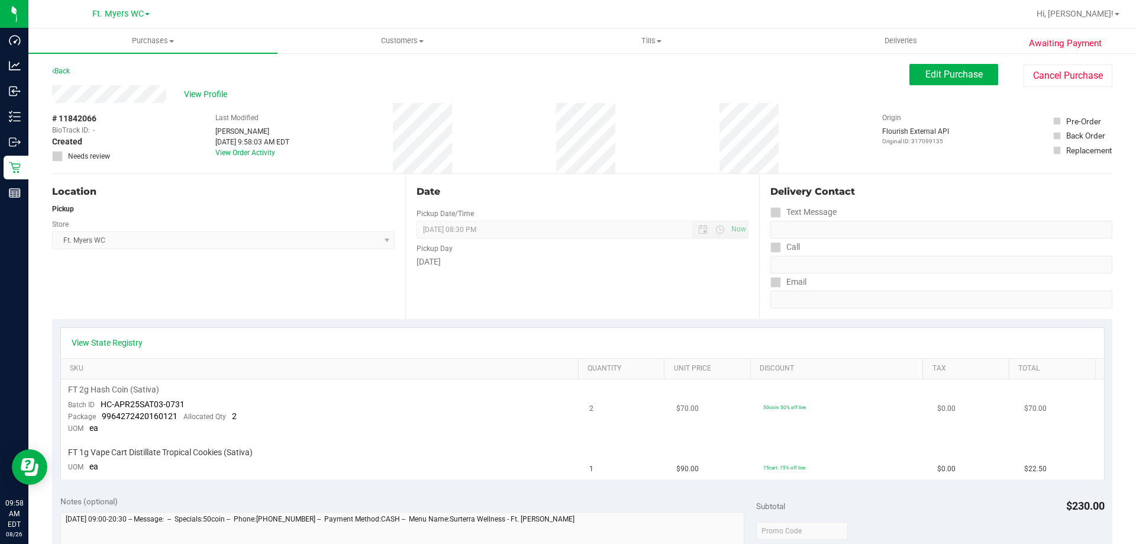
click at [449, 397] on td "FT 2g Hash Coin (Sativa) Batch ID HC-APR25SAT03-0731 Package 9964272420160121 A…" at bounding box center [322, 409] width 522 height 60
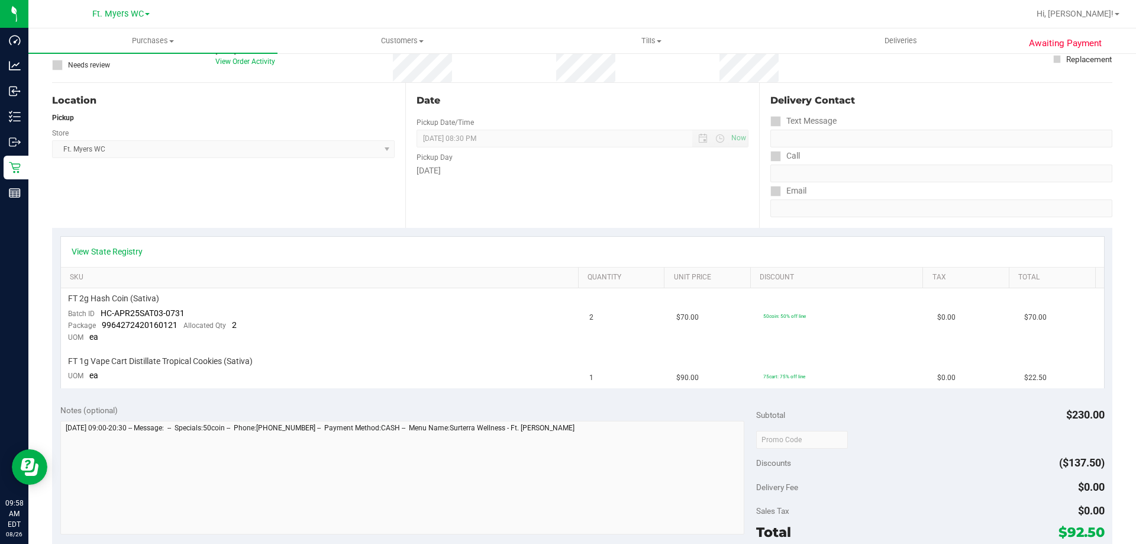
scroll to position [237, 0]
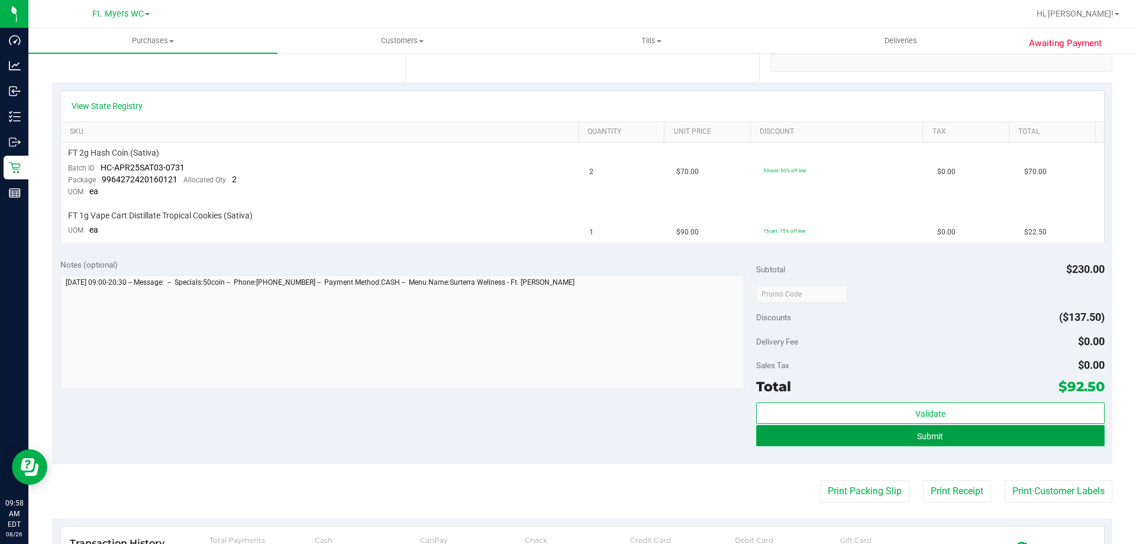
click at [923, 439] on span "Submit" at bounding box center [930, 436] width 26 height 9
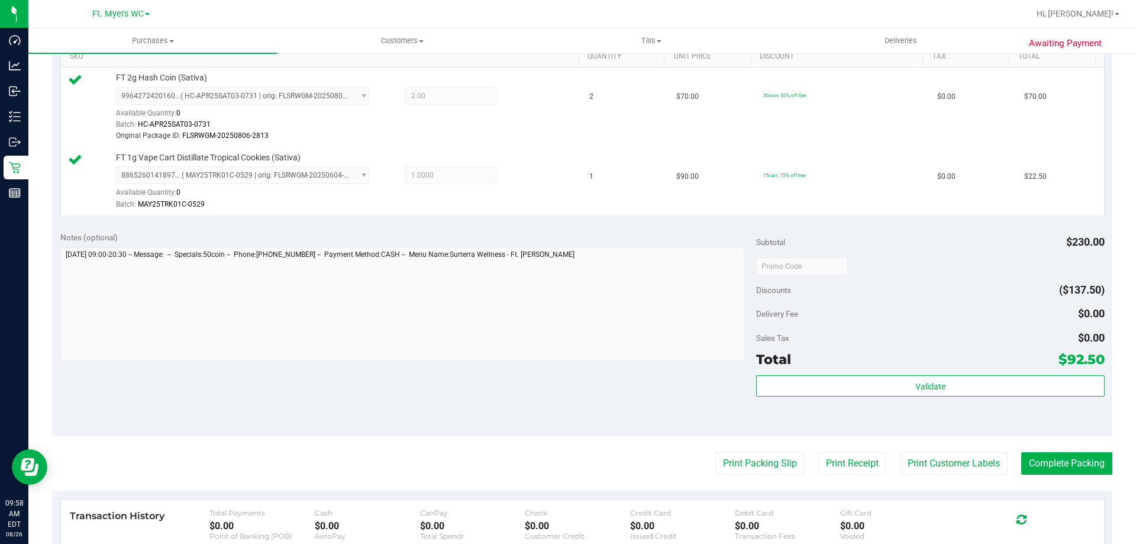
scroll to position [355, 0]
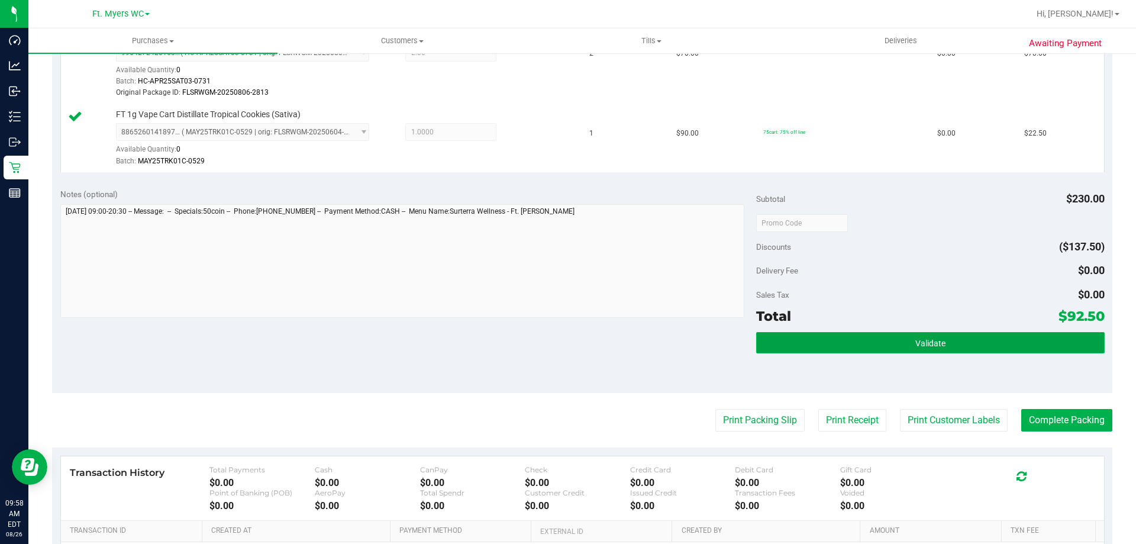
click at [938, 337] on button "Validate" at bounding box center [930, 342] width 348 height 21
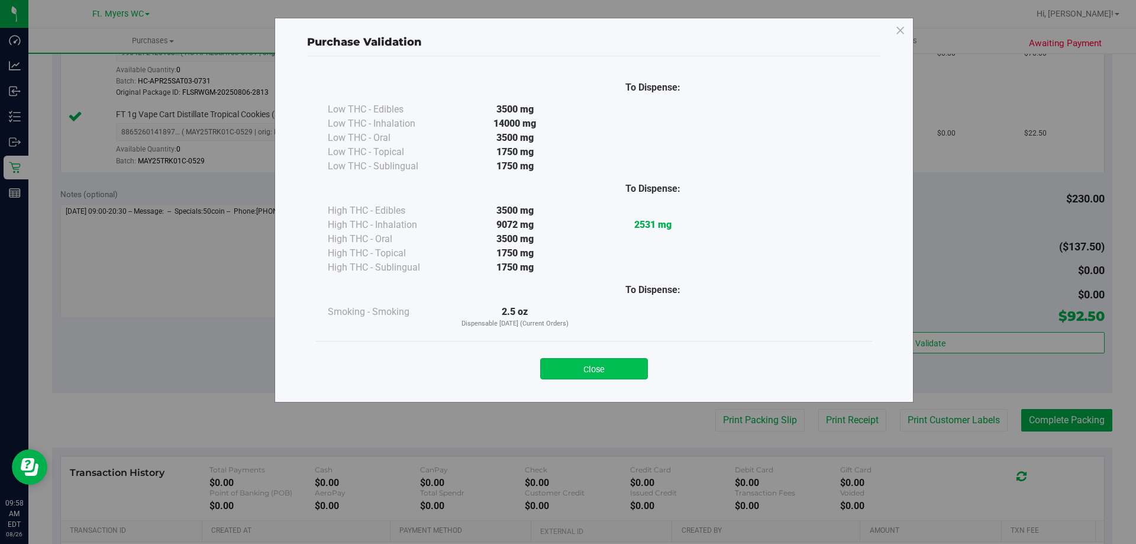
click at [612, 362] on button "Close" at bounding box center [594, 368] width 108 height 21
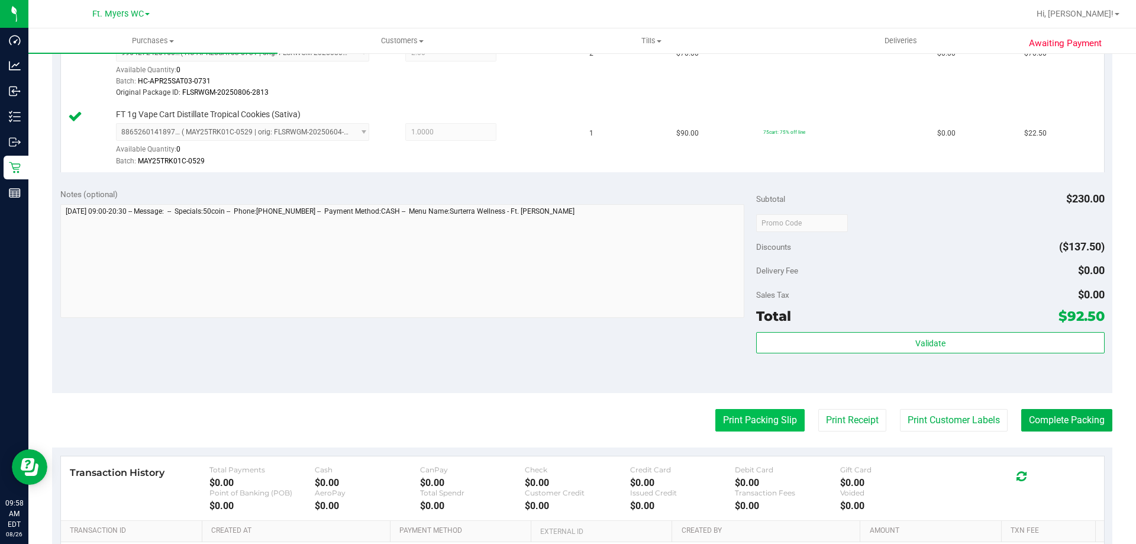
click at [748, 418] on button "Print Packing Slip" at bounding box center [760, 420] width 89 height 22
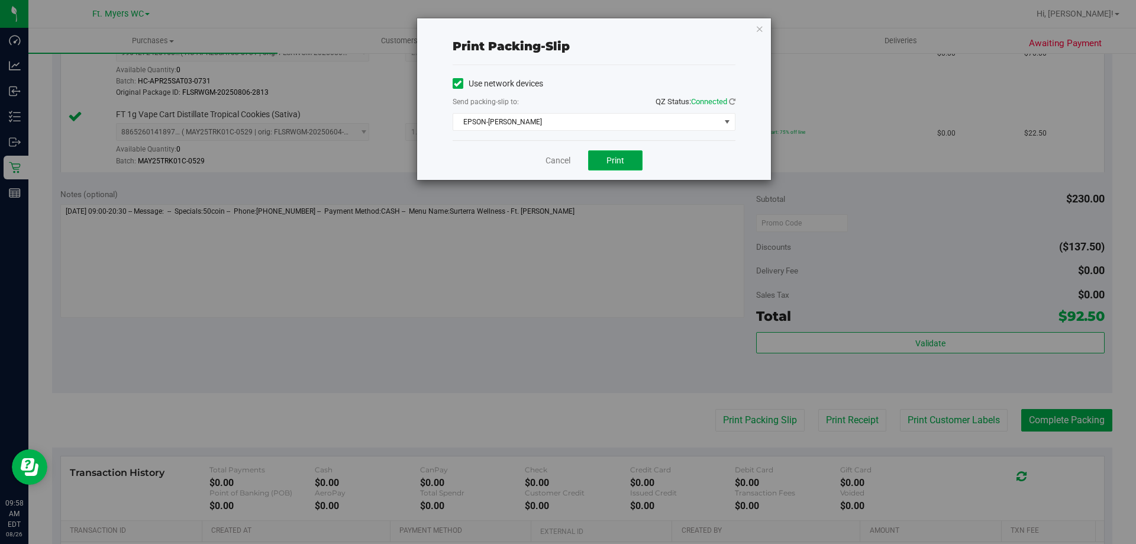
click at [614, 158] on span "Print" at bounding box center [616, 160] width 18 height 9
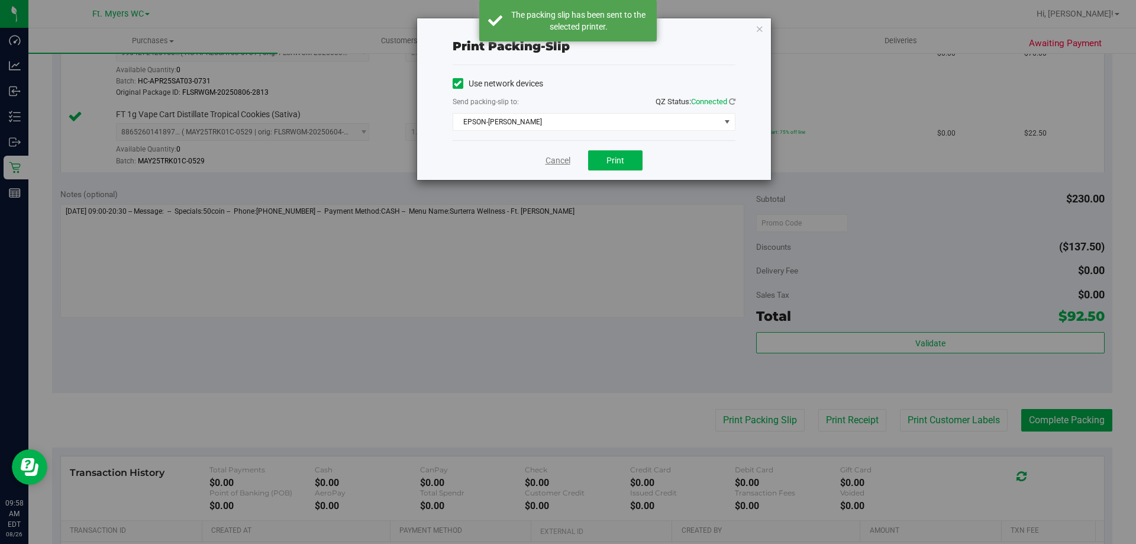
click at [557, 158] on link "Cancel" at bounding box center [558, 160] width 25 height 12
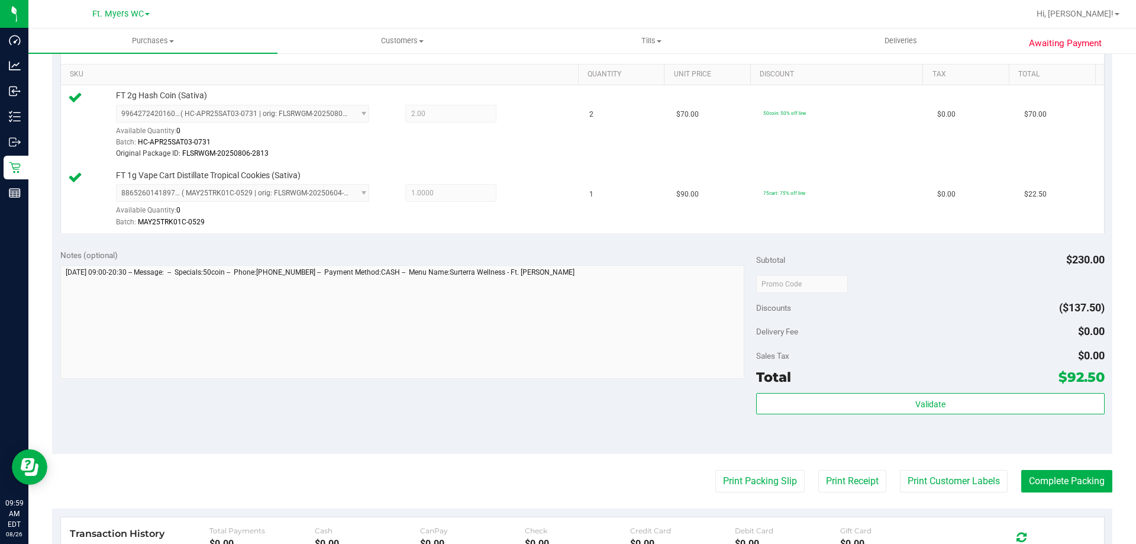
scroll to position [237, 0]
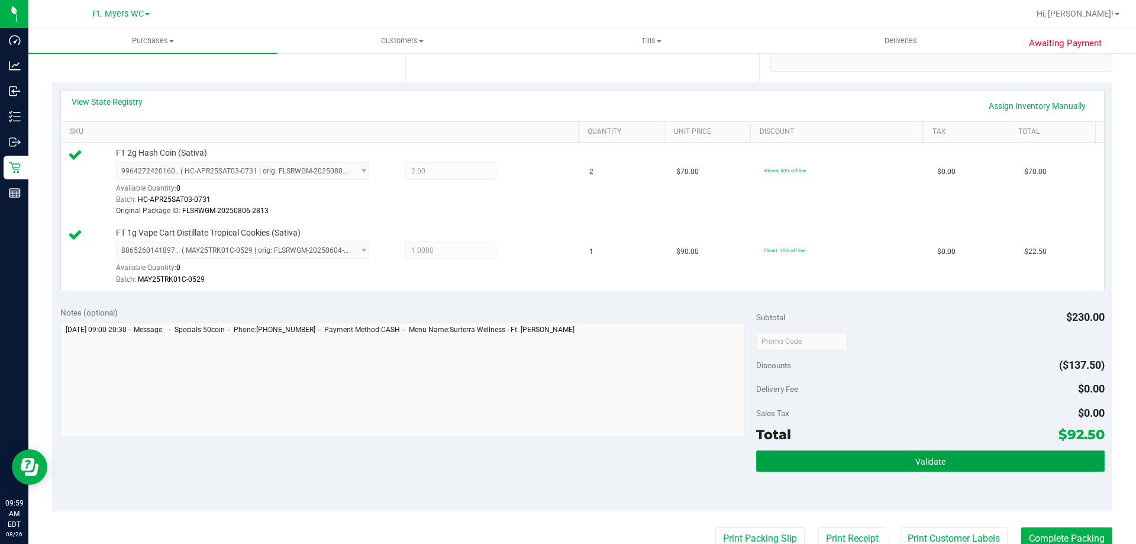
click at [896, 463] on button "Validate" at bounding box center [930, 460] width 348 height 21
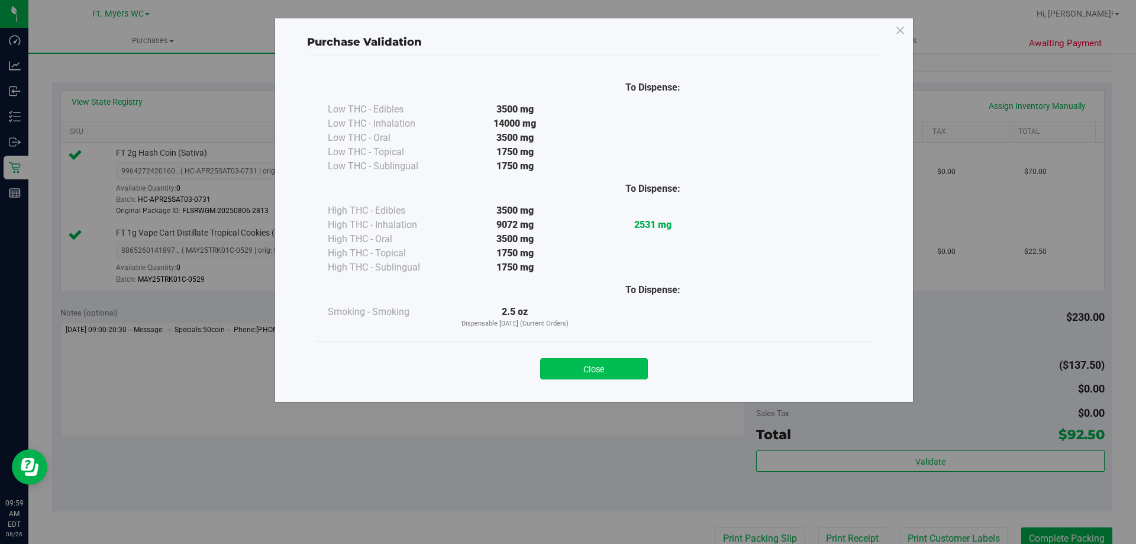
click at [626, 373] on button "Close" at bounding box center [594, 368] width 108 height 21
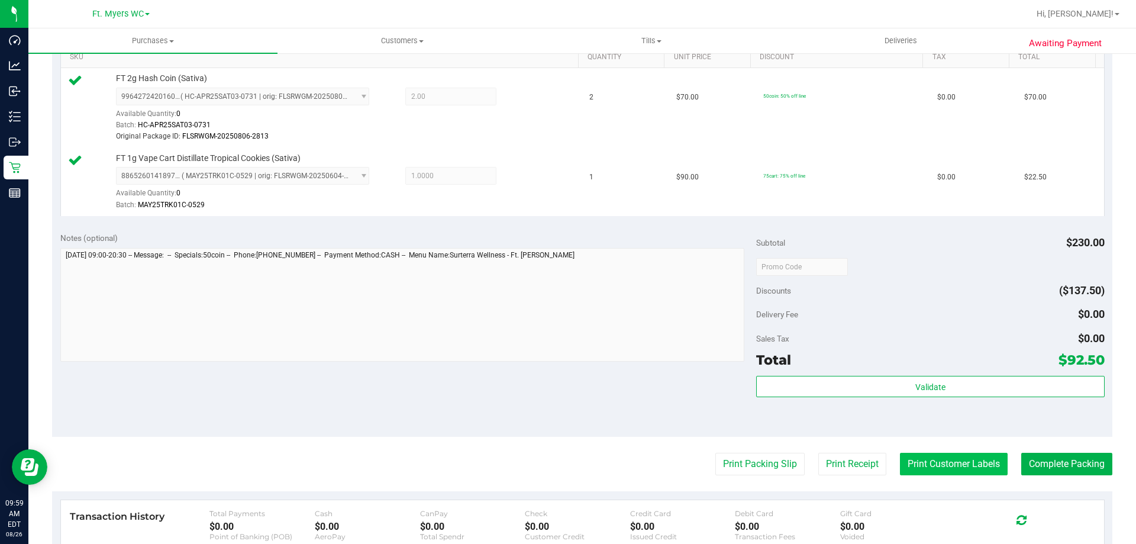
scroll to position [355, 0]
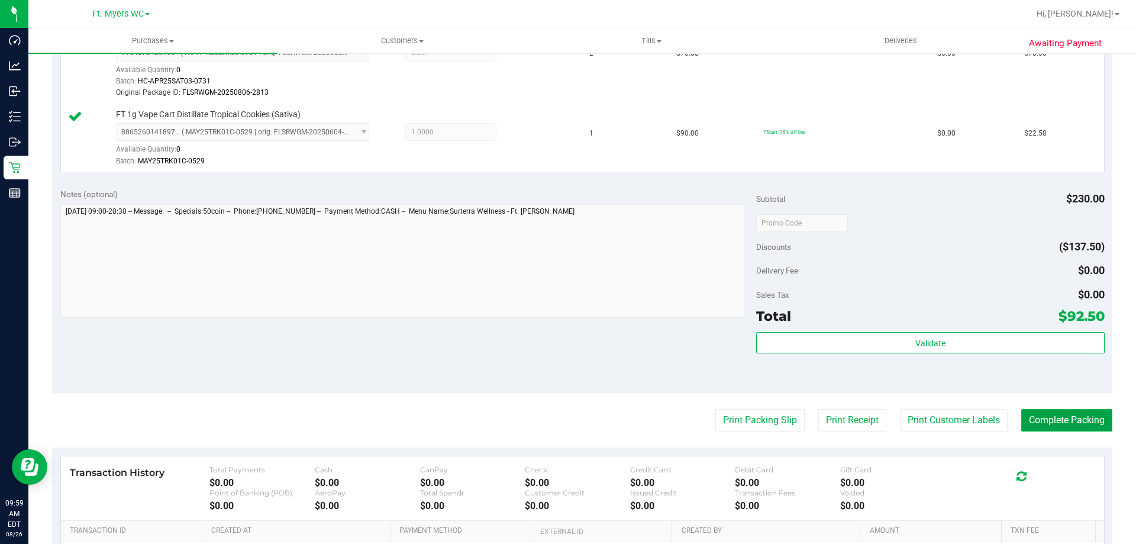
click at [1050, 414] on button "Complete Packing" at bounding box center [1067, 420] width 91 height 22
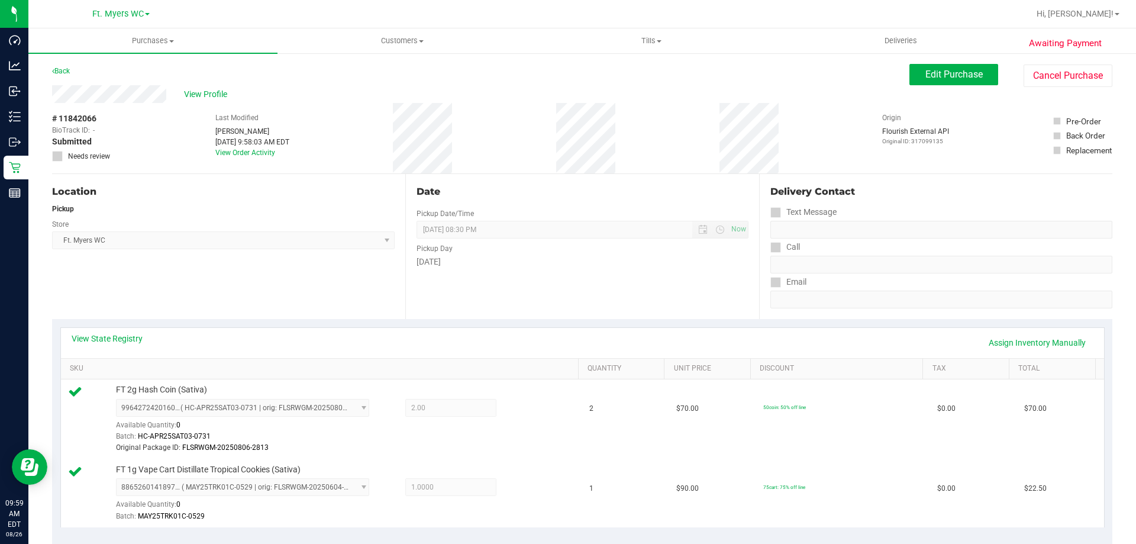
drag, startPoint x: 310, startPoint y: 247, endPoint x: 310, endPoint y: 157, distance: 89.4
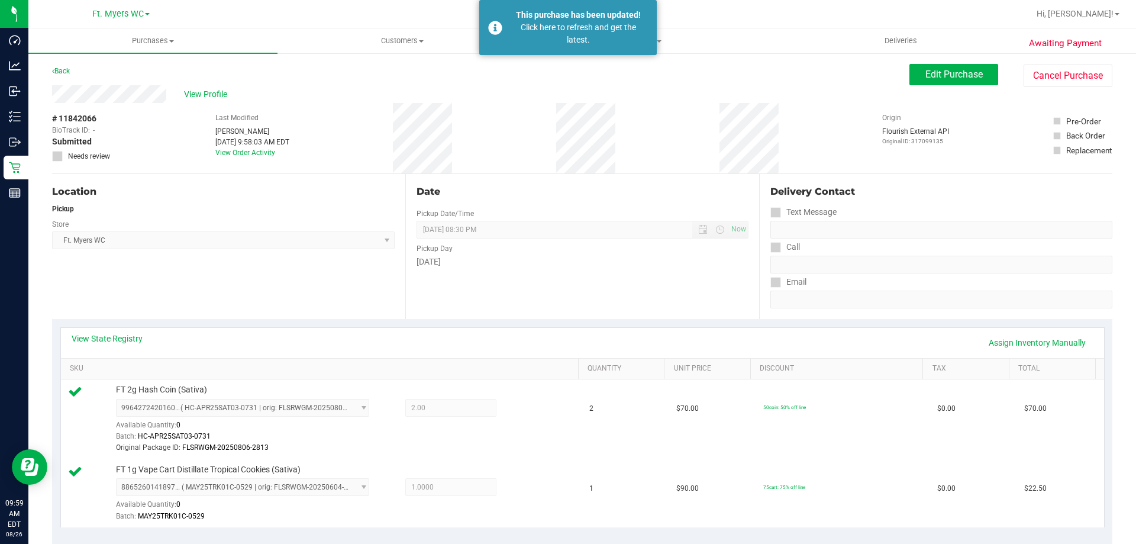
click at [366, 116] on div "# 11842066 BioTrack ID: - Submitted Needs review Last Modified [PERSON_NAME] [D…" at bounding box center [582, 138] width 1061 height 70
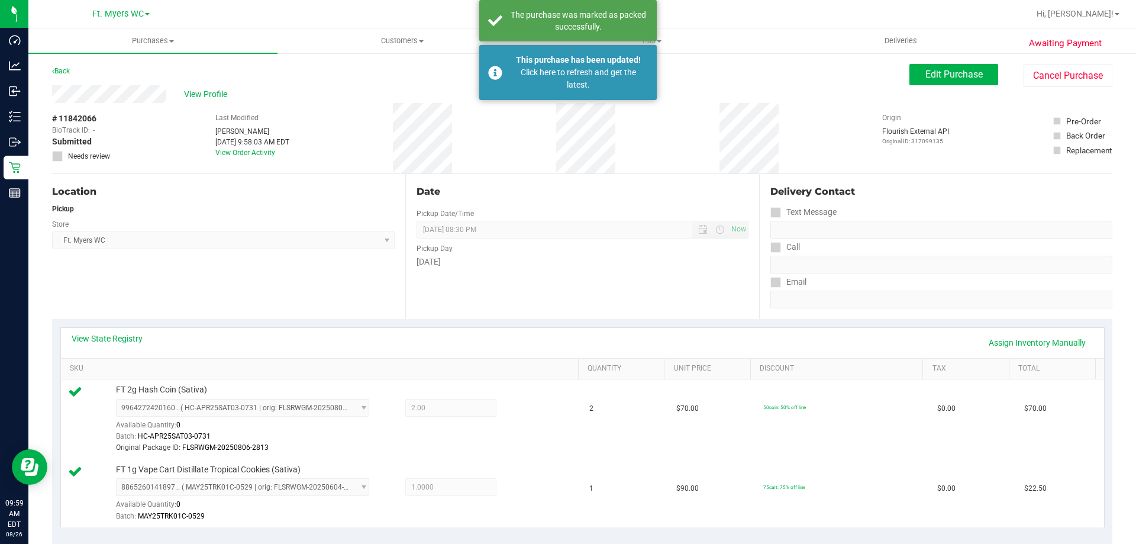
click at [399, 99] on div "View Profile" at bounding box center [481, 94] width 858 height 18
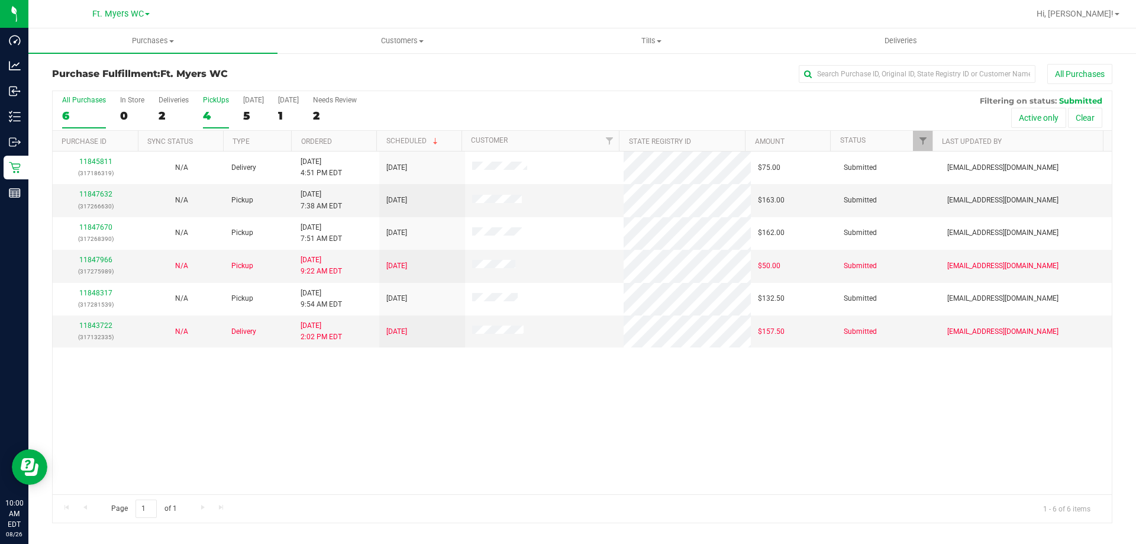
click at [215, 115] on div "4" at bounding box center [216, 116] width 26 height 14
click at [0, 0] on input "PickUps 4" at bounding box center [0, 0] width 0 height 0
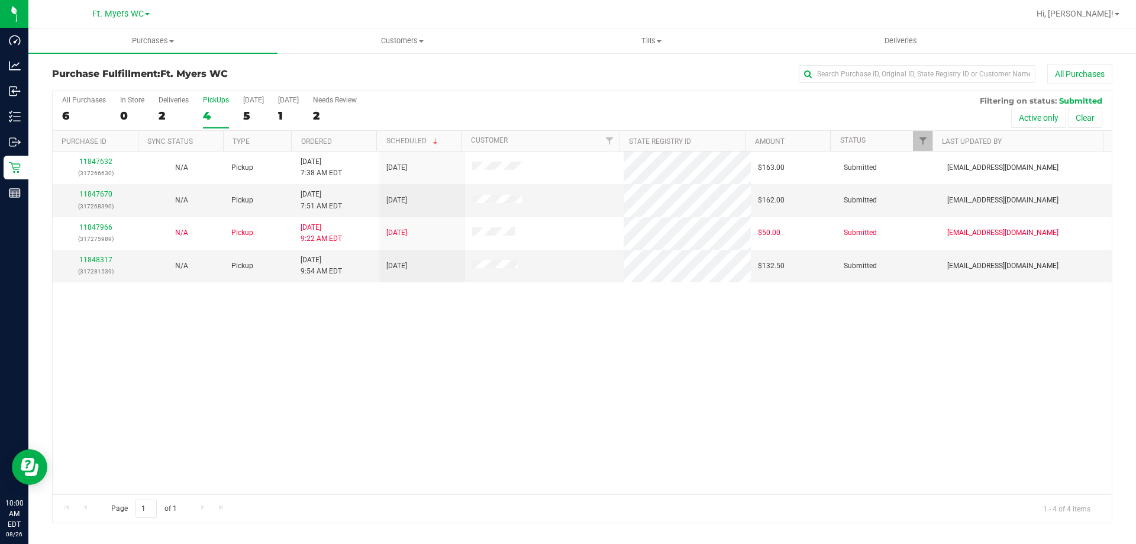
click at [440, 371] on div "11847632 (317266630) N/A Pickup [DATE] 7:38 AM EDT 8/26/2025 $163.00 Submitted …" at bounding box center [583, 323] width 1060 height 343
click at [107, 191] on link "11847670" at bounding box center [95, 194] width 33 height 8
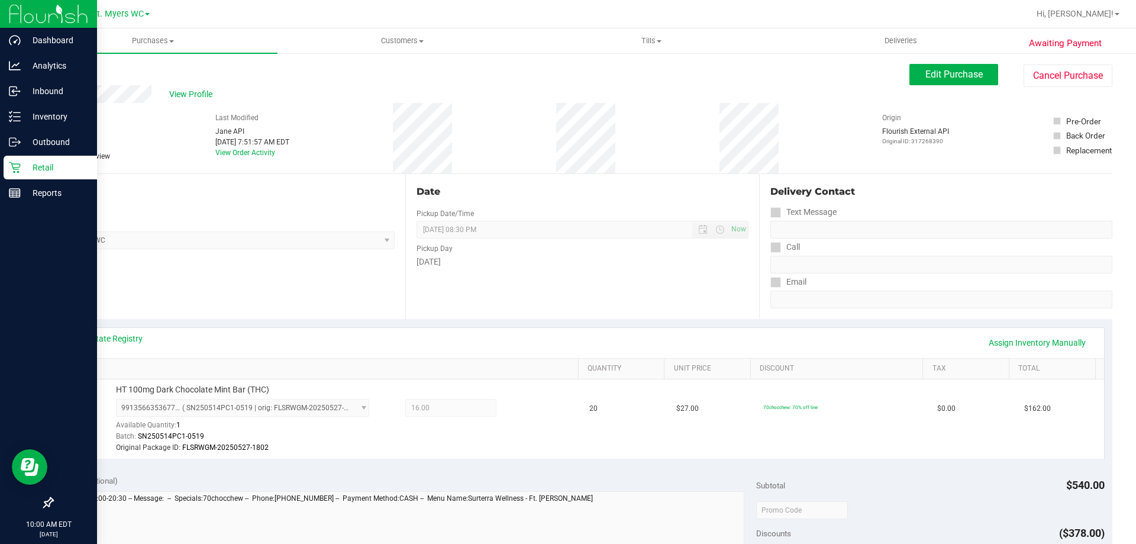
click at [18, 168] on icon at bounding box center [15, 168] width 12 height 12
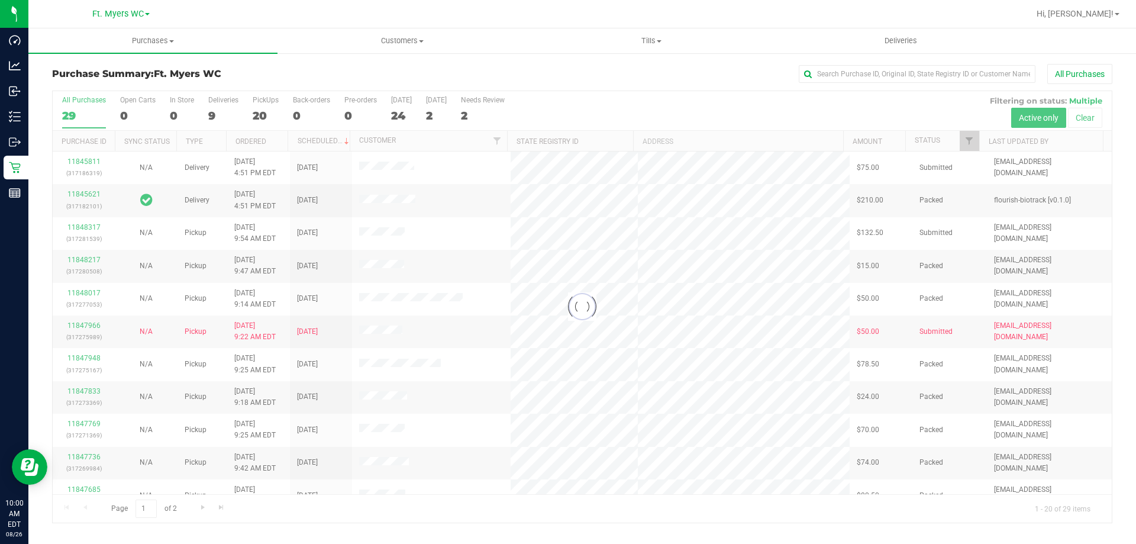
click at [262, 107] on div at bounding box center [583, 307] width 1060 height 432
click at [265, 107] on div at bounding box center [583, 307] width 1060 height 432
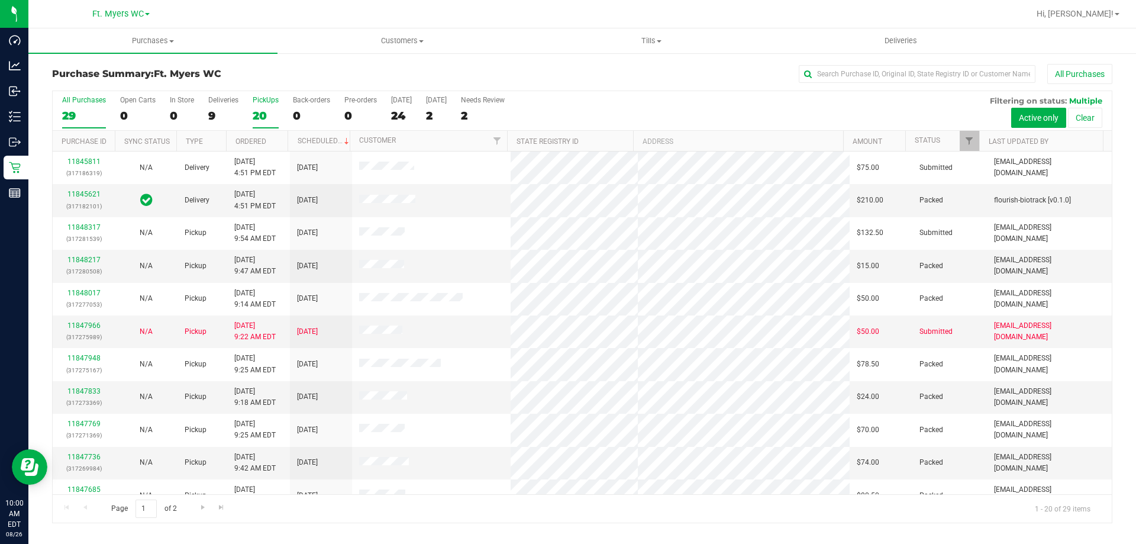
click at [267, 109] on div "20" at bounding box center [266, 116] width 26 height 14
click at [0, 0] on input "PickUps 20" at bounding box center [0, 0] width 0 height 0
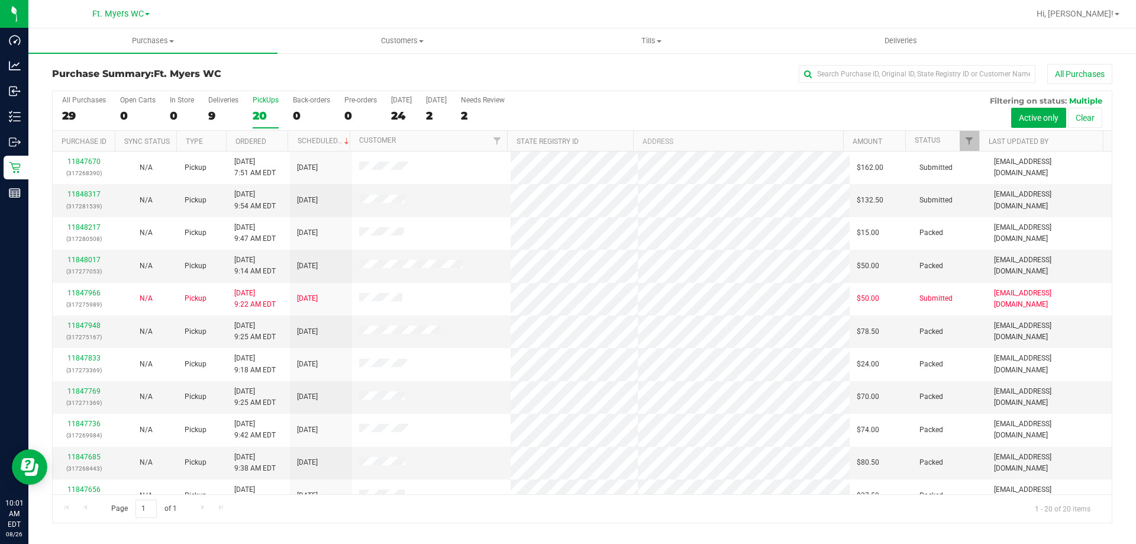
click at [266, 109] on div "20" at bounding box center [266, 116] width 26 height 14
click at [0, 0] on input "PickUps 20" at bounding box center [0, 0] width 0 height 0
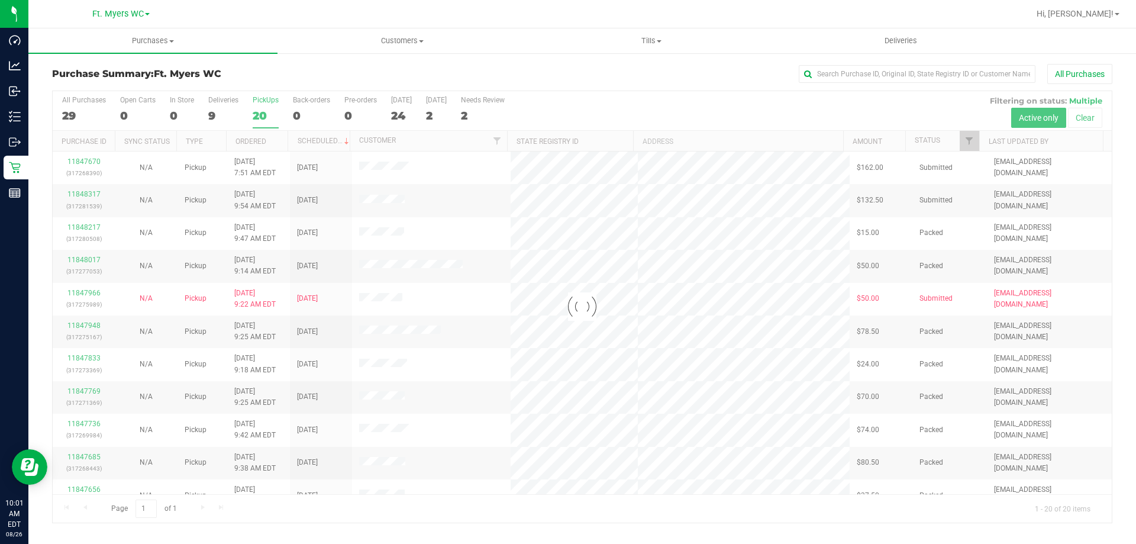
click at [217, 101] on div at bounding box center [583, 307] width 1060 height 432
click at [221, 101] on div "Deliveries" at bounding box center [223, 100] width 30 height 8
click at [0, 0] on input "Deliveries 9" at bounding box center [0, 0] width 0 height 0
click at [221, 101] on div at bounding box center [583, 307] width 1060 height 432
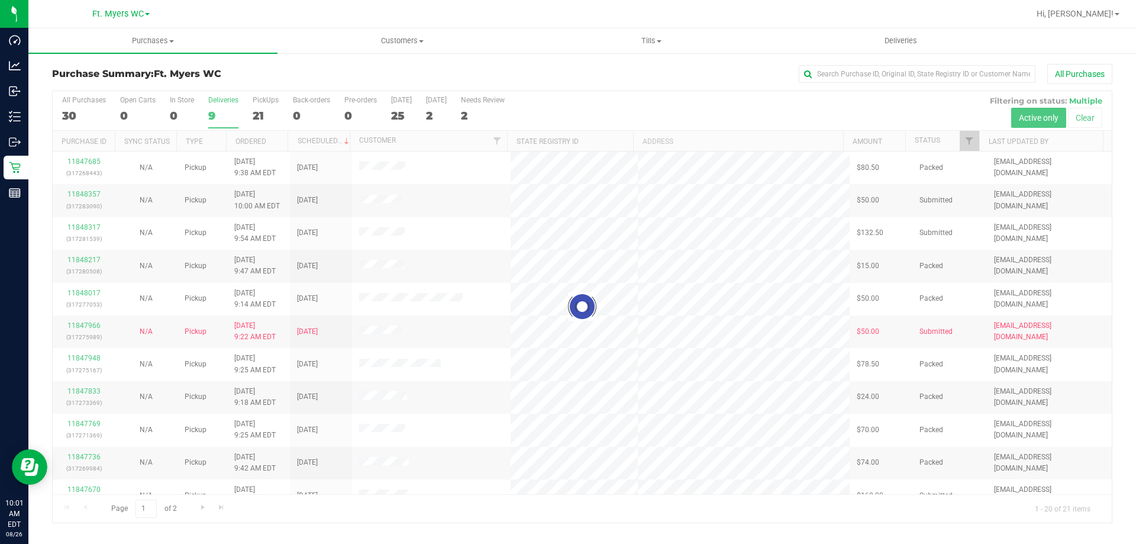
click at [221, 101] on div at bounding box center [583, 307] width 1060 height 432
click at [228, 104] on div at bounding box center [583, 307] width 1060 height 432
click at [249, 88] on div "Purchase Summary: Ft. [PERSON_NAME] All Purchases" at bounding box center [582, 77] width 1061 height 26
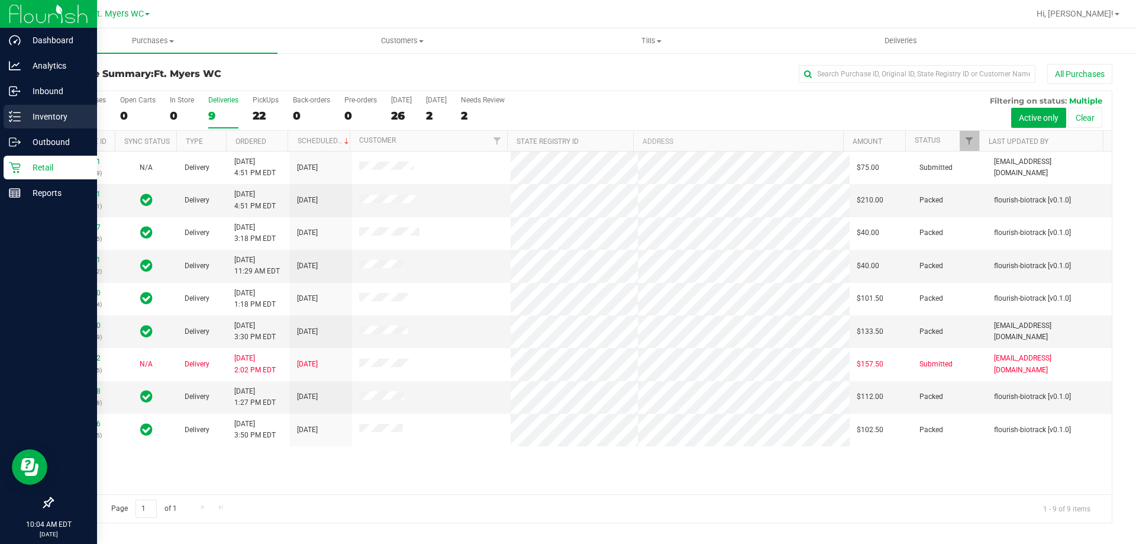
click at [22, 113] on p "Inventory" at bounding box center [56, 117] width 71 height 14
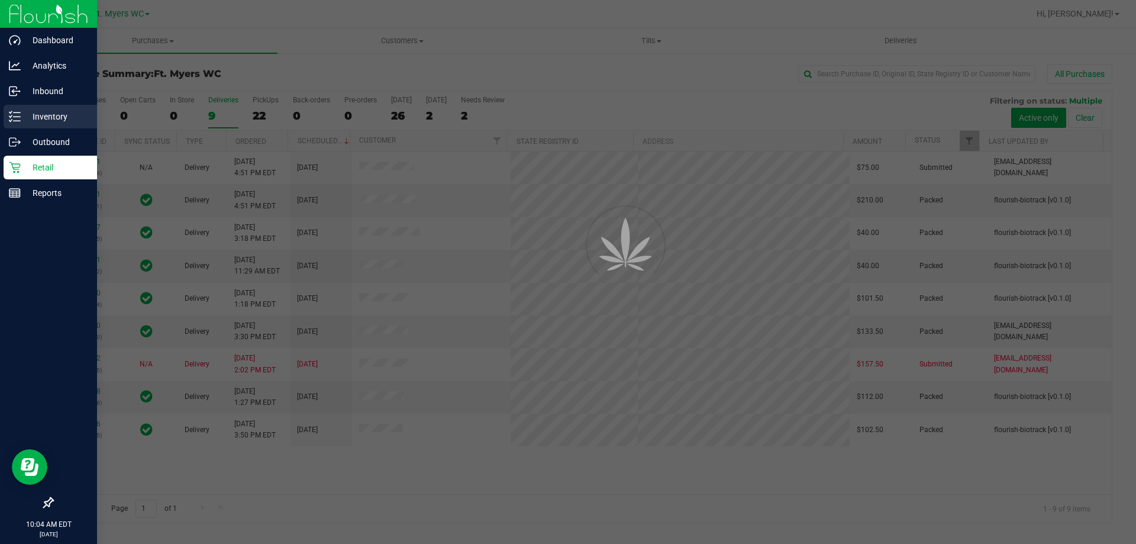
click at [22, 113] on p "Inventory" at bounding box center [56, 117] width 71 height 14
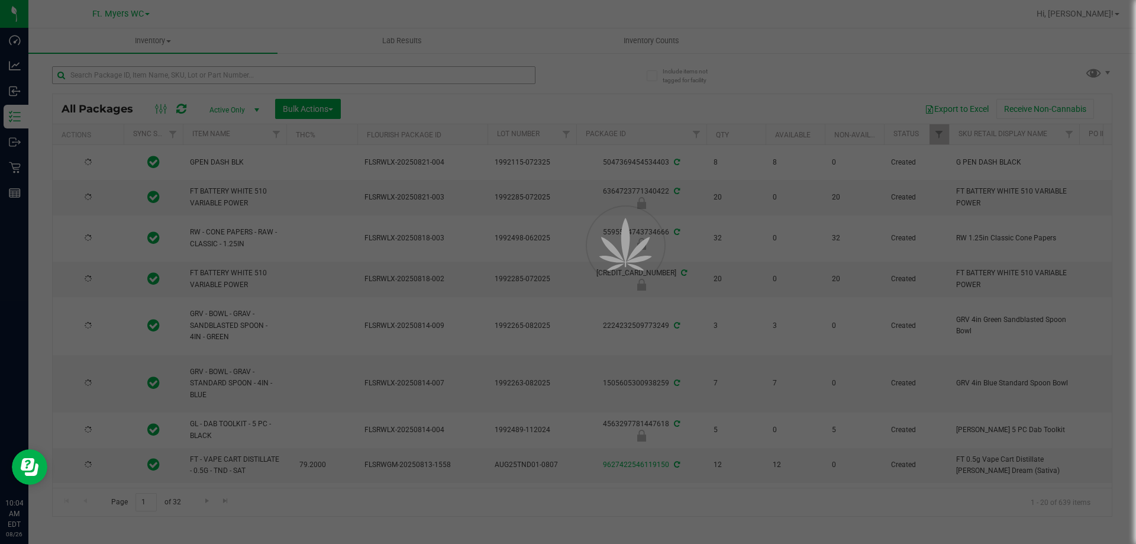
click at [155, 73] on div at bounding box center [568, 272] width 1136 height 544
click at [155, 73] on input "text" at bounding box center [294, 75] width 484 height 18
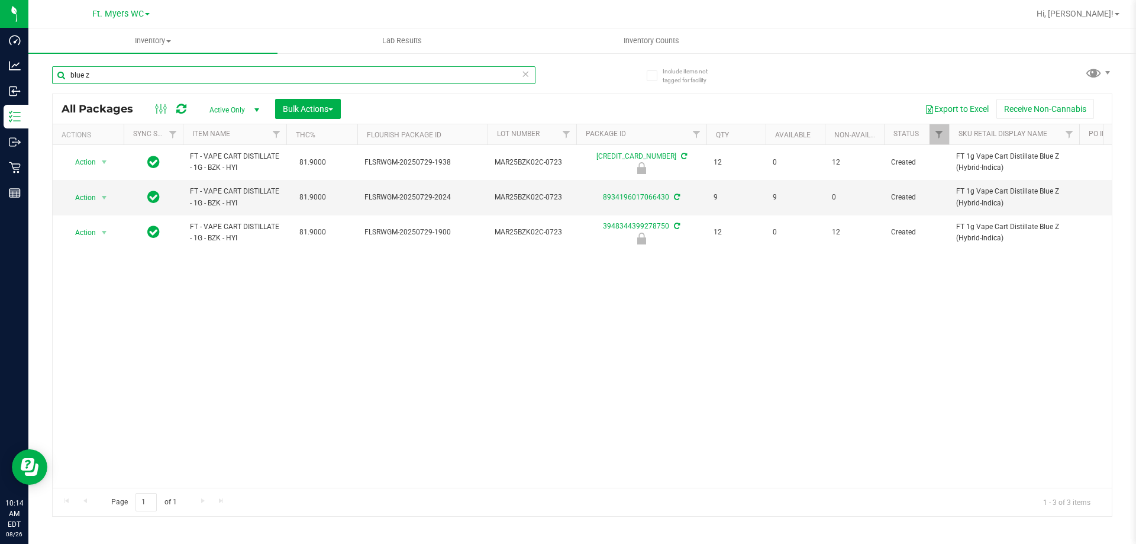
click at [178, 70] on input "blue z" at bounding box center [294, 75] width 484 height 18
paste input "FD 3.5g Flower Greenhouse Don Dada (Hybrid)"
type input "FD 3.5g Flower Greenhouse Don Dada (Hybrid)"
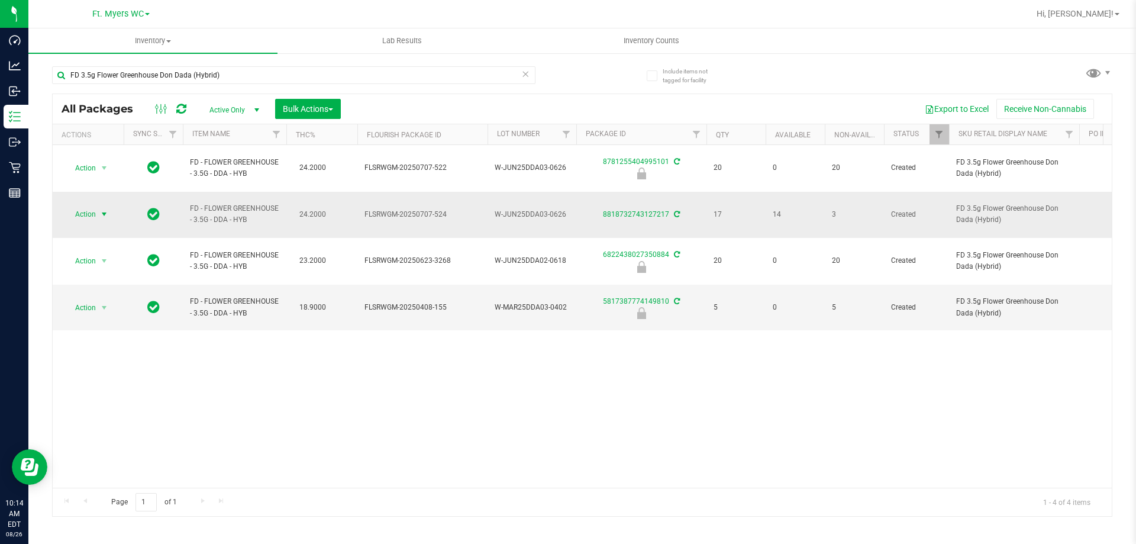
click at [70, 206] on span "Action" at bounding box center [81, 214] width 32 height 17
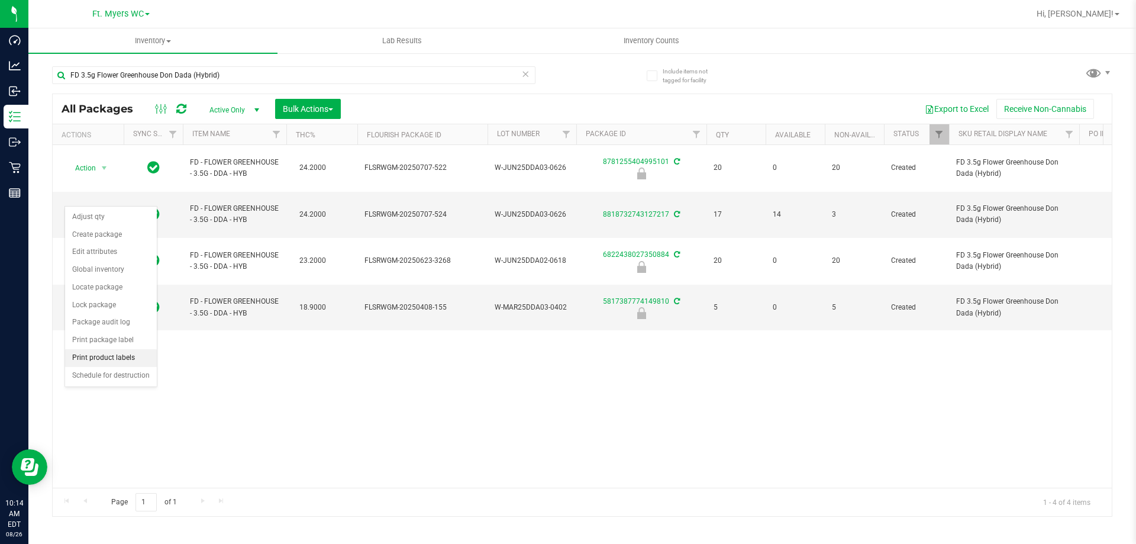
click at [124, 358] on li "Print product labels" at bounding box center [111, 358] width 92 height 18
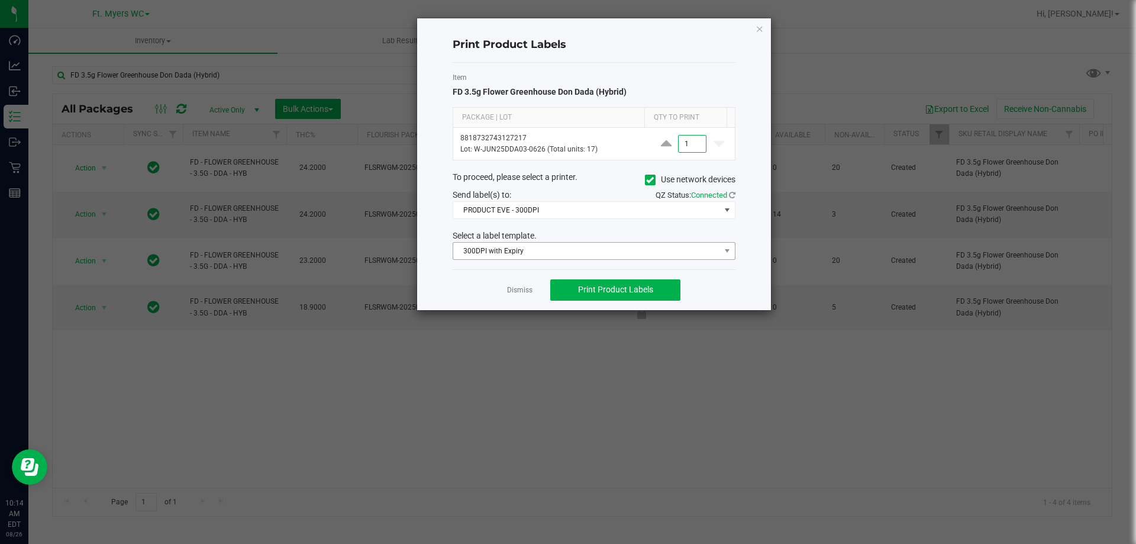
type input "1"
click at [529, 252] on span "300DPI with Expiry" at bounding box center [586, 251] width 267 height 17
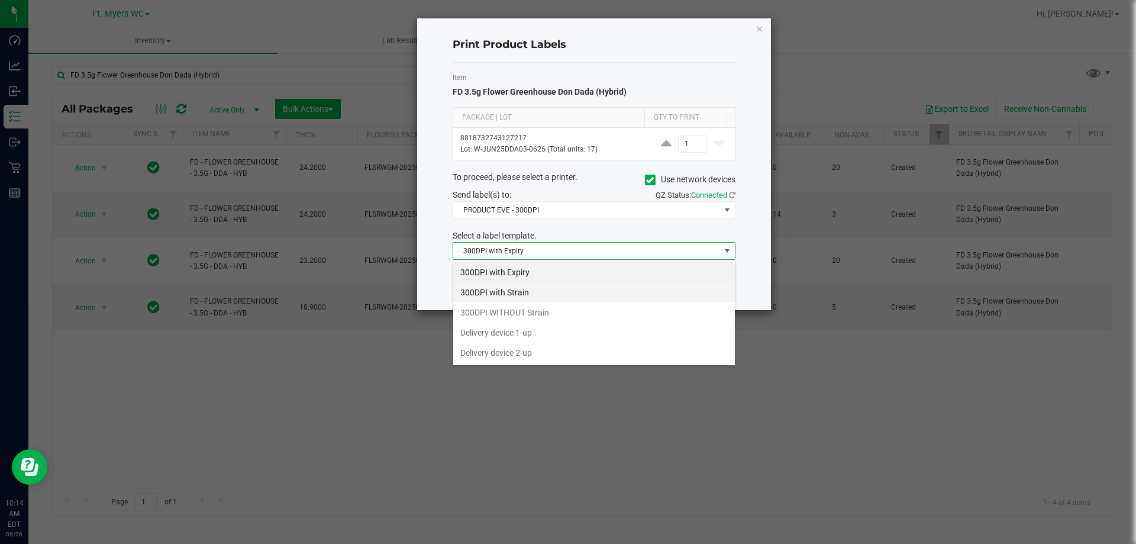
scroll to position [18, 283]
click at [520, 292] on li "300DPI with Strain" at bounding box center [594, 292] width 282 height 20
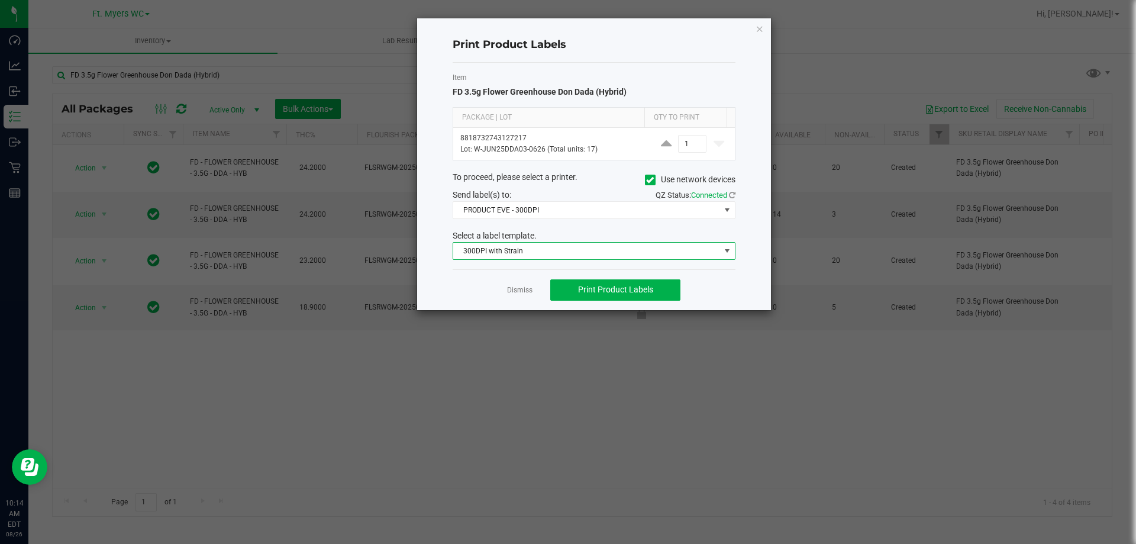
click at [532, 236] on div "Select a label template." at bounding box center [594, 236] width 301 height 12
click at [582, 290] on span "Print Product Labels" at bounding box center [615, 289] width 75 height 9
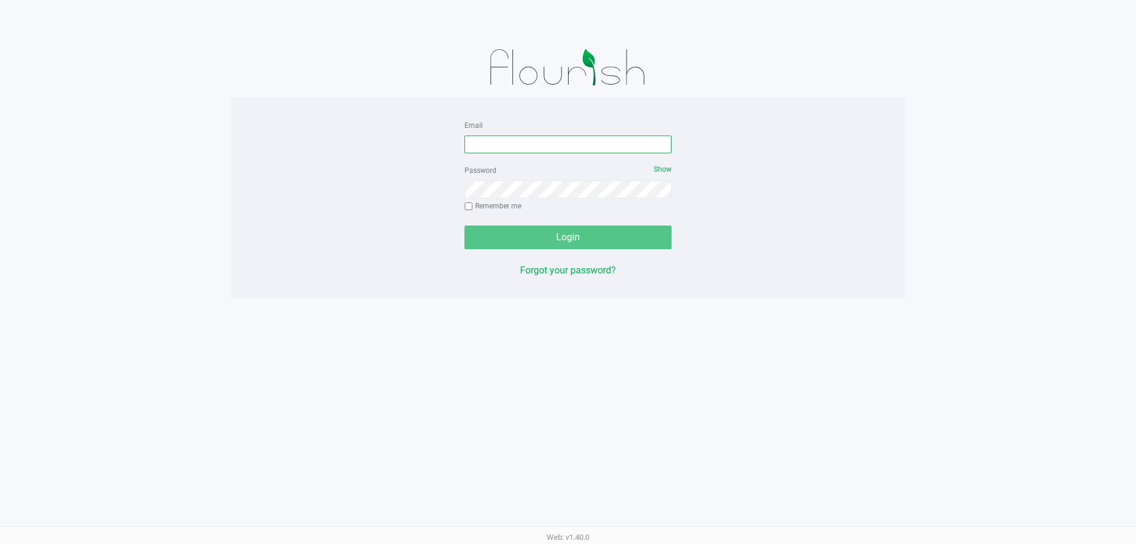
click at [530, 148] on input "Email" at bounding box center [568, 145] width 207 height 18
type input "[EMAIL_ADDRESS][DOMAIN_NAME]"
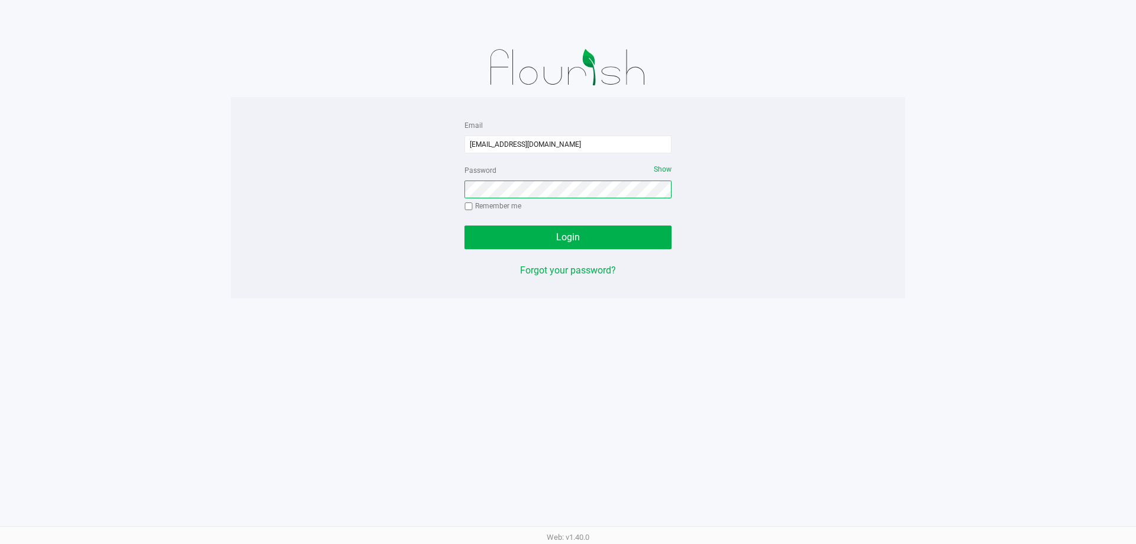
click at [465, 226] on button "Login" at bounding box center [568, 238] width 207 height 24
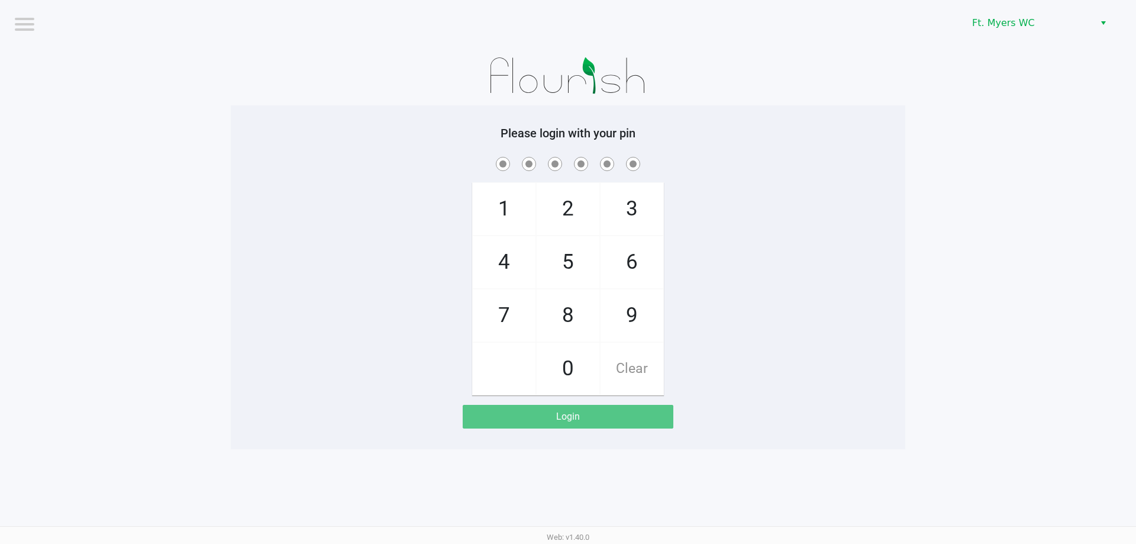
click at [510, 328] on span "7" at bounding box center [504, 315] width 63 height 52
checkbox input "true"
drag, startPoint x: 562, startPoint y: 272, endPoint x: 600, endPoint y: 277, distance: 38.8
click at [570, 272] on span "5" at bounding box center [568, 262] width 63 height 52
checkbox input "true"
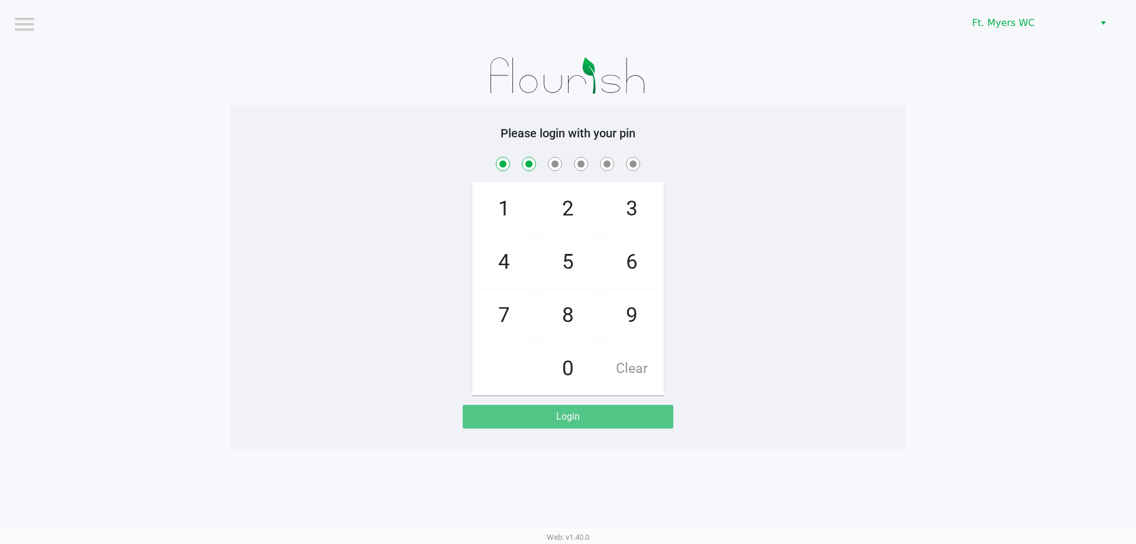
click at [629, 276] on span "6" at bounding box center [632, 262] width 63 height 52
checkbox input "true"
click at [629, 276] on span "6" at bounding box center [632, 262] width 63 height 52
checkbox input "true"
drag, startPoint x: 500, startPoint y: 257, endPoint x: 533, endPoint y: 259, distance: 33.2
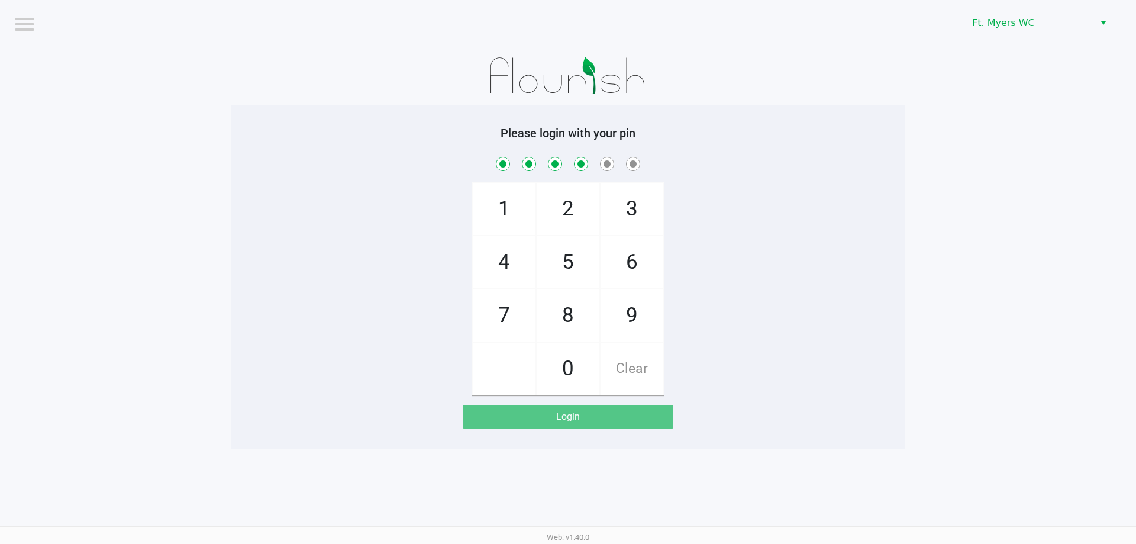
click at [514, 258] on span "4" at bounding box center [504, 262] width 63 height 52
checkbox input "true"
click at [627, 215] on span "3" at bounding box center [632, 209] width 63 height 52
checkbox input "true"
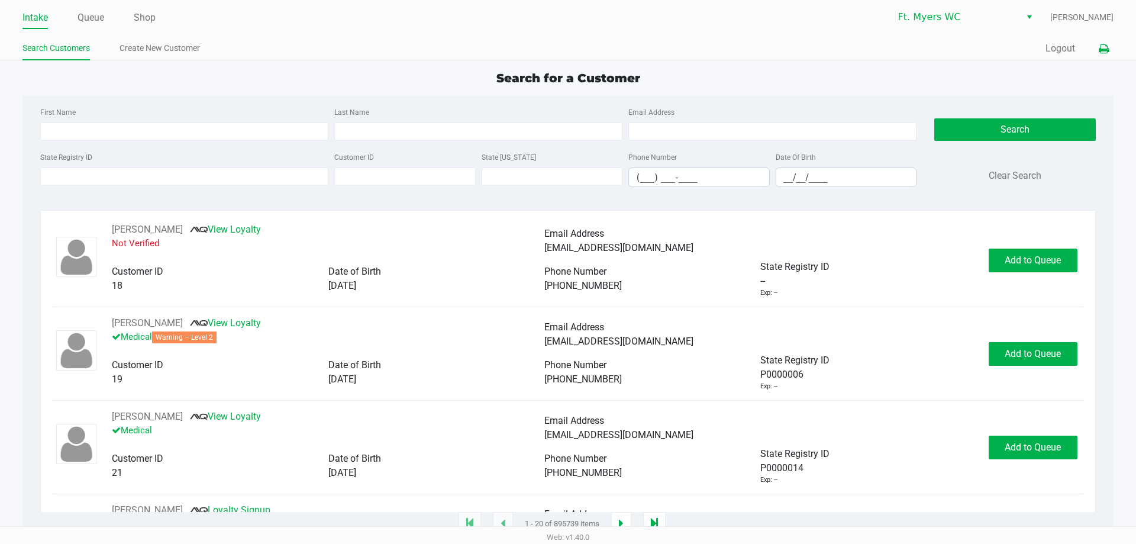
click at [1105, 41] on button at bounding box center [1104, 49] width 20 height 22
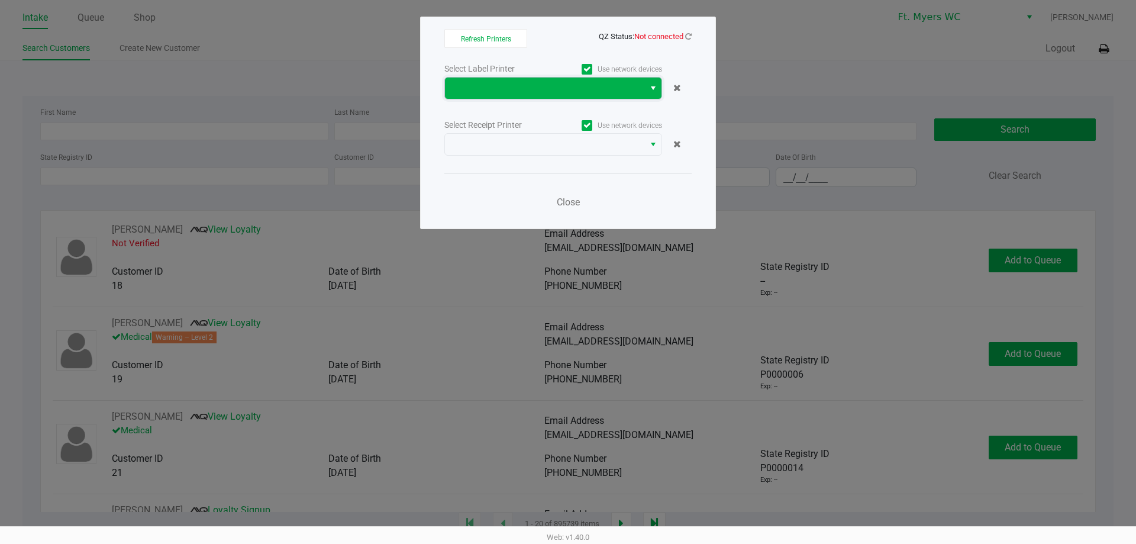
click at [557, 80] on span at bounding box center [544, 88] width 199 height 21
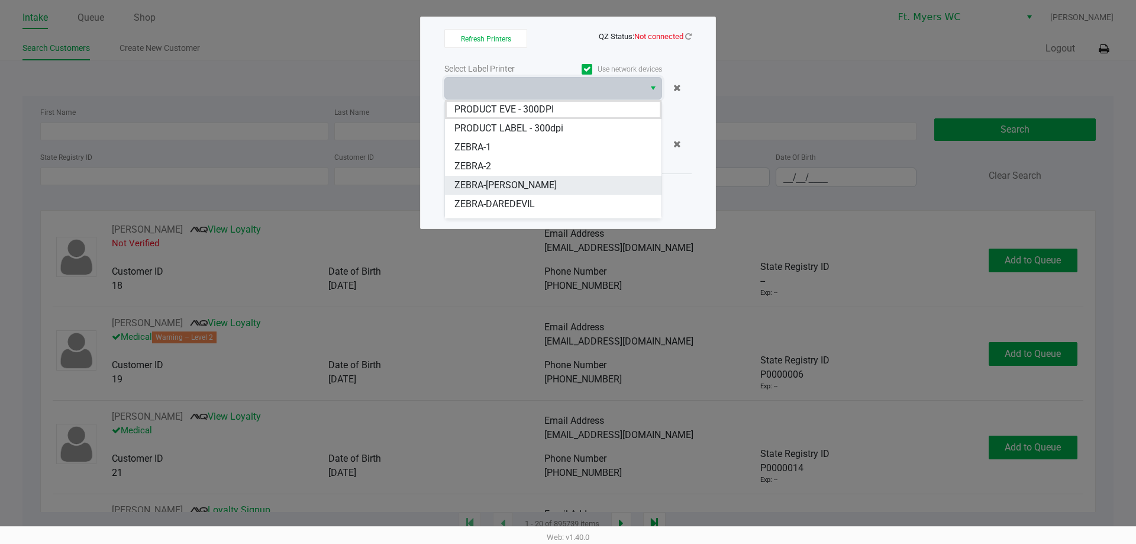
click at [531, 187] on li "ZEBRA-BEYONCE" at bounding box center [553, 185] width 217 height 19
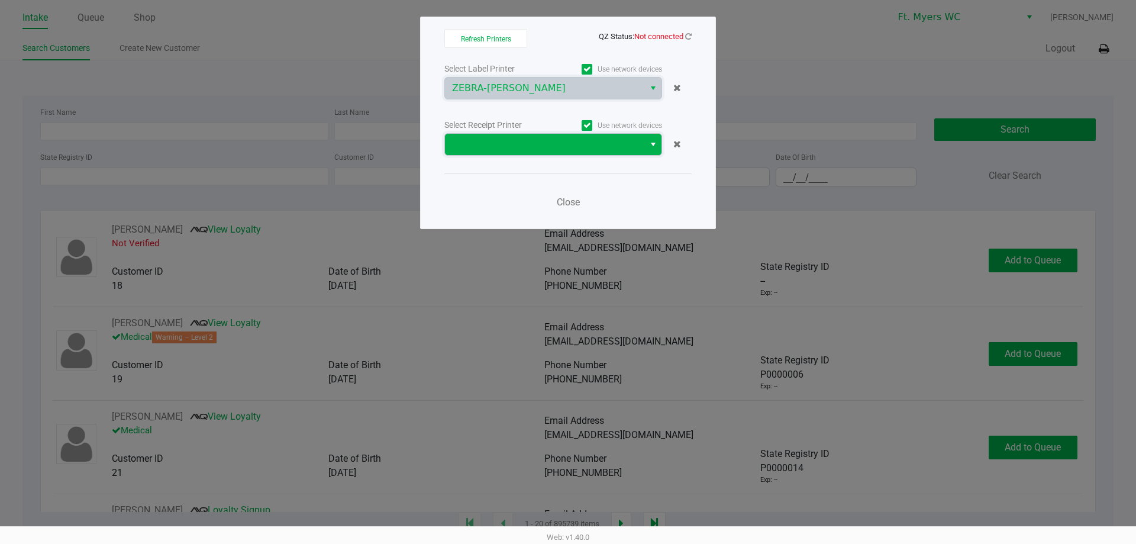
click at [540, 150] on span at bounding box center [544, 144] width 185 height 14
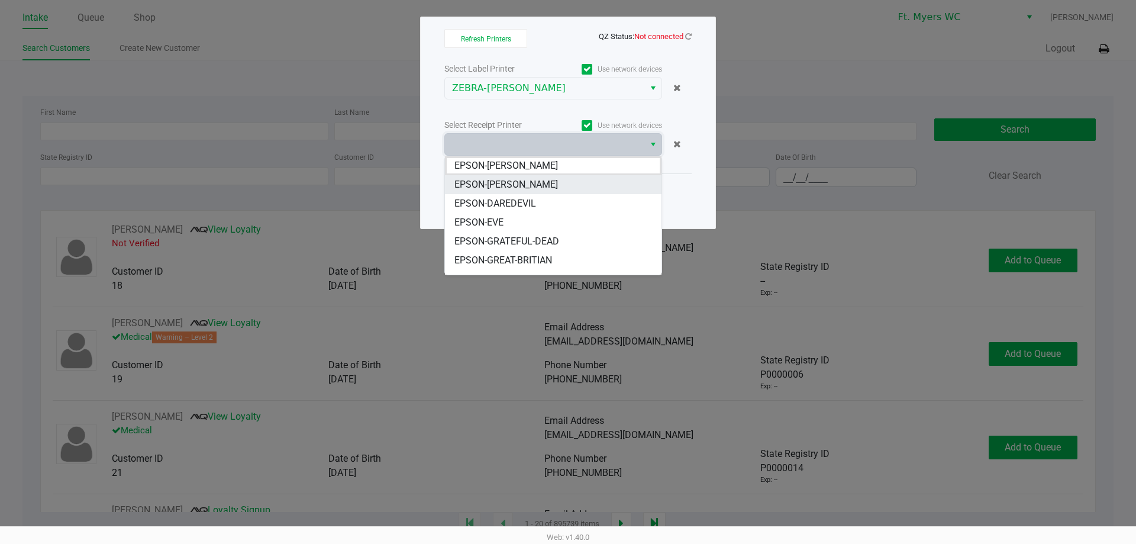
click at [542, 185] on li "EPSON-[PERSON_NAME]" at bounding box center [553, 184] width 217 height 19
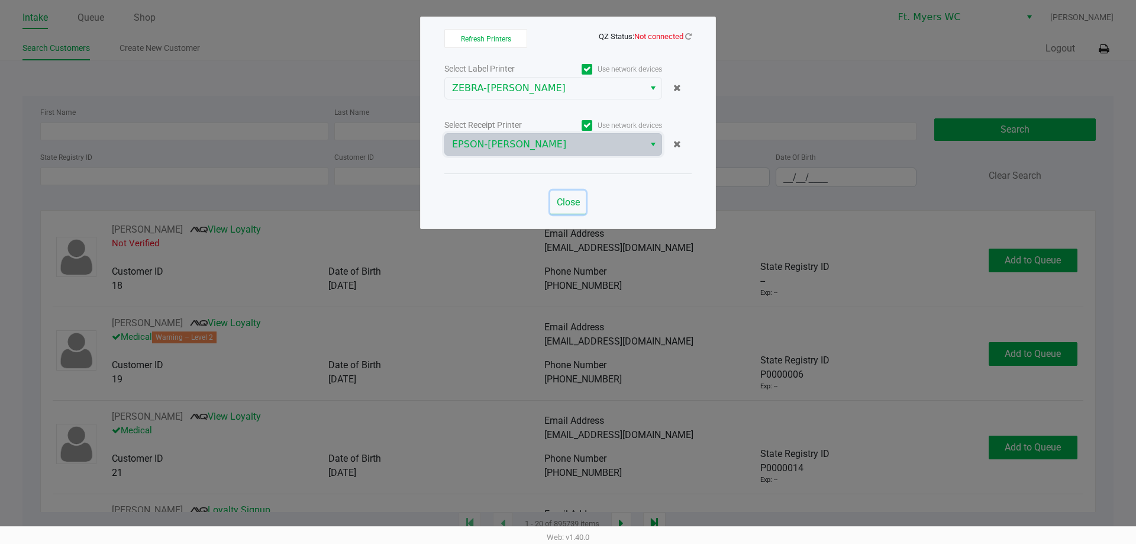
click at [573, 207] on span "Close" at bounding box center [568, 202] width 23 height 11
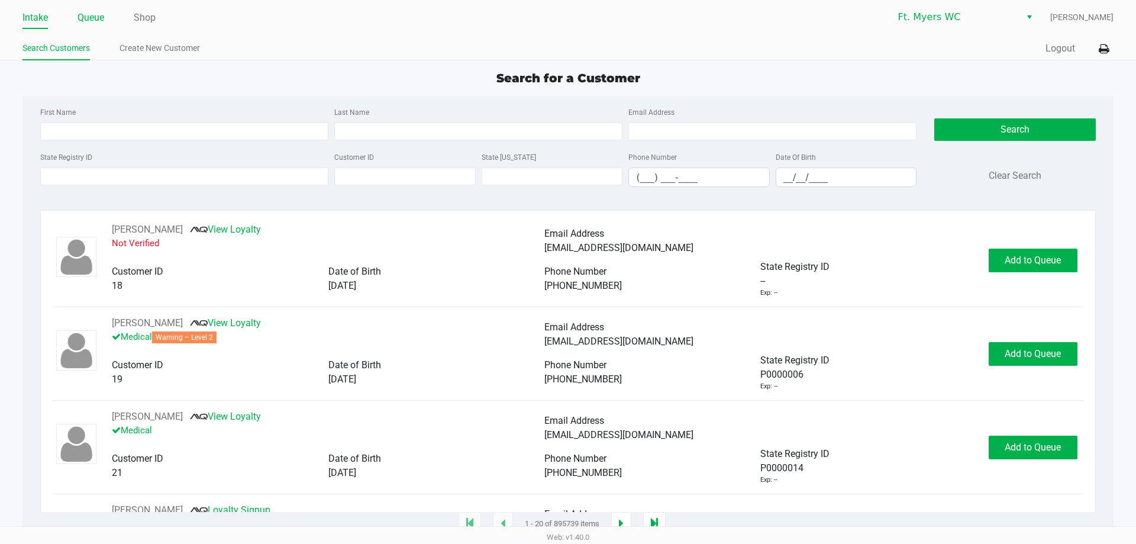
click at [85, 24] on link "Queue" at bounding box center [91, 17] width 27 height 17
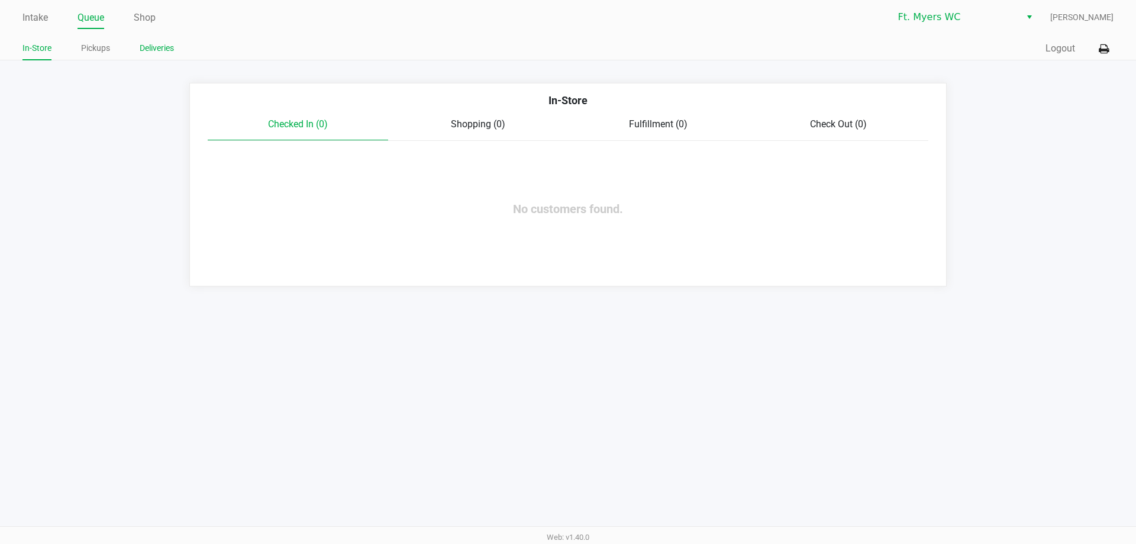
click at [163, 52] on link "Deliveries" at bounding box center [157, 48] width 34 height 15
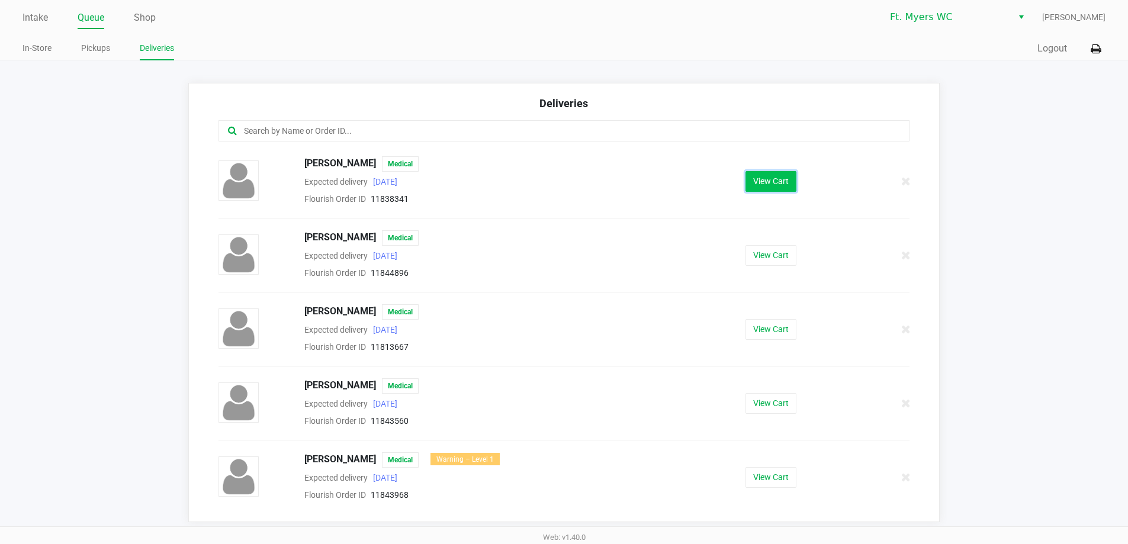
click at [784, 179] on button "View Cart" at bounding box center [770, 181] width 51 height 21
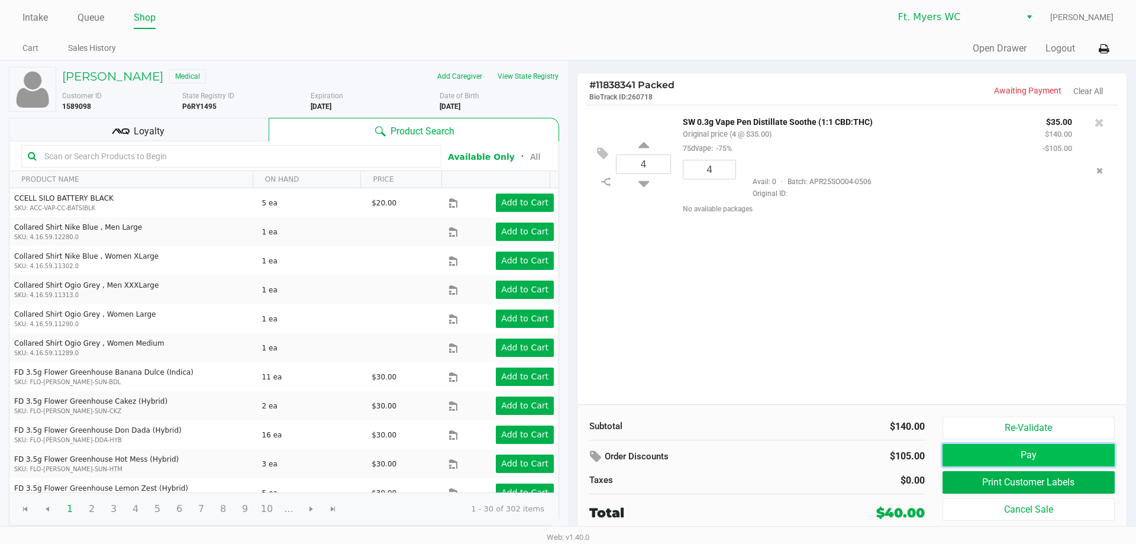
click at [1015, 446] on button "Pay" at bounding box center [1029, 455] width 172 height 22
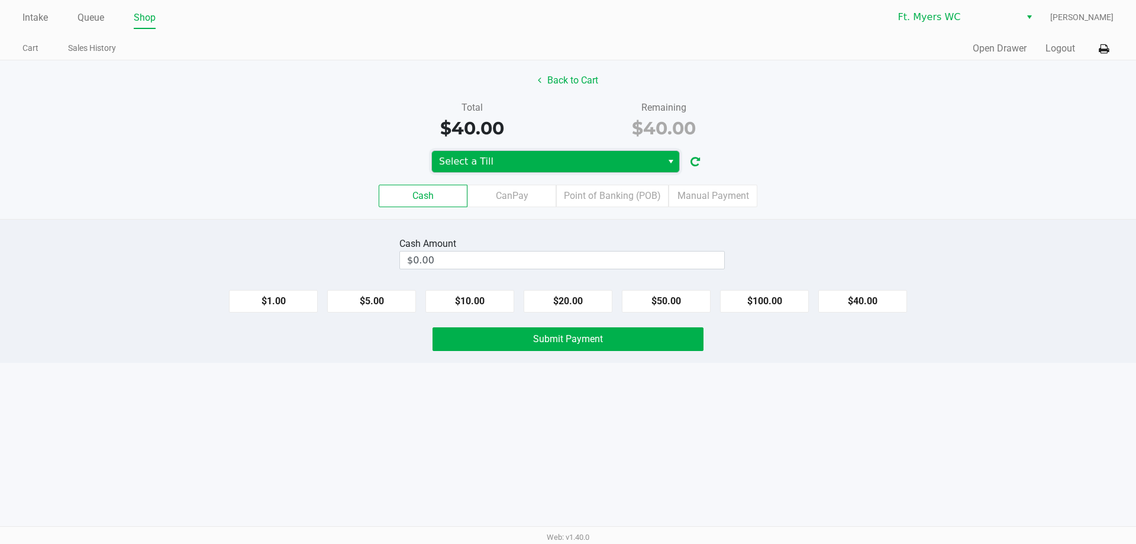
click at [562, 160] on span "Select a Till" at bounding box center [547, 161] width 216 height 14
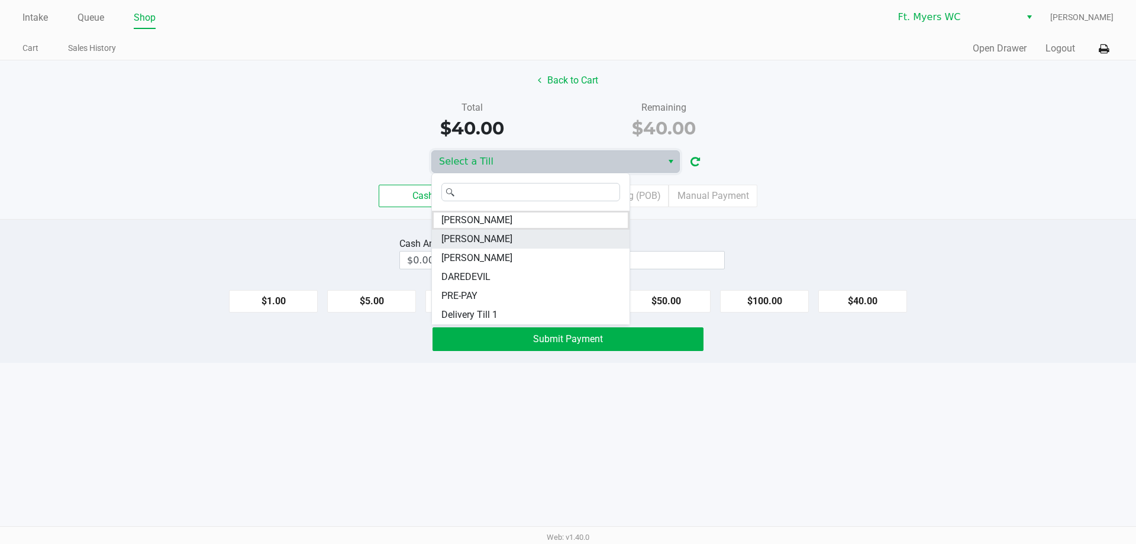
click at [527, 236] on li "BEYONCE" at bounding box center [531, 239] width 198 height 19
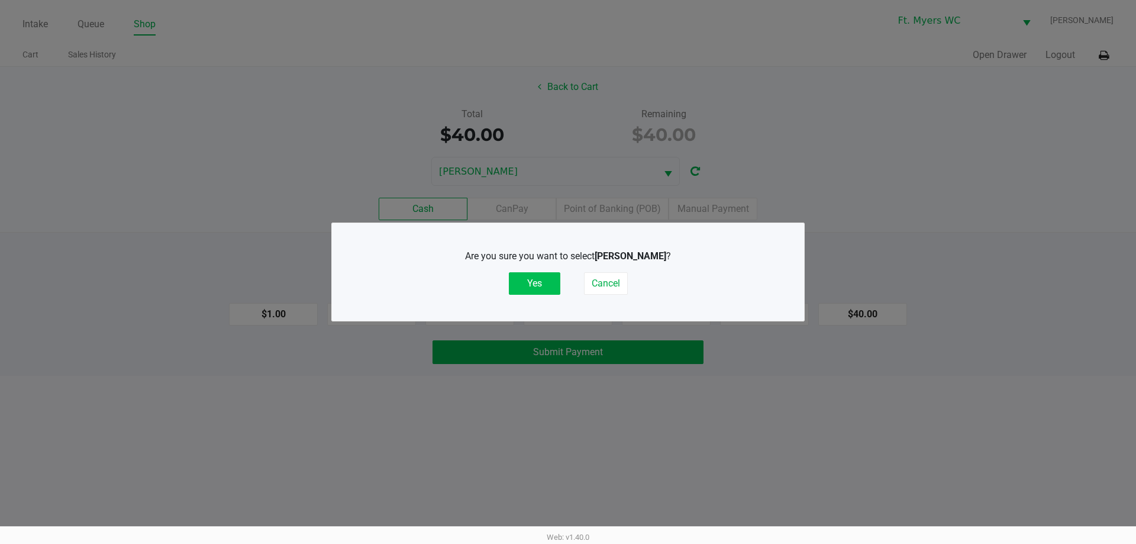
drag, startPoint x: 533, startPoint y: 275, endPoint x: 541, endPoint y: 273, distance: 8.6
click at [534, 275] on button "Yes" at bounding box center [534, 283] width 51 height 22
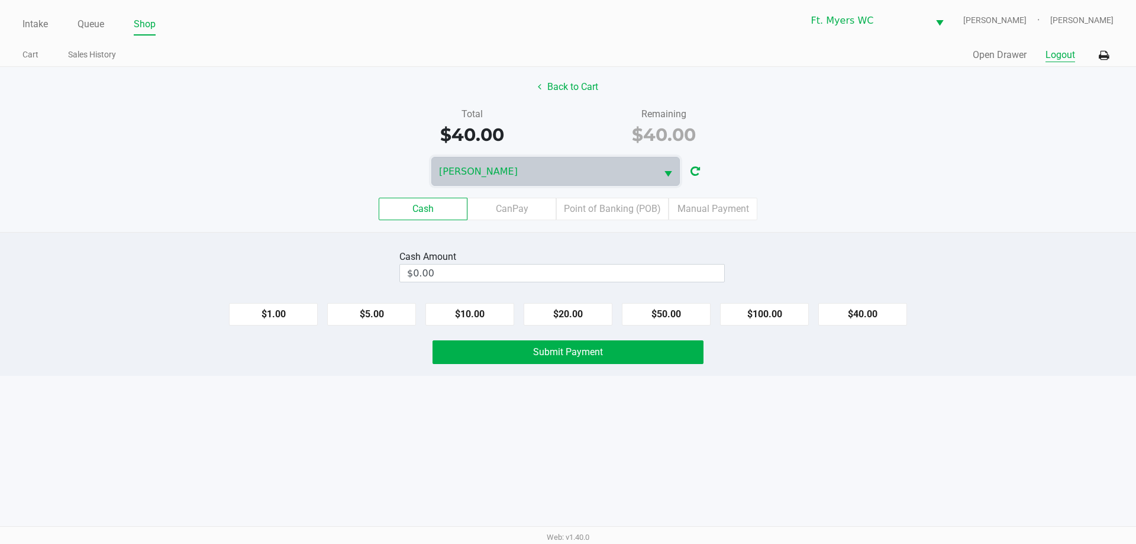
click at [1073, 60] on button "Logout" at bounding box center [1061, 55] width 30 height 14
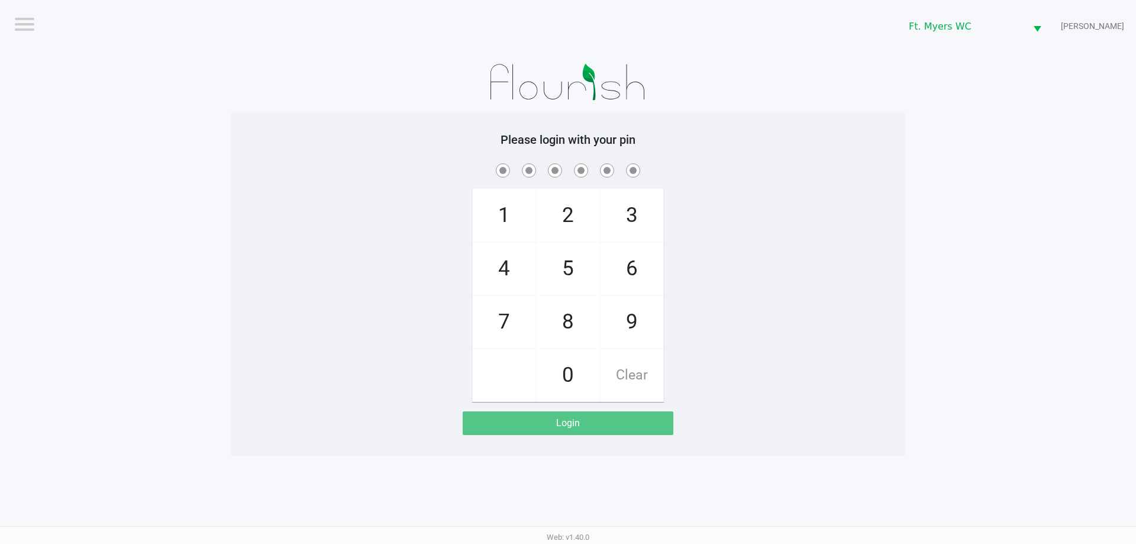
click at [936, 66] on app-pos-login-wrapper "Logout Ft. Myers WC BEYONCE Please login with your pin 1 4 7 2 5 8 0 3 6 9 Clea…" at bounding box center [568, 228] width 1136 height 456
checkbox input "true"
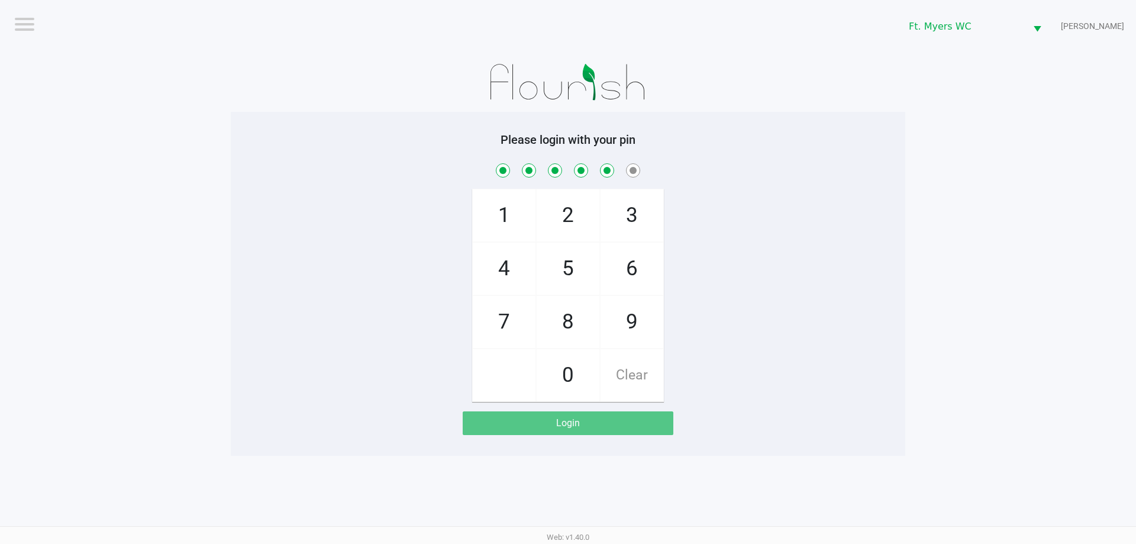
checkbox input "true"
